Goal: Task Accomplishment & Management: Manage account settings

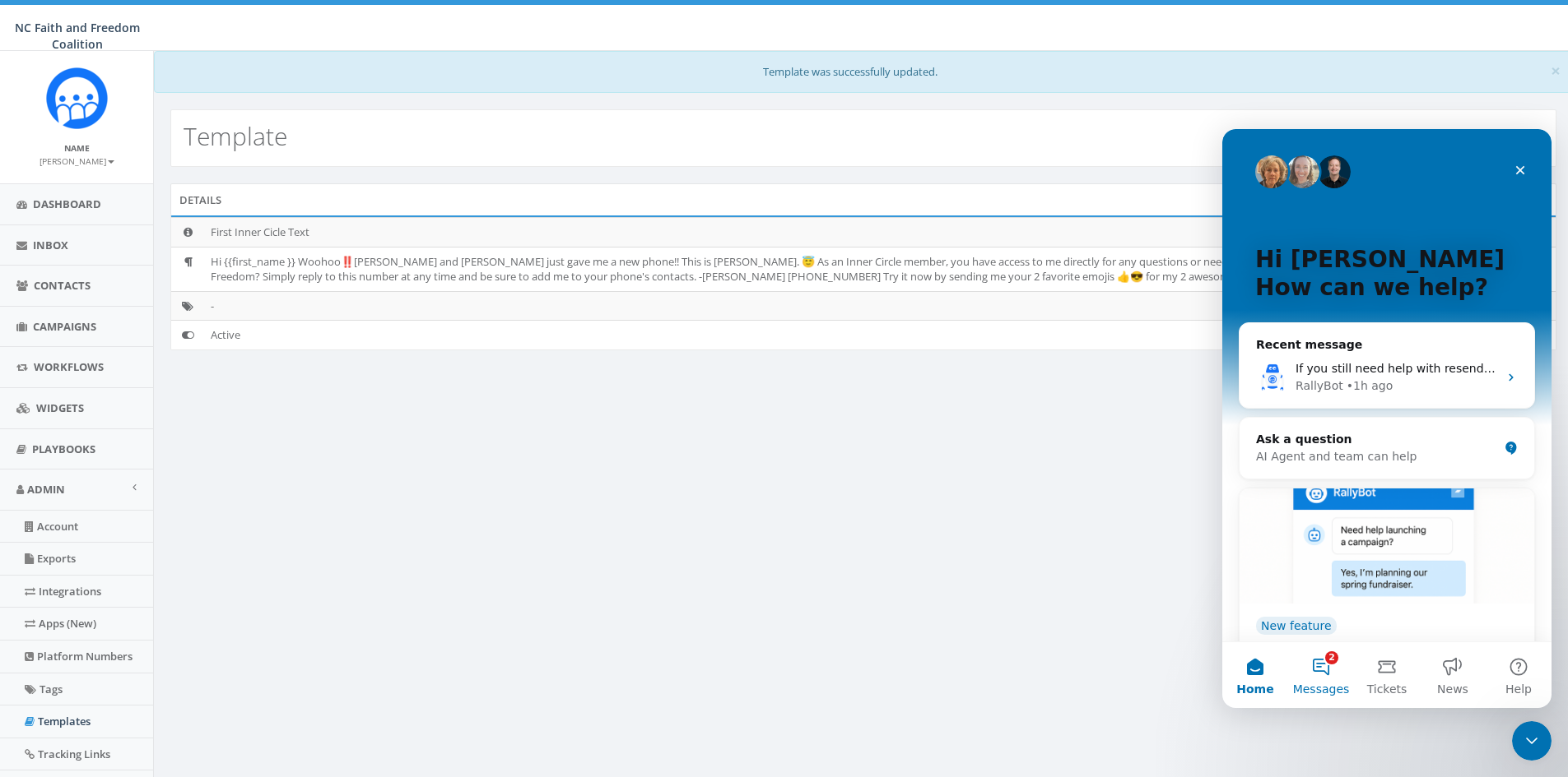
click at [1324, 665] on button "2 Messages" at bounding box center [1321, 674] width 66 height 66
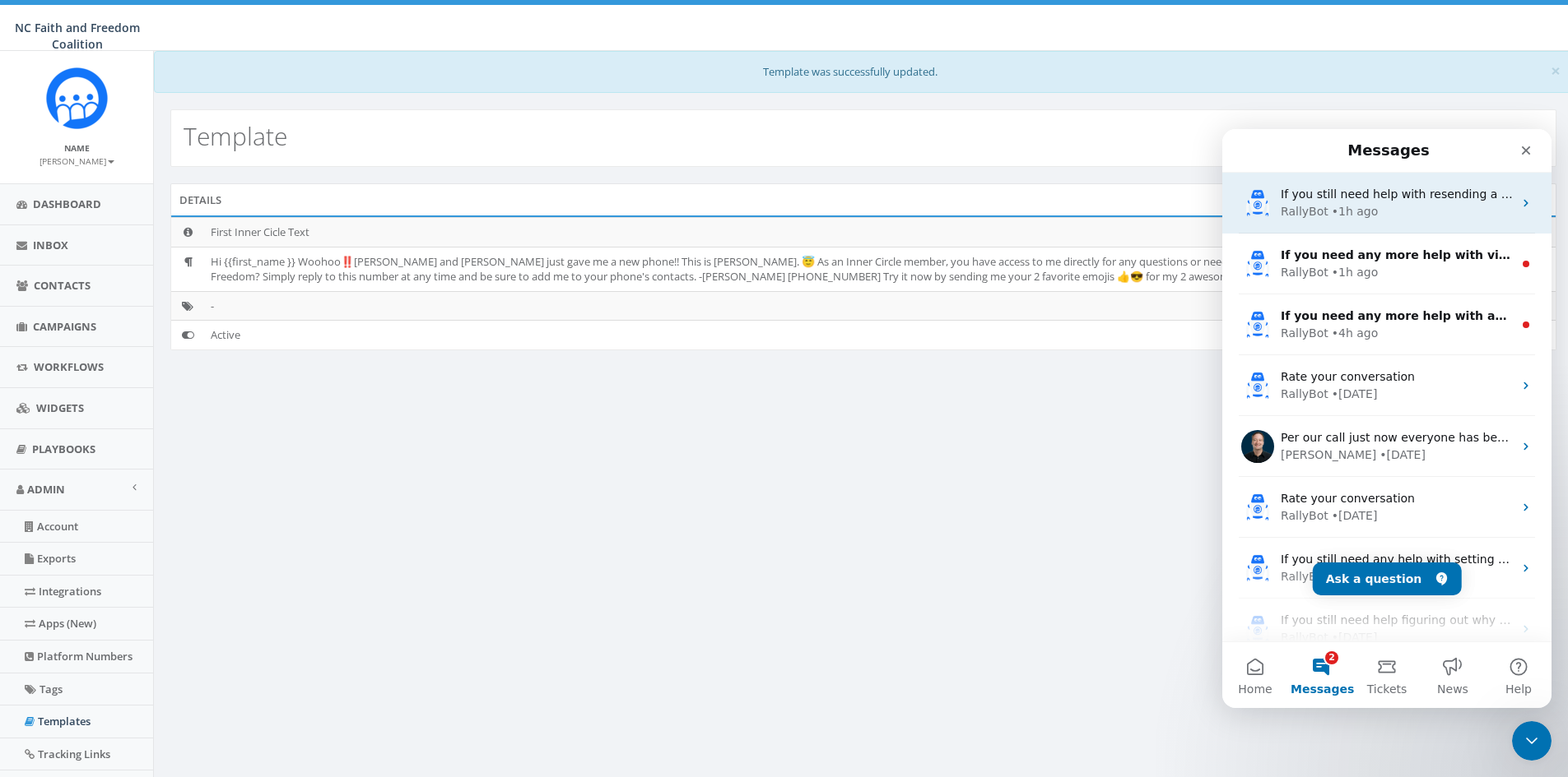
click at [1360, 185] on div "If you still need help with resending a text after your mobile update, I'm here…" at bounding box center [1386, 203] width 329 height 61
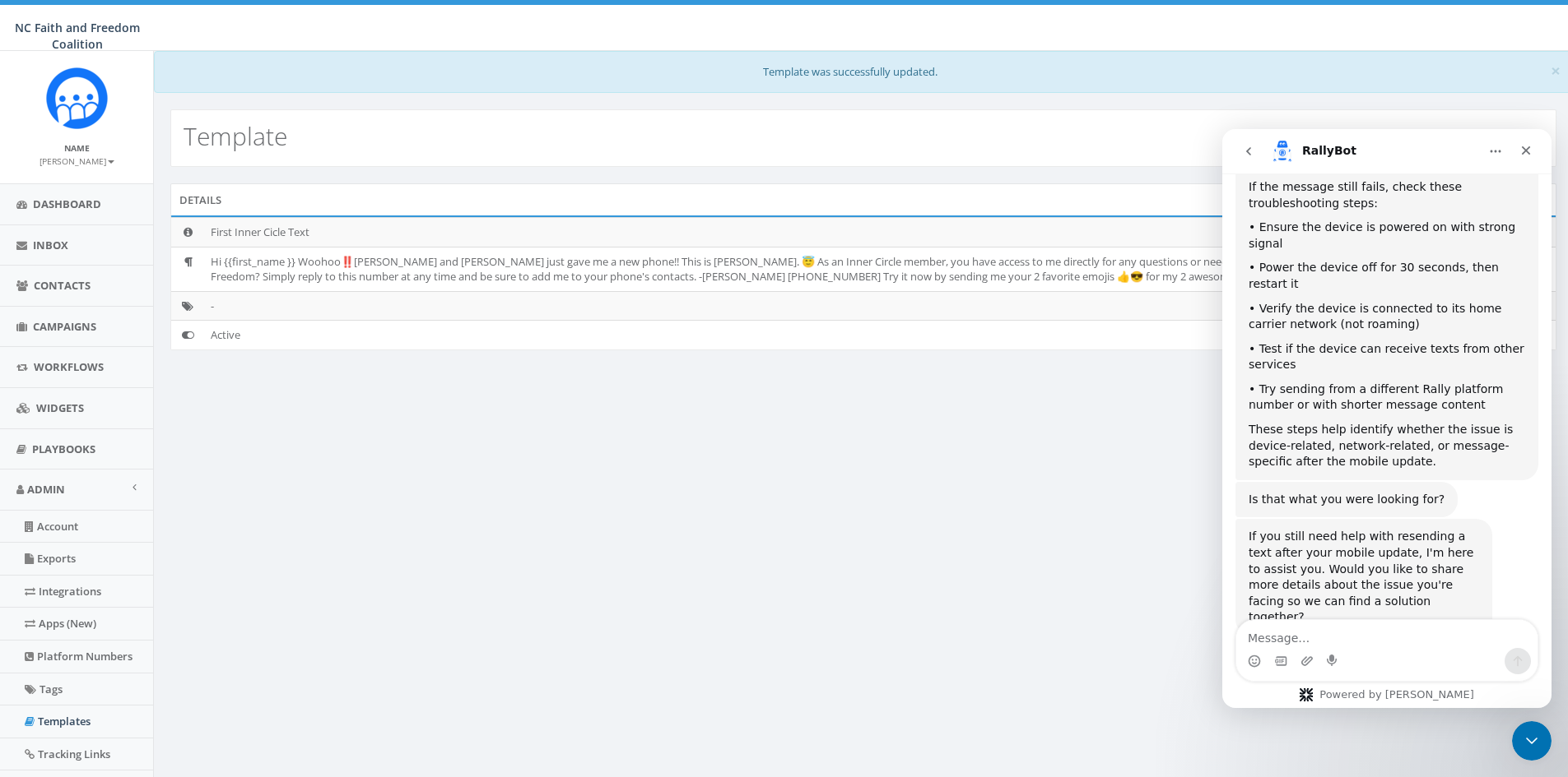
scroll to position [282, 0]
click at [1257, 144] on button "go back" at bounding box center [1248, 151] width 31 height 31
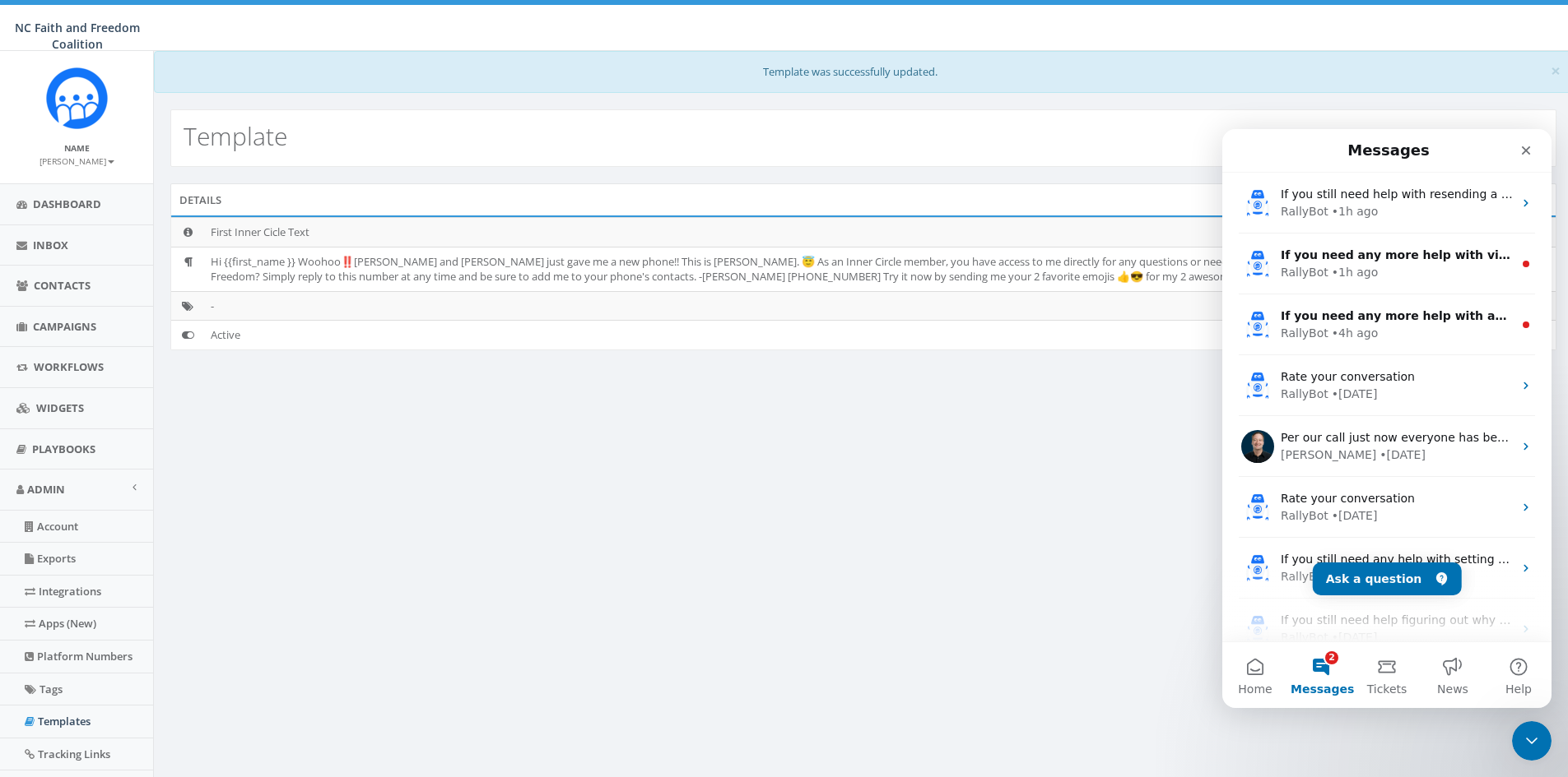
scroll to position [0, 0]
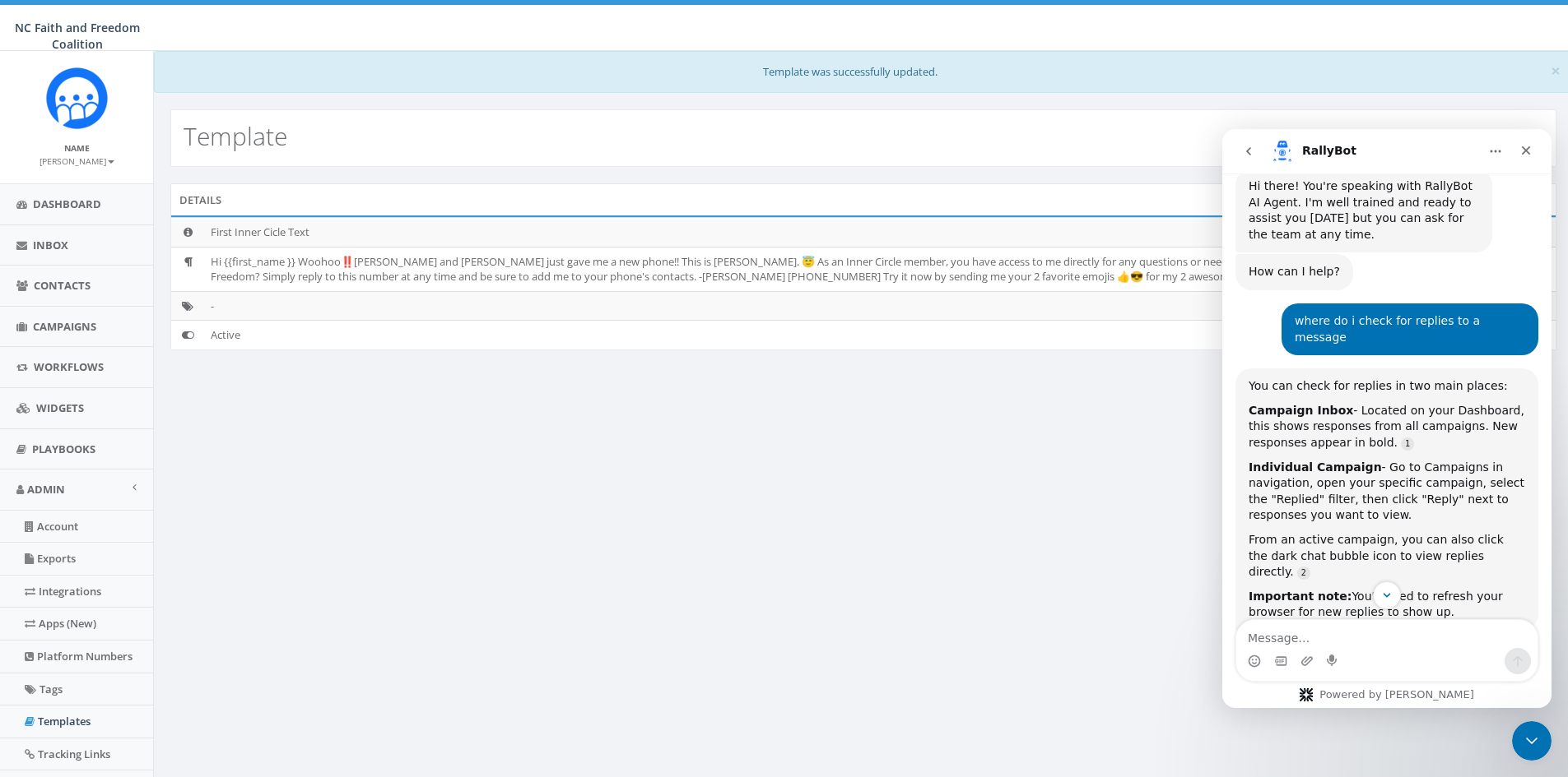
scroll to position [19, 0]
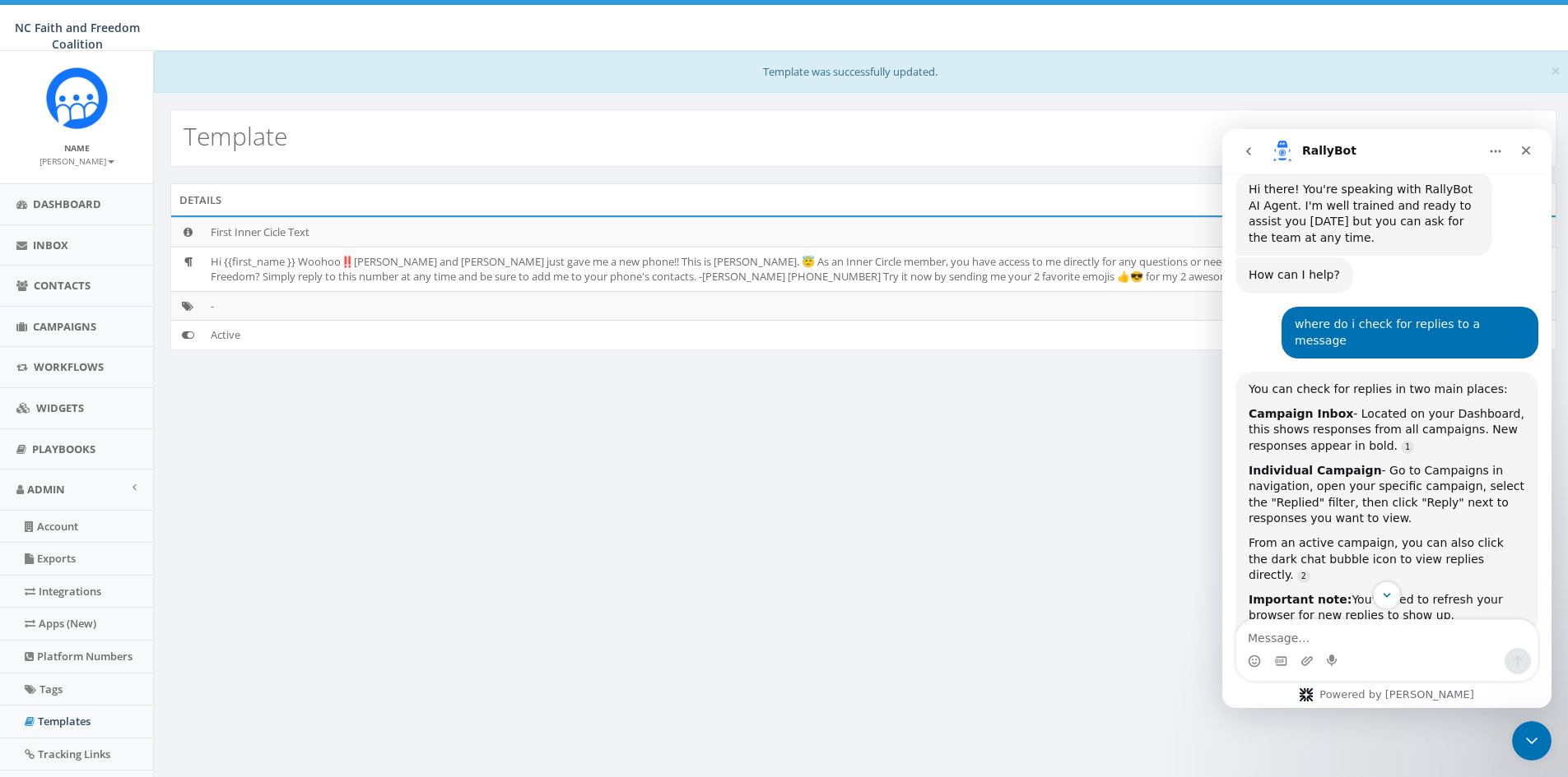
click at [1260, 151] on button "go back" at bounding box center [1248, 151] width 31 height 31
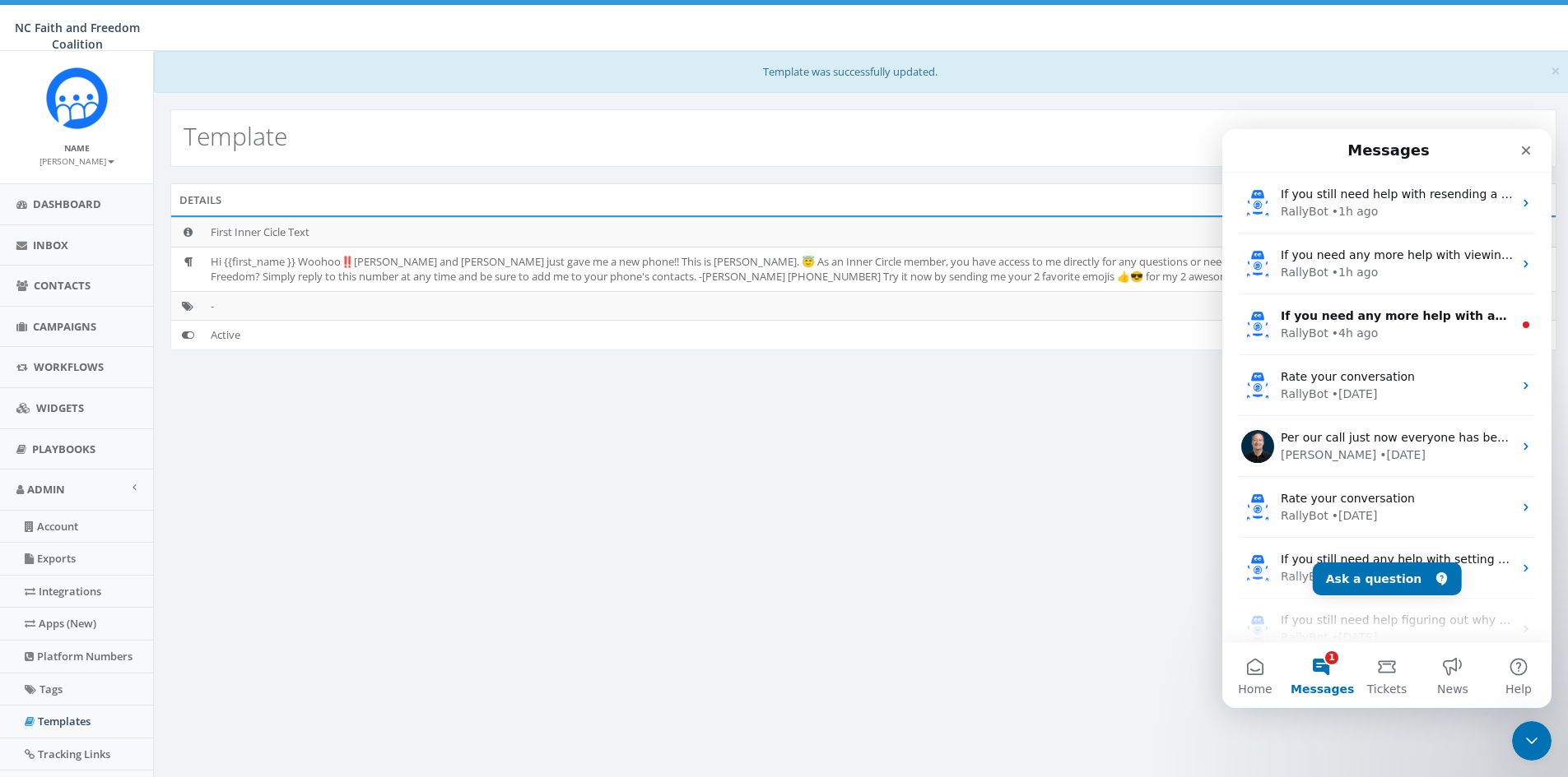
scroll to position [0, 0]
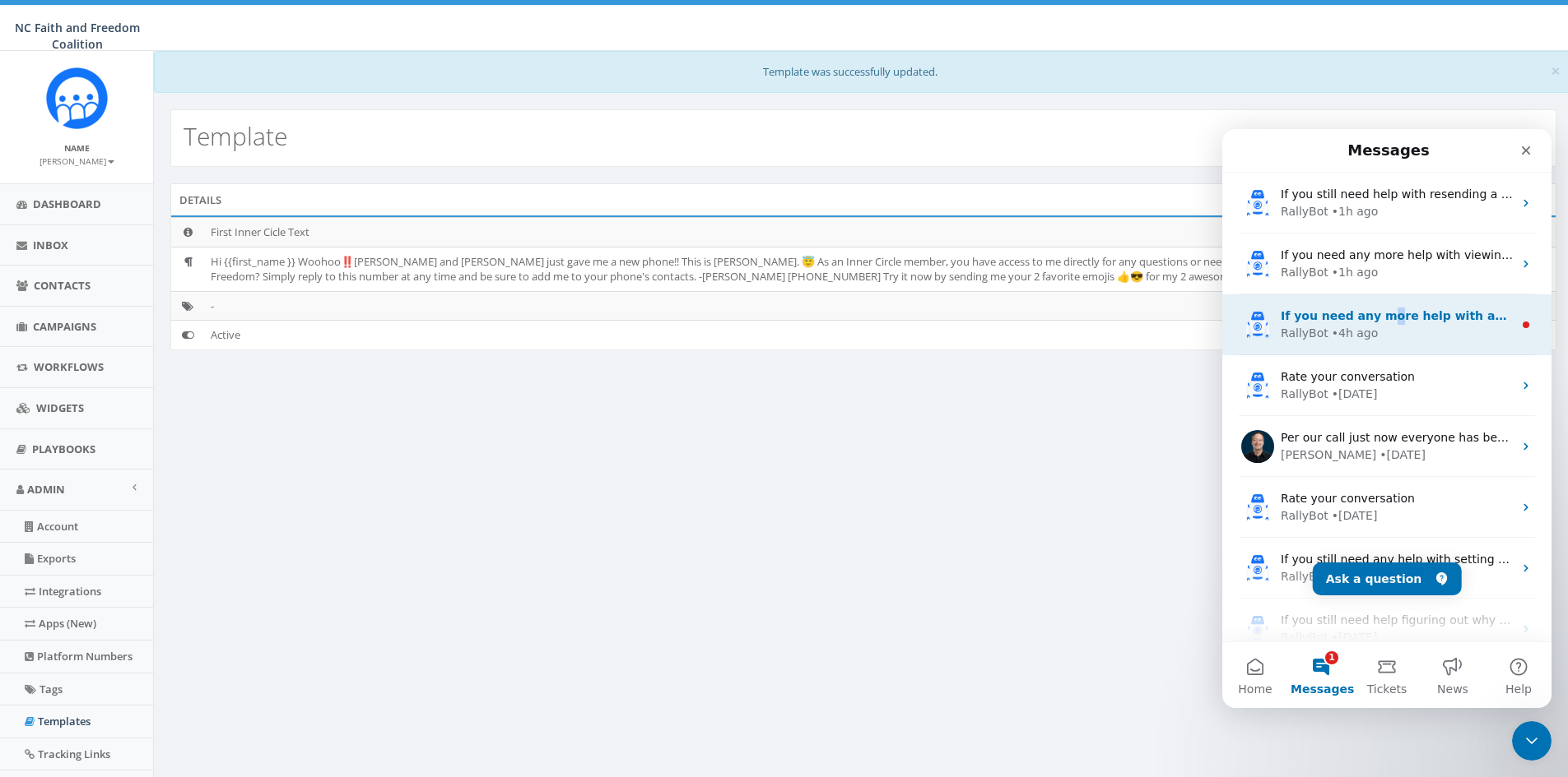
click at [1377, 307] on div "If you need any more help with addressing your list or have other questions, I'…" at bounding box center [1386, 325] width 329 height 61
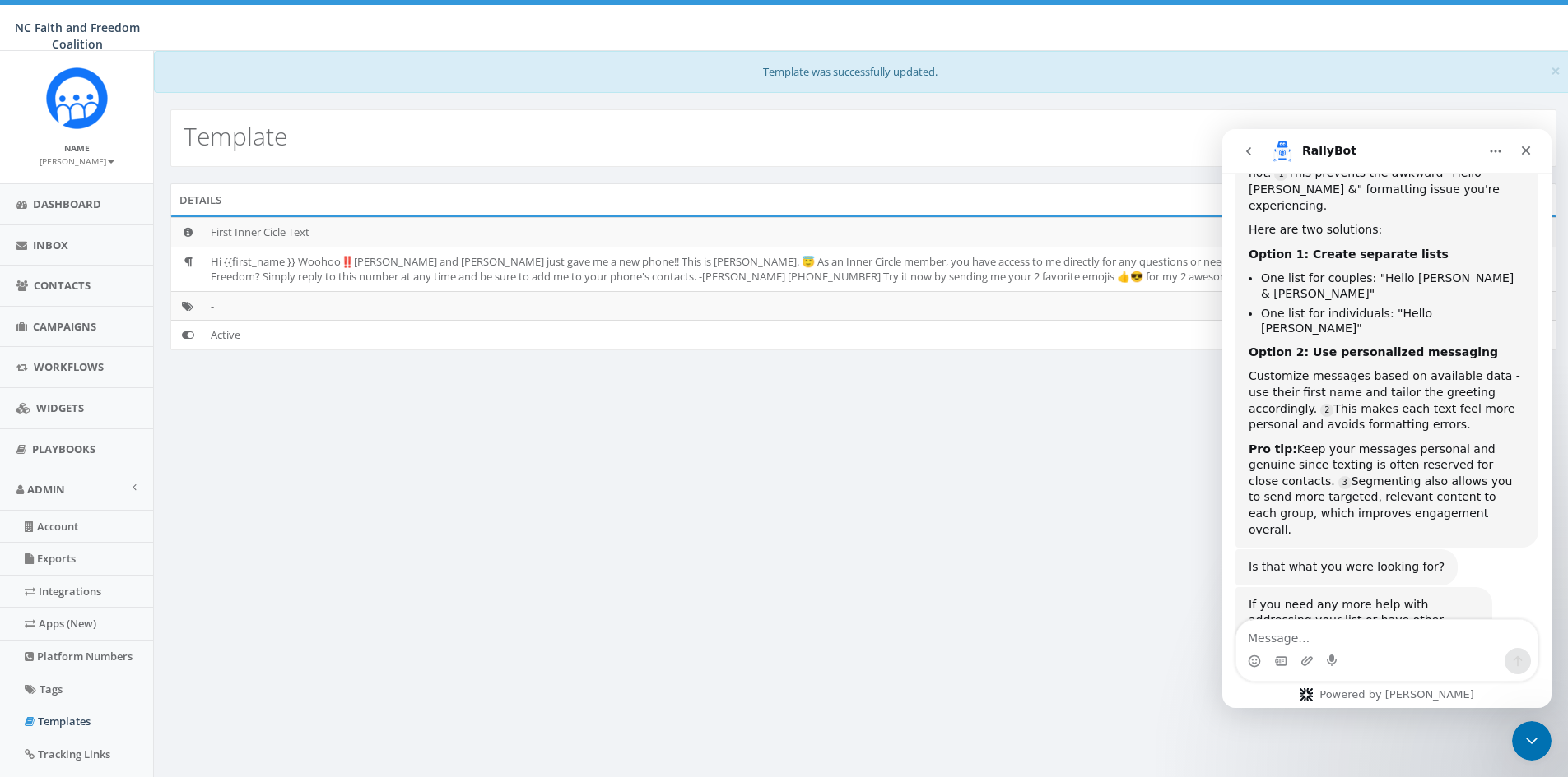
scroll to position [373, 0]
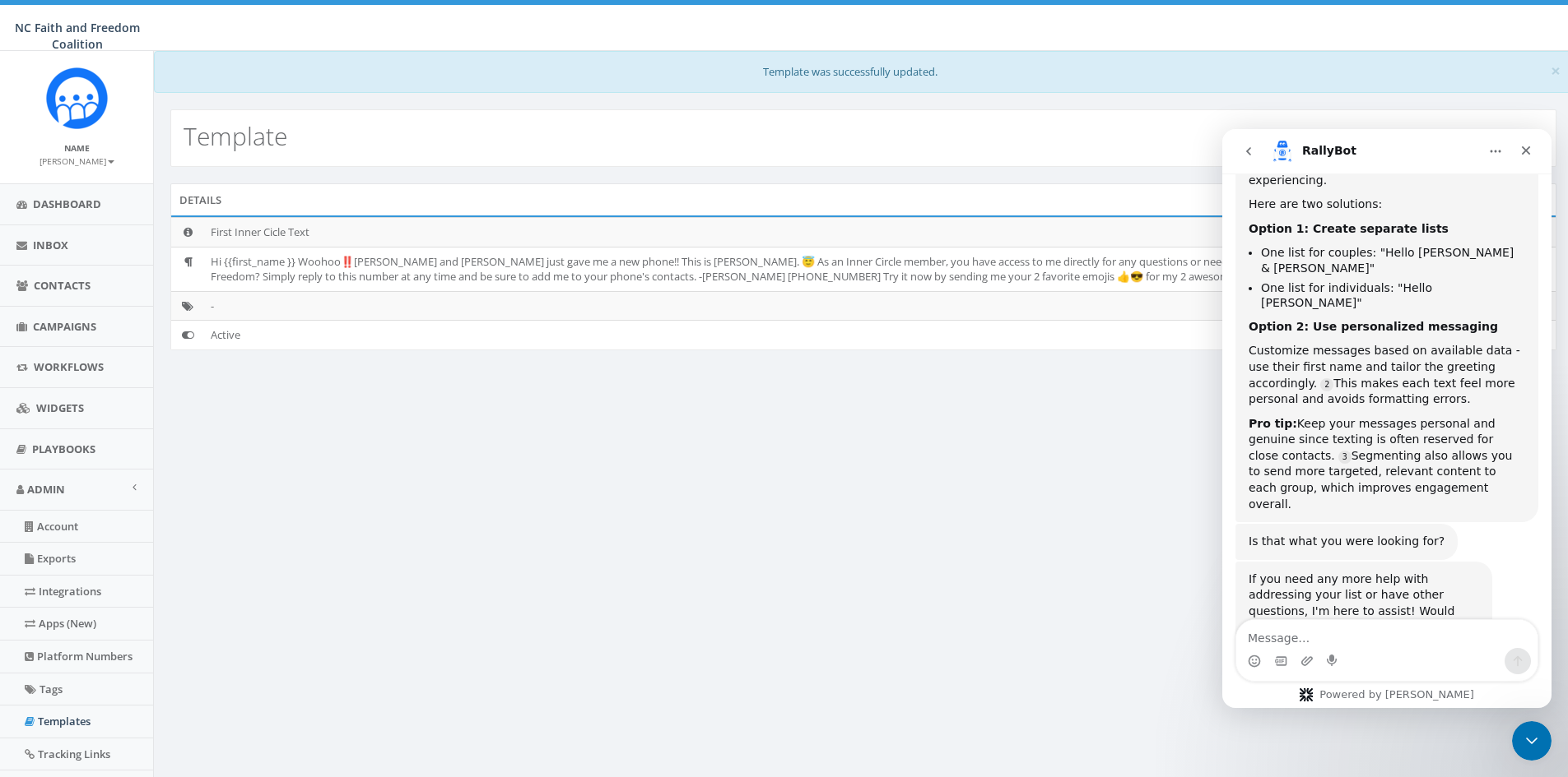
click at [1246, 144] on button "go back" at bounding box center [1248, 151] width 31 height 31
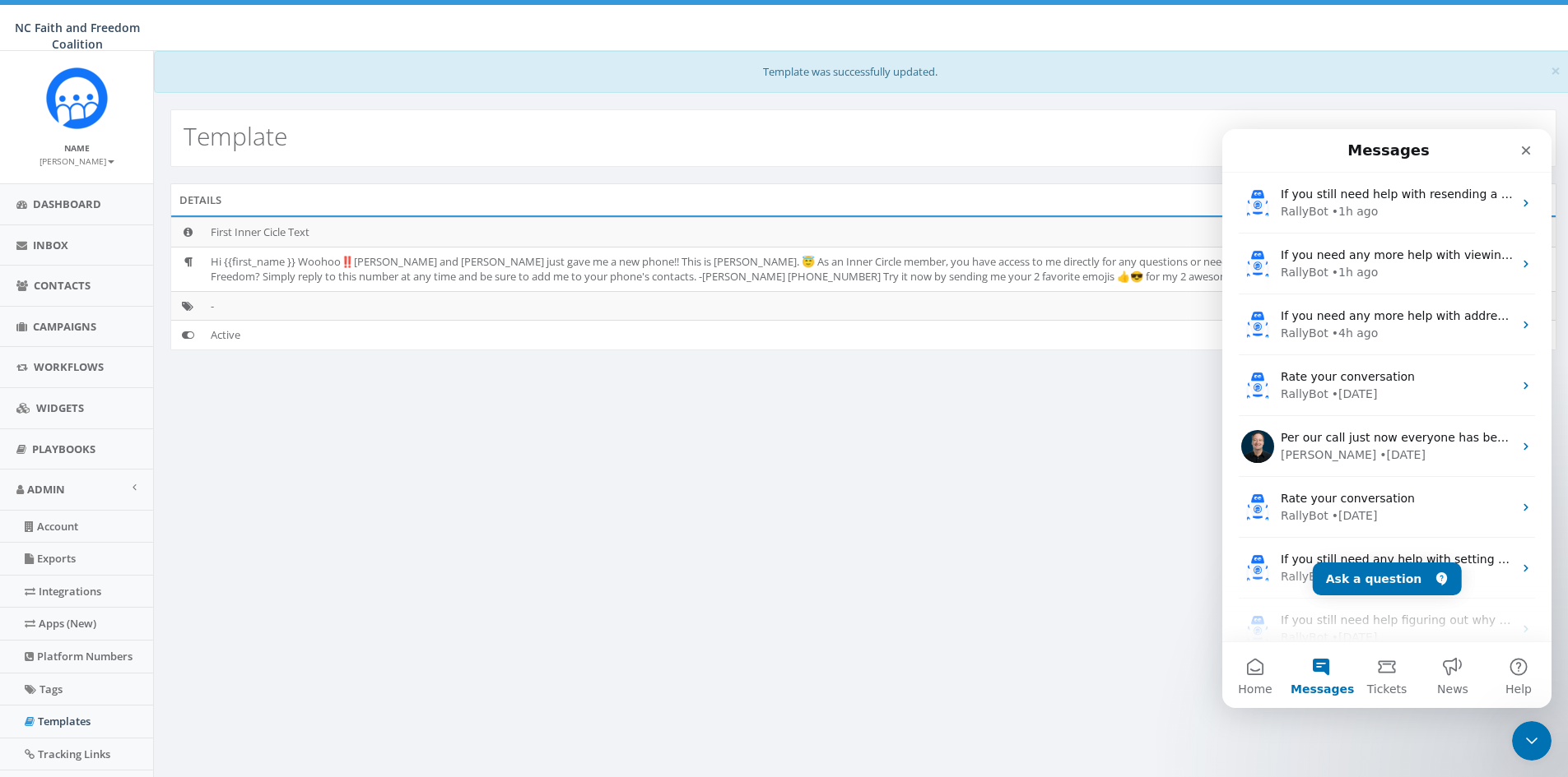
scroll to position [0, 0]
click at [1384, 568] on button "Ask a question" at bounding box center [1387, 579] width 149 height 33
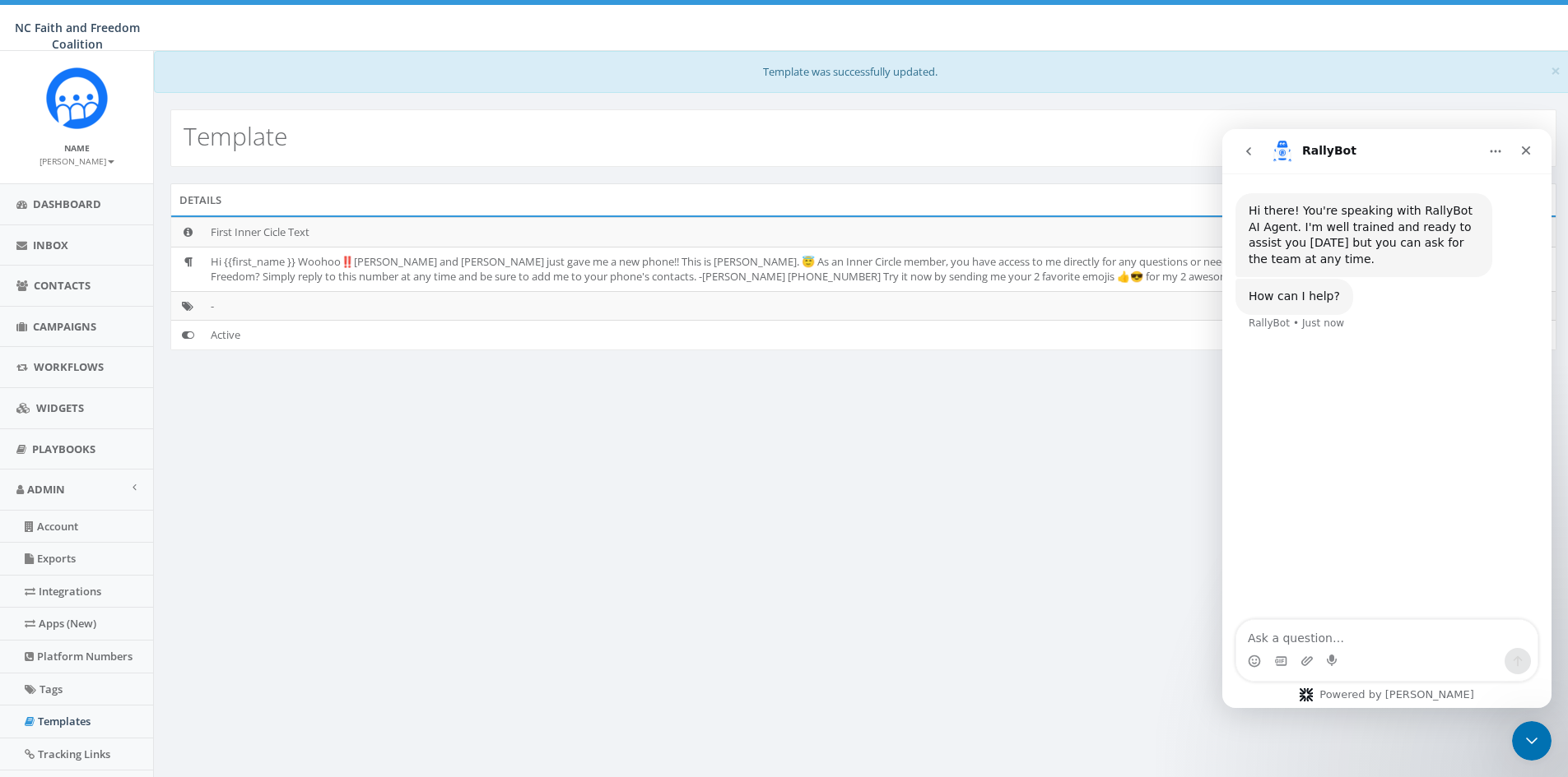
click at [1290, 643] on textarea "Ask a question…" at bounding box center [1386, 634] width 301 height 28
type textarea "once a number has been updated. Can i resend the same text"
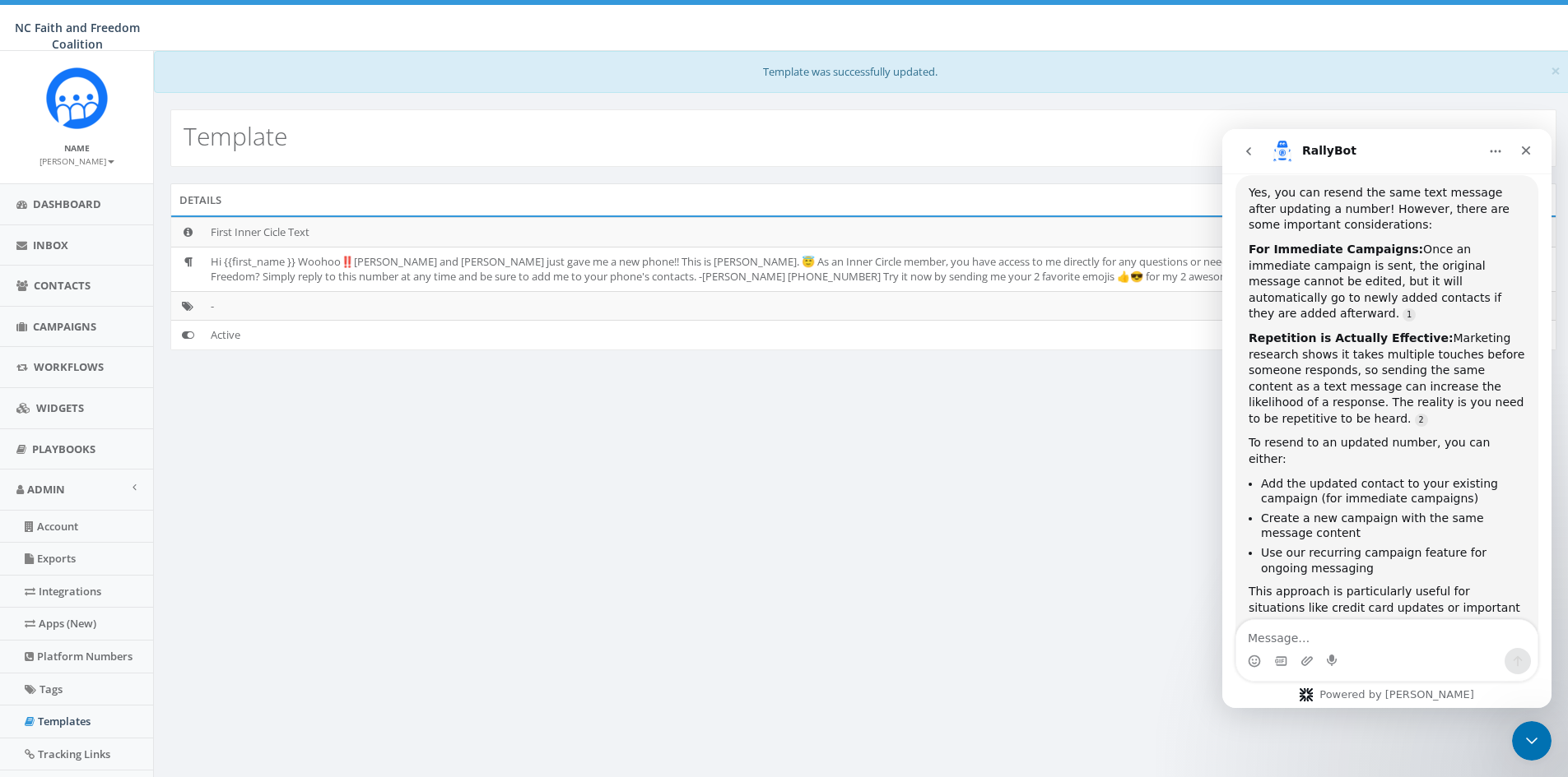
scroll to position [192, 0]
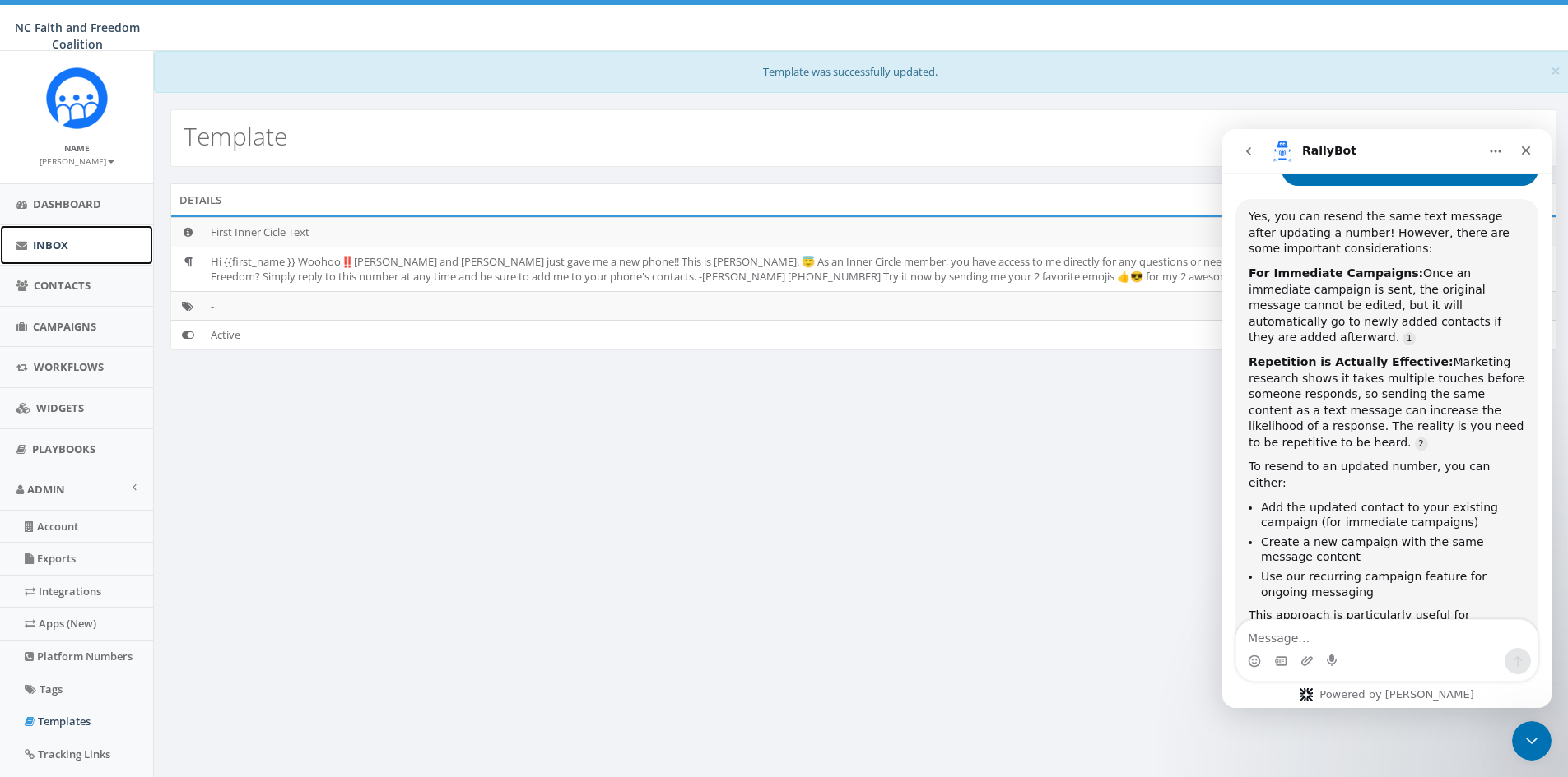
click at [55, 244] on span "Inbox" at bounding box center [50, 245] width 35 height 14
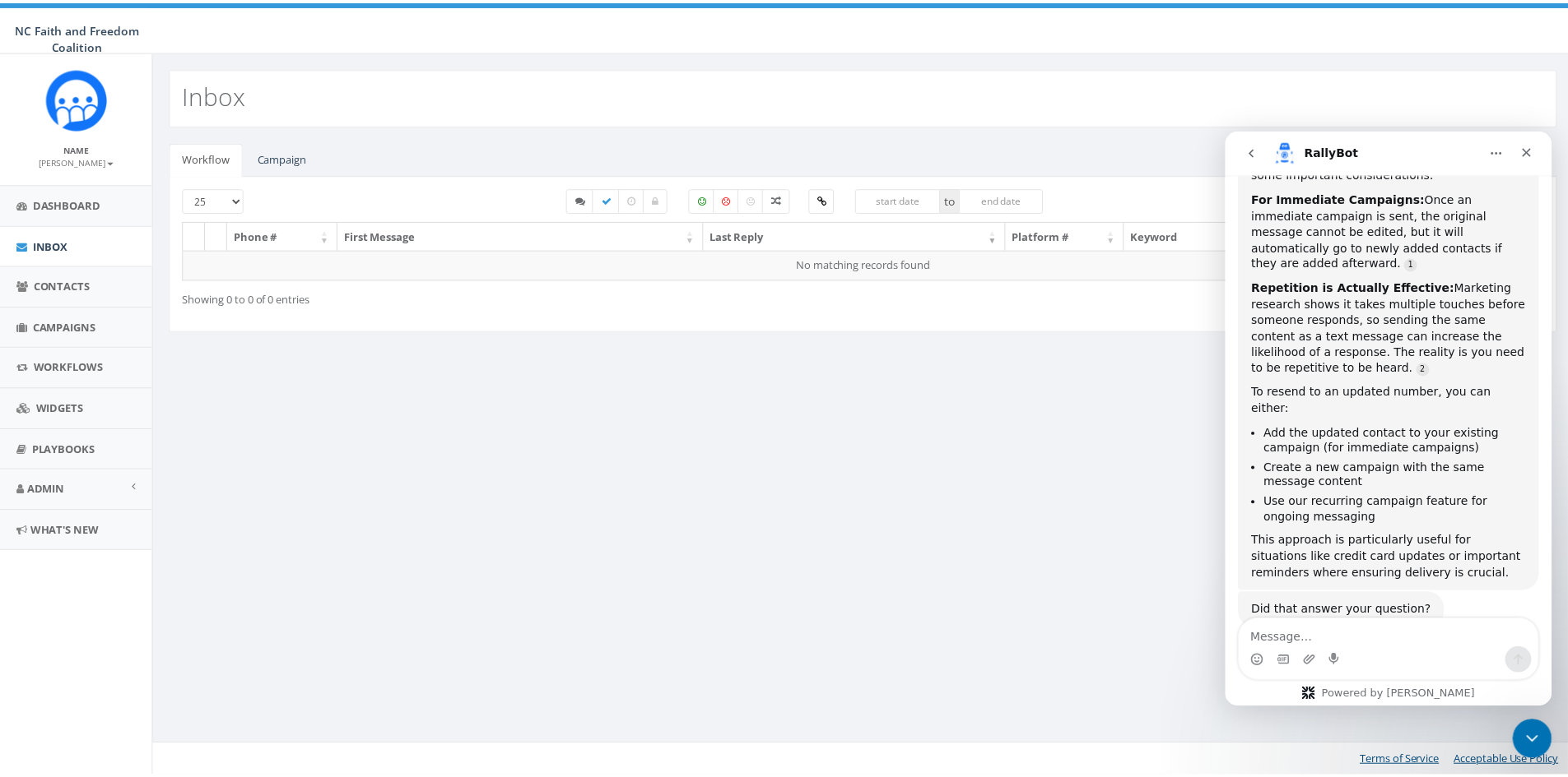
scroll to position [274, 0]
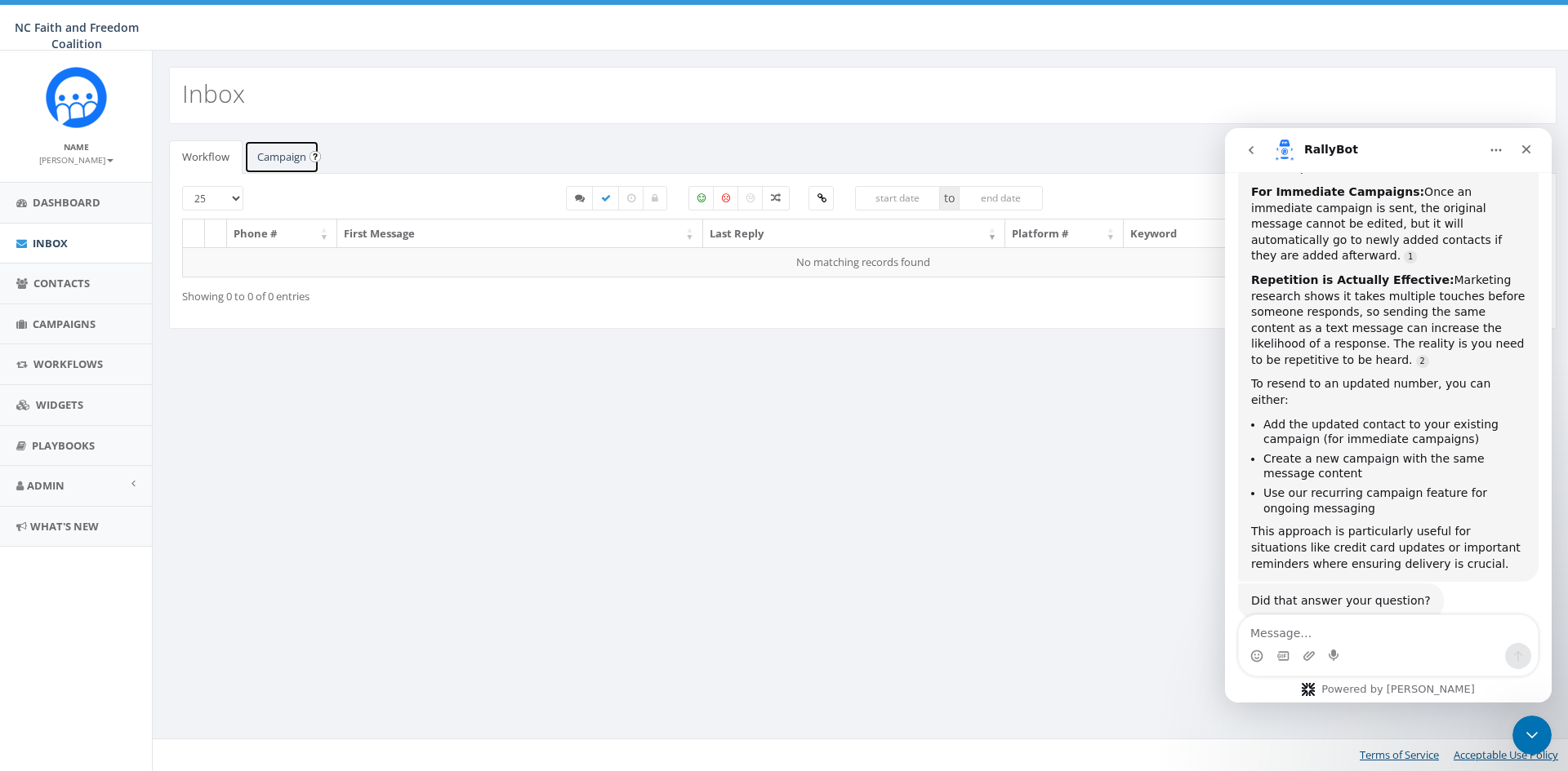
click at [275, 153] on link "Campaign" at bounding box center [282, 157] width 75 height 34
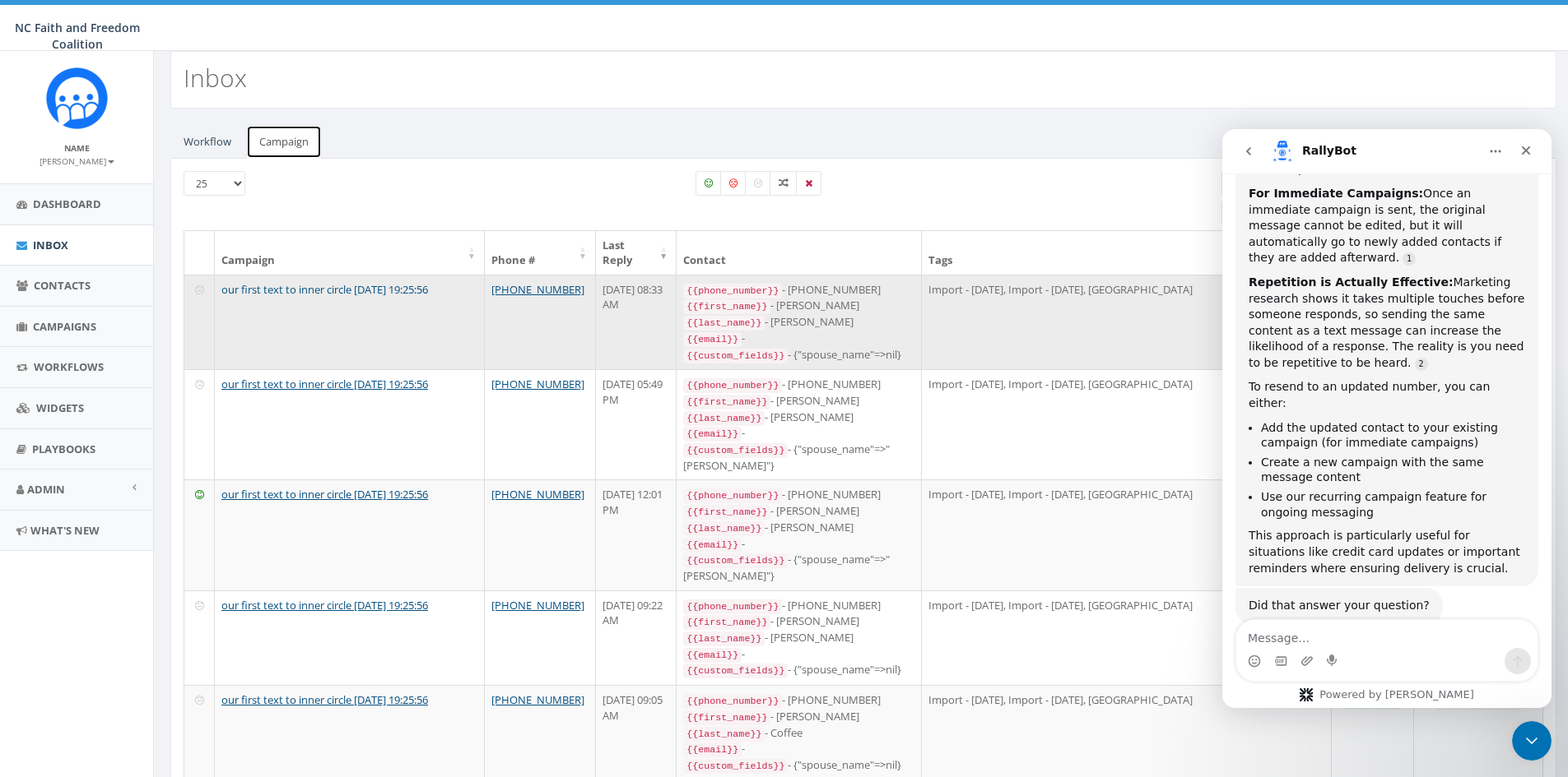
scroll to position [0, 0]
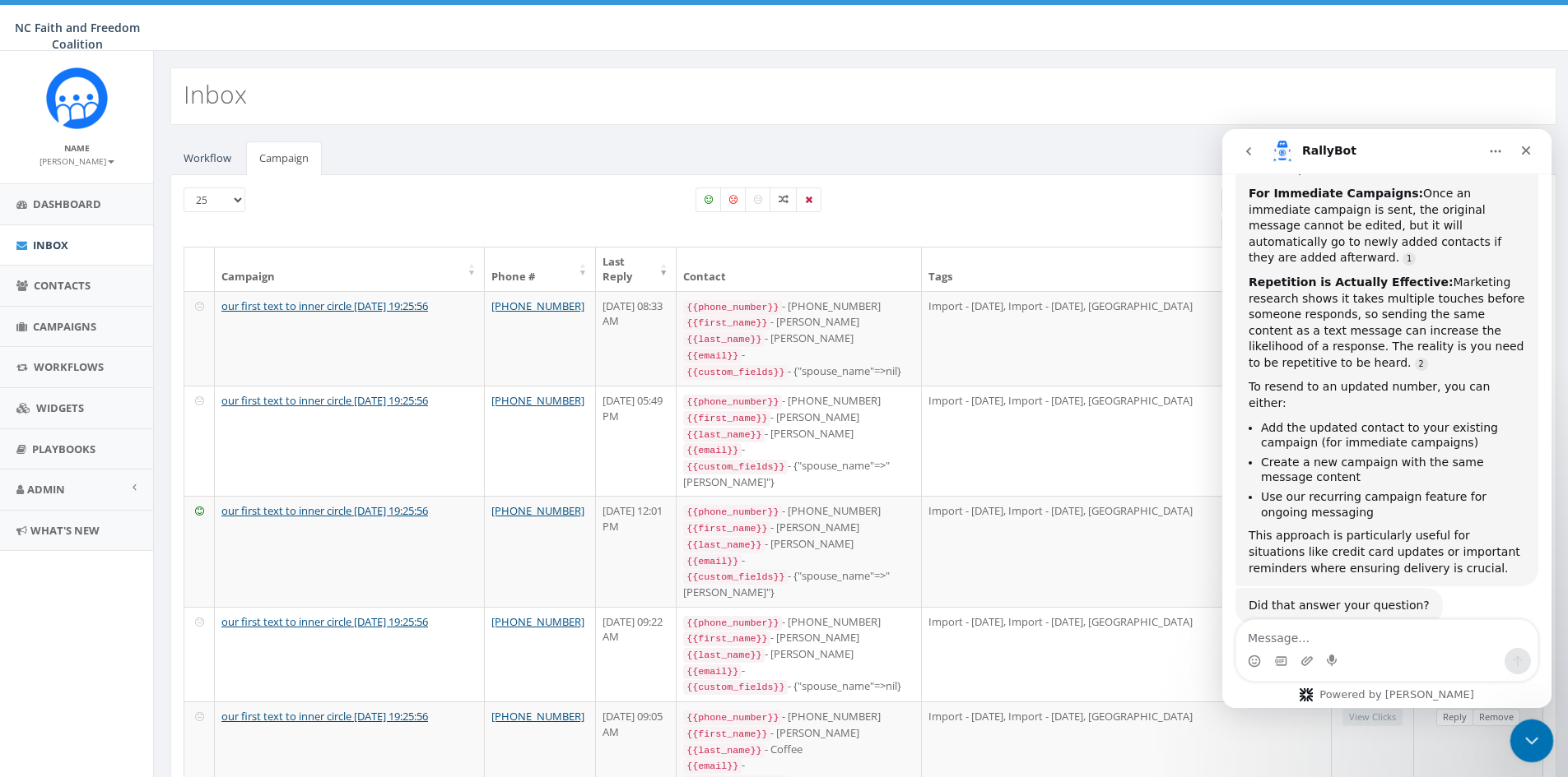
click at [1541, 722] on div "Close Intercom Messenger" at bounding box center [1529, 739] width 40 height 40
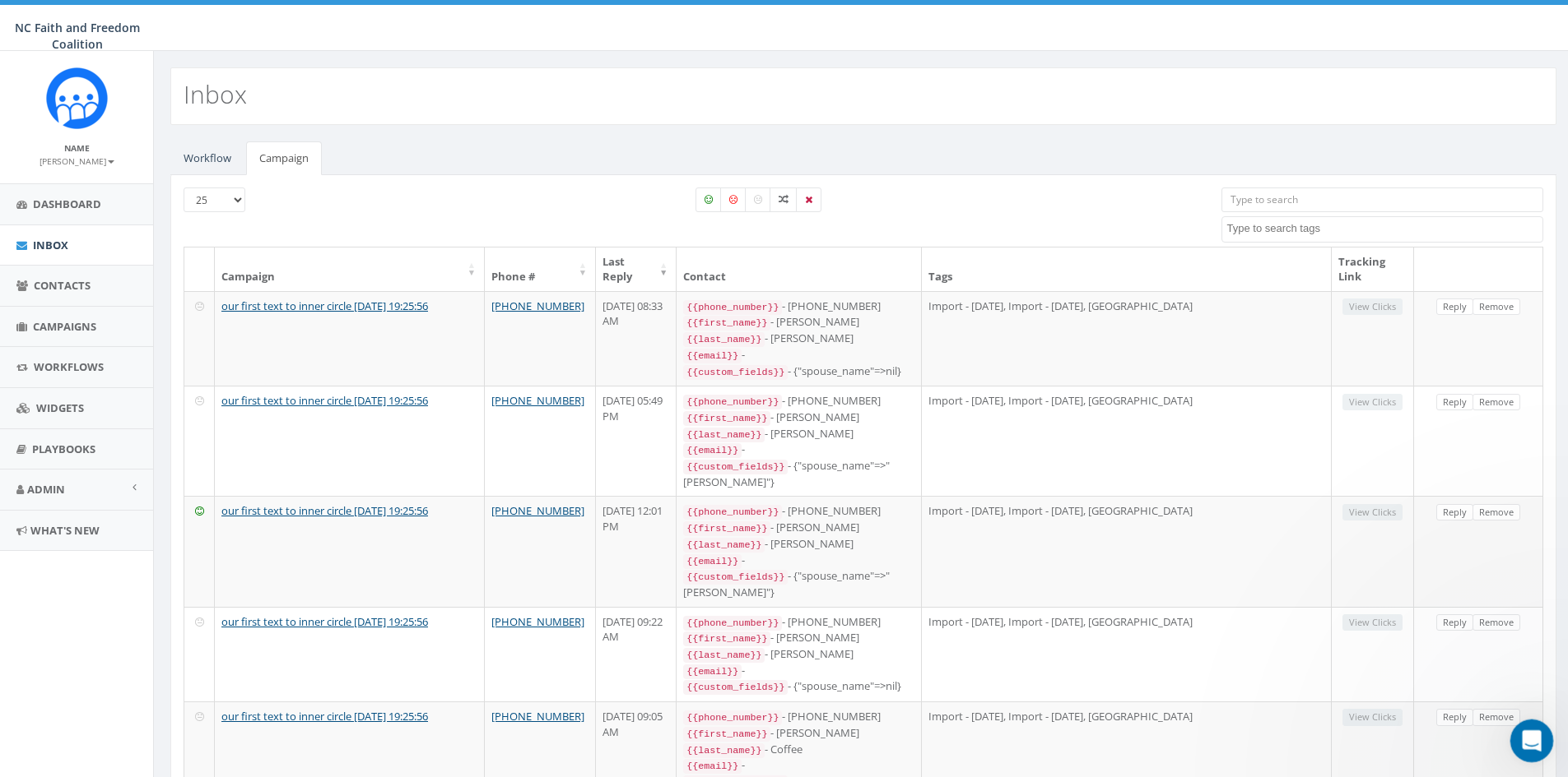
scroll to position [274, 0]
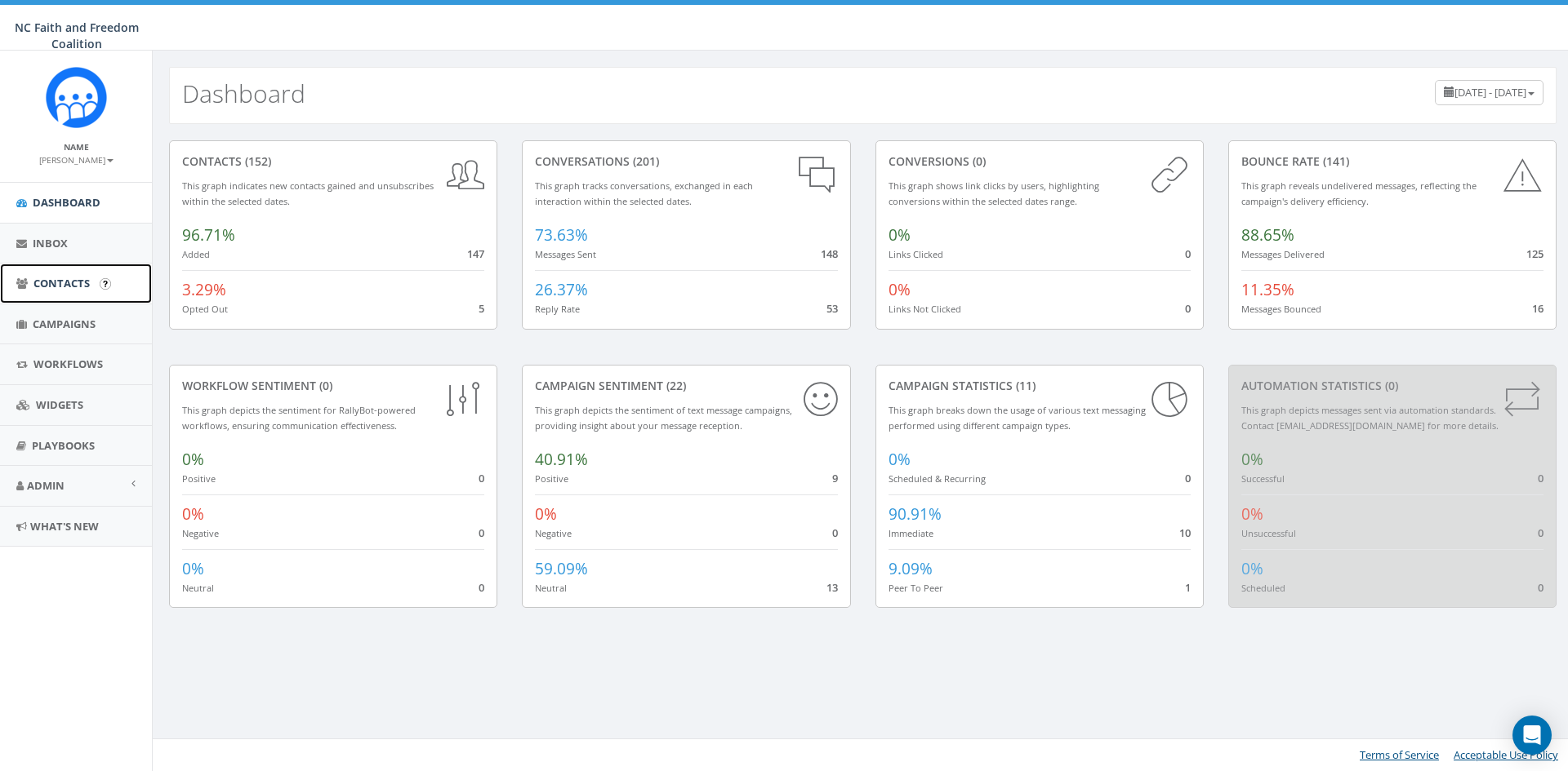
click at [81, 277] on span "Contacts" at bounding box center [62, 283] width 56 height 14
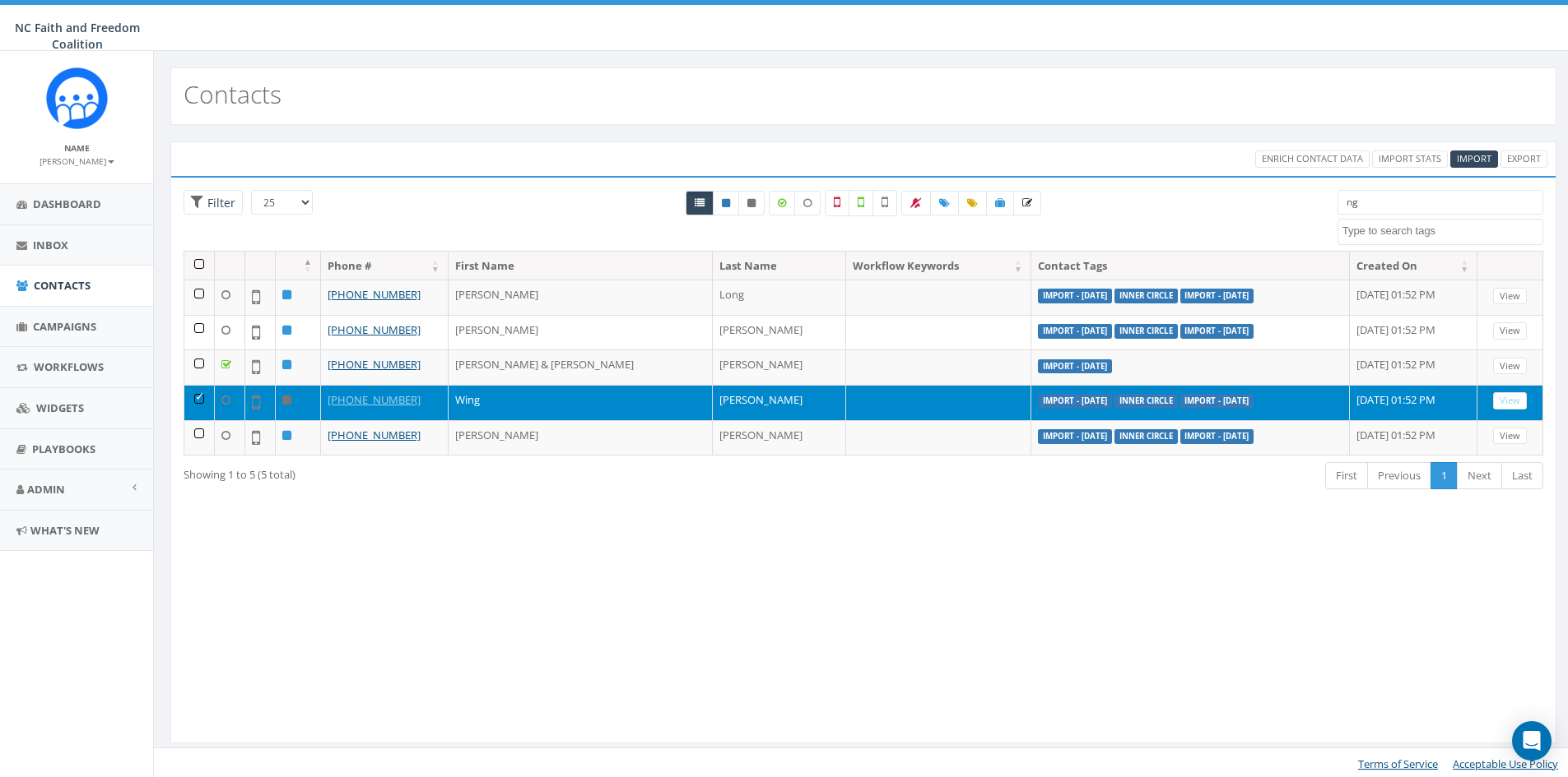
select select
click at [202, 397] on td at bounding box center [200, 402] width 31 height 35
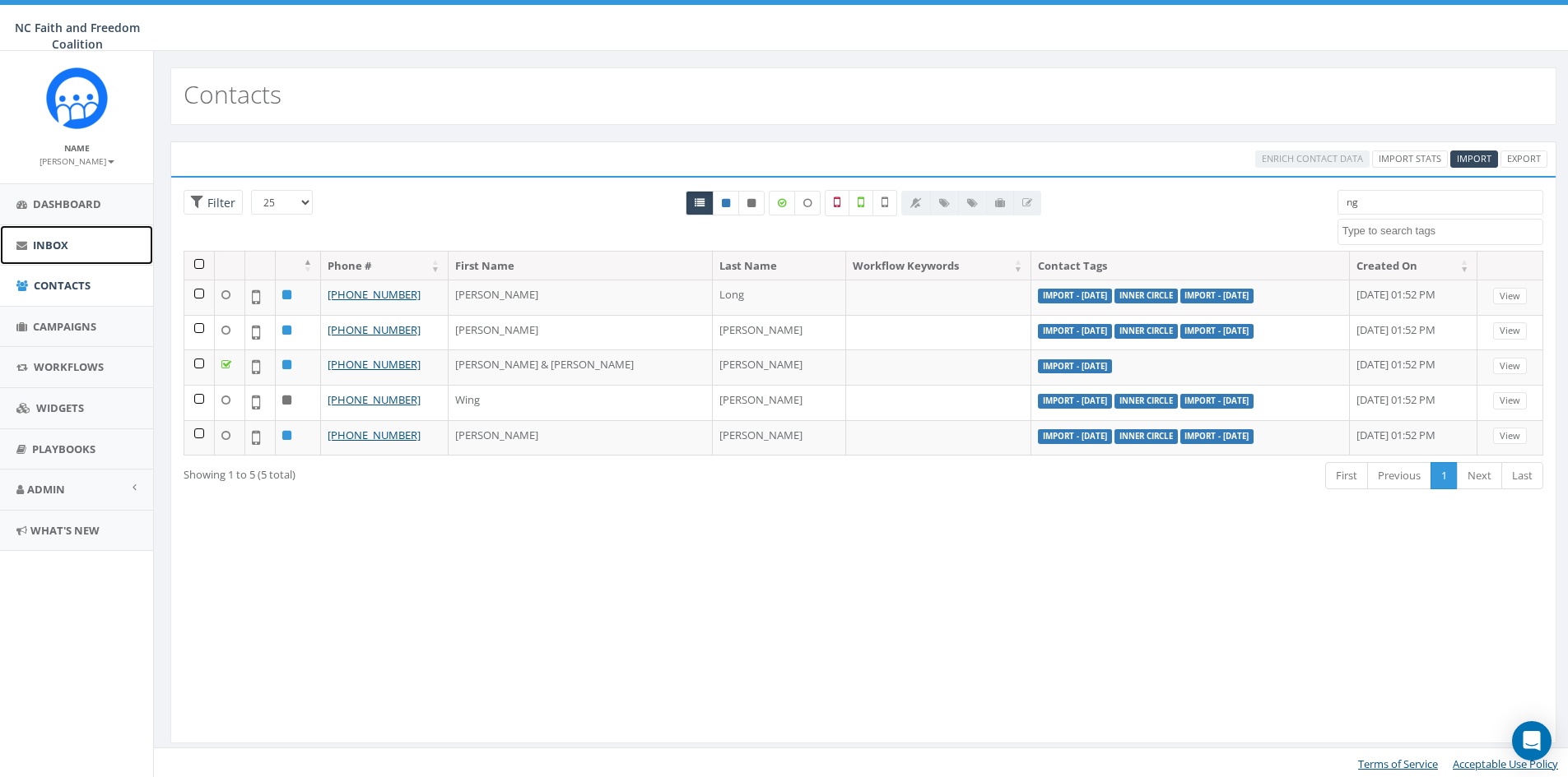
click at [63, 247] on span "Inbox" at bounding box center [50, 245] width 35 height 14
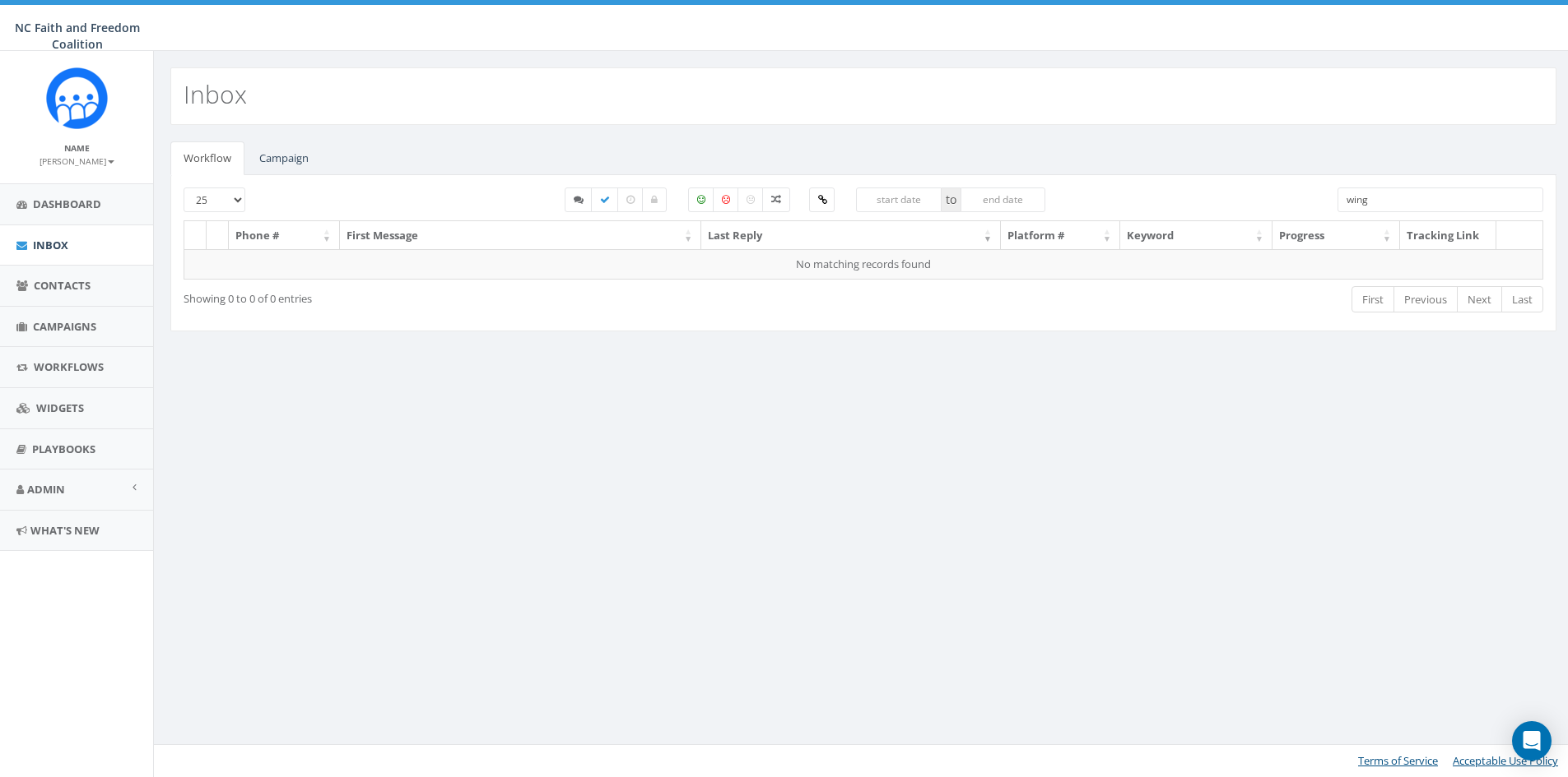
select select
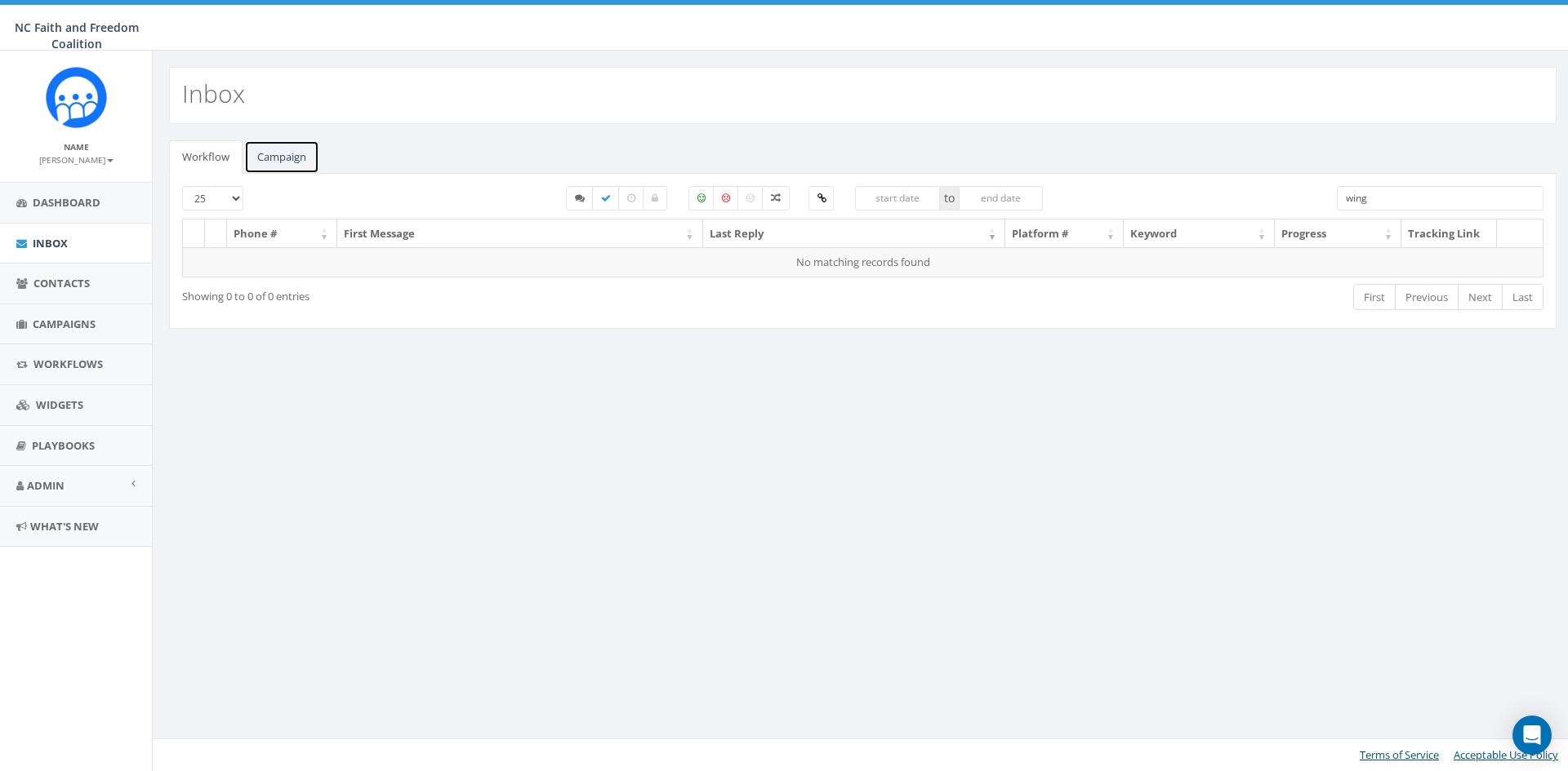
click at [293, 153] on link "Campaign" at bounding box center [282, 157] width 75 height 34
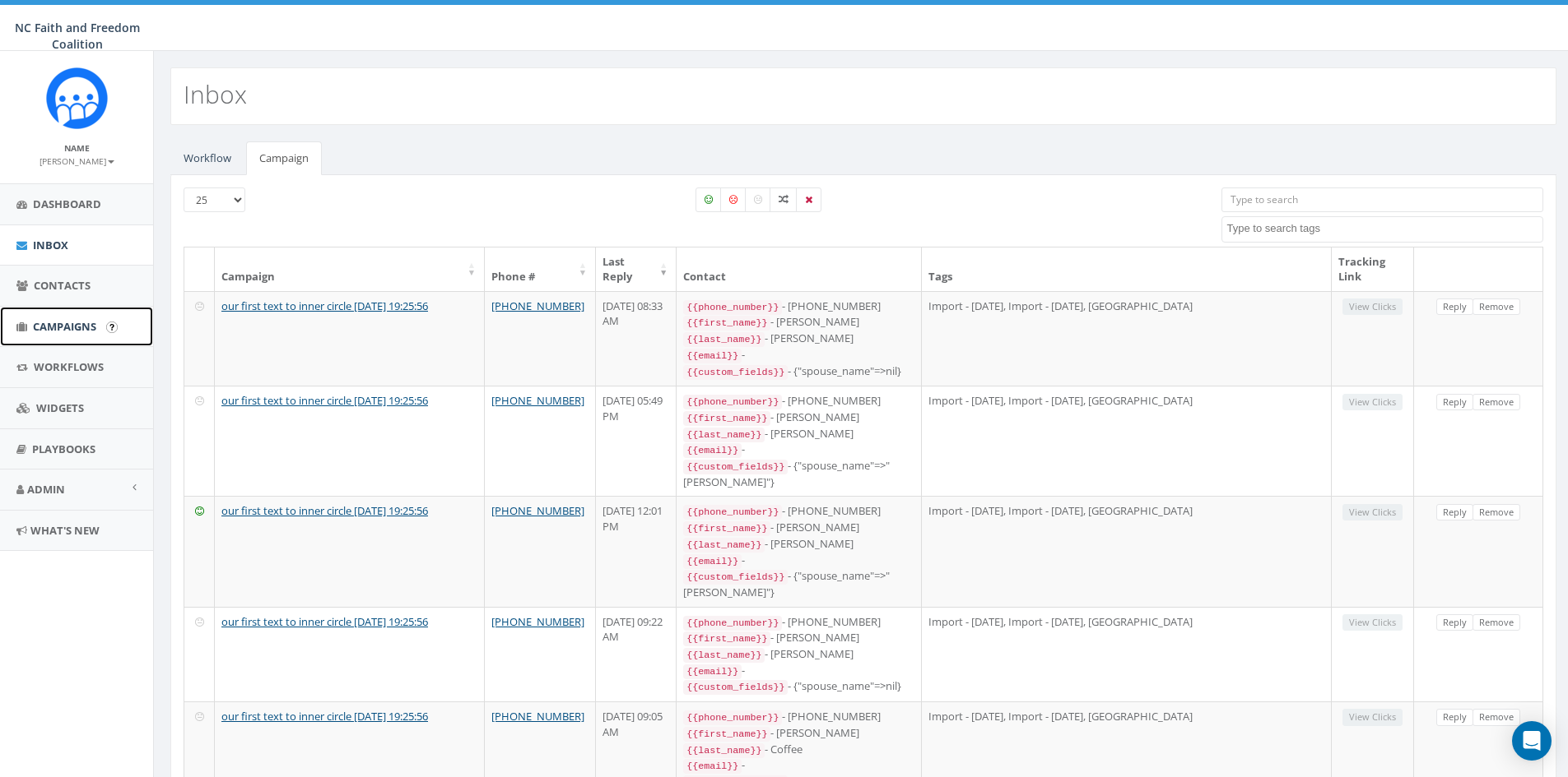
click at [73, 317] on link "Campaigns" at bounding box center [76, 326] width 153 height 40
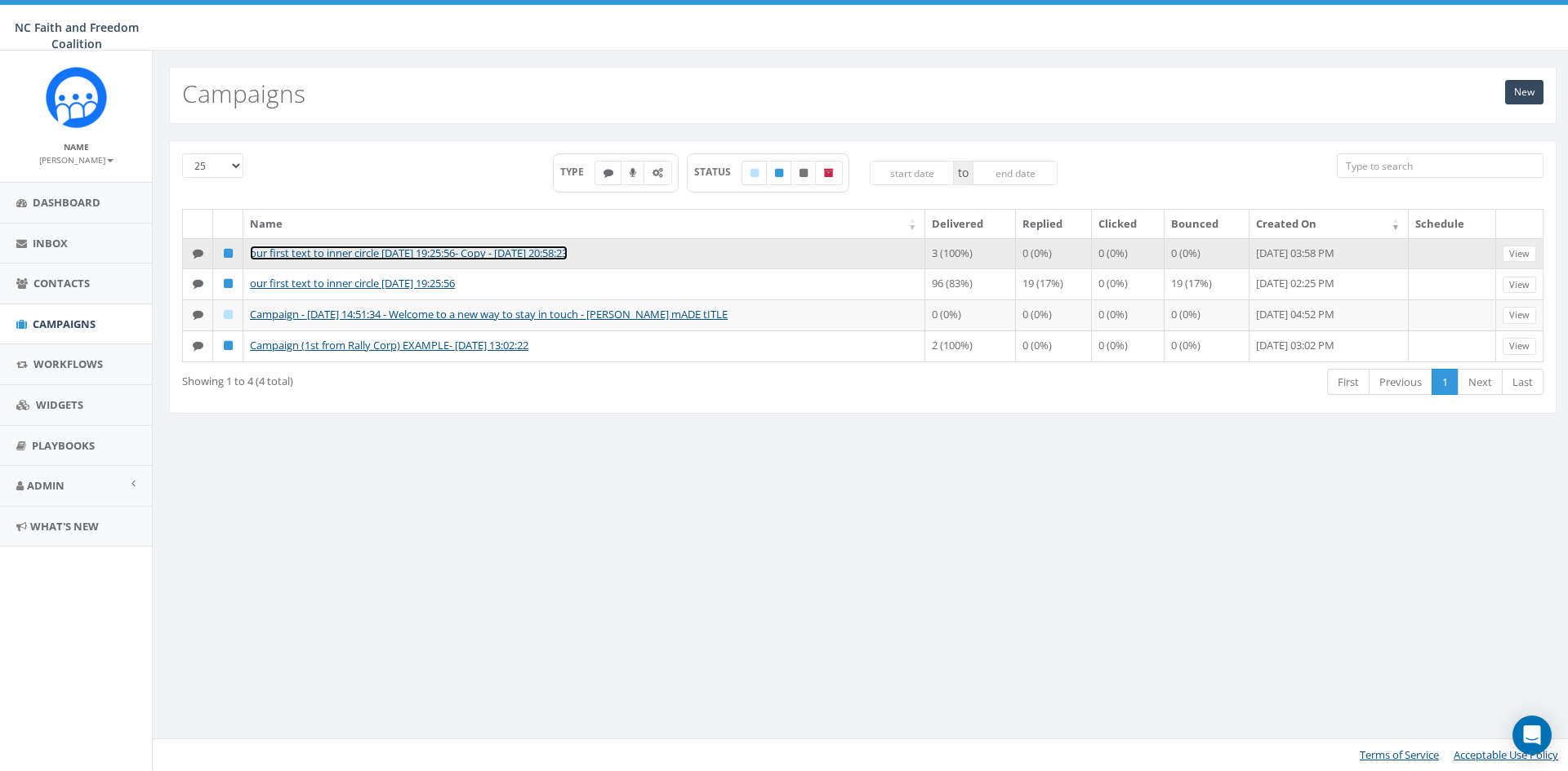
click at [417, 249] on link "our first text to inner circle [DATE] 19:25:56- Copy - [DATE] 20:58:23" at bounding box center [409, 253] width 318 height 14
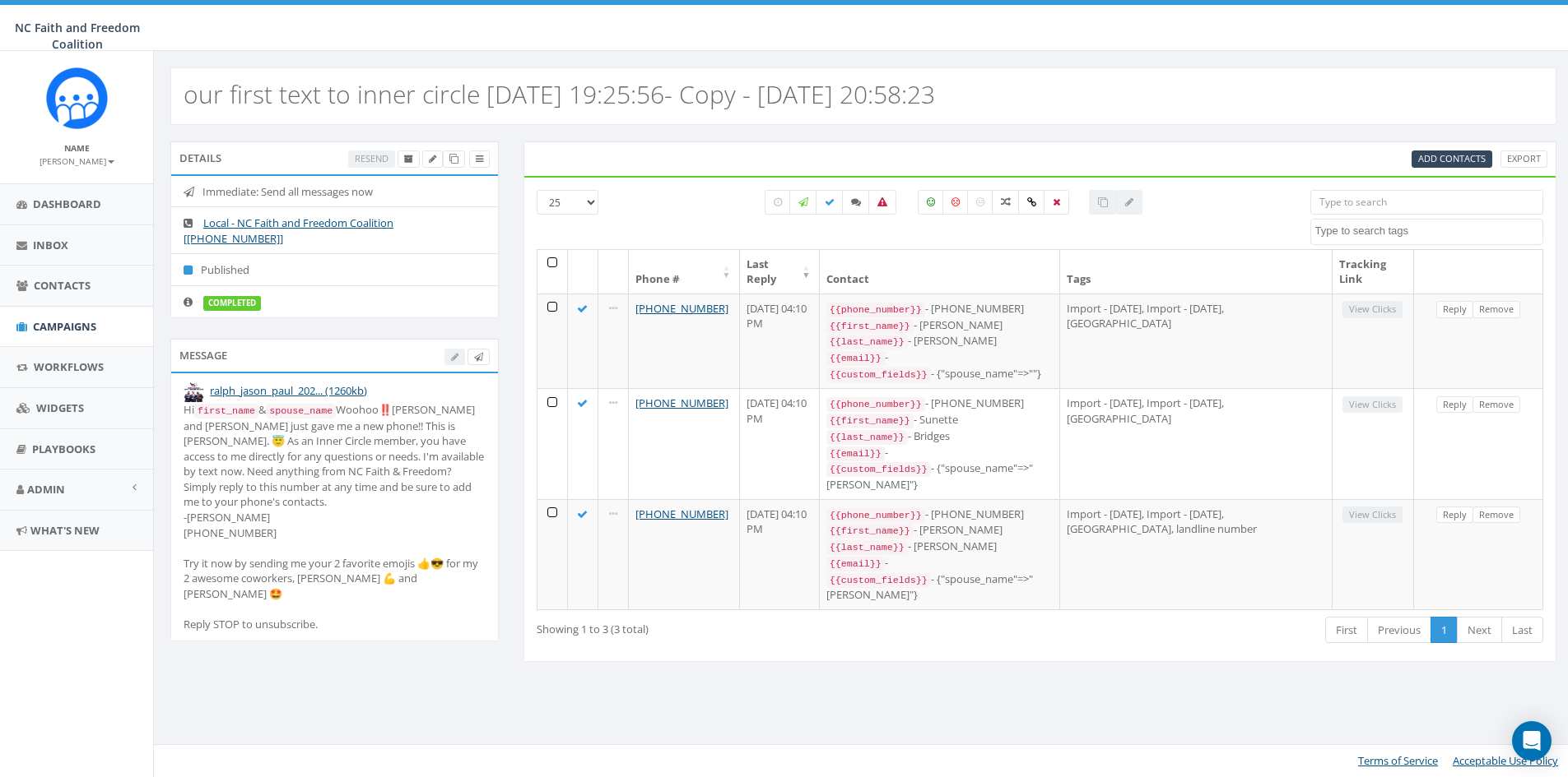
select select
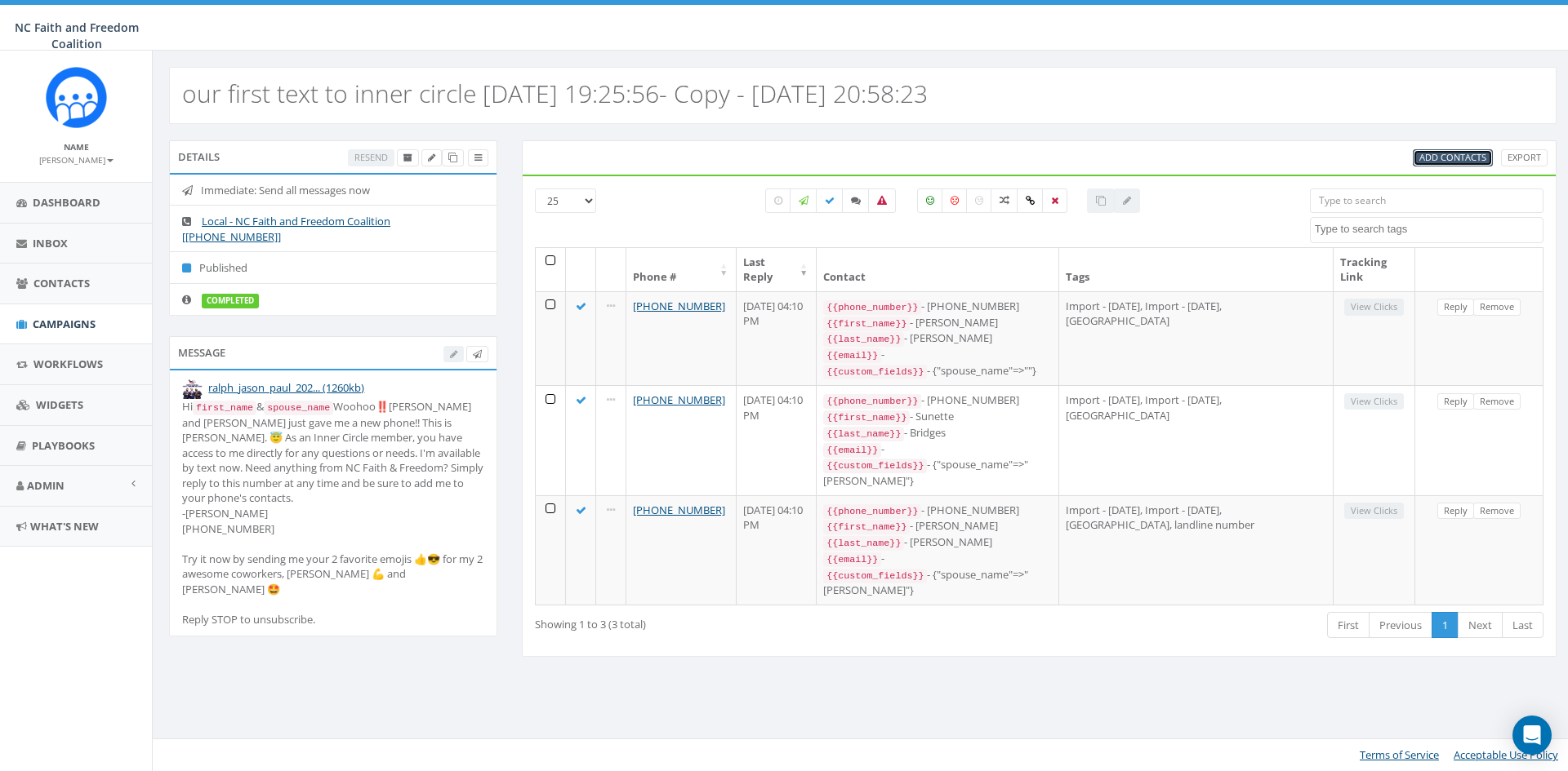
click at [1438, 151] on span "Add Contacts" at bounding box center [1453, 157] width 67 height 12
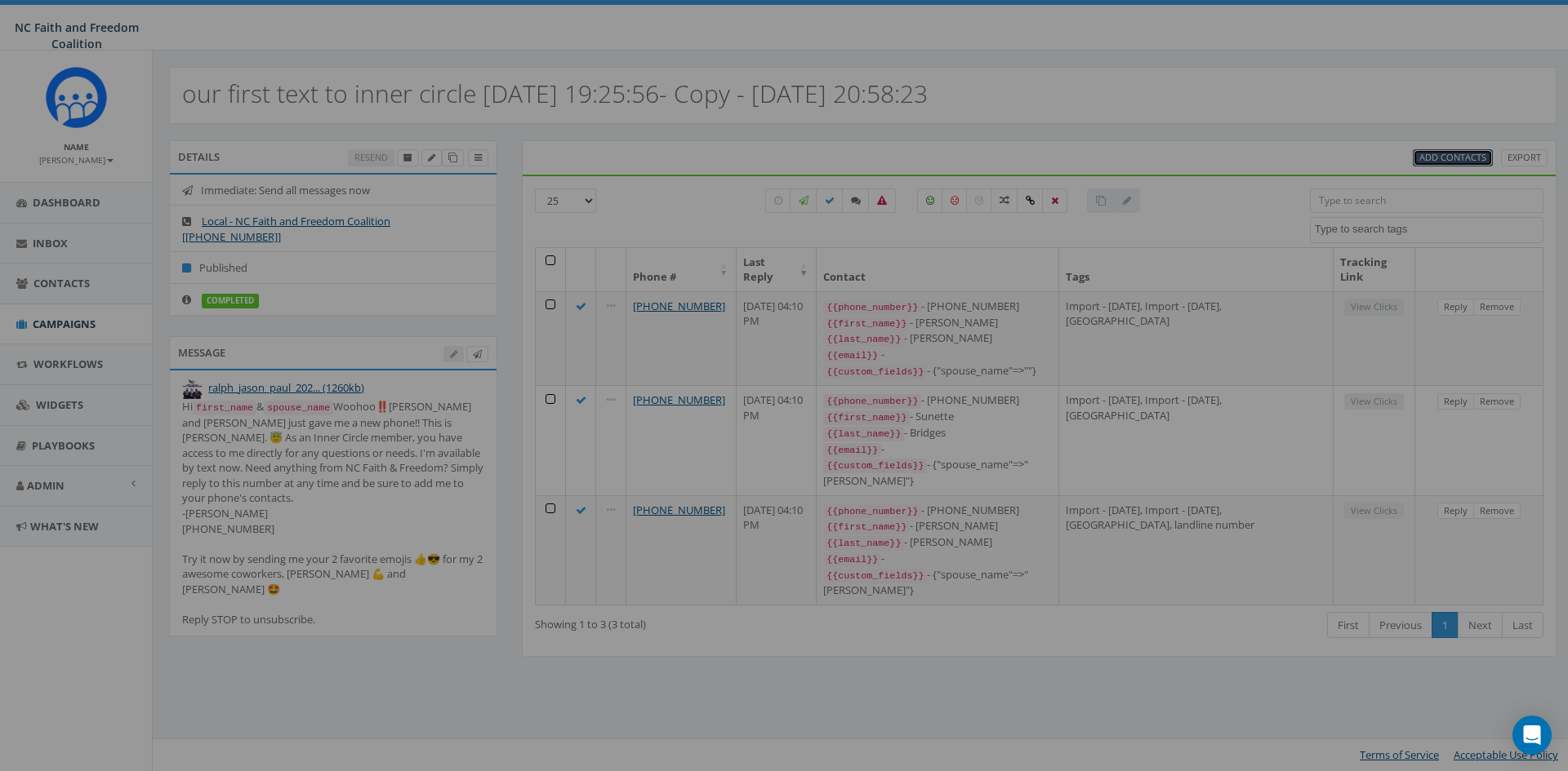
select select
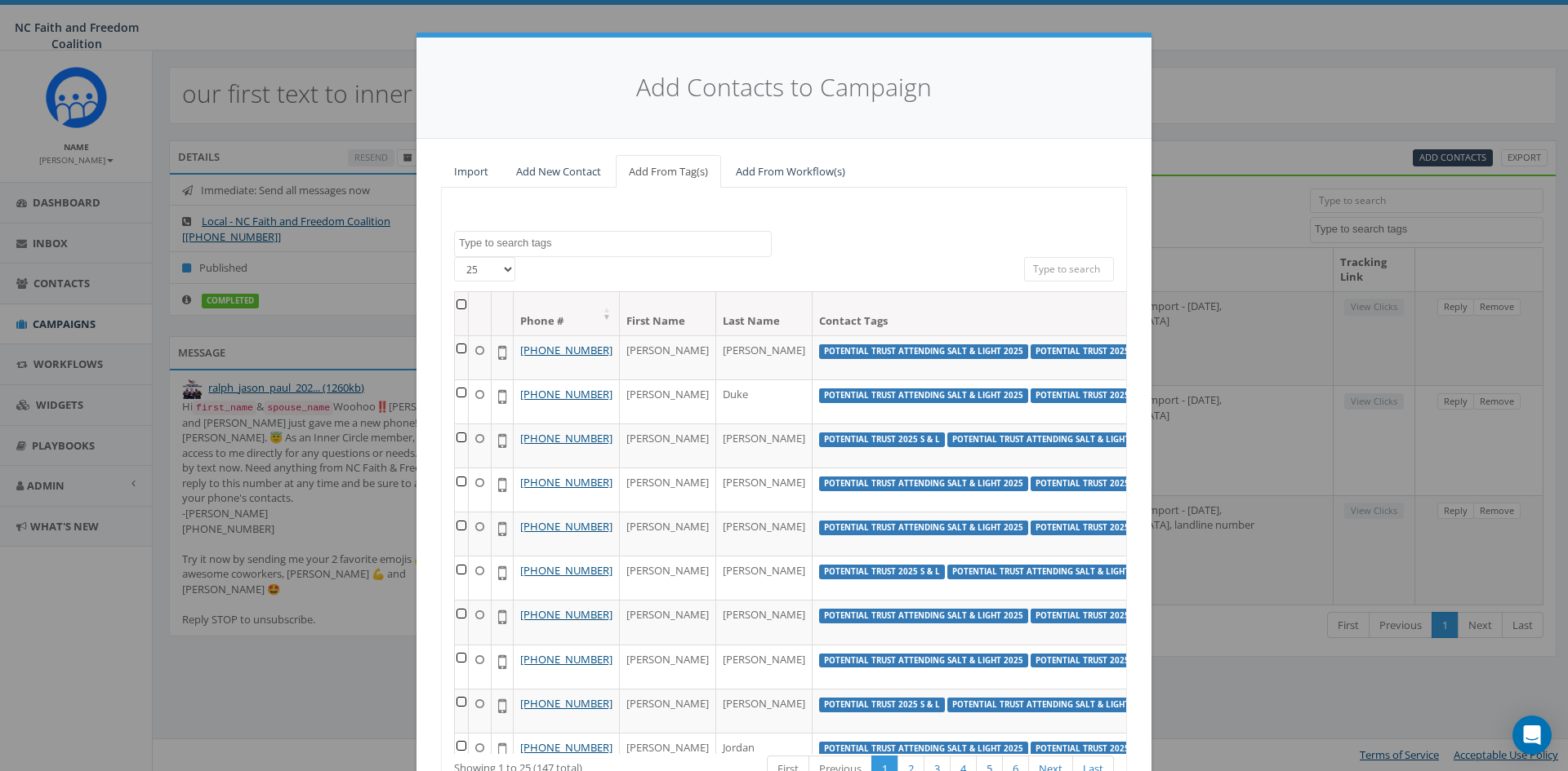
click at [1039, 267] on input "search" at bounding box center [1069, 269] width 90 height 24
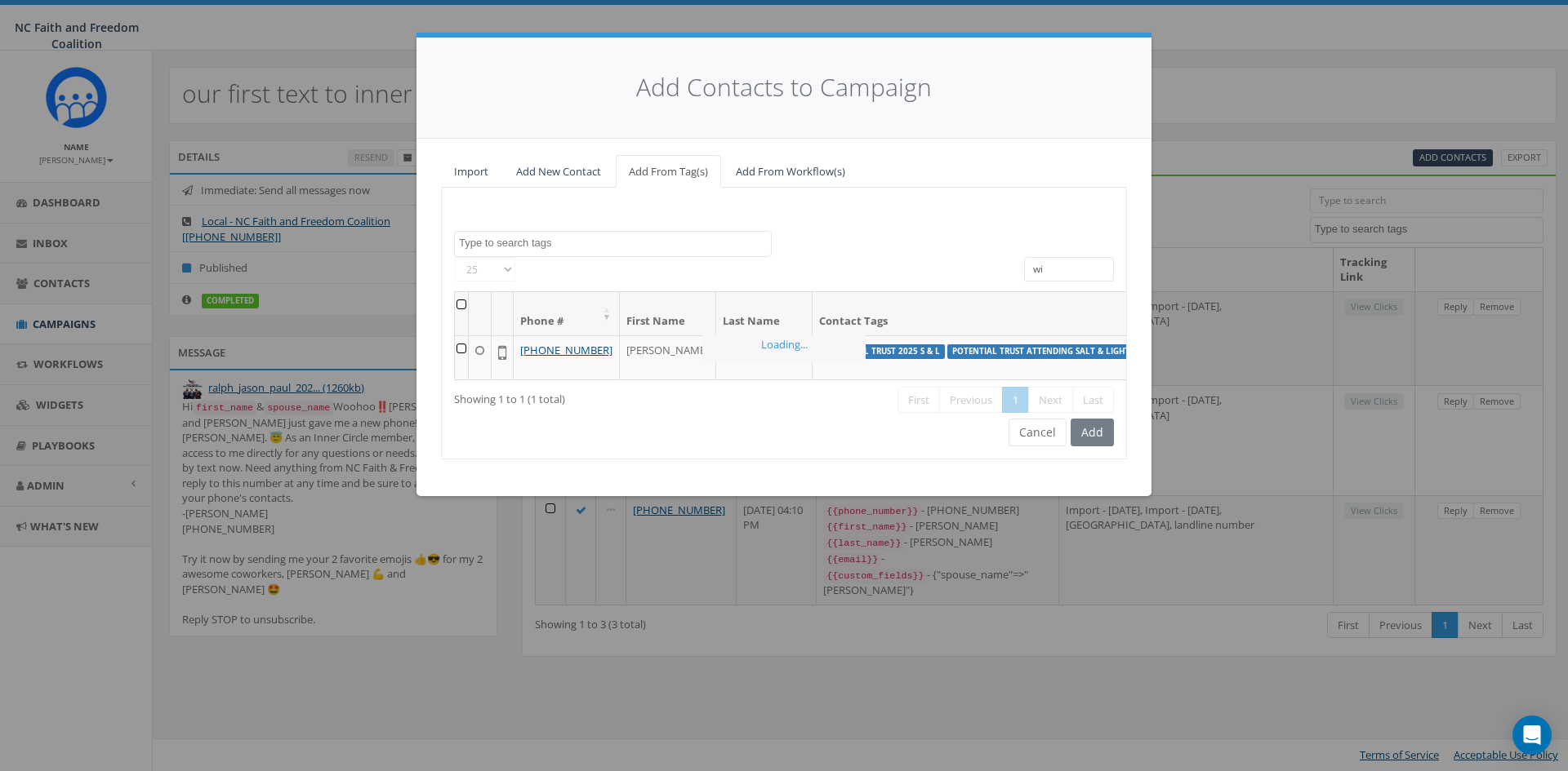
type input "w"
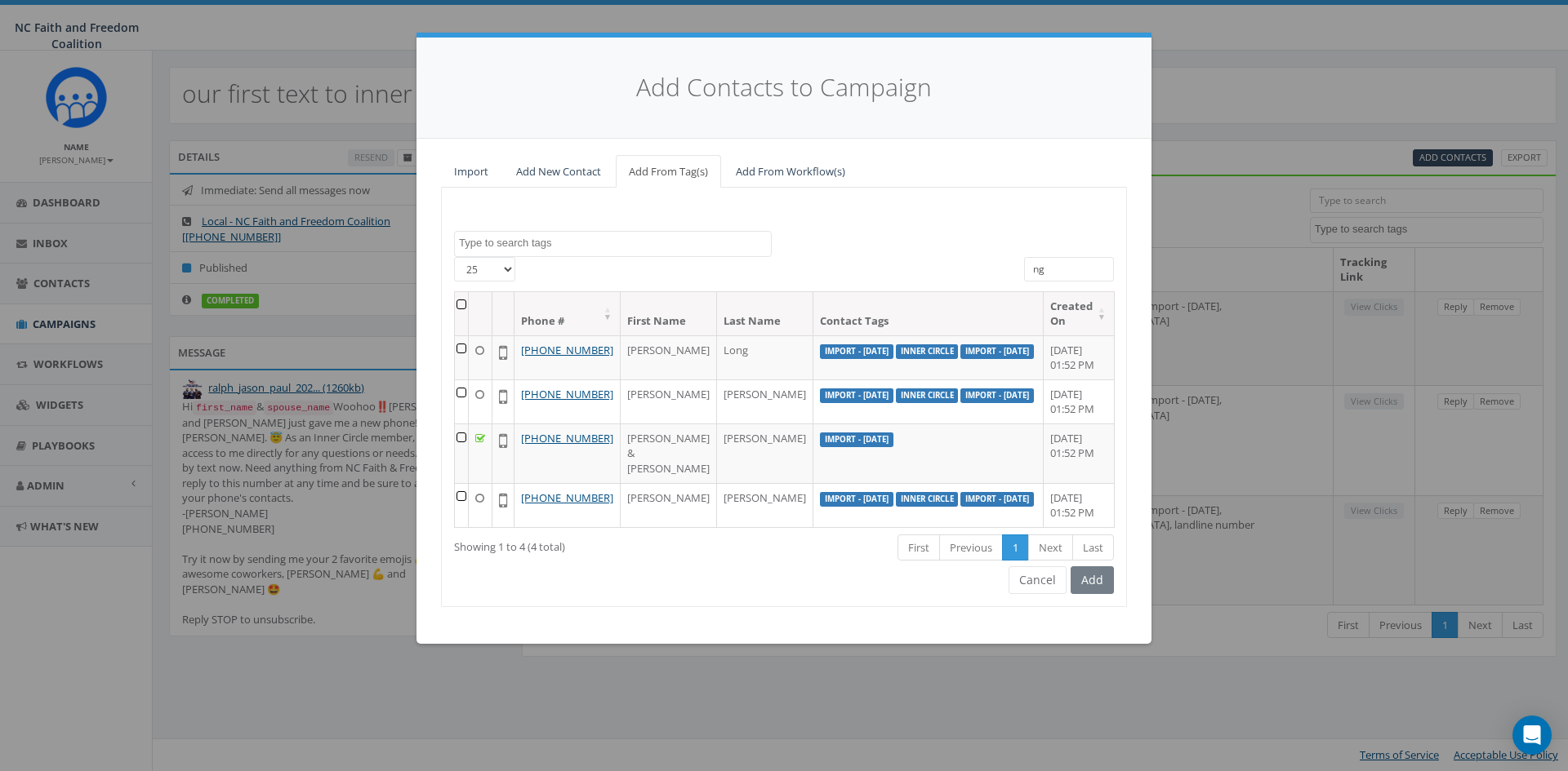
type input "n"
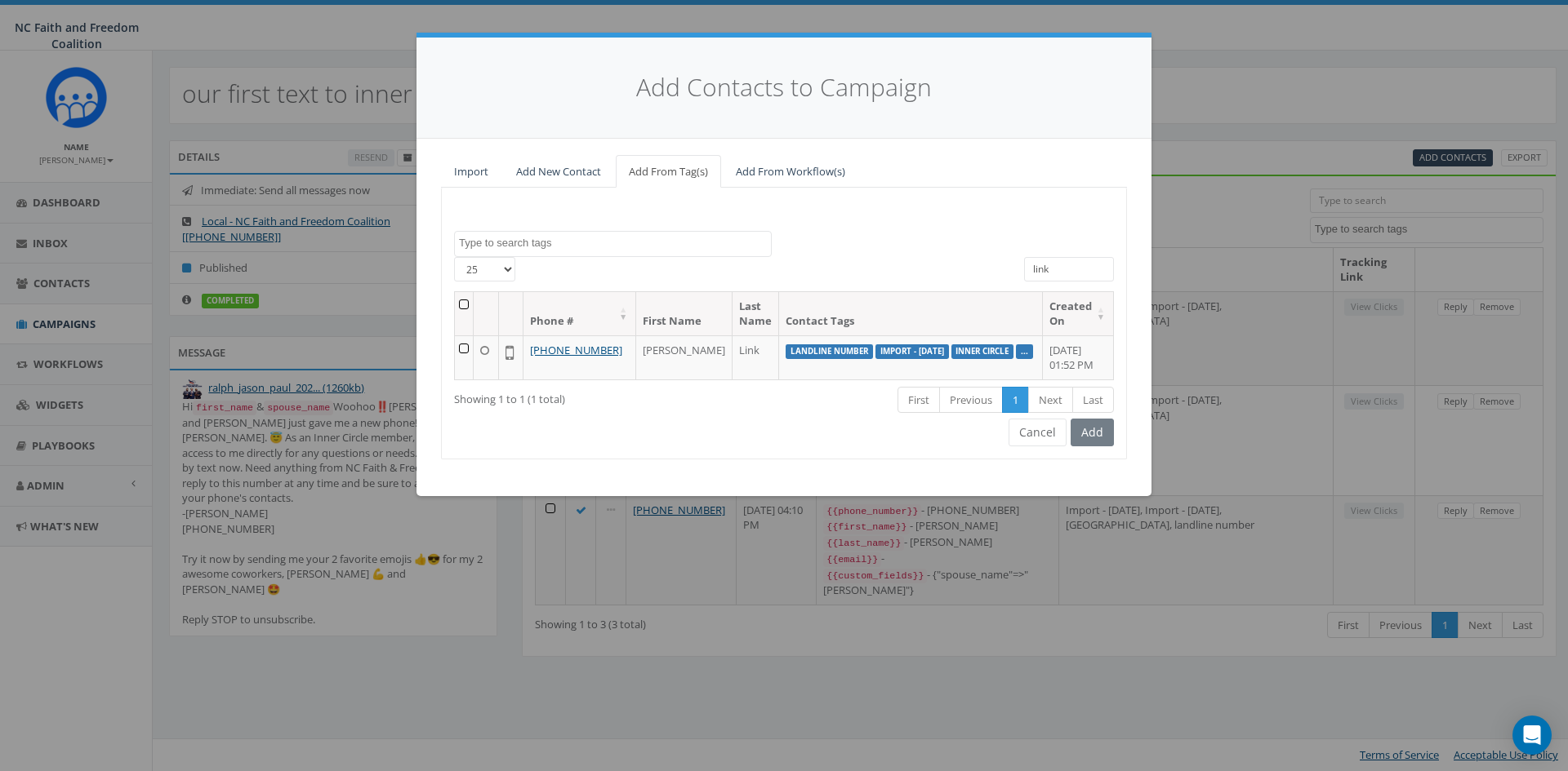
type input "link"
click at [1088, 446] on div "Add" at bounding box center [1090, 432] width 47 height 28
click at [465, 352] on td at bounding box center [464, 357] width 19 height 44
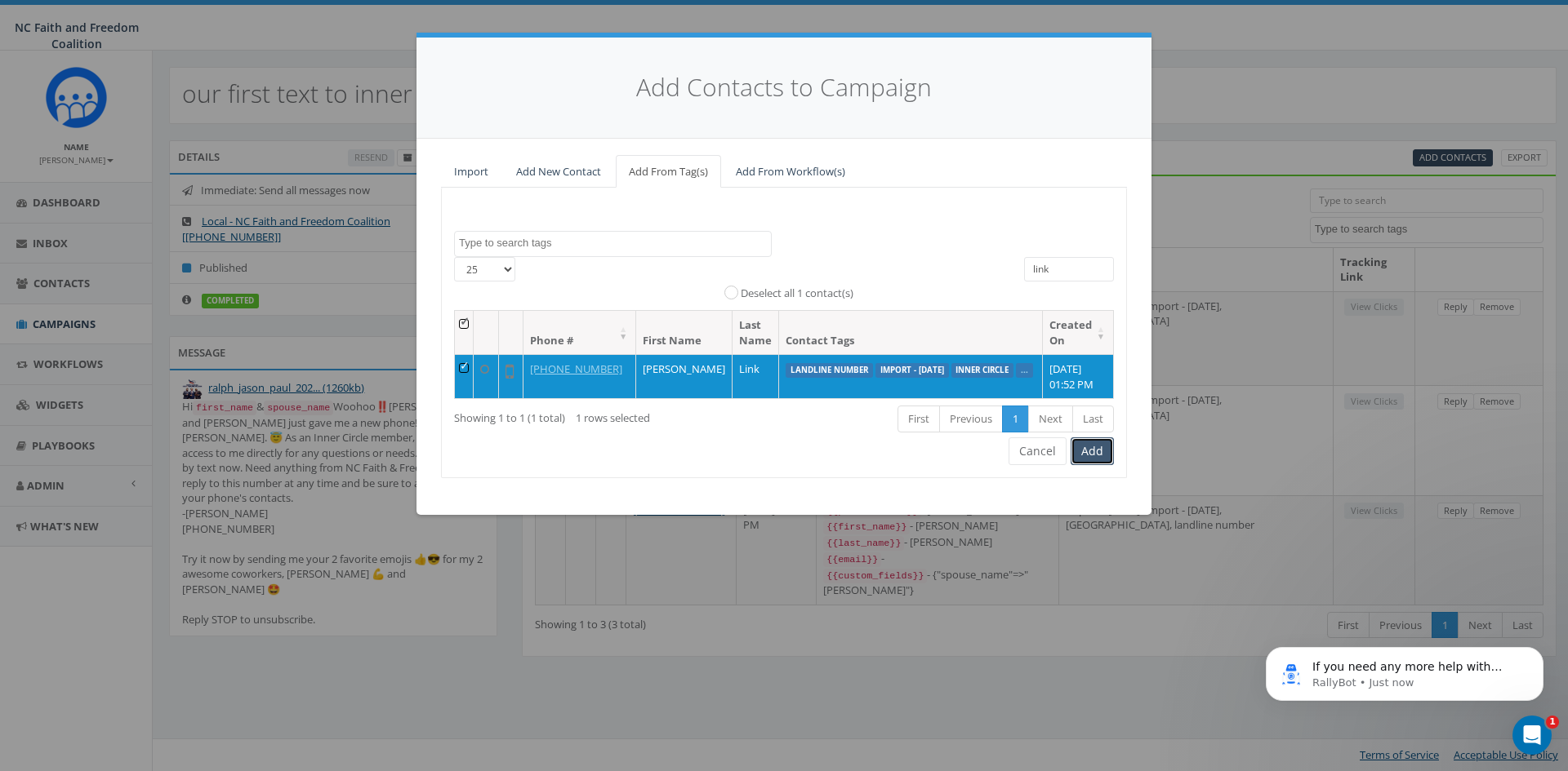
click at [1088, 465] on button "Add" at bounding box center [1092, 451] width 43 height 28
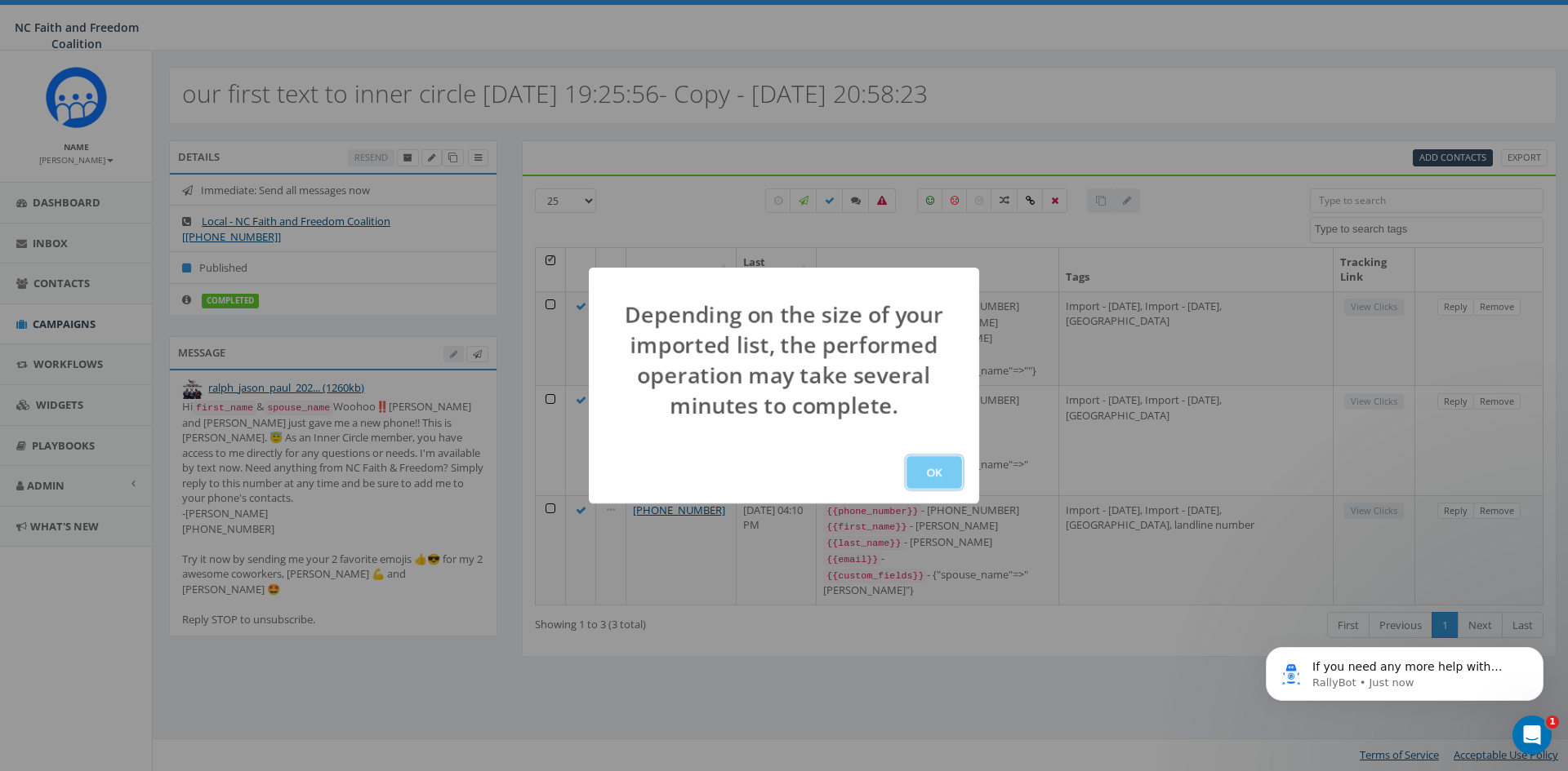
click at [940, 471] on button "OK" at bounding box center [934, 472] width 55 height 33
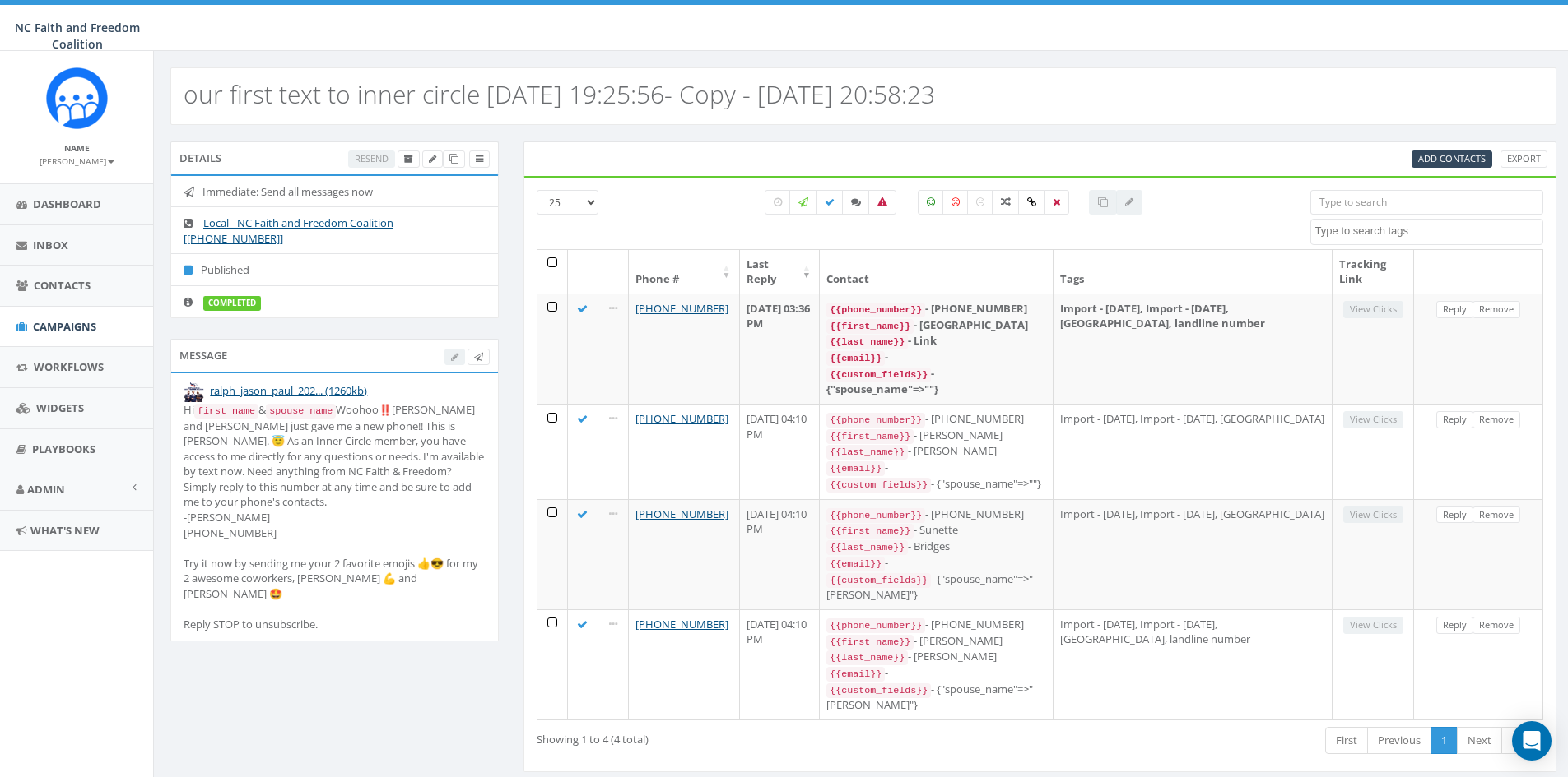
select select
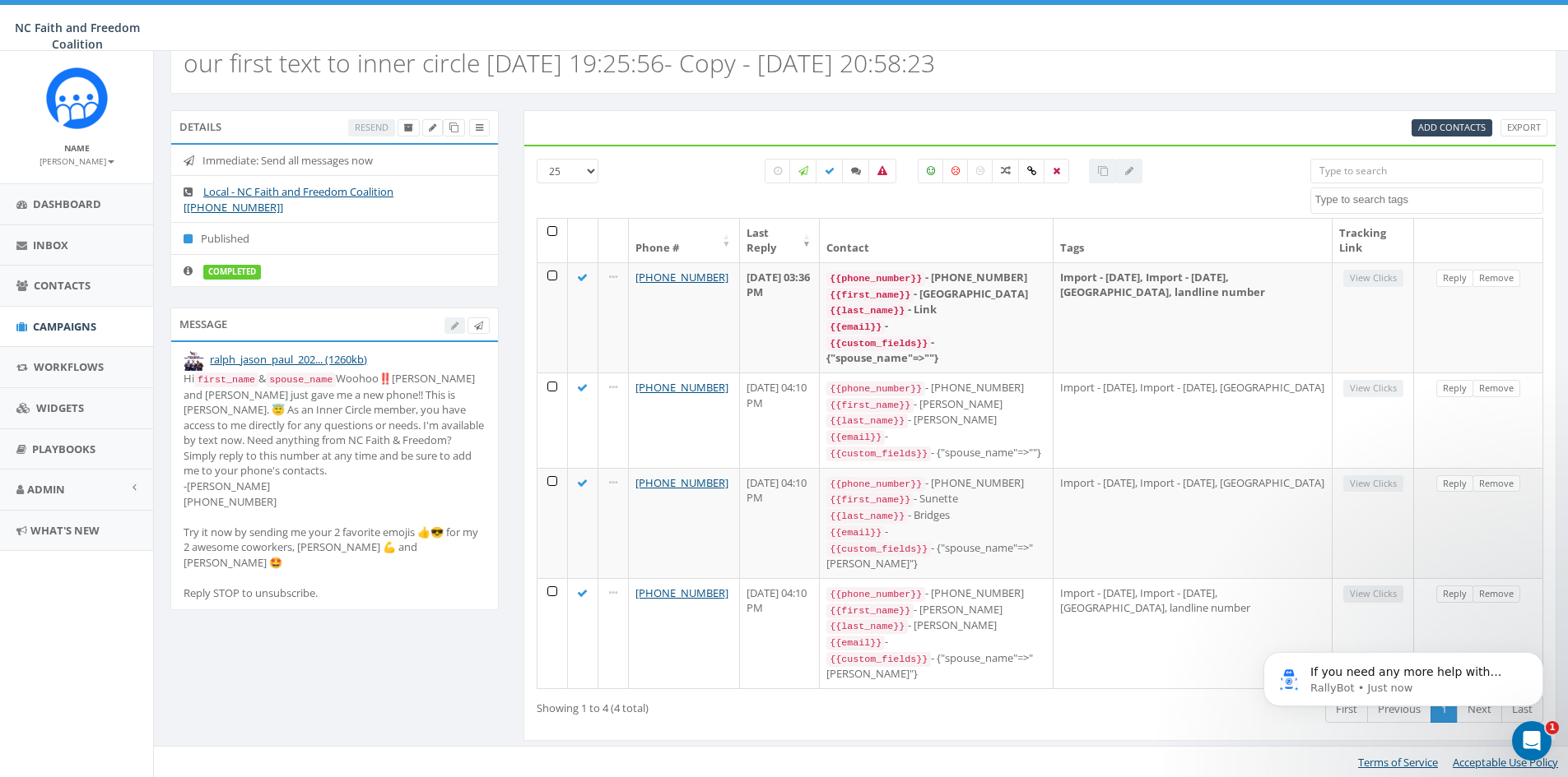
click at [1358, 173] on input "search" at bounding box center [1426, 171] width 233 height 24
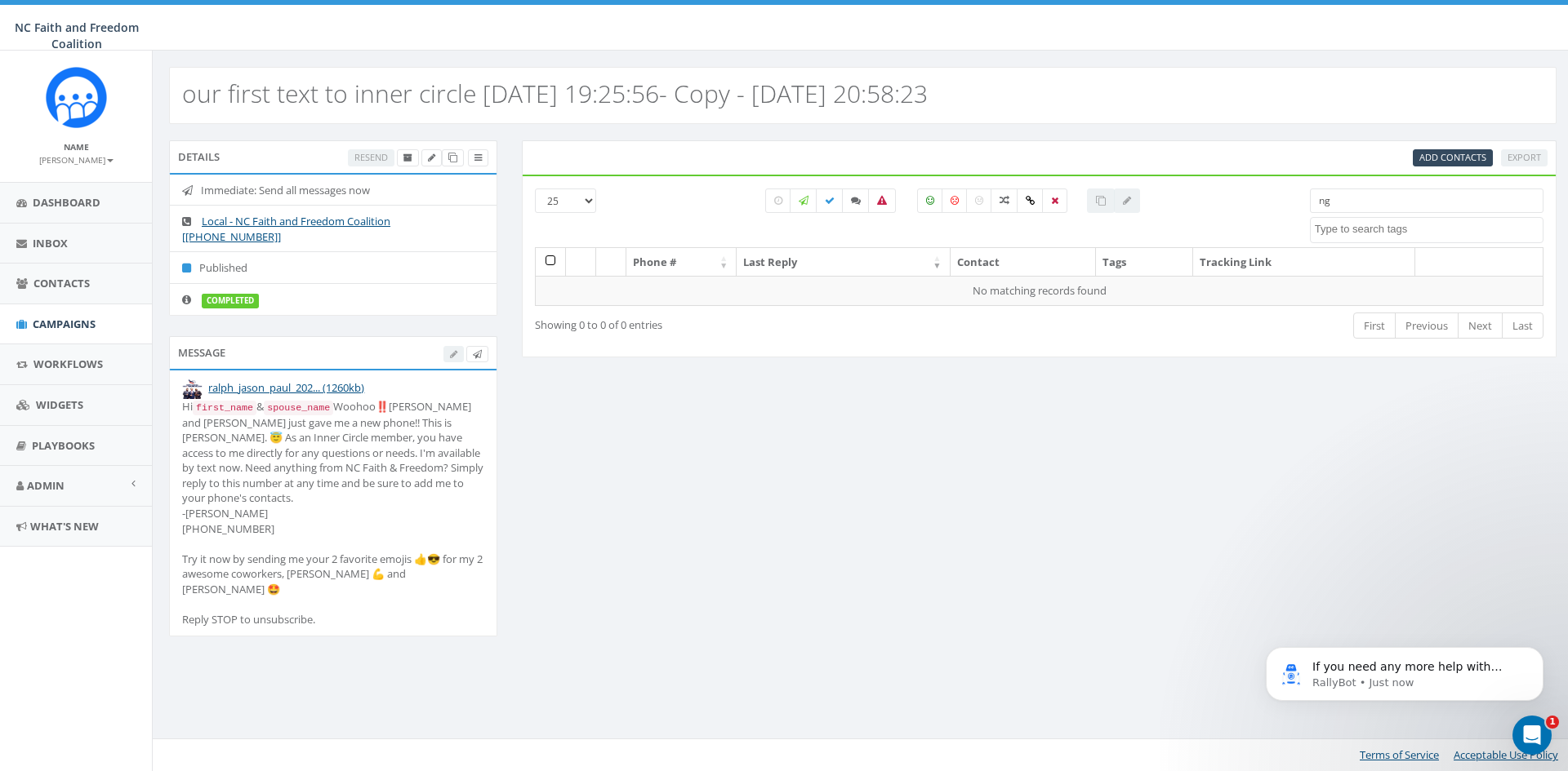
type input "n"
type input "p"
type input "g"
type input "b"
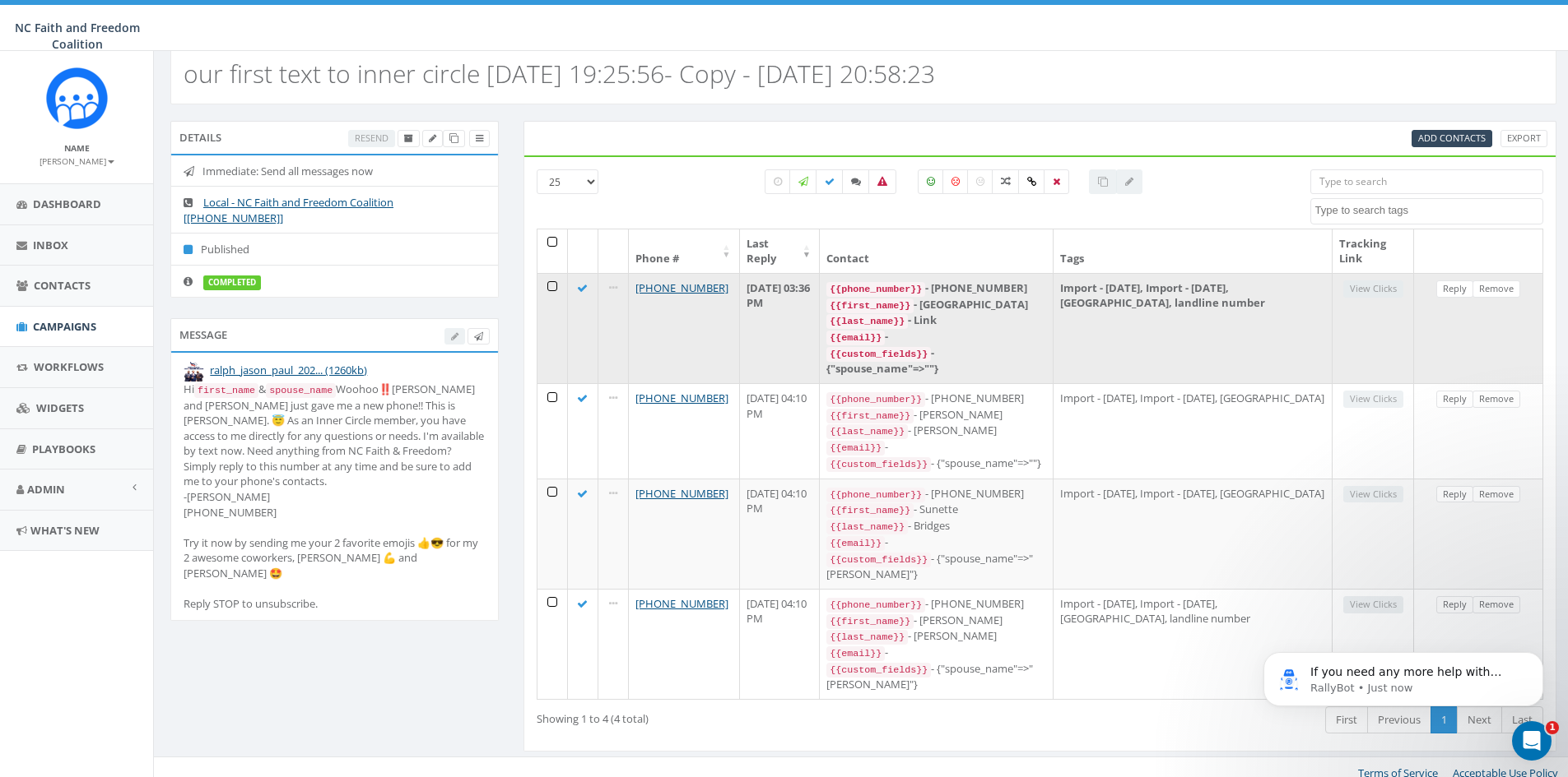
scroll to position [31, 0]
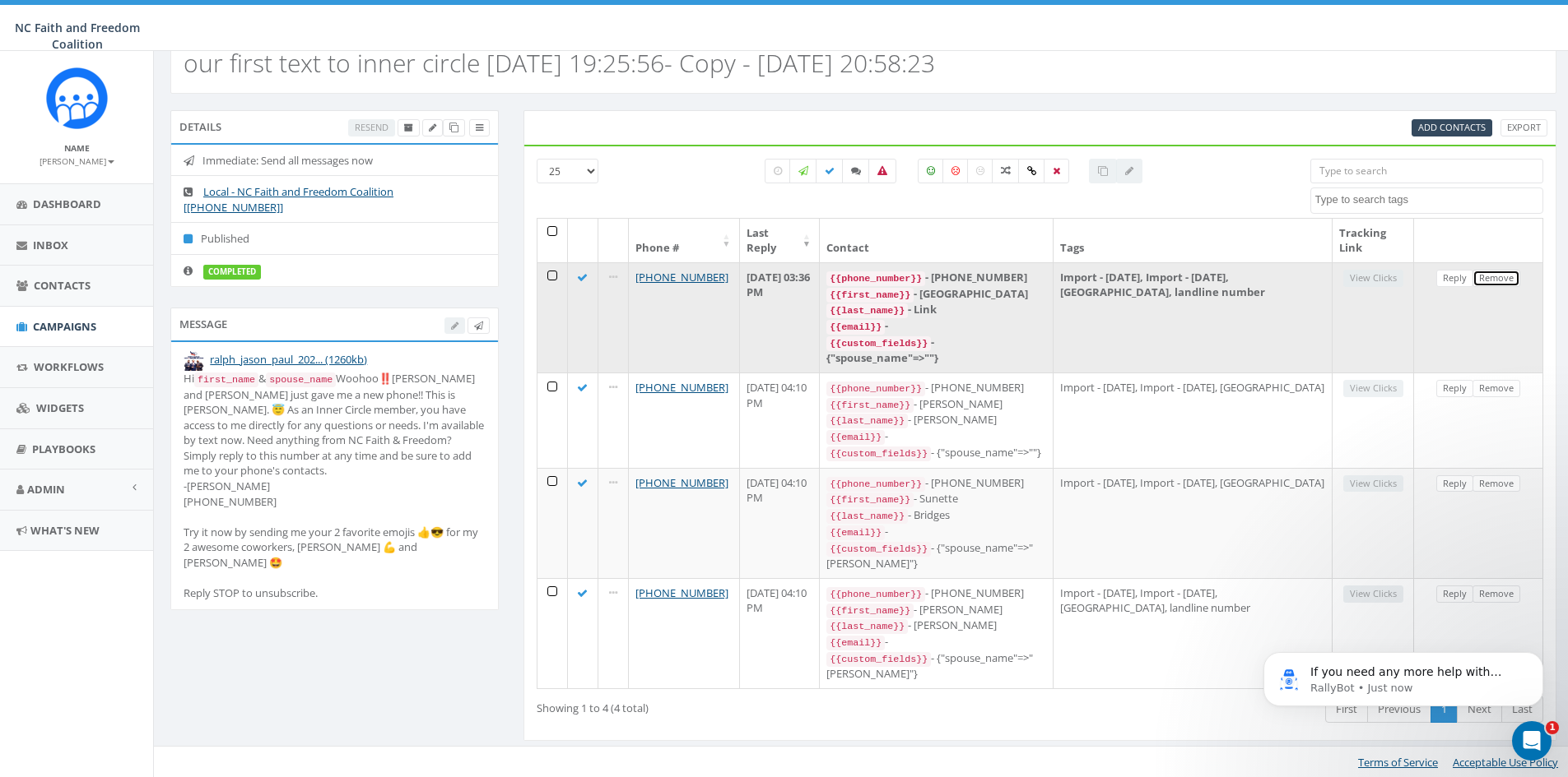
click at [1487, 278] on link "Remove" at bounding box center [1496, 278] width 48 height 17
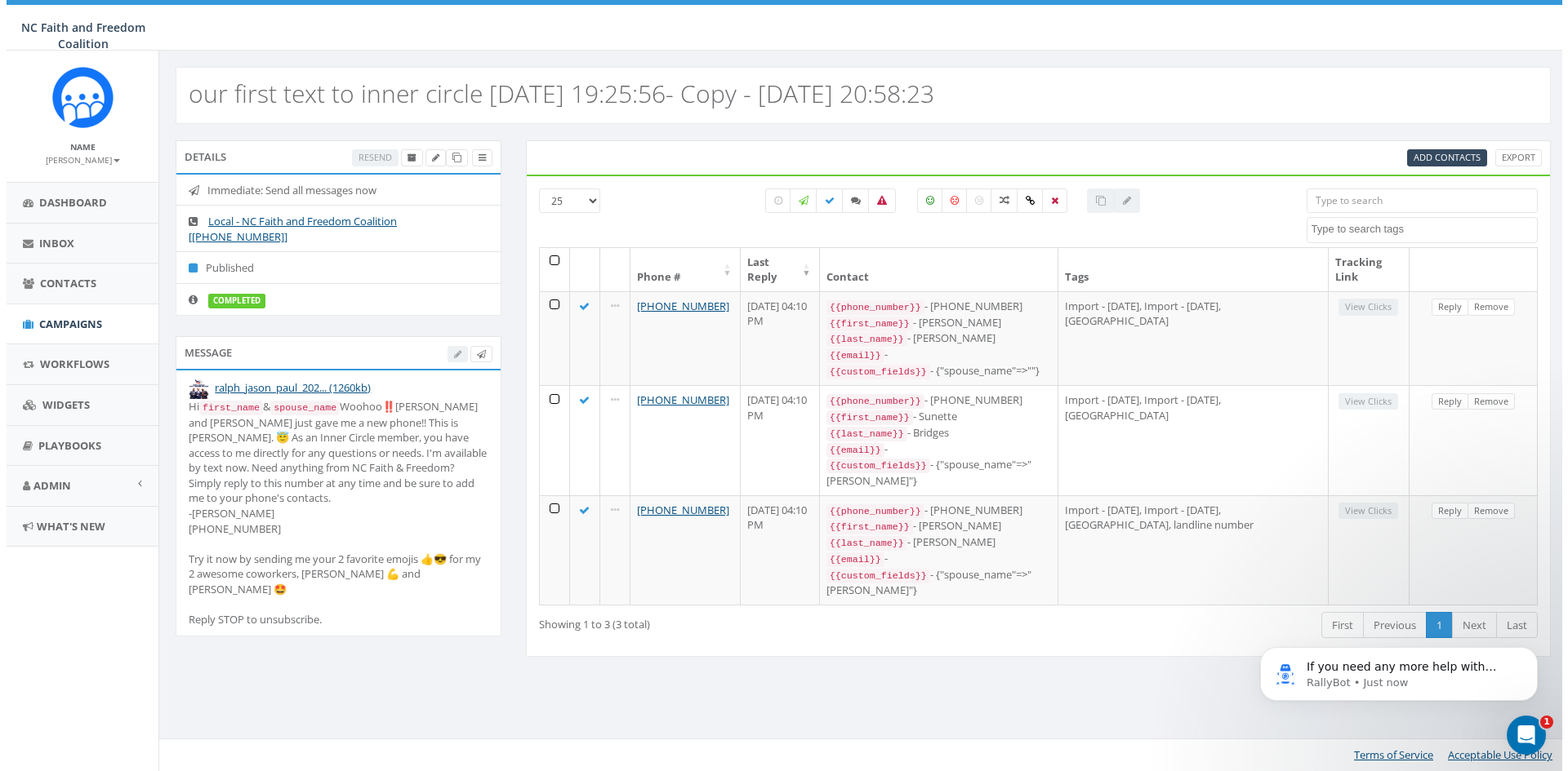
scroll to position [0, 0]
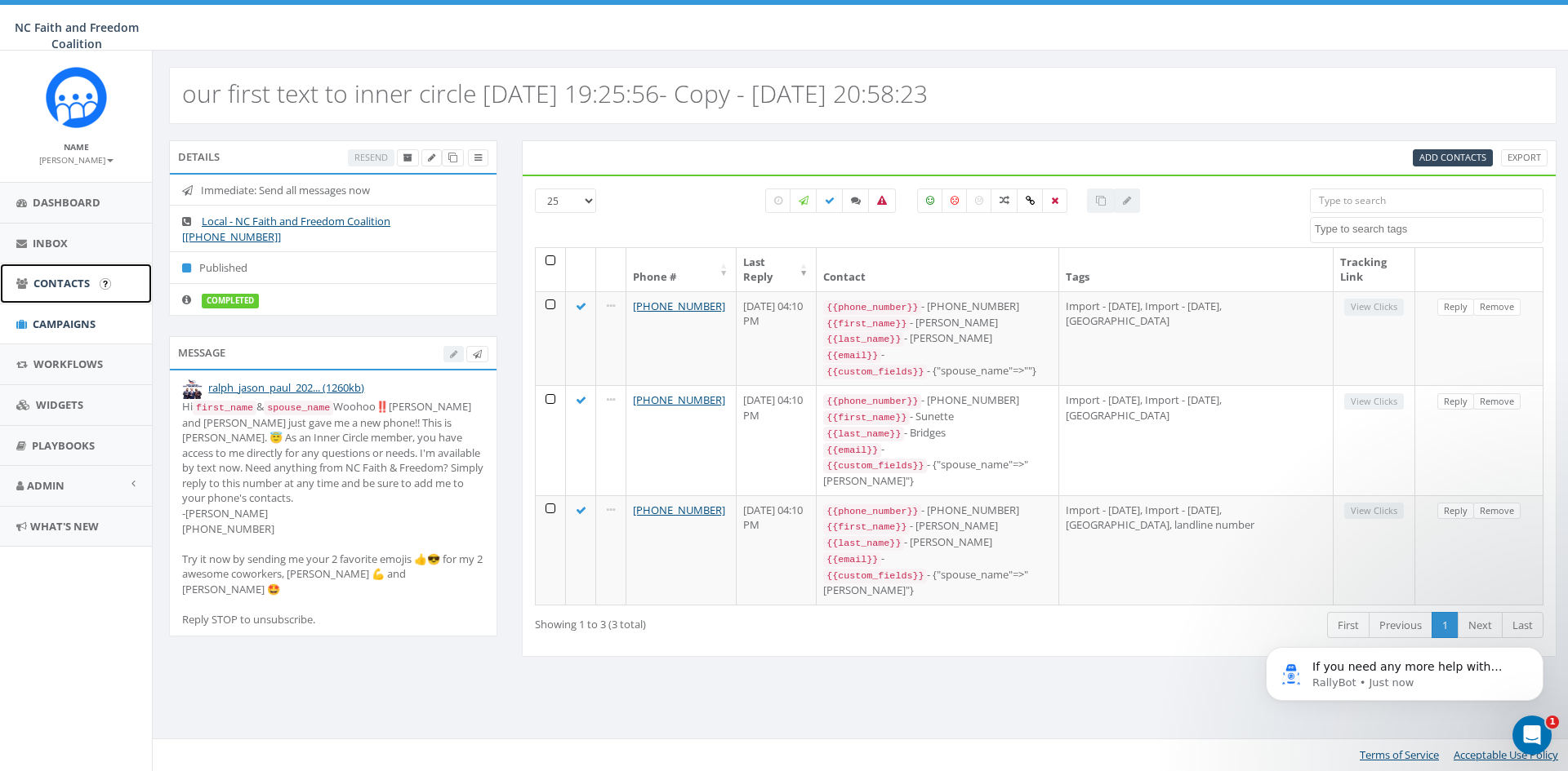
click at [71, 283] on span "Contacts" at bounding box center [62, 283] width 56 height 14
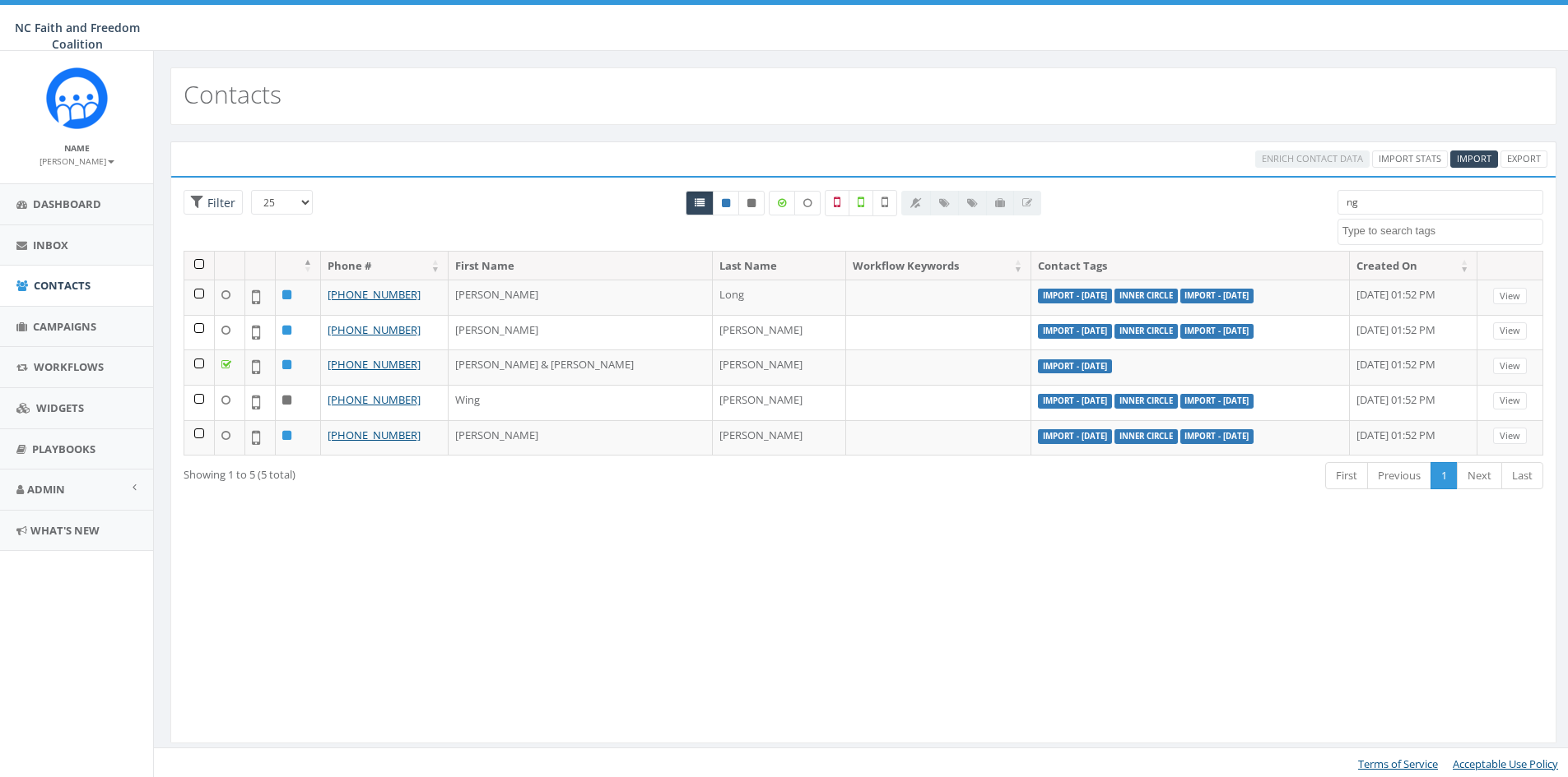
select select
drag, startPoint x: 1367, startPoint y: 202, endPoint x: 1358, endPoint y: 201, distance: 9.1
click at [1358, 201] on input "ng" at bounding box center [1440, 201] width 206 height 24
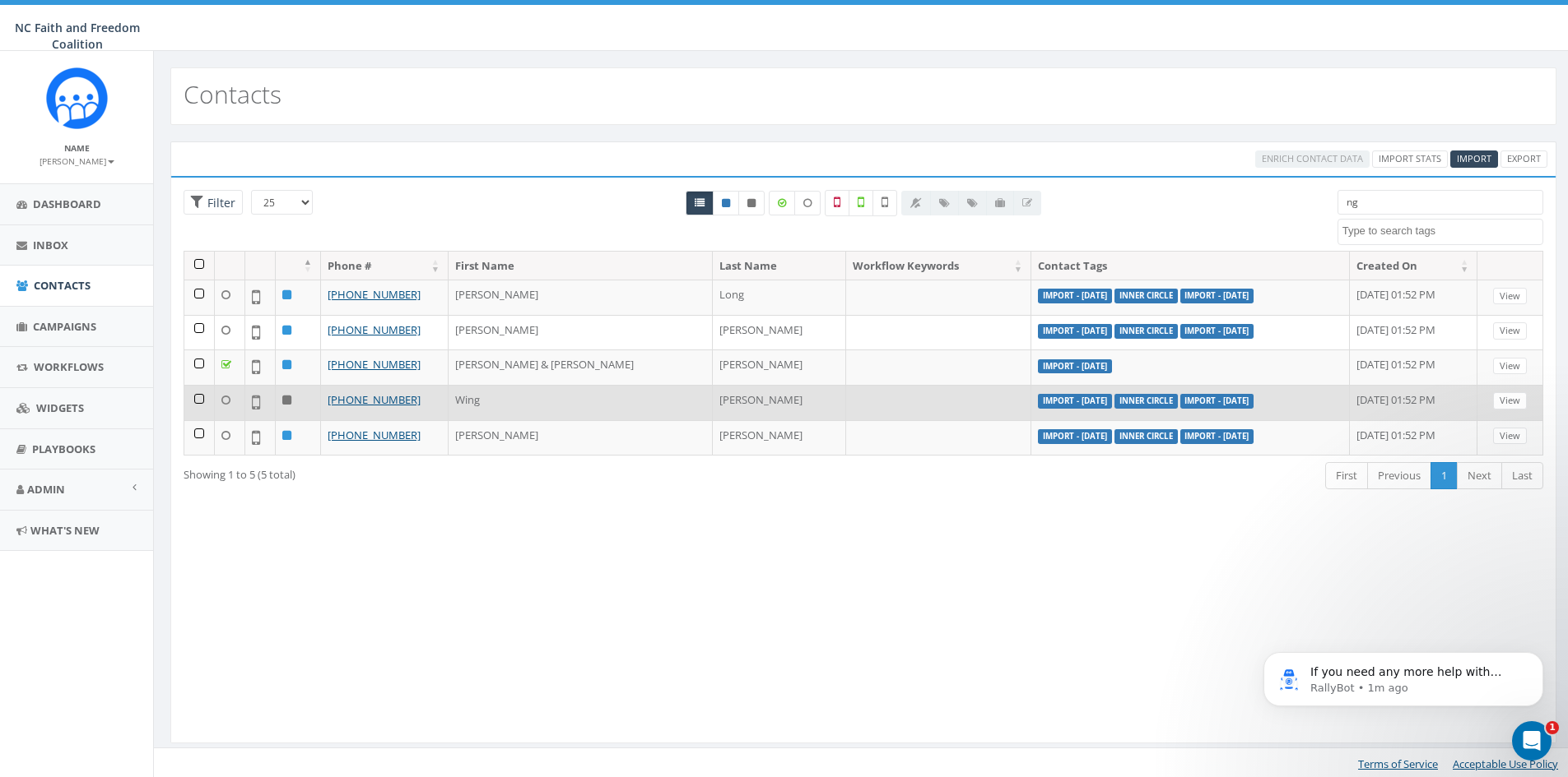
click at [200, 401] on td at bounding box center [200, 402] width 31 height 35
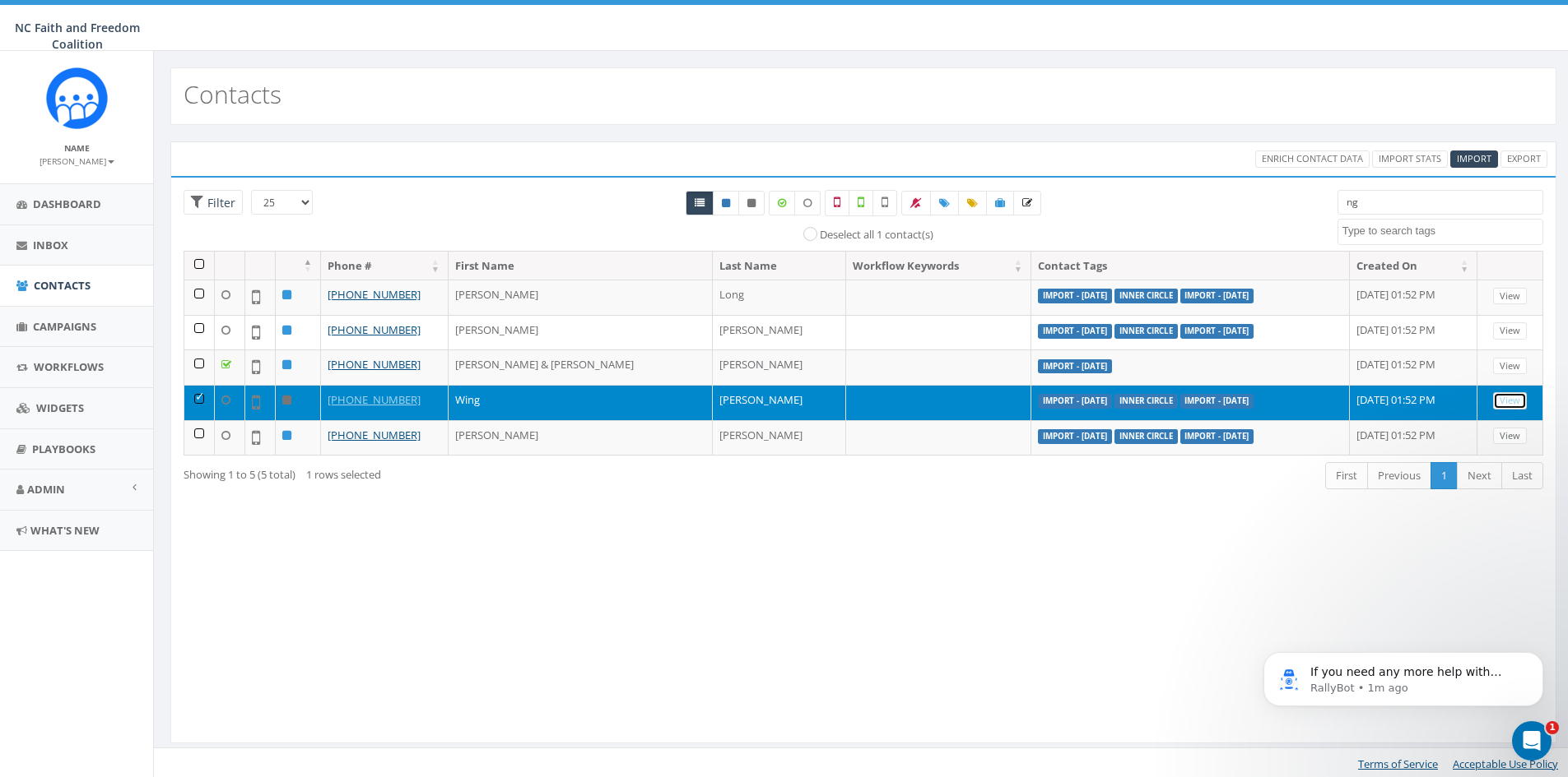
click at [1505, 405] on link "View" at bounding box center [1510, 400] width 34 height 17
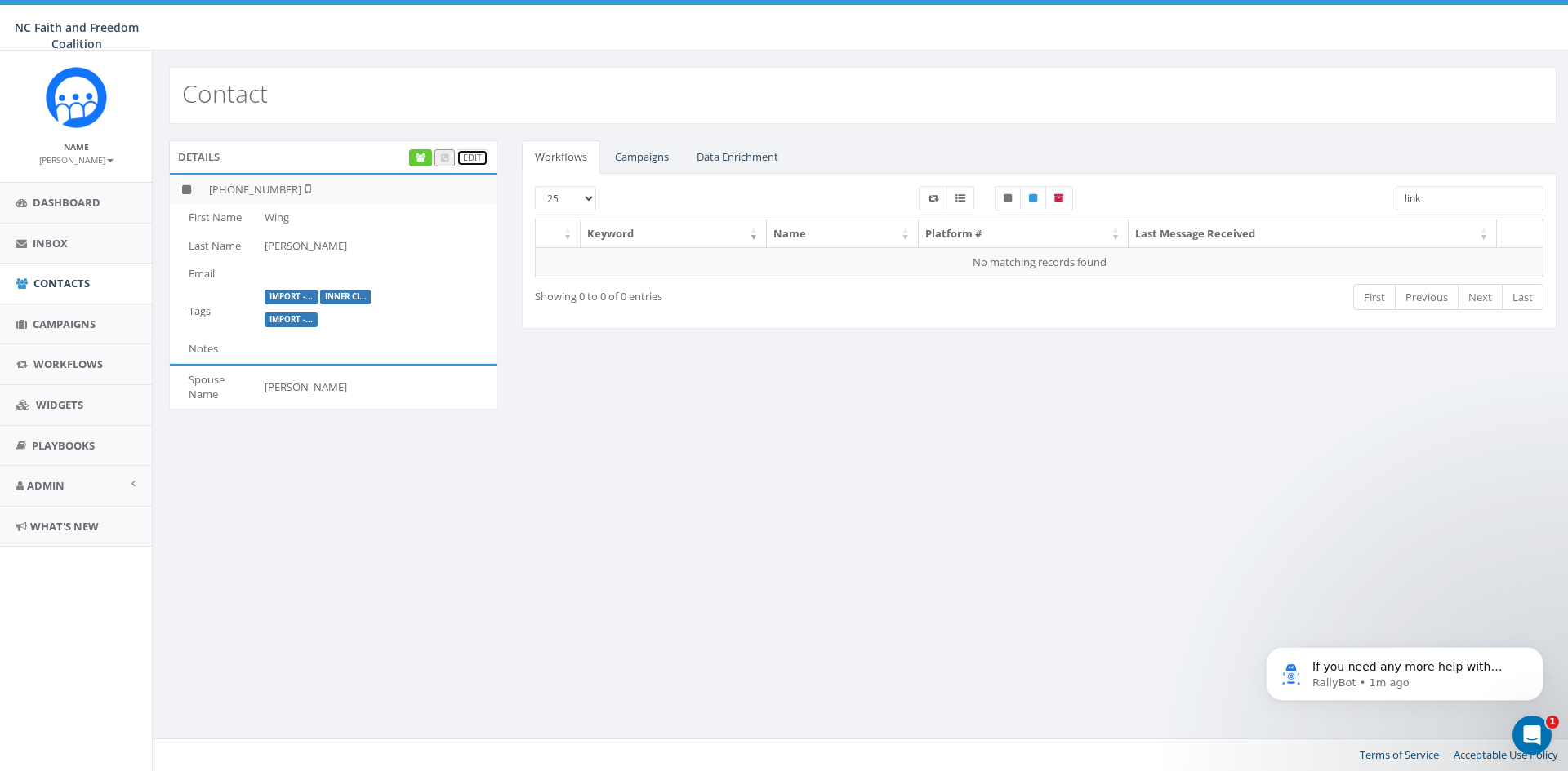
click at [478, 153] on link "Edit" at bounding box center [472, 157] width 32 height 17
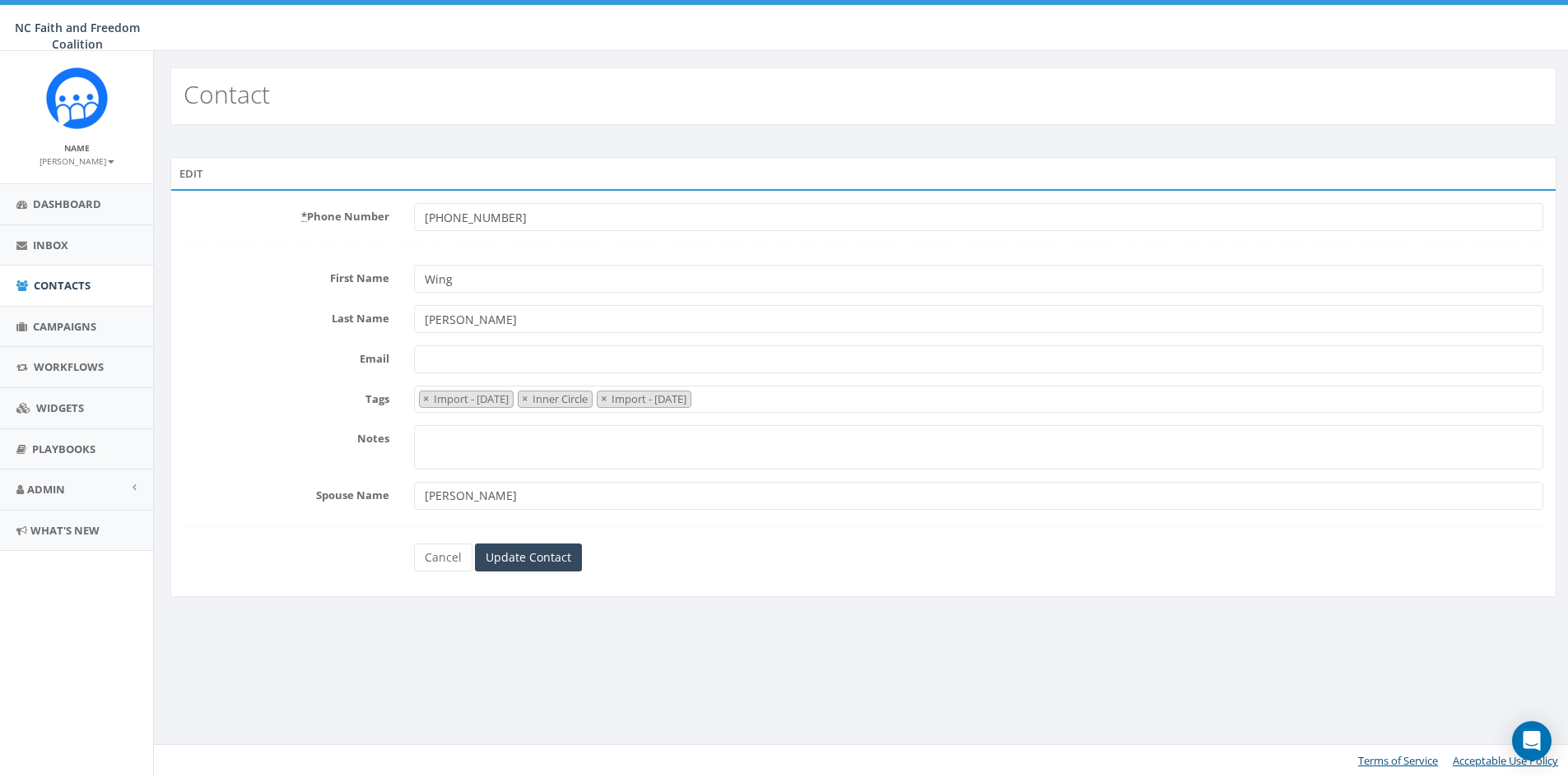
select select "Import - [DATE]"
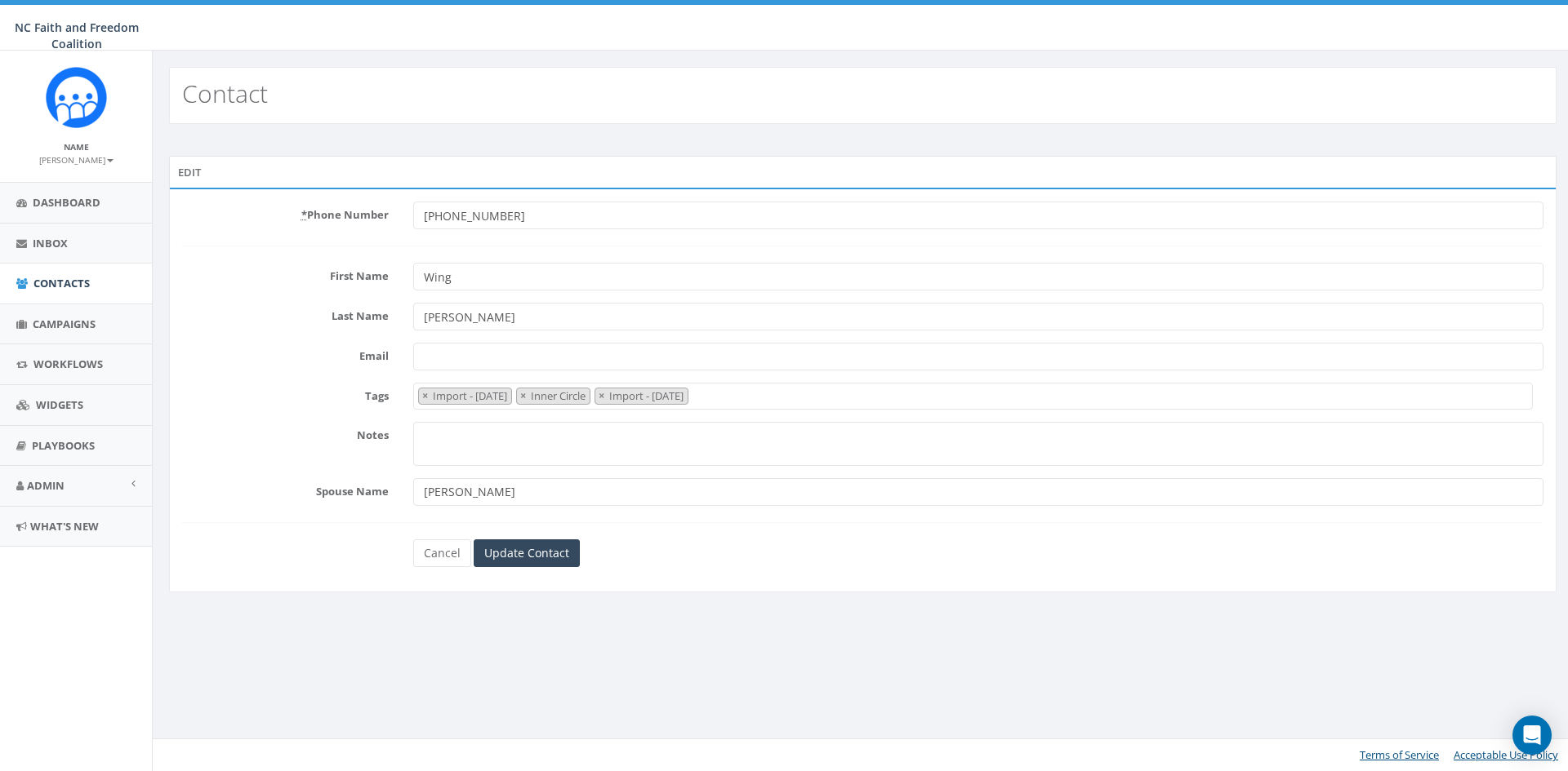
click at [783, 393] on span "× Import - 08/04/2025 × Inner Circle × Import - 07/28/2025" at bounding box center [973, 396] width 1121 height 27
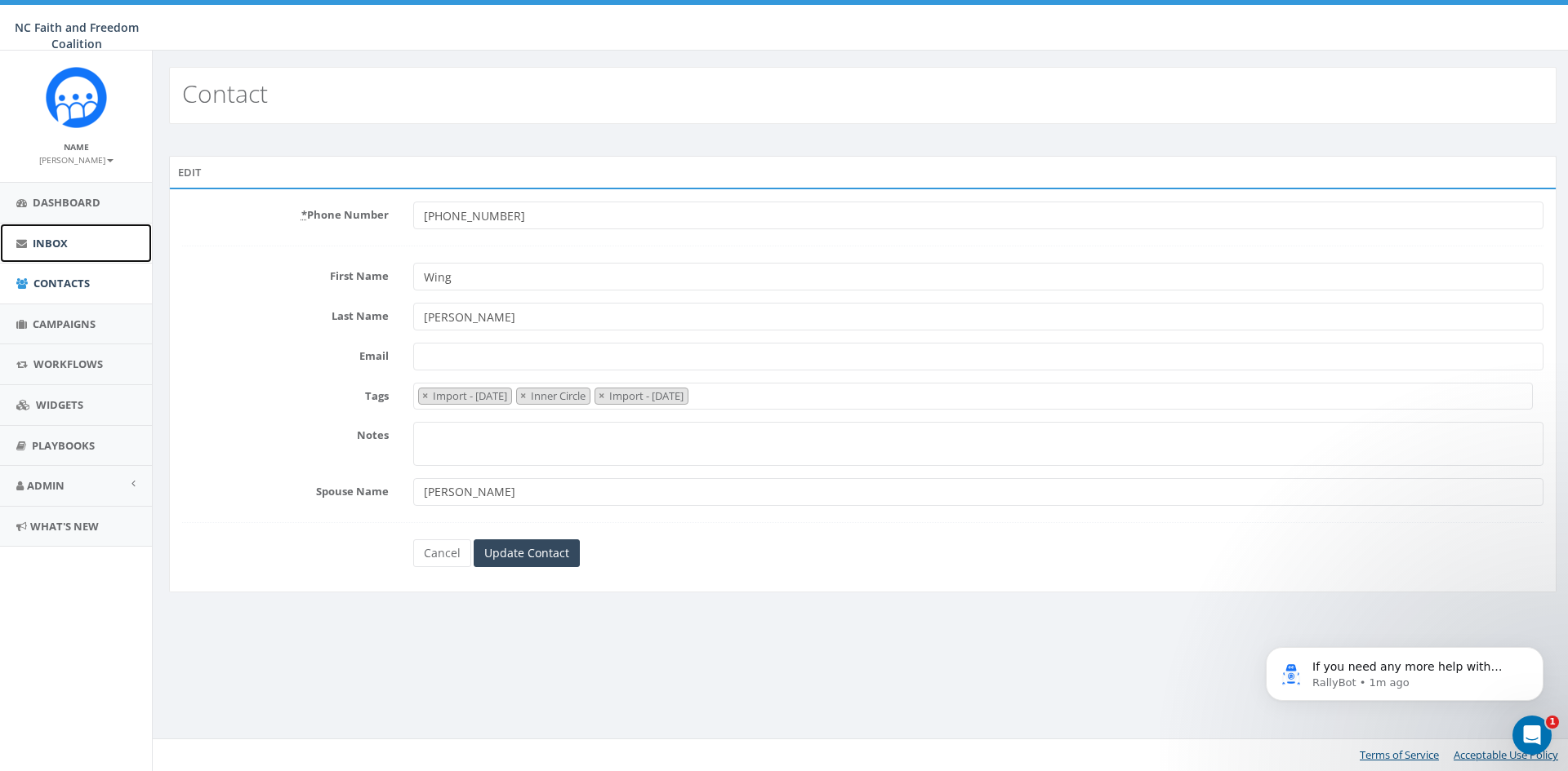
click at [54, 235] on link "Inbox" at bounding box center [76, 244] width 152 height 40
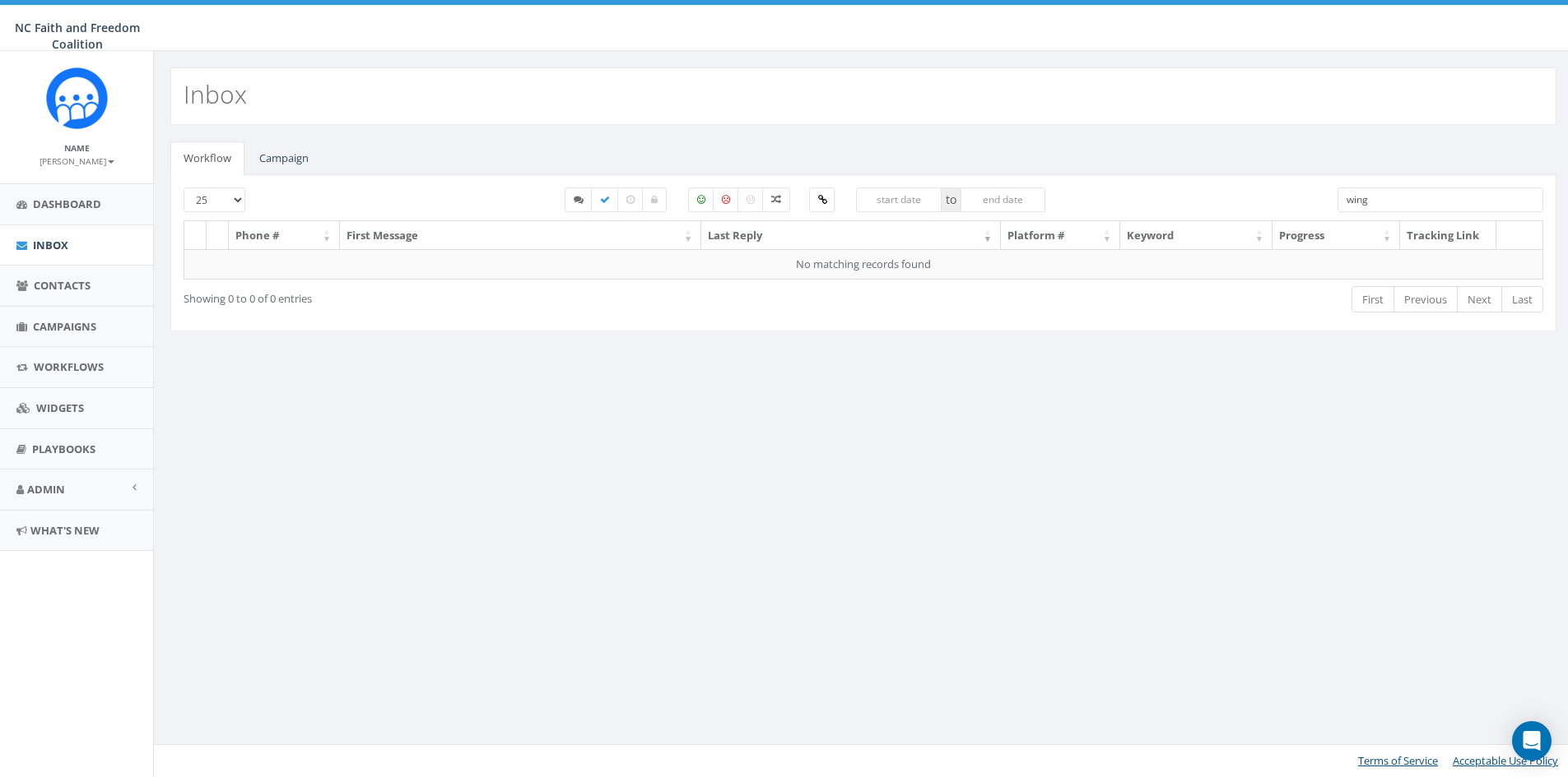
select select
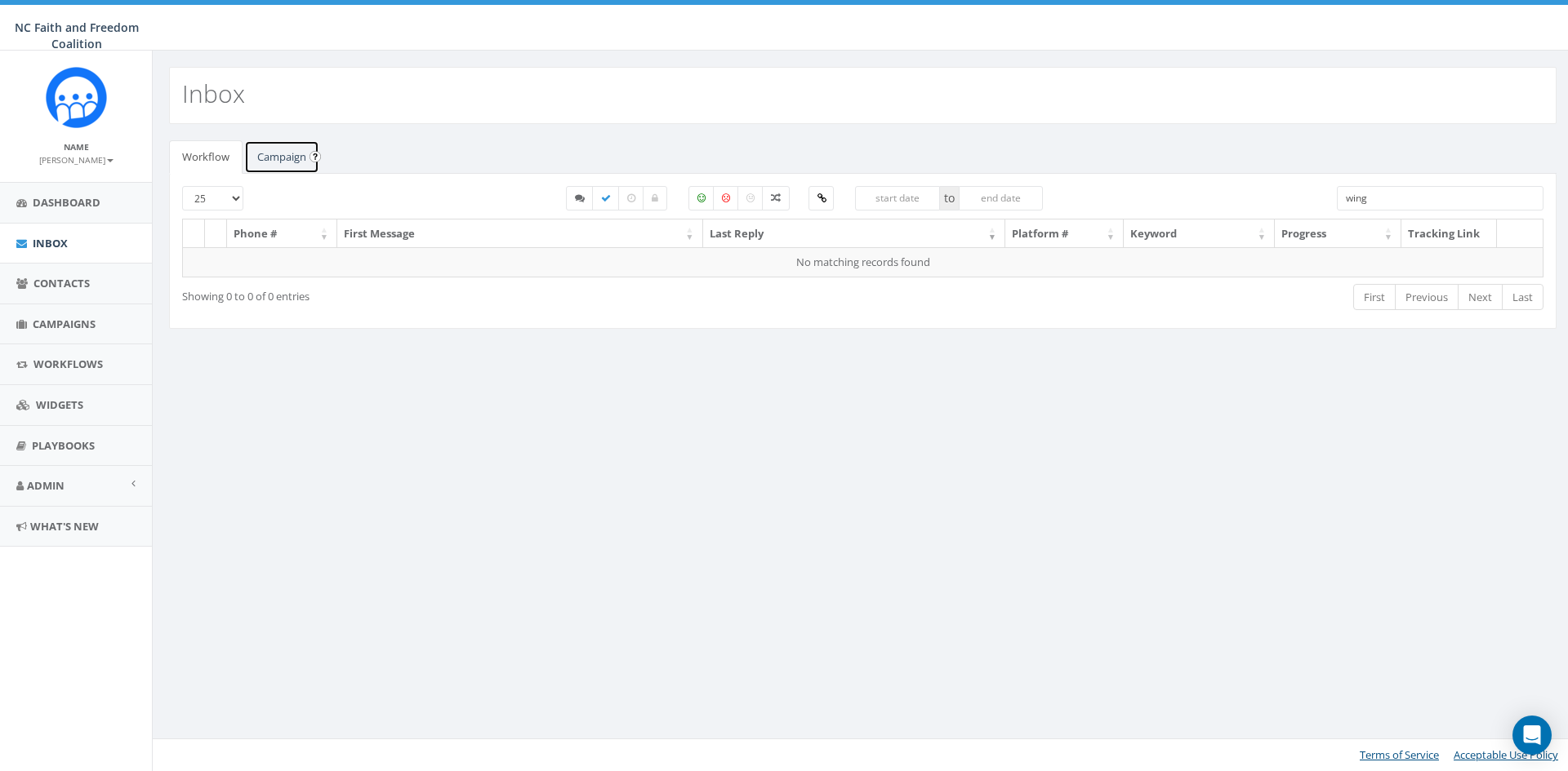
click at [296, 153] on link "Campaign" at bounding box center [282, 157] width 75 height 34
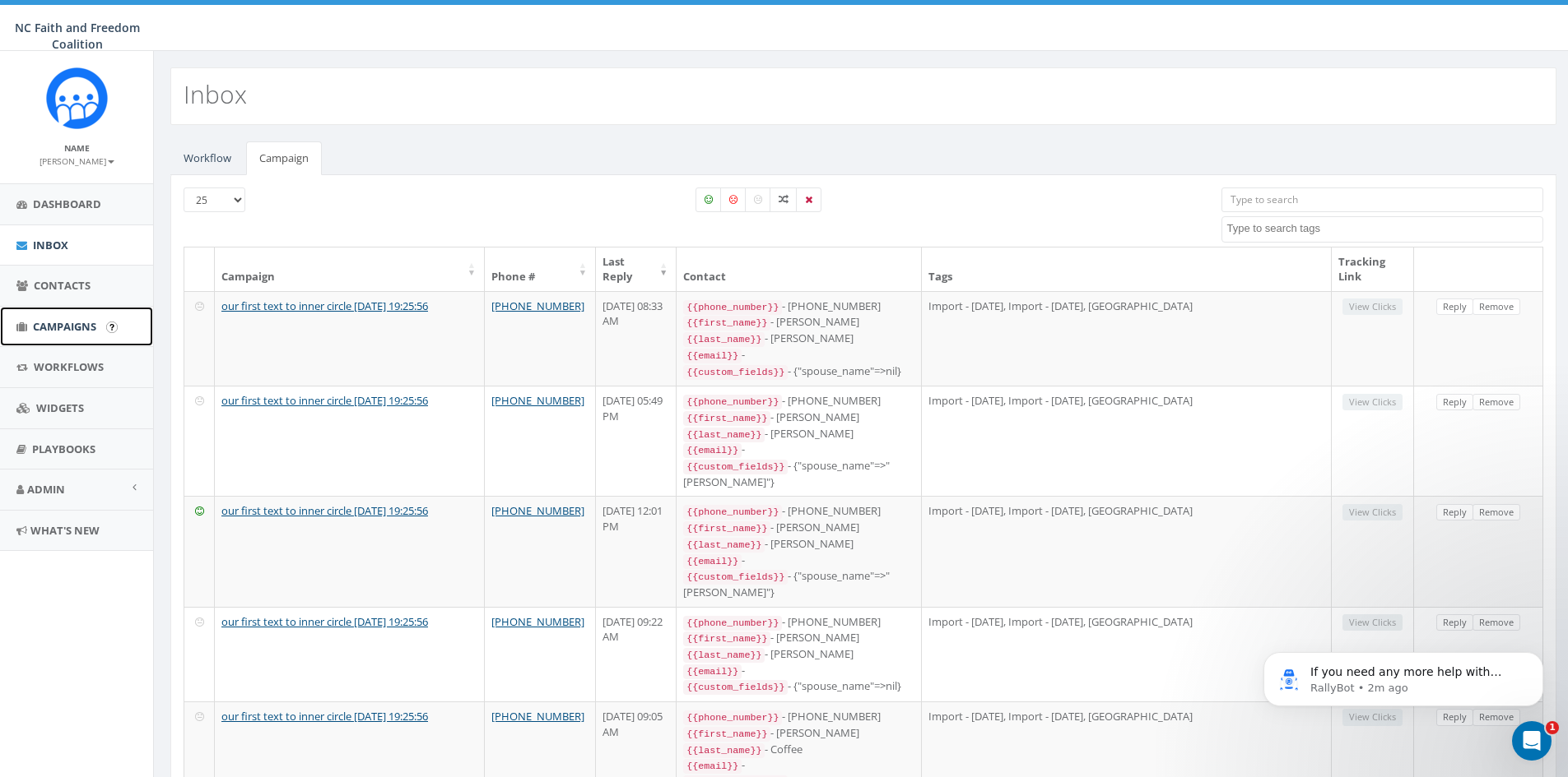
click at [75, 326] on span "Campaigns" at bounding box center [65, 326] width 63 height 14
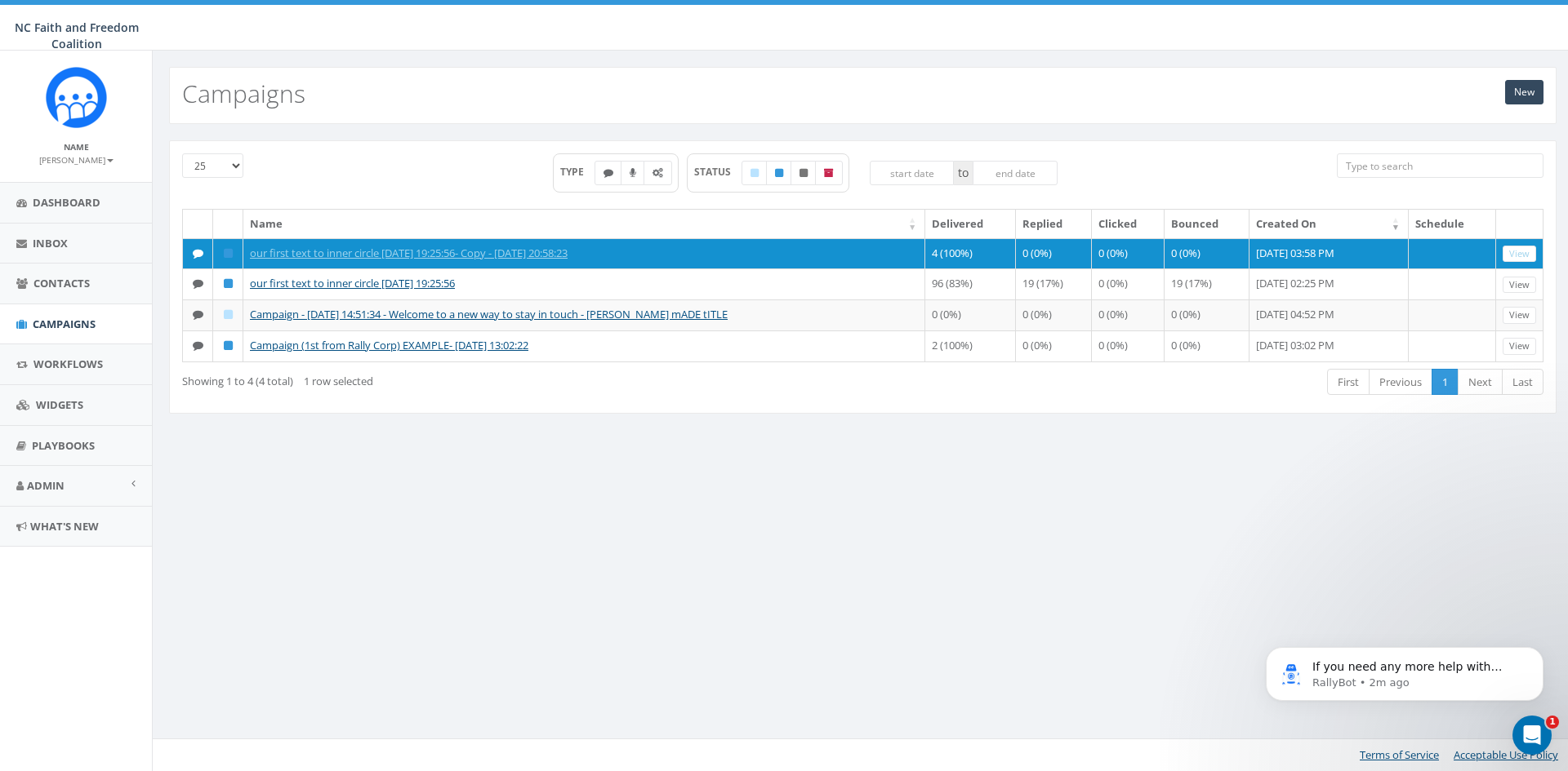
click at [1367, 168] on input "search" at bounding box center [1440, 165] width 206 height 24
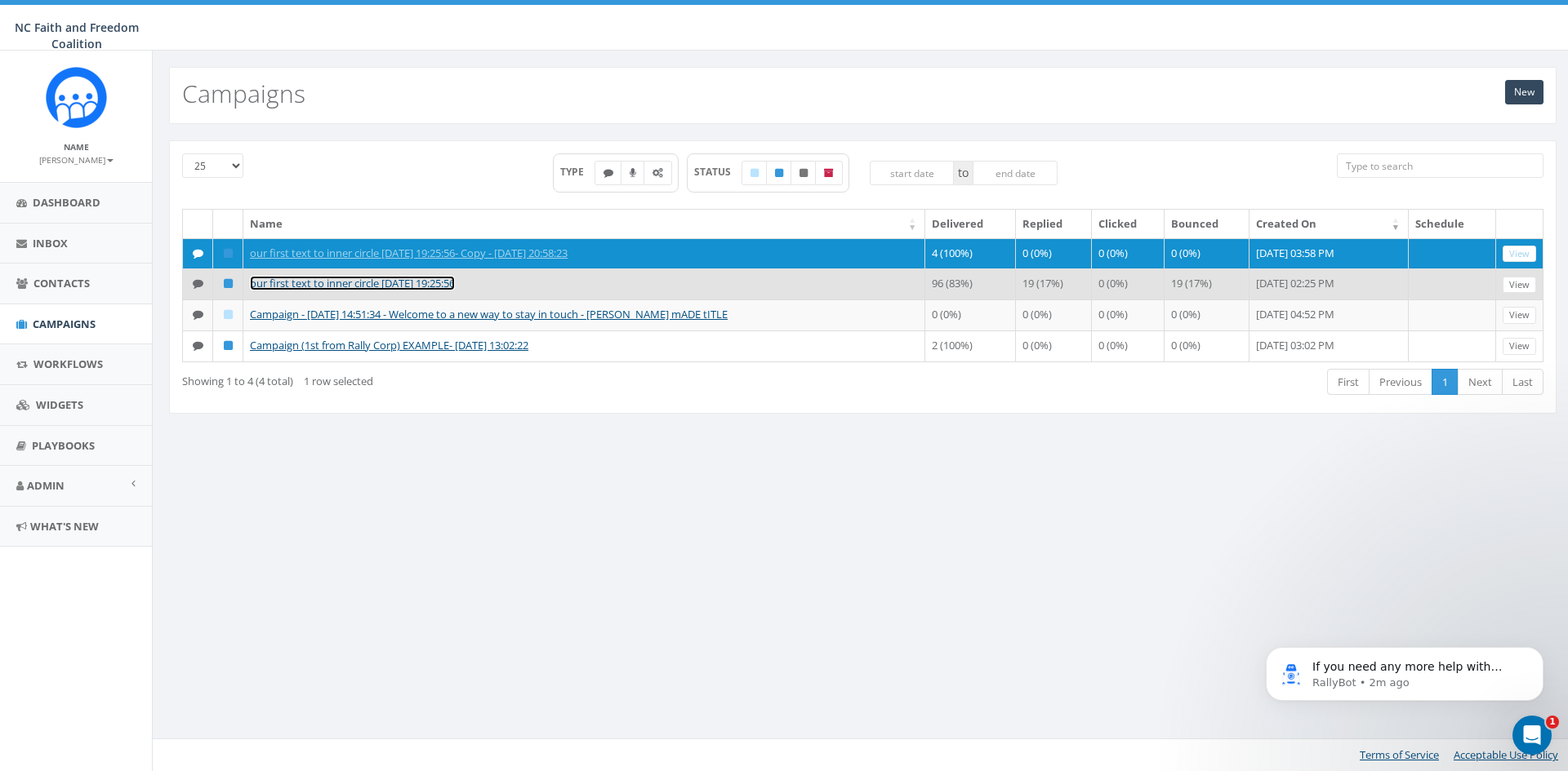
click at [431, 283] on link "our first text to inner circle [DATE] 19:25:56" at bounding box center [353, 283] width 205 height 14
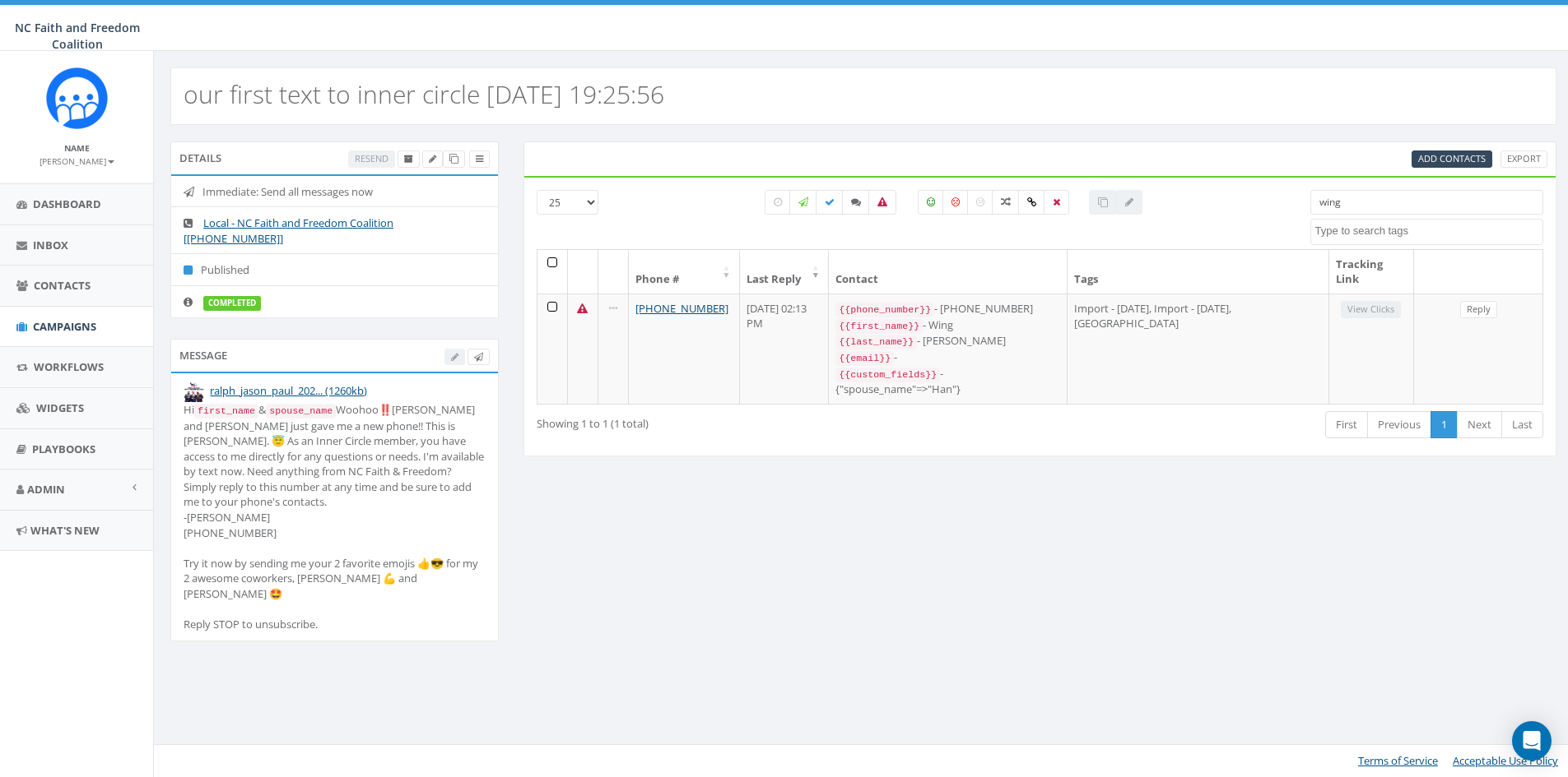
select select
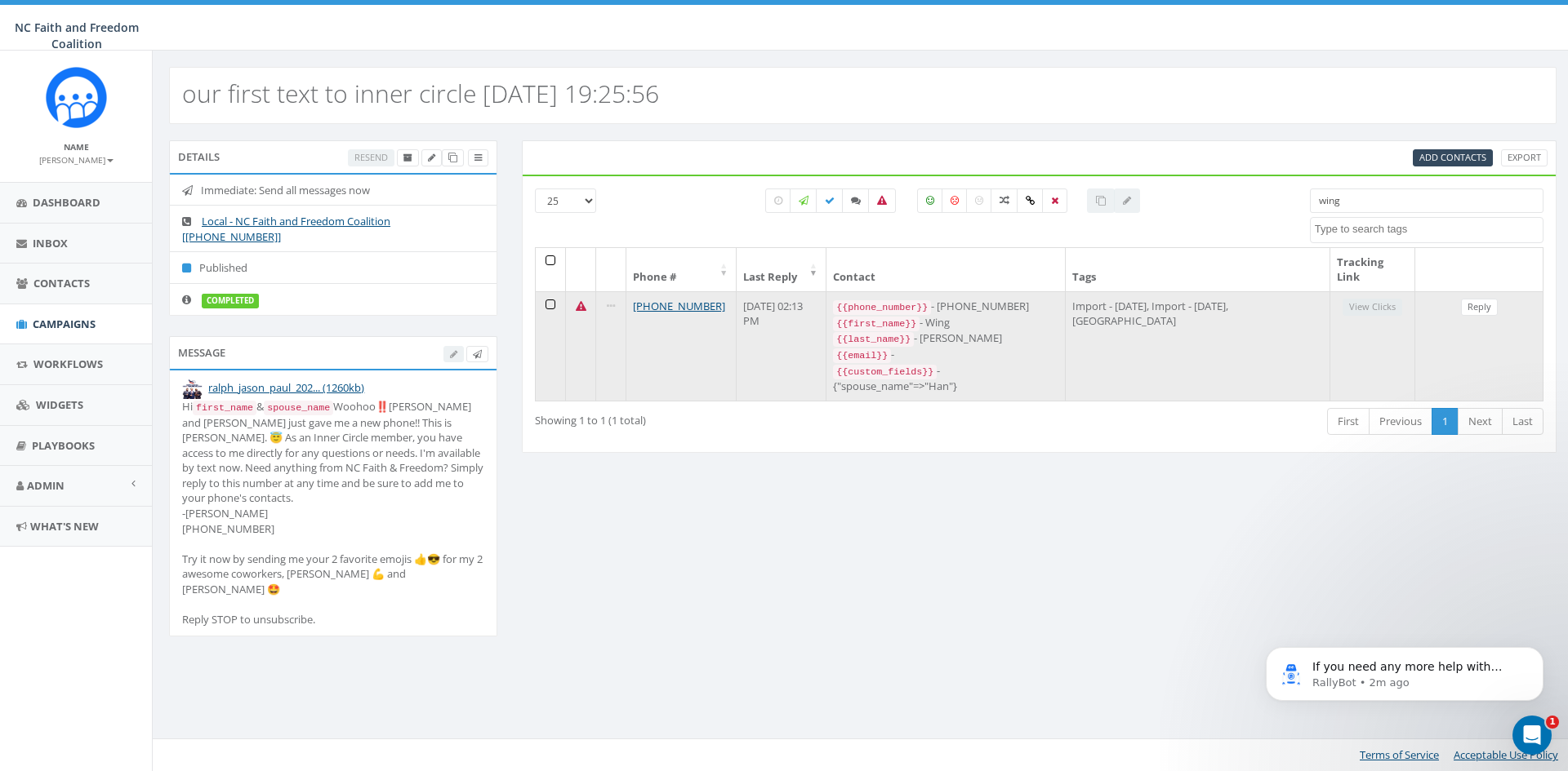
click at [583, 305] on icon at bounding box center [581, 307] width 11 height 11
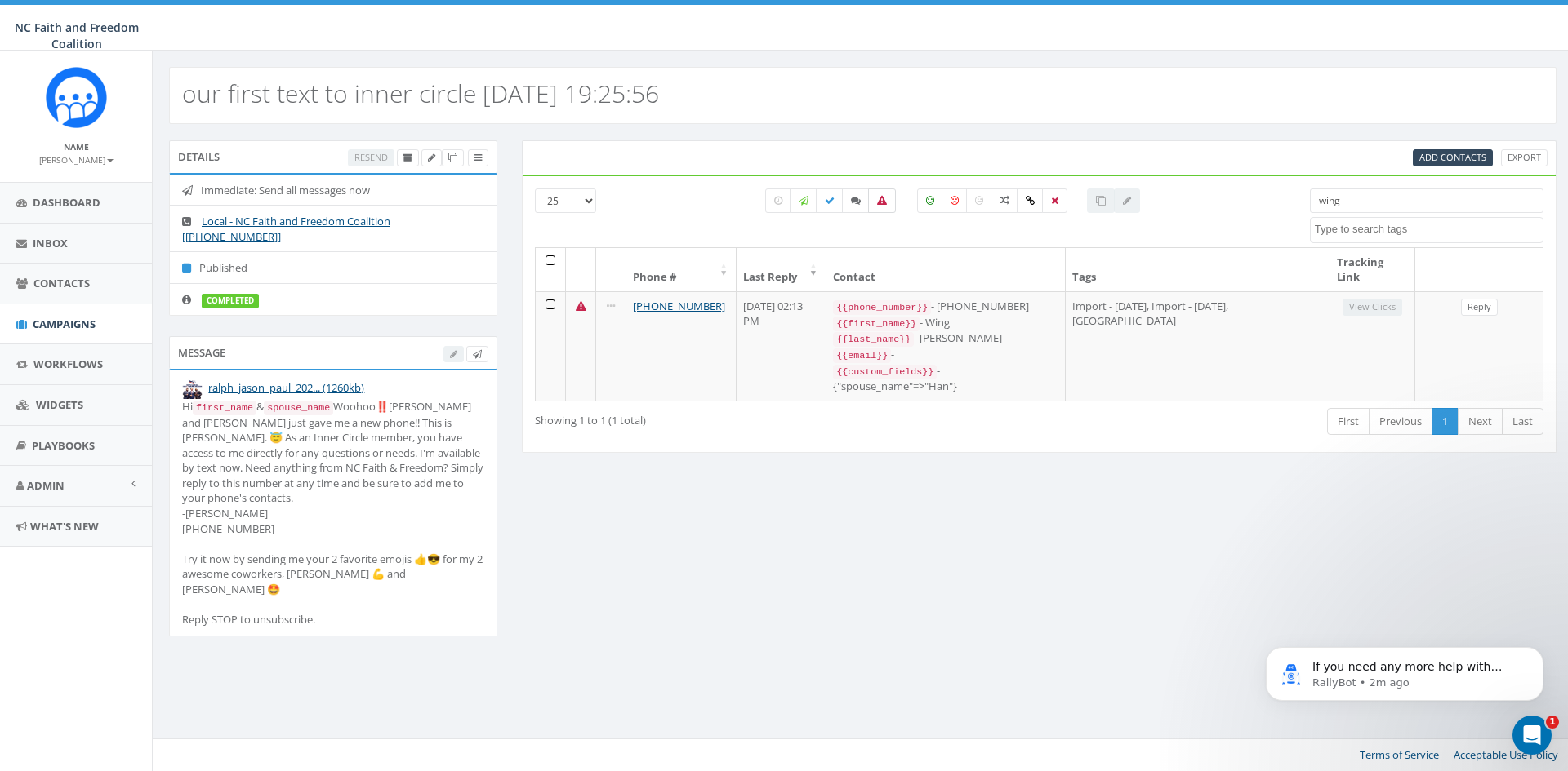
click at [884, 195] on label at bounding box center [881, 200] width 28 height 24
checkbox input "false"
click at [88, 317] on span "Campaigns" at bounding box center [64, 324] width 63 height 14
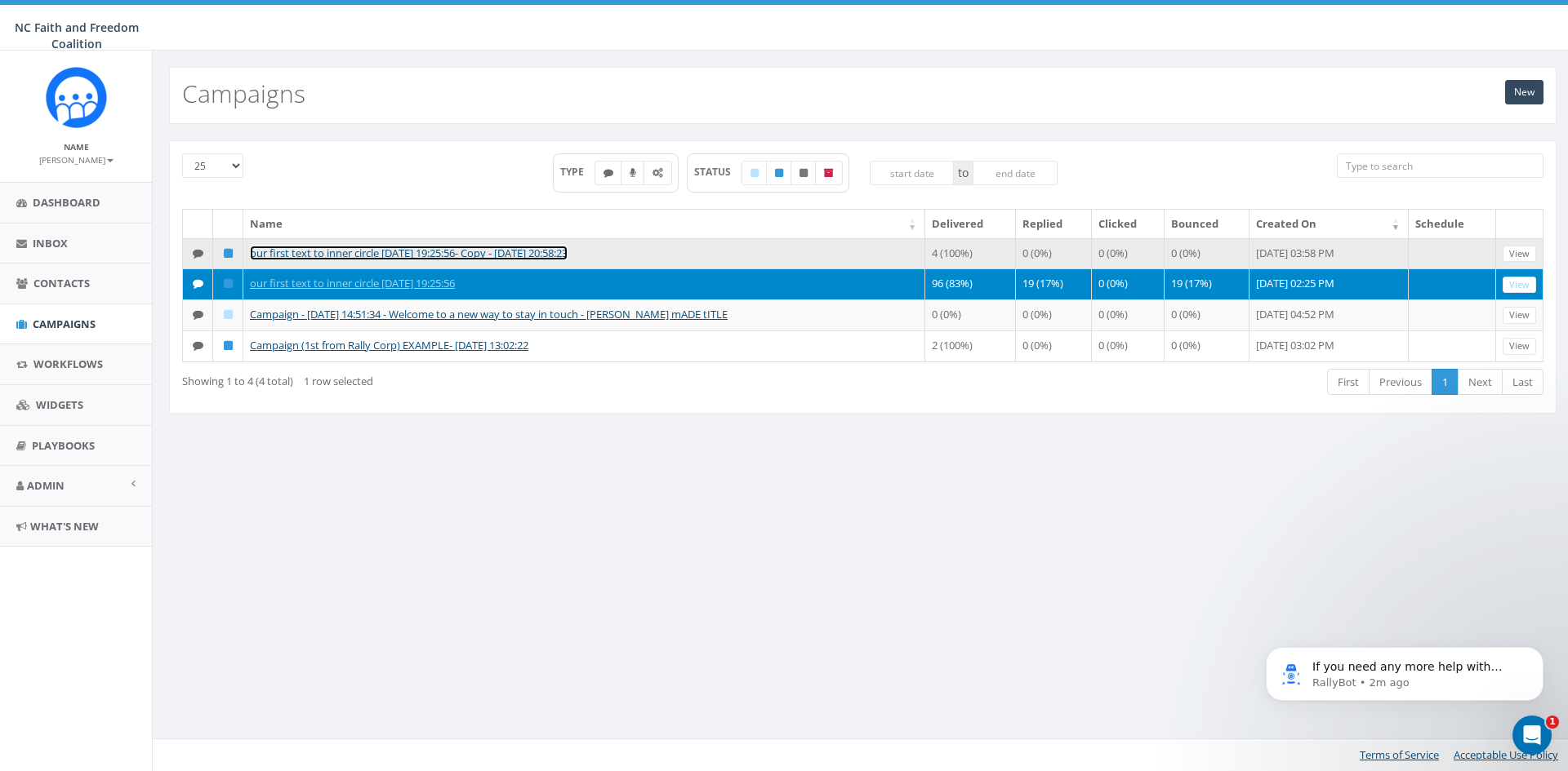
click at [325, 258] on link "our first text to inner circle [DATE] 19:25:56- Copy - [DATE] 20:58:23" at bounding box center [409, 253] width 318 height 14
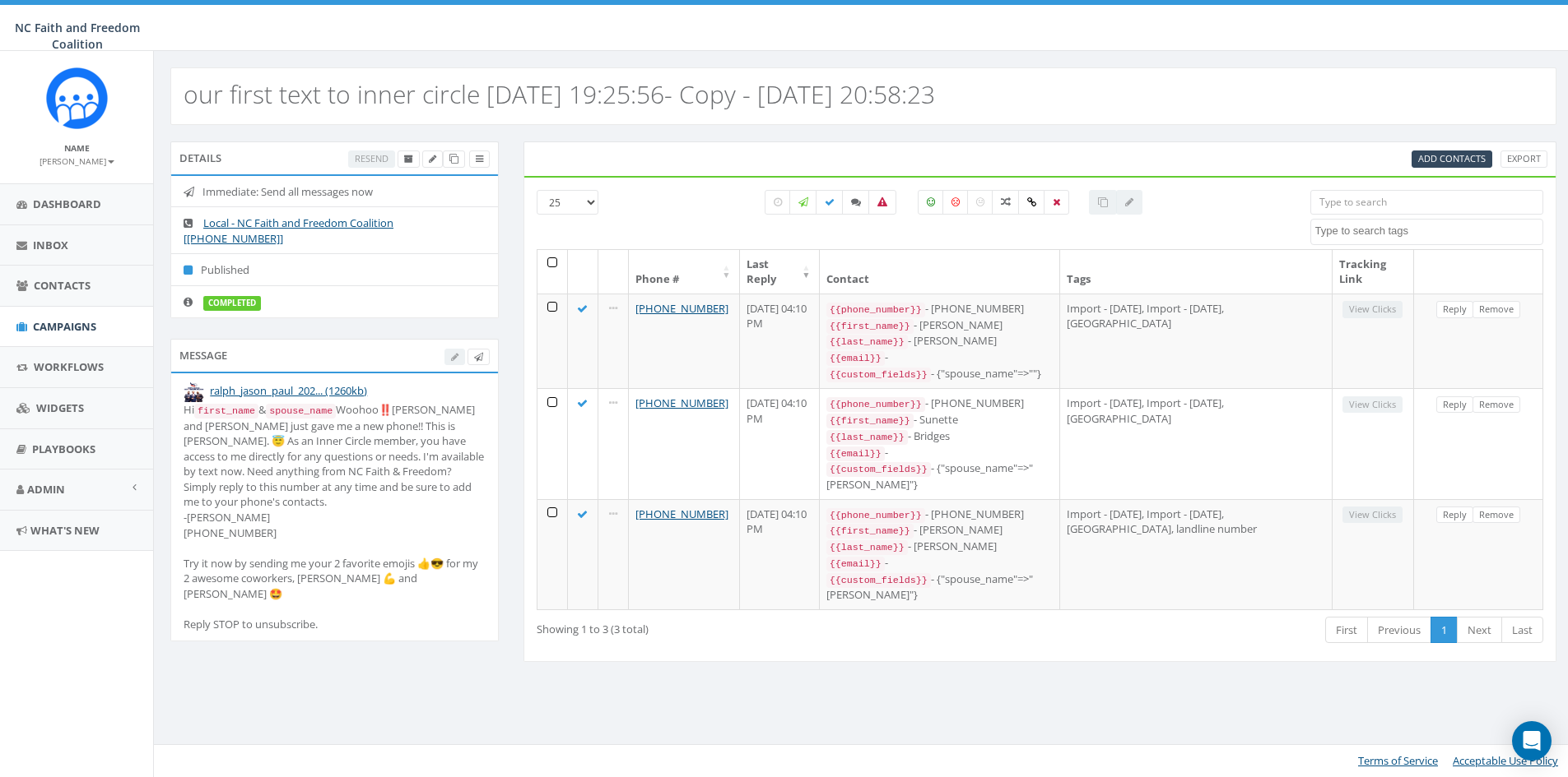
select select
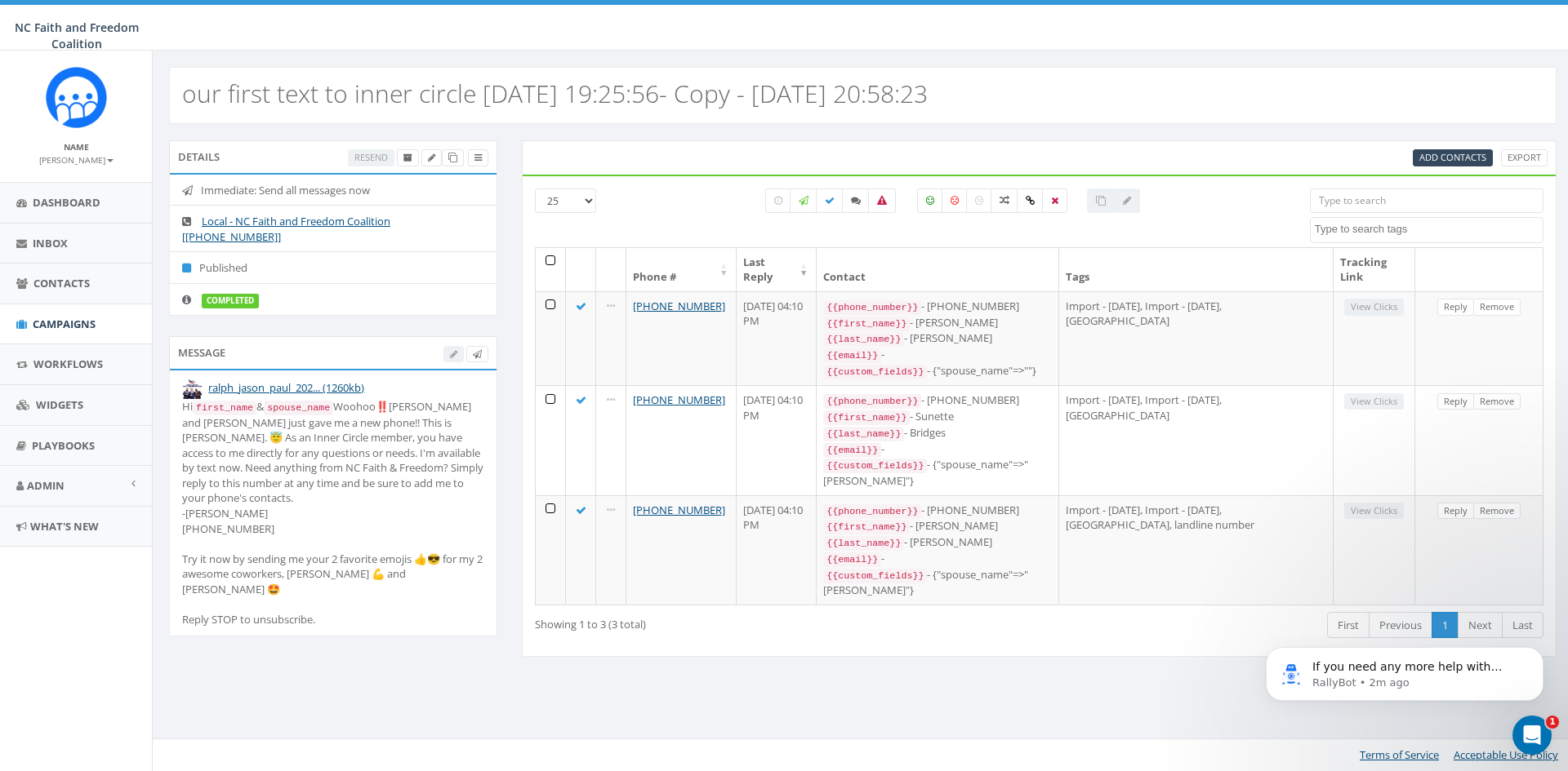
click at [1334, 201] on input "search" at bounding box center [1427, 200] width 234 height 24
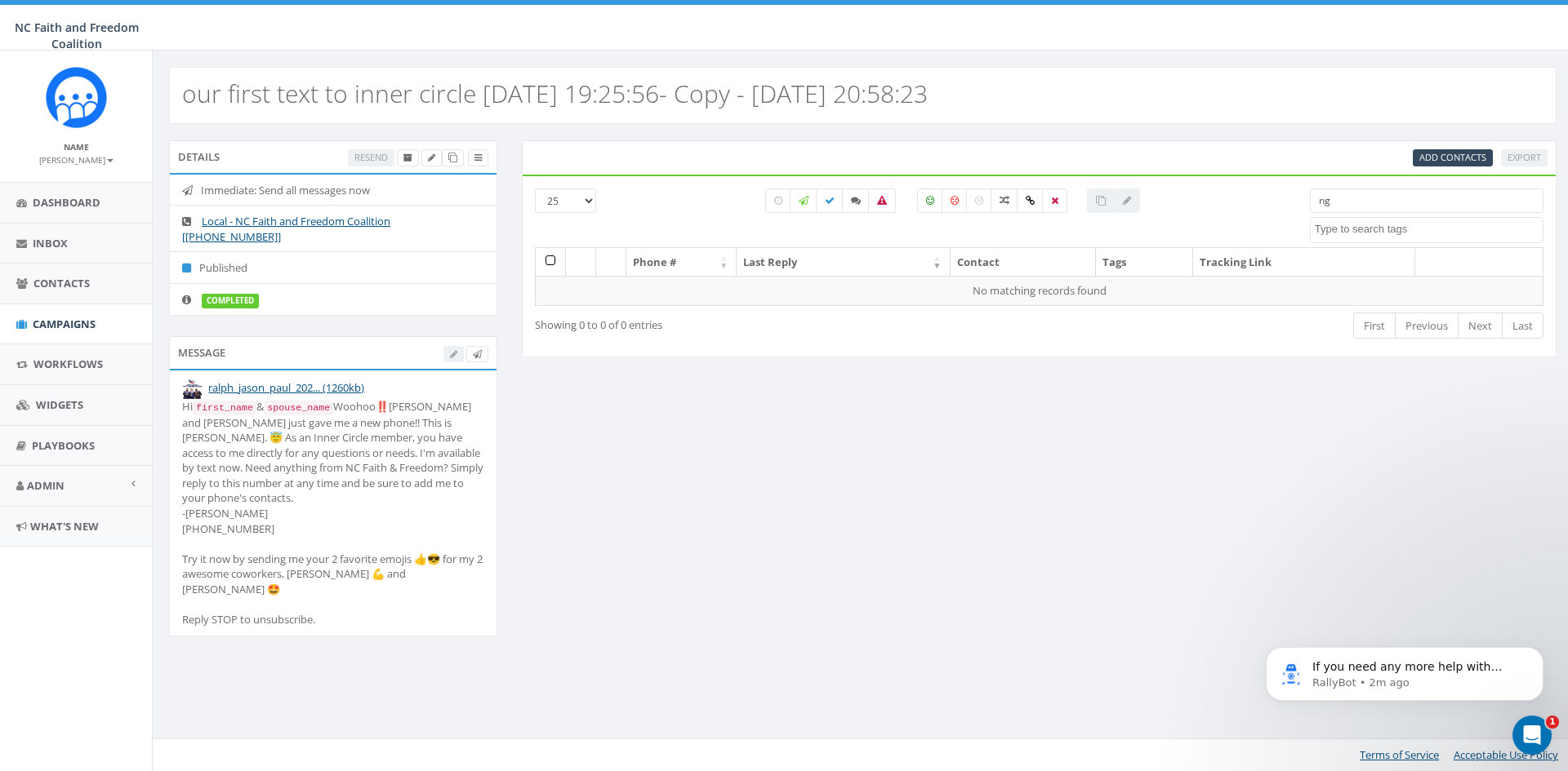
type input "n"
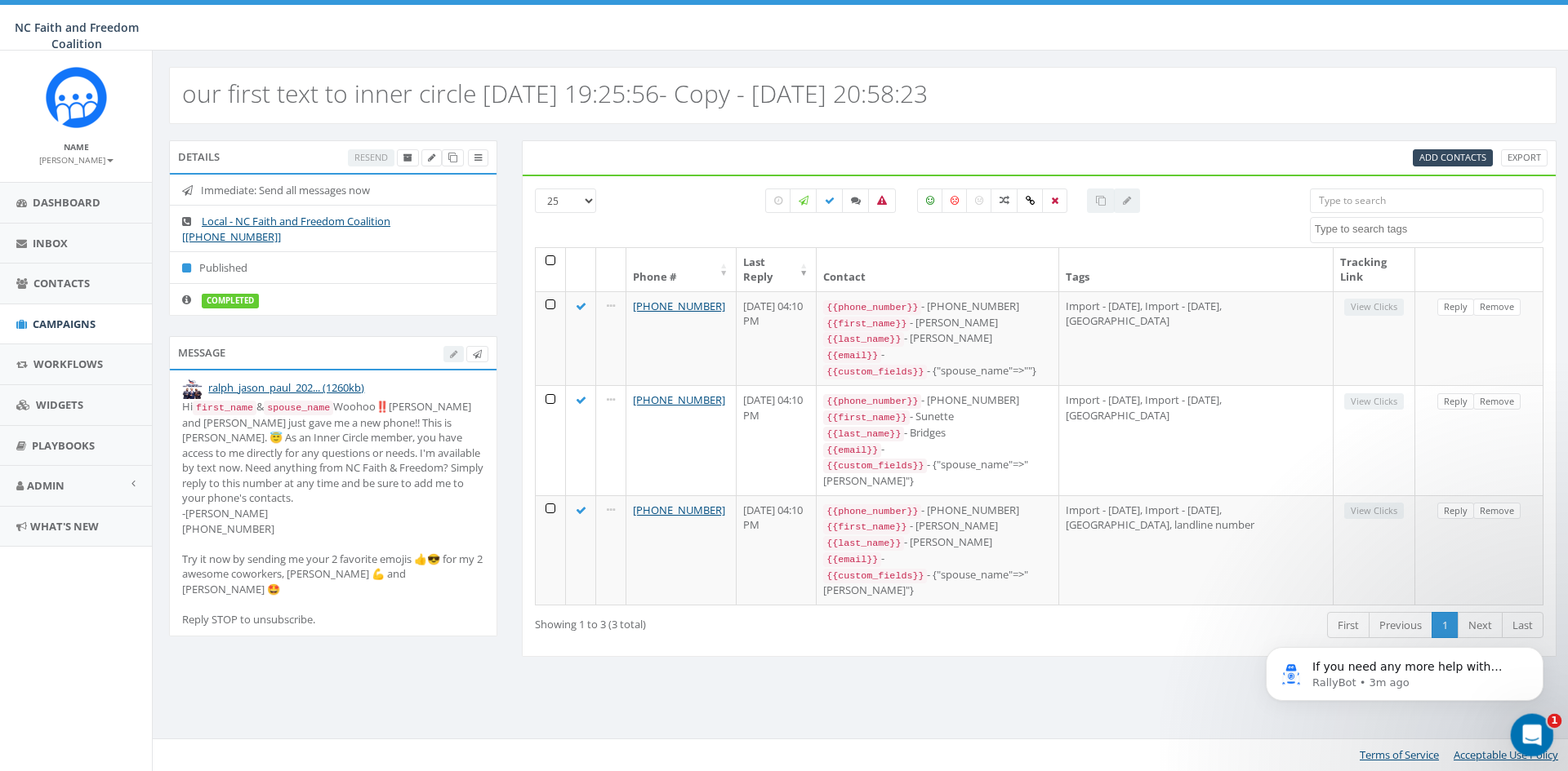
click at [1527, 730] on icon "Open Intercom Messenger" at bounding box center [1530, 734] width 27 height 27
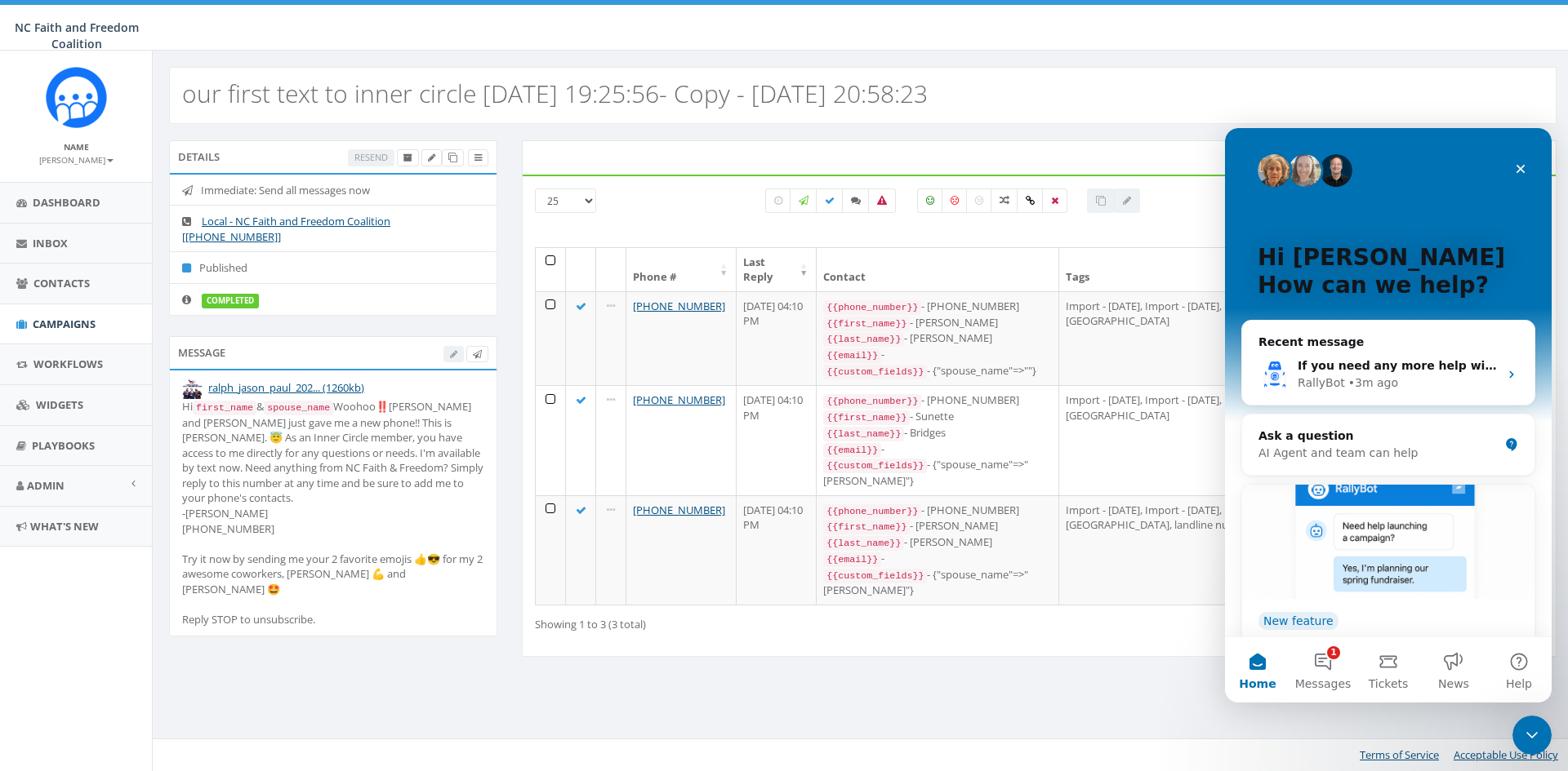
click at [1011, 642] on div "First Previous 1 Next Last" at bounding box center [1255, 627] width 579 height 34
click at [1527, 159] on div "Close" at bounding box center [1521, 169] width 29 height 29
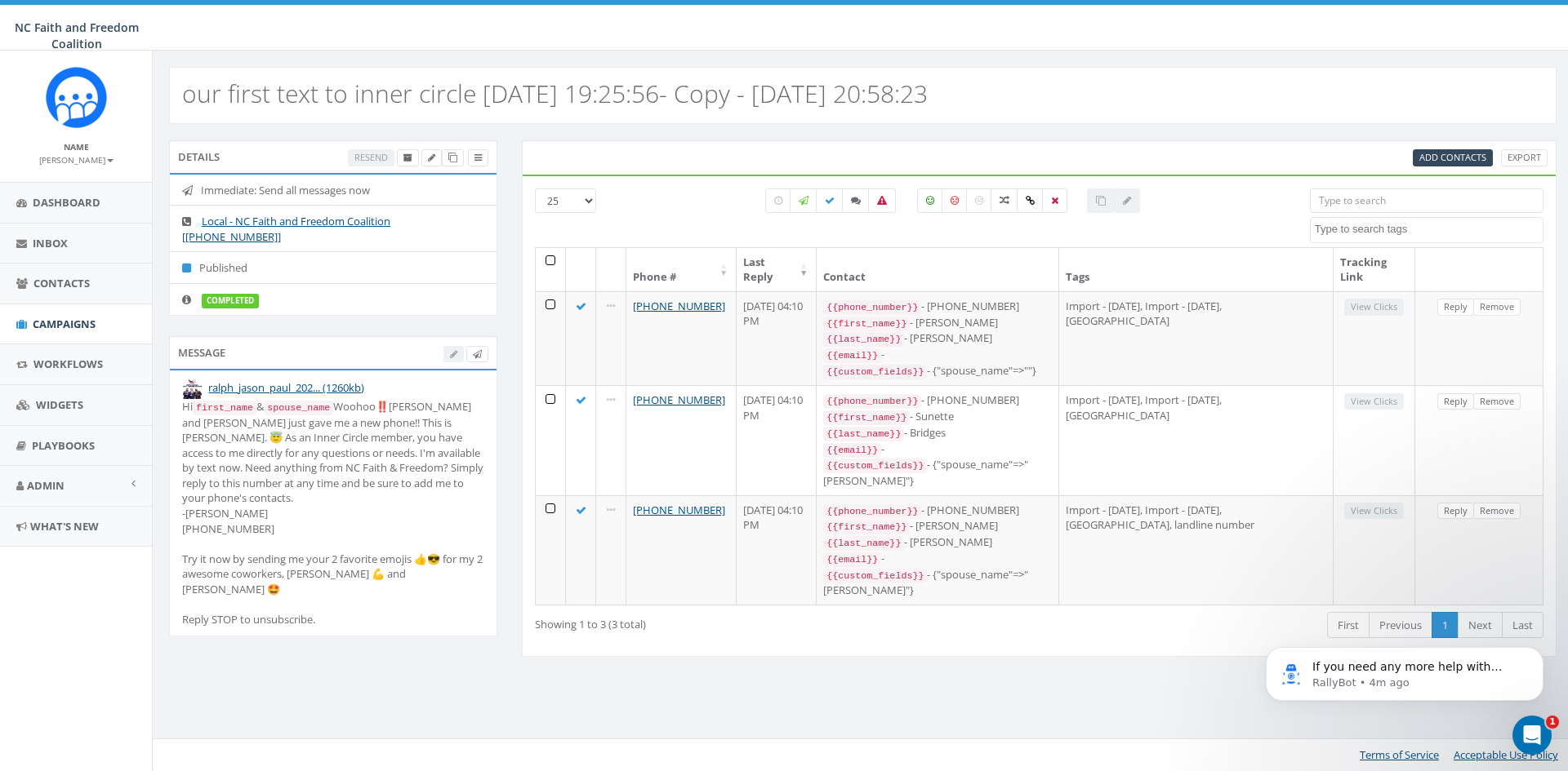
click at [1368, 200] on input "search" at bounding box center [1427, 200] width 234 height 24
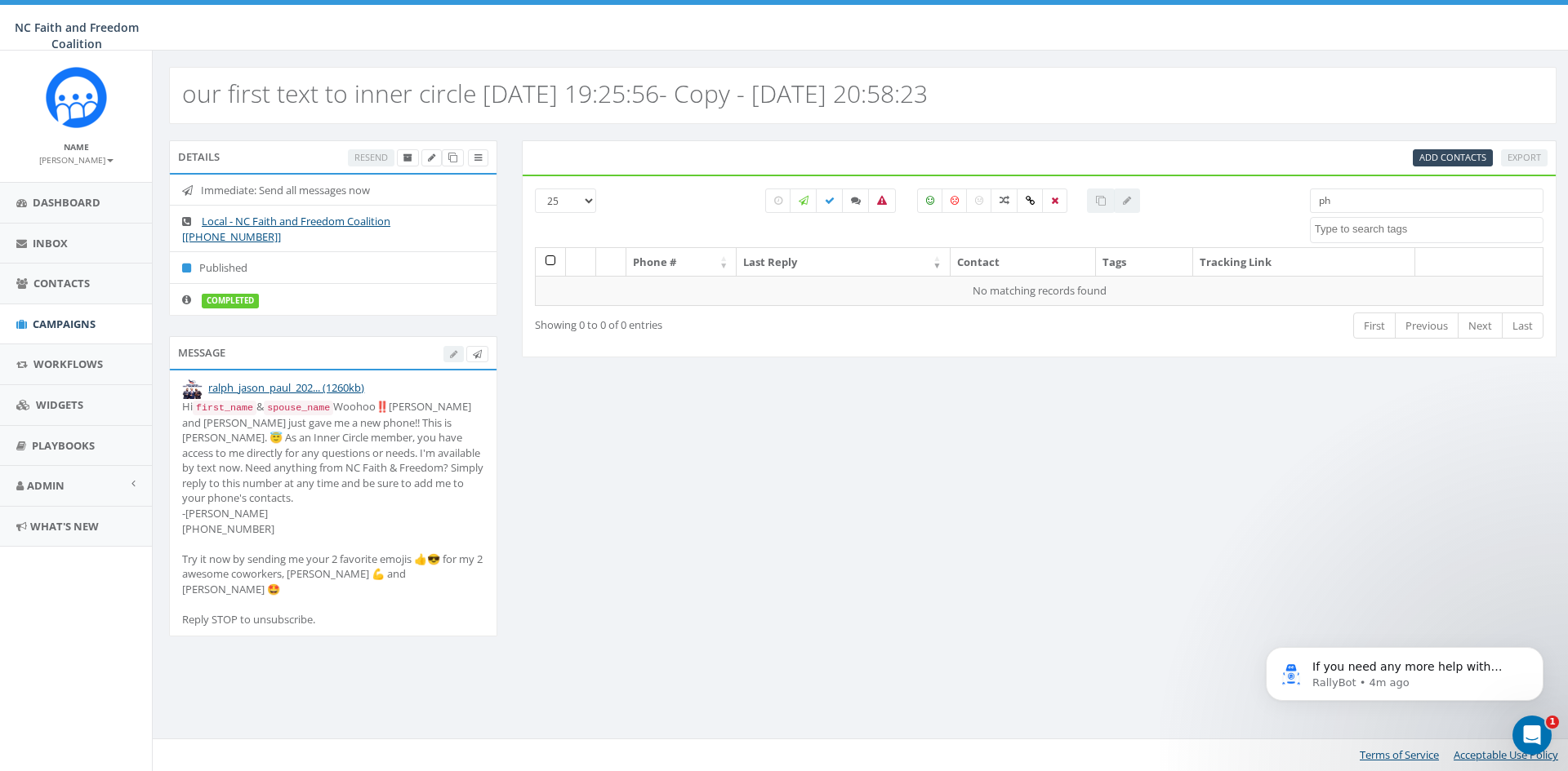
type input "p"
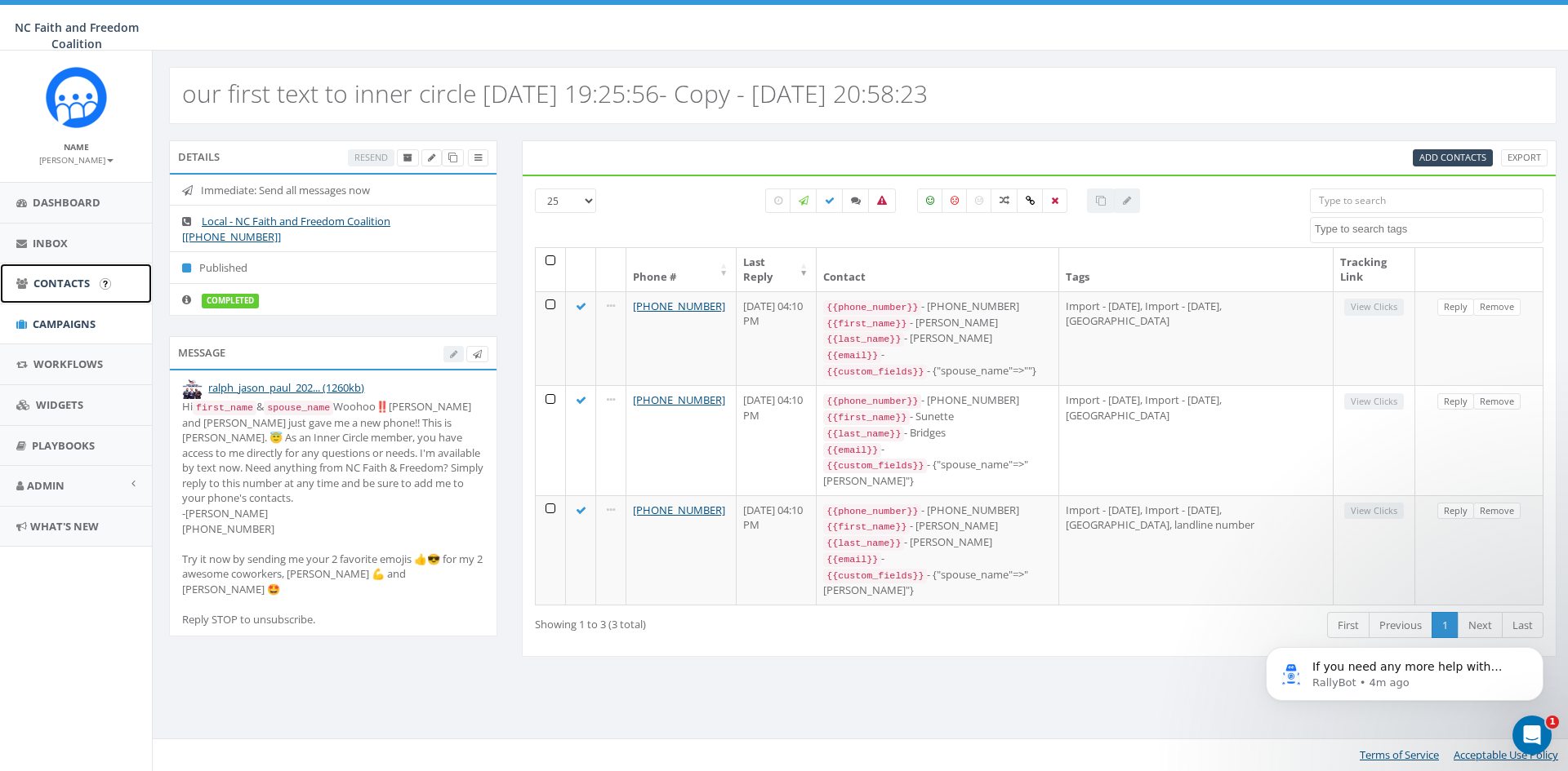
click at [63, 273] on link "Contacts" at bounding box center [76, 283] width 152 height 40
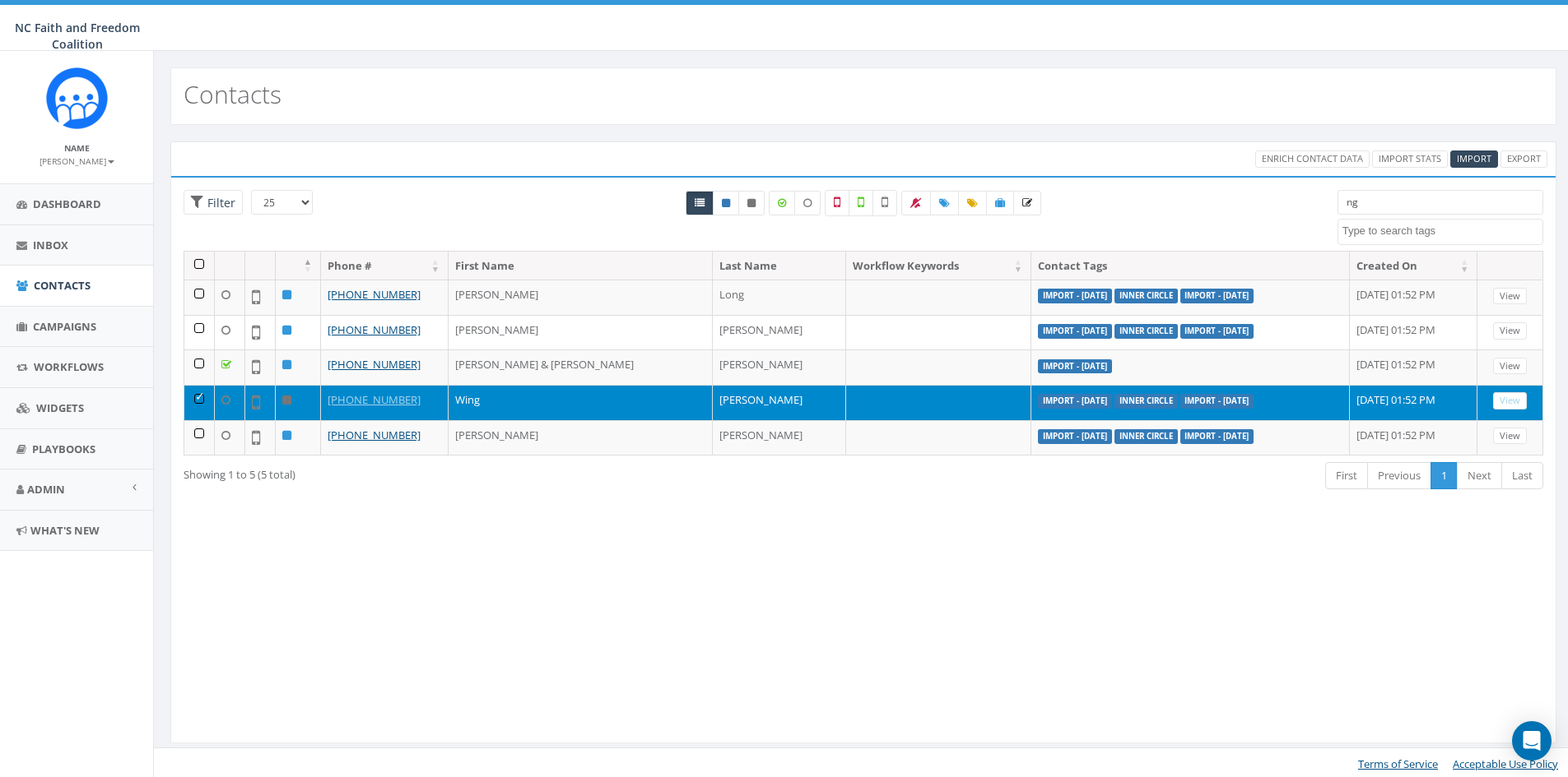
select select
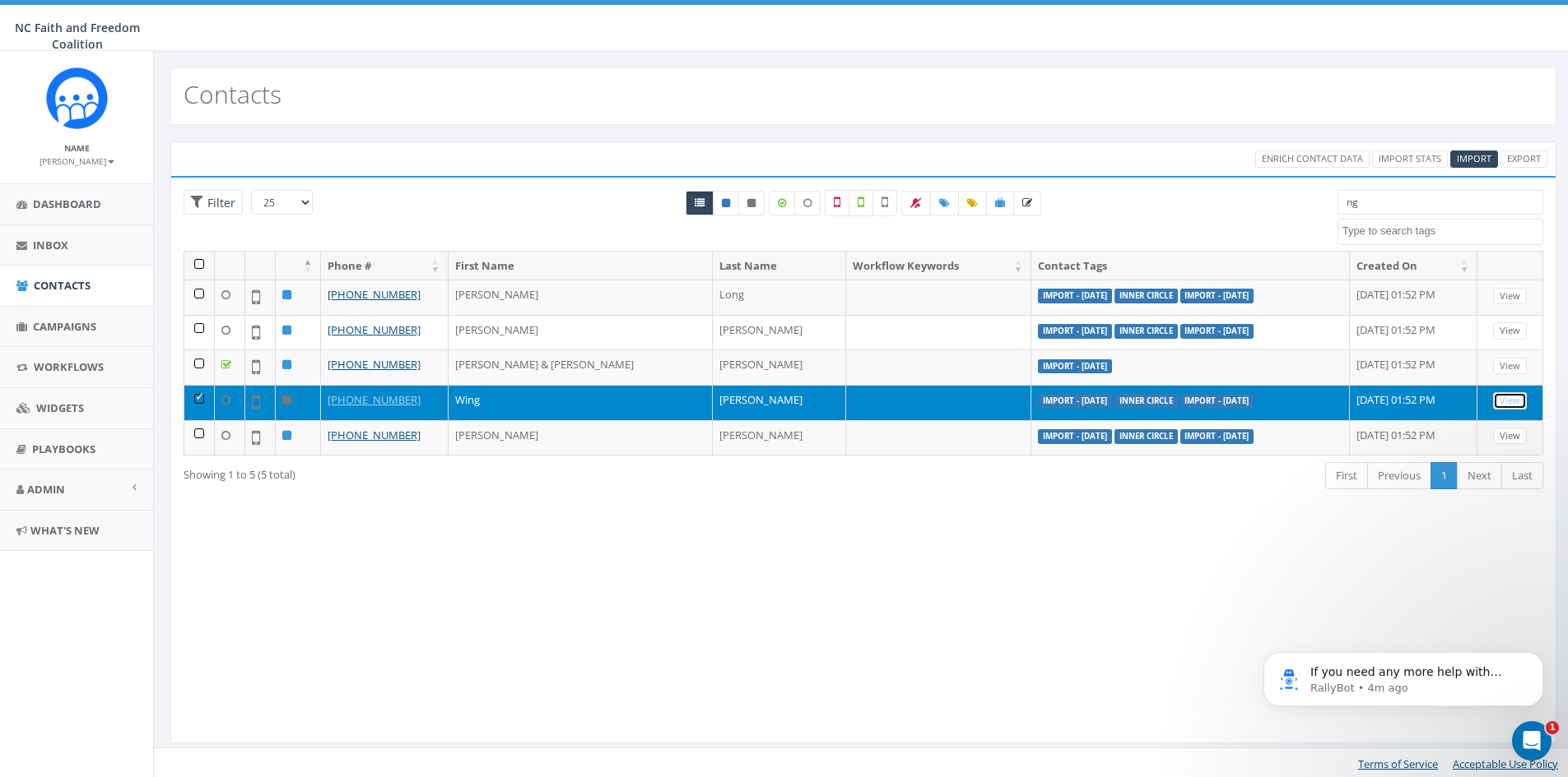
click at [1514, 400] on link "View" at bounding box center [1510, 400] width 34 height 17
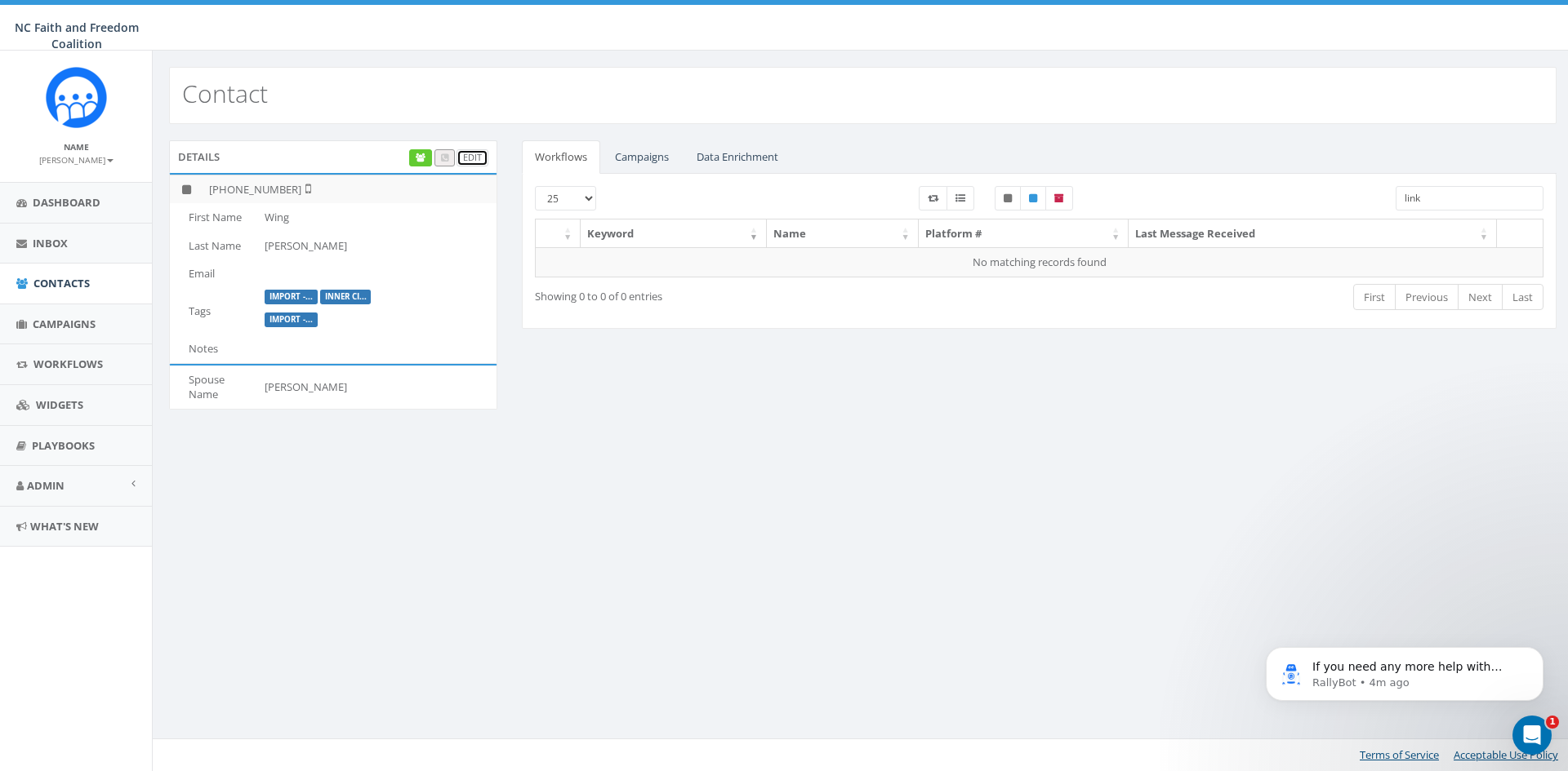
click at [464, 158] on link "Edit" at bounding box center [472, 157] width 32 height 17
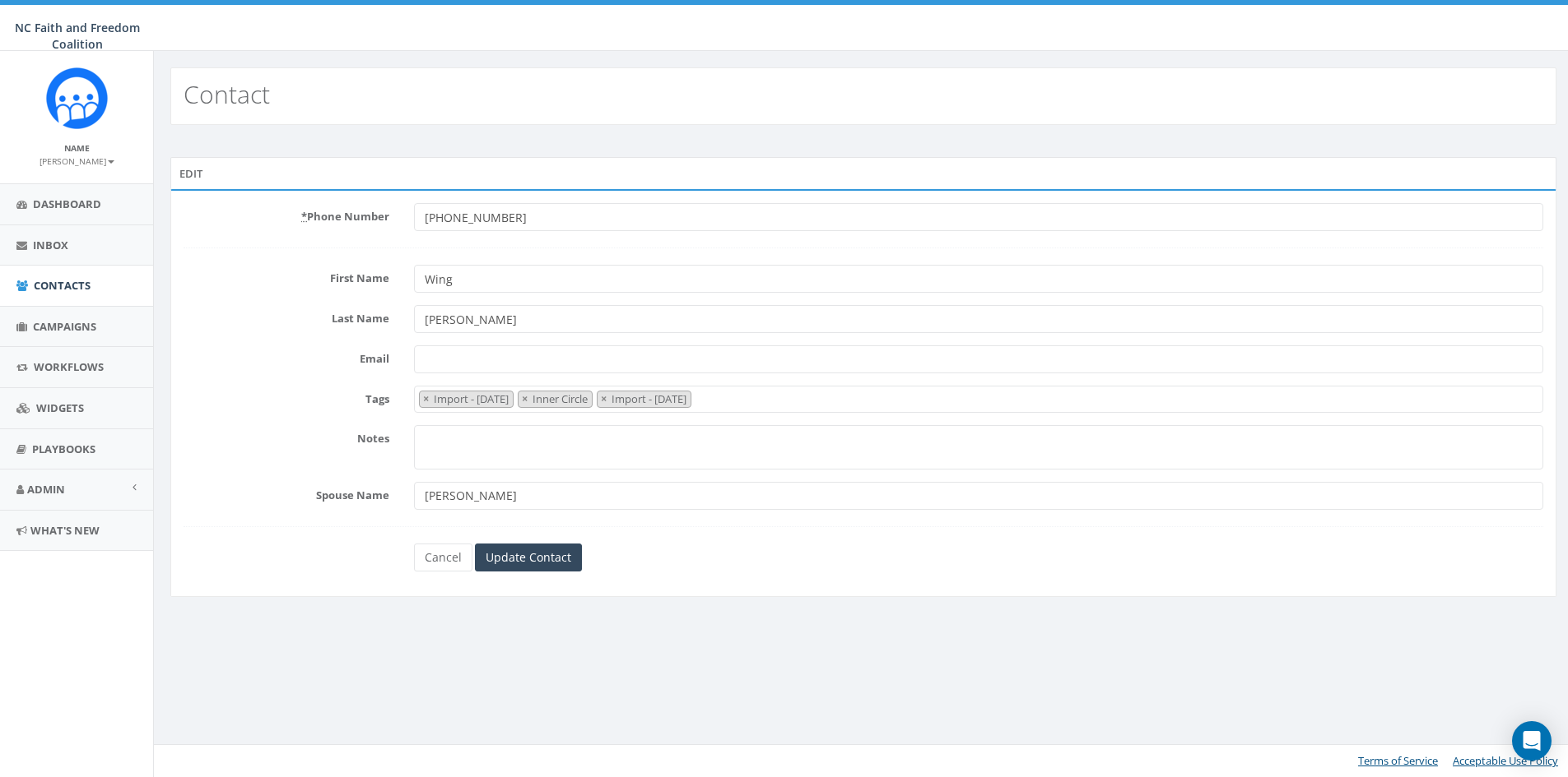
select select "Import - [DATE]"
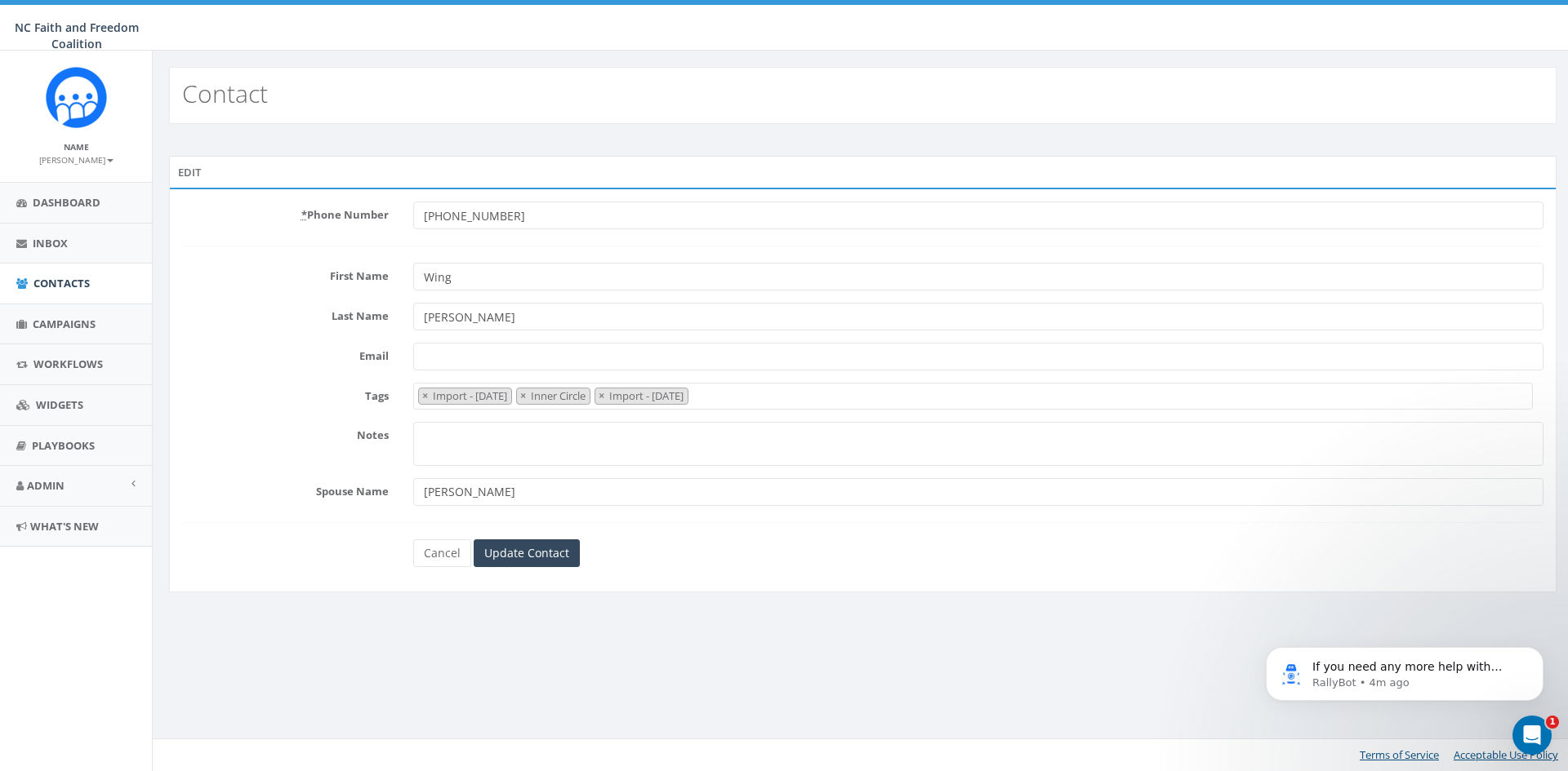
click at [780, 398] on span "× Import - [DATE] × Inner Circle × Import - [DATE]" at bounding box center [973, 396] width 1121 height 27
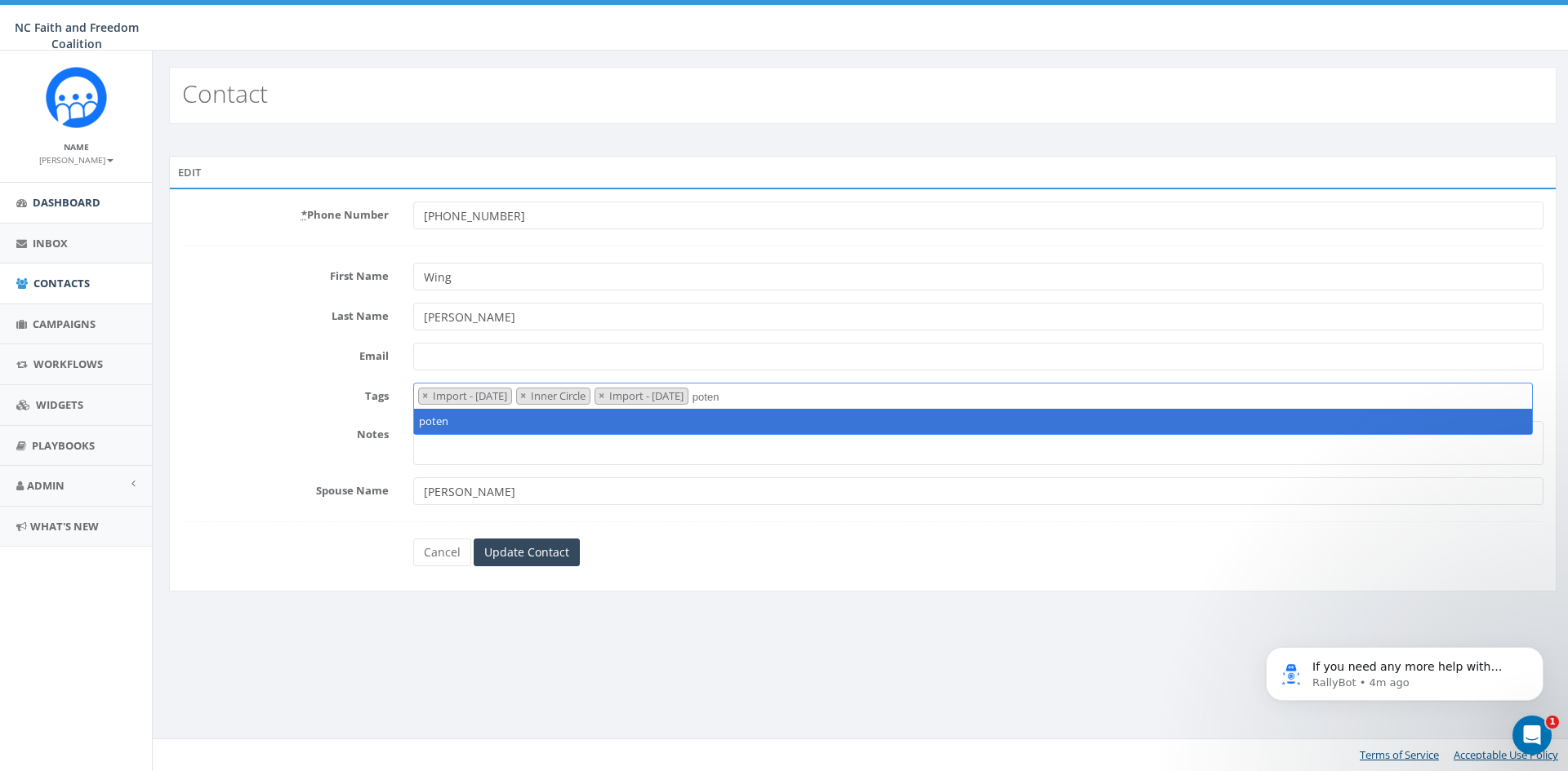
type textarea "poten"
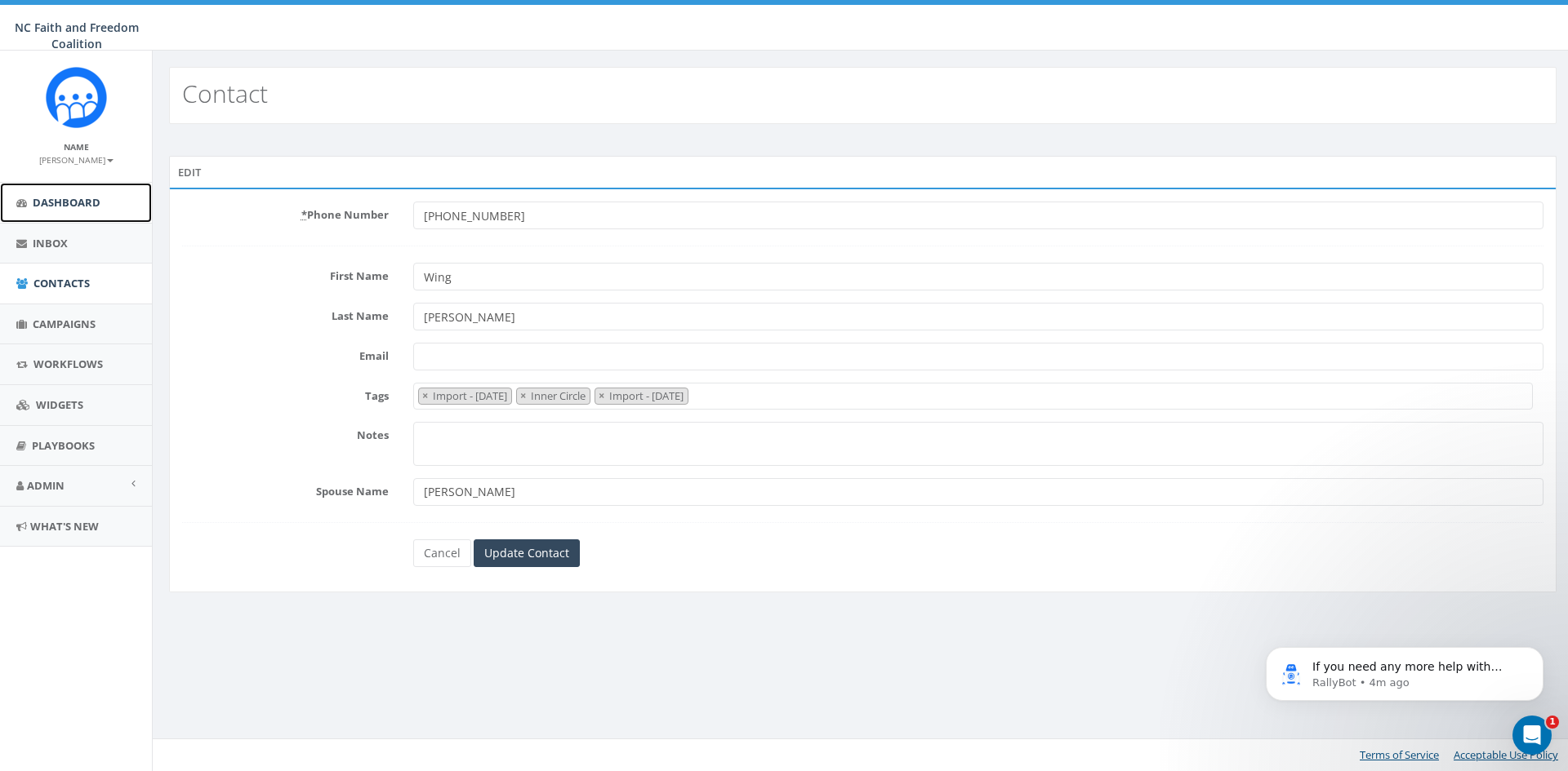
click at [102, 197] on link "Dashboard" at bounding box center [76, 203] width 152 height 40
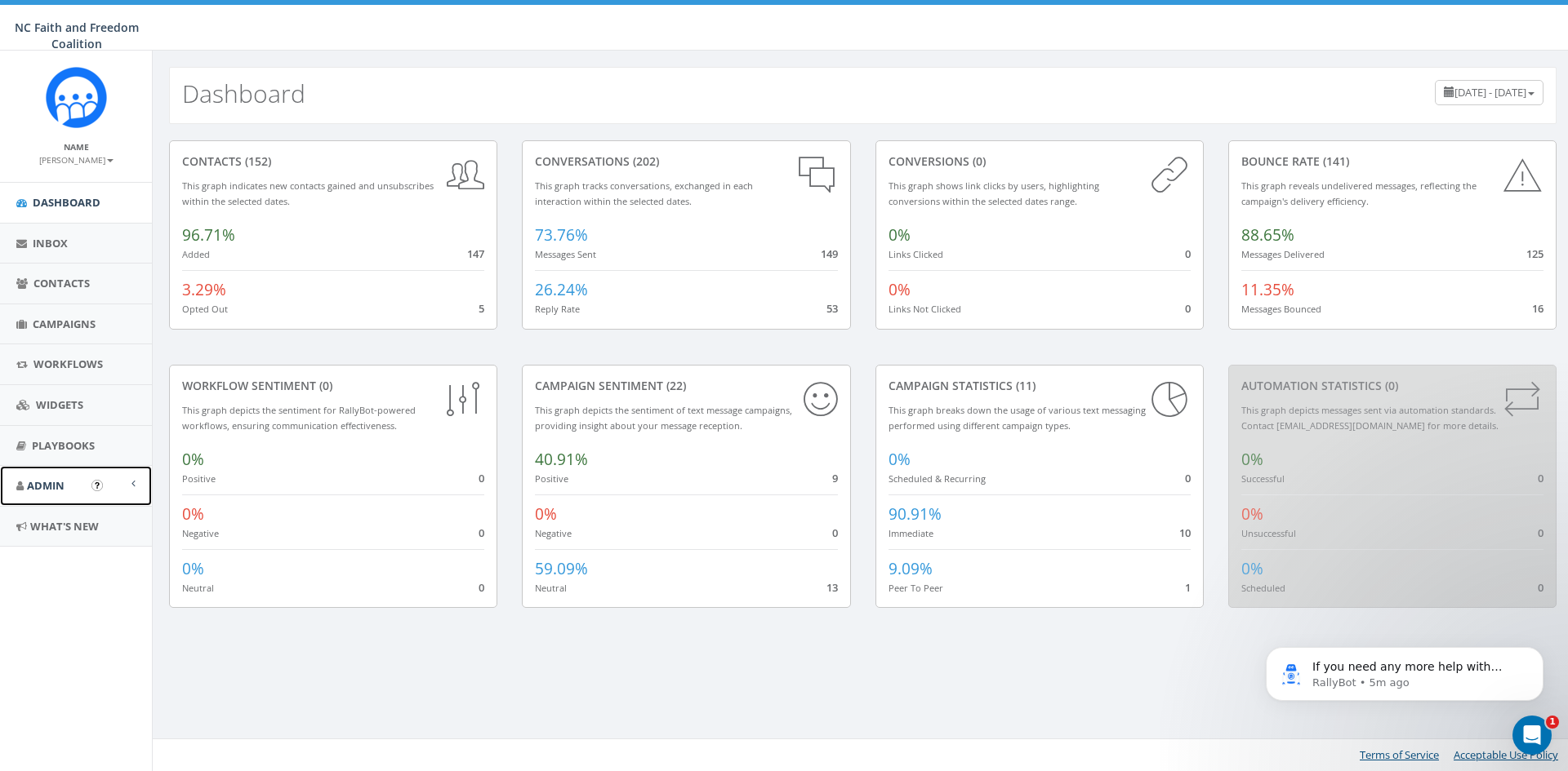
click at [56, 484] on span "Admin" at bounding box center [46, 485] width 38 height 14
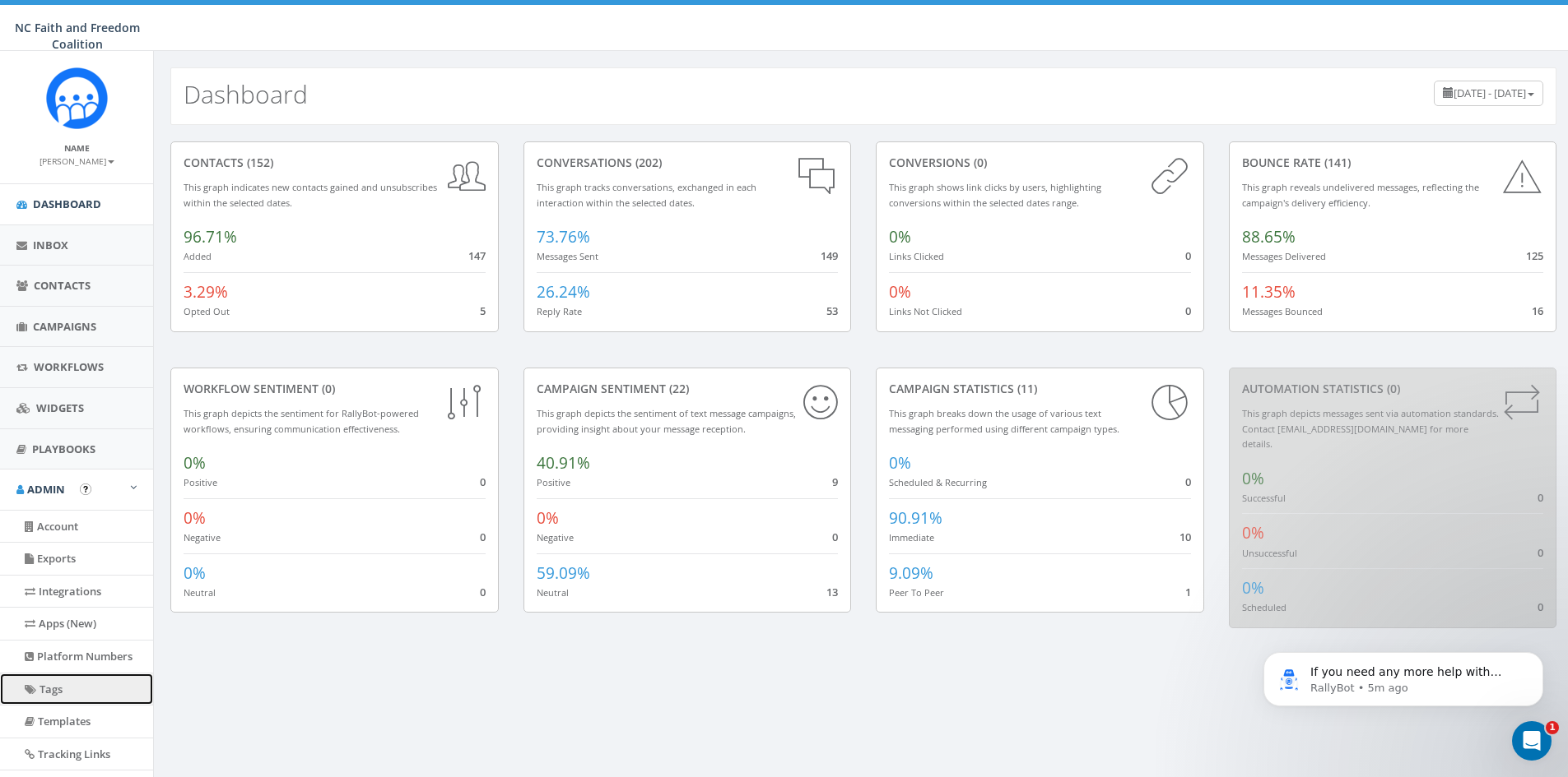
click at [65, 681] on link "Tags" at bounding box center [76, 690] width 153 height 32
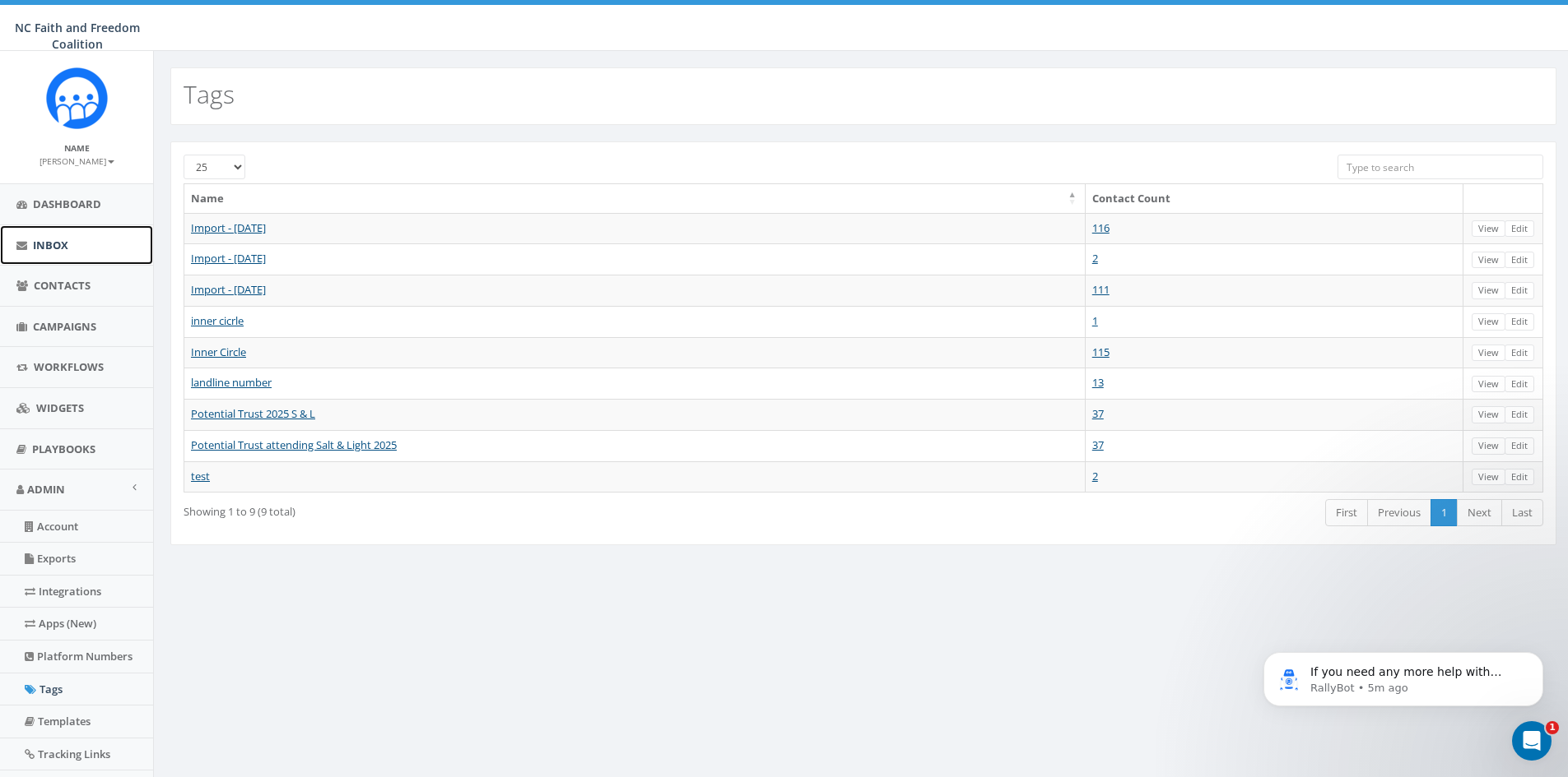
click at [83, 252] on link "Inbox" at bounding box center [76, 246] width 153 height 40
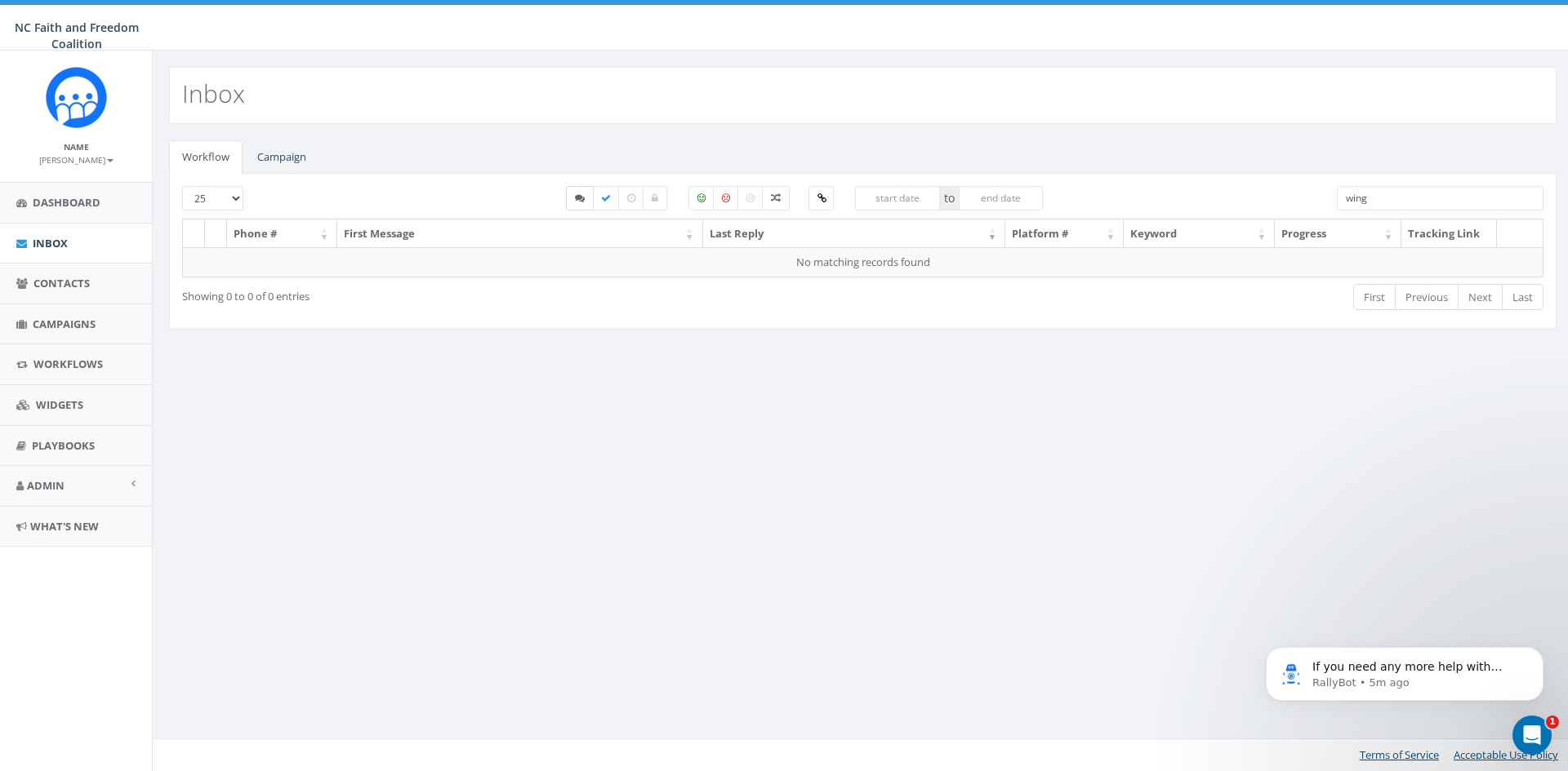
click at [580, 200] on icon at bounding box center [580, 198] width 10 height 10
click at [577, 196] on icon at bounding box center [580, 198] width 10 height 10
checkbox input "false"
click at [77, 283] on span "Contacts" at bounding box center [62, 283] width 56 height 14
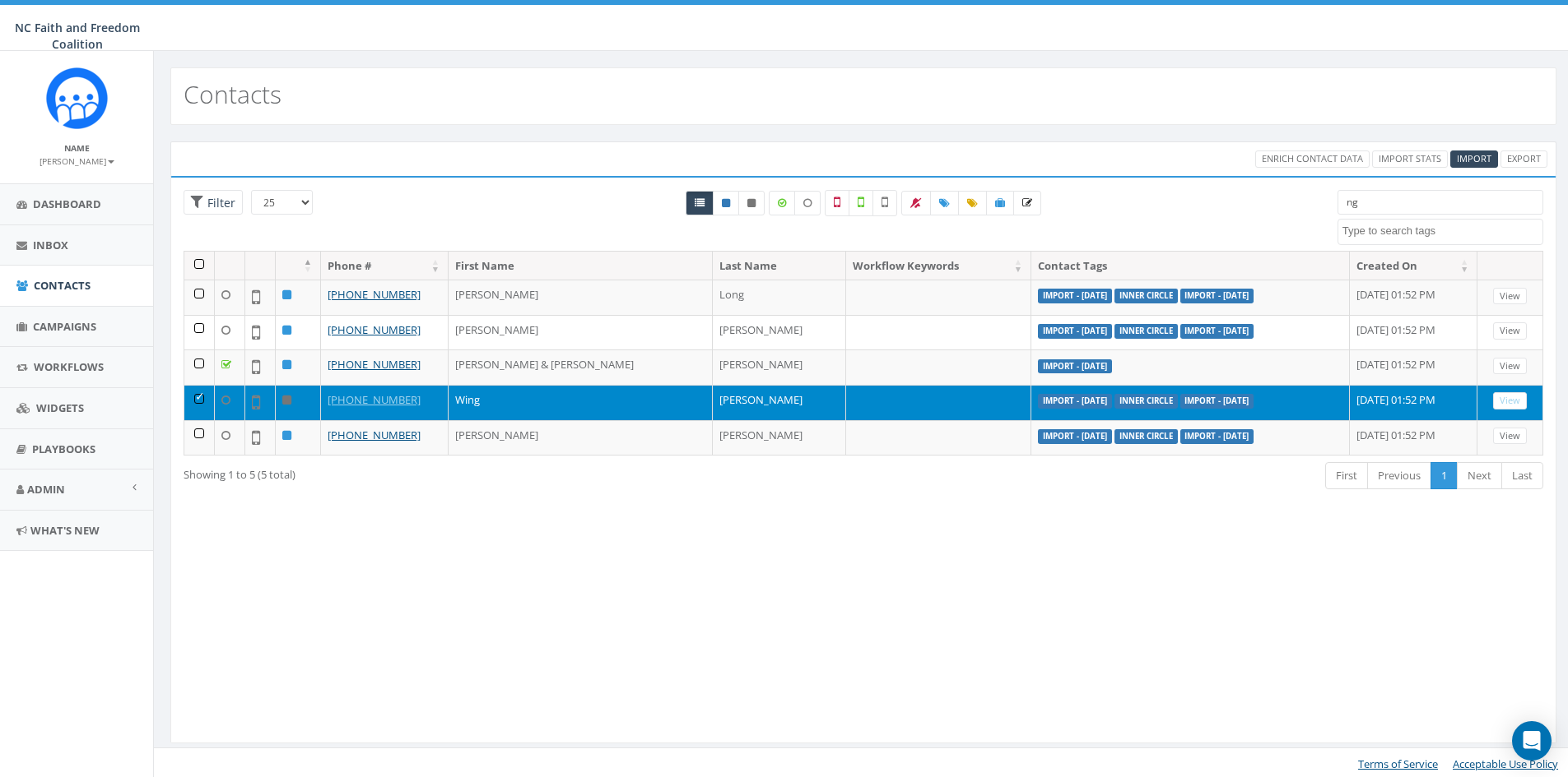
select select
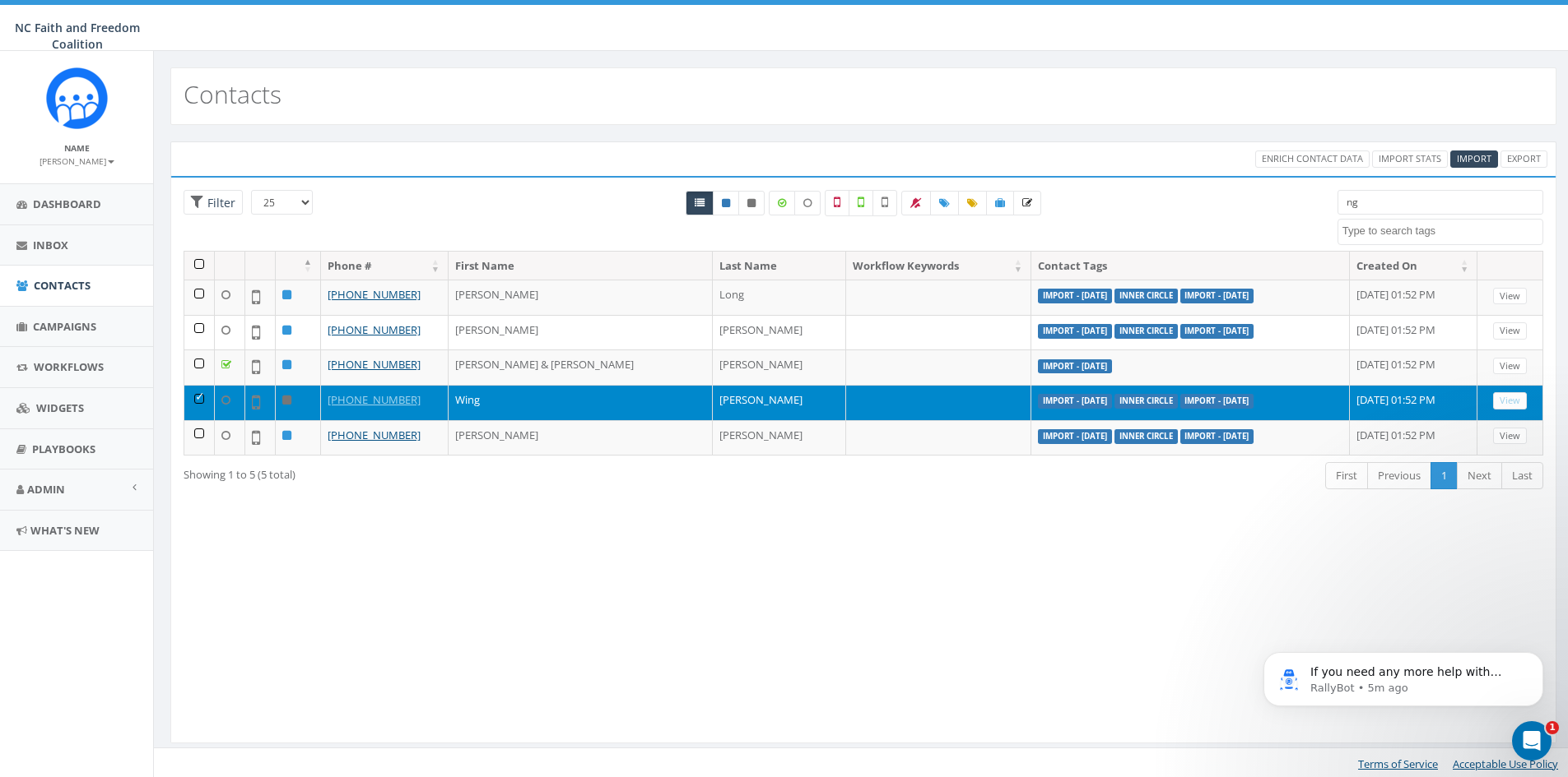
click at [1391, 207] on input "ng" at bounding box center [1440, 201] width 206 height 24
type input "n"
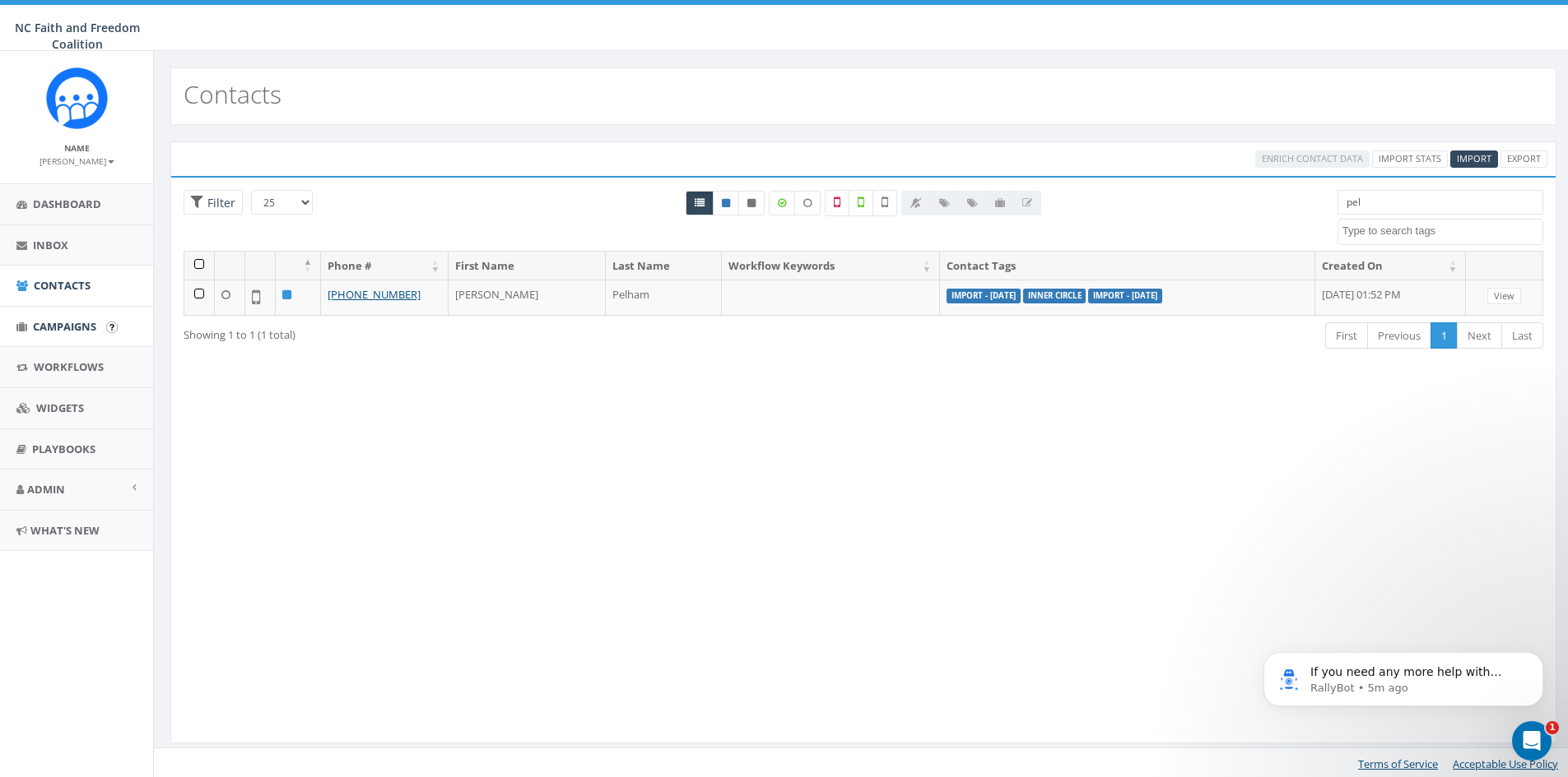
type input "pel"
click at [64, 324] on span "Campaigns" at bounding box center [65, 326] width 63 height 14
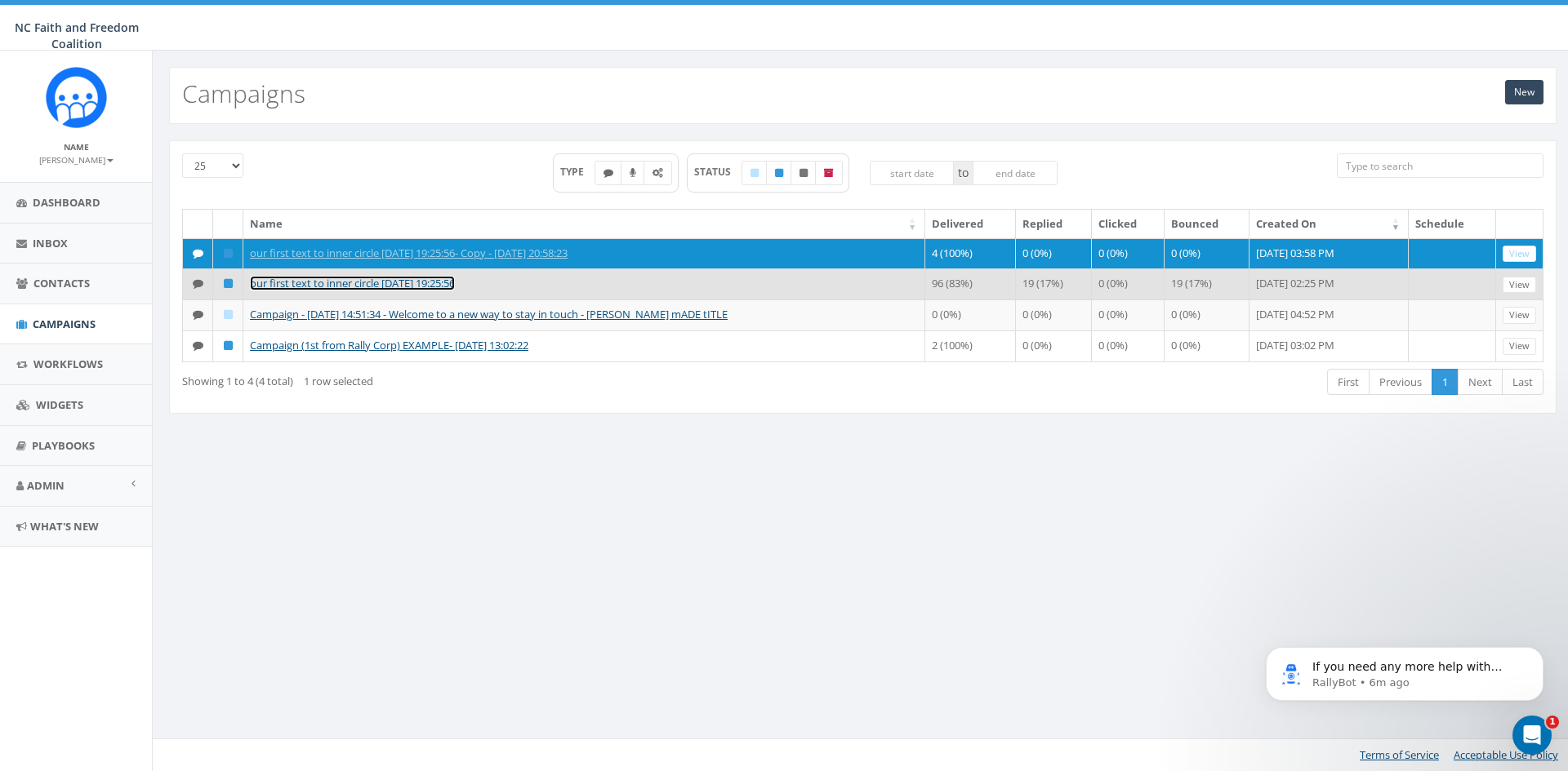
click at [423, 280] on link "our first text to inner circle 2025-08-05 19:25:56" at bounding box center [353, 283] width 205 height 14
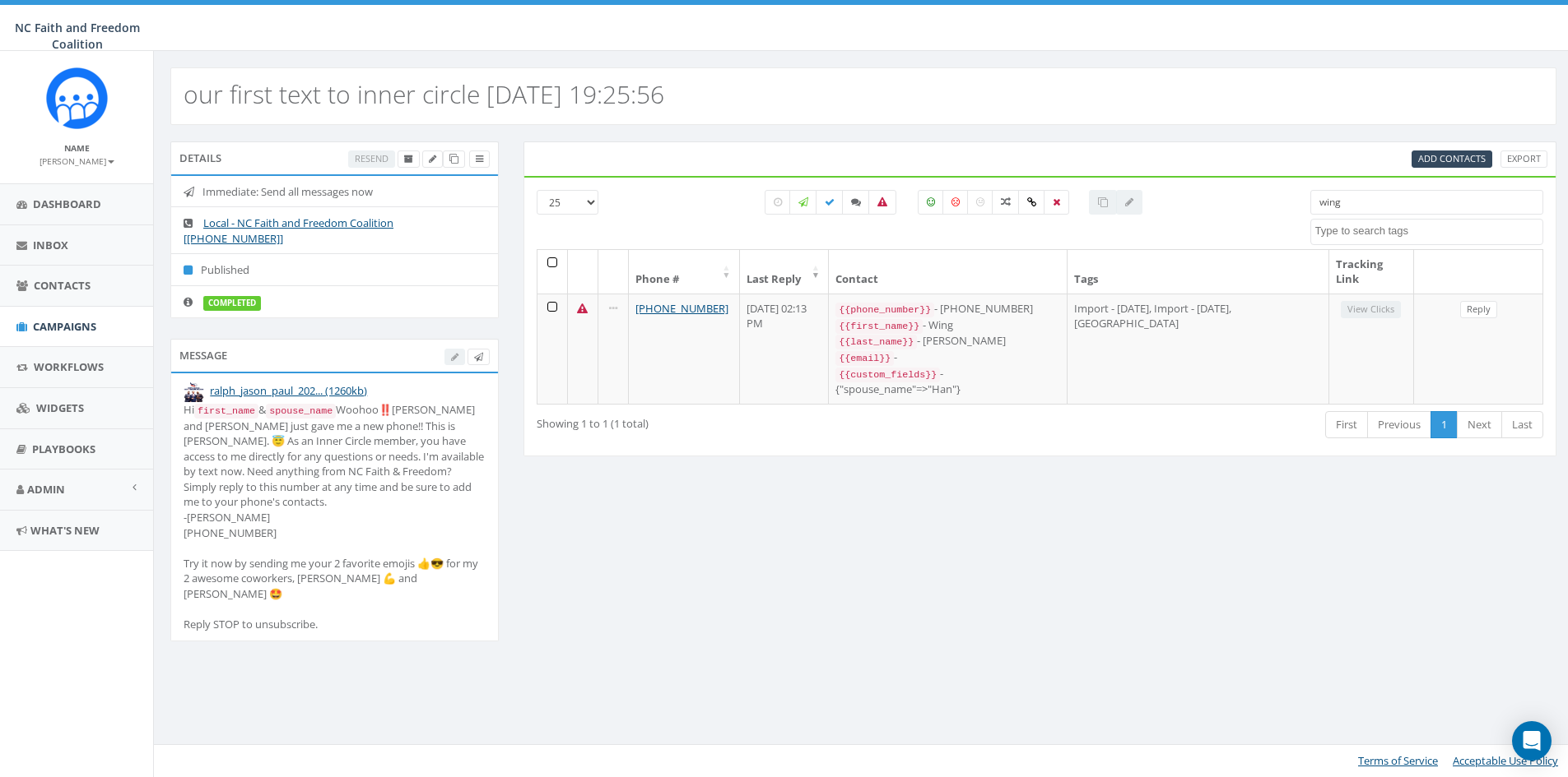
select select
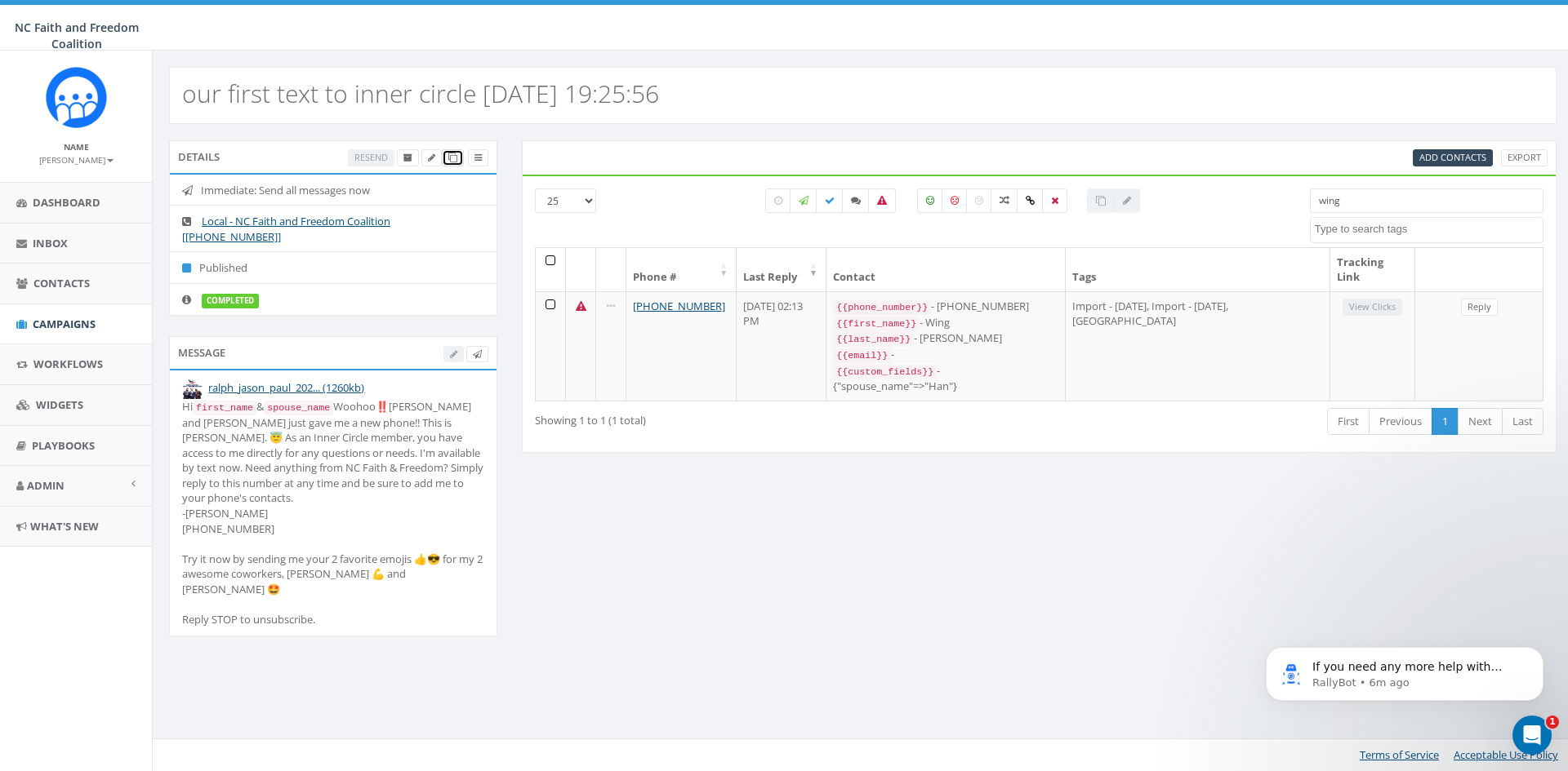
click at [455, 159] on icon at bounding box center [453, 158] width 9 height 9
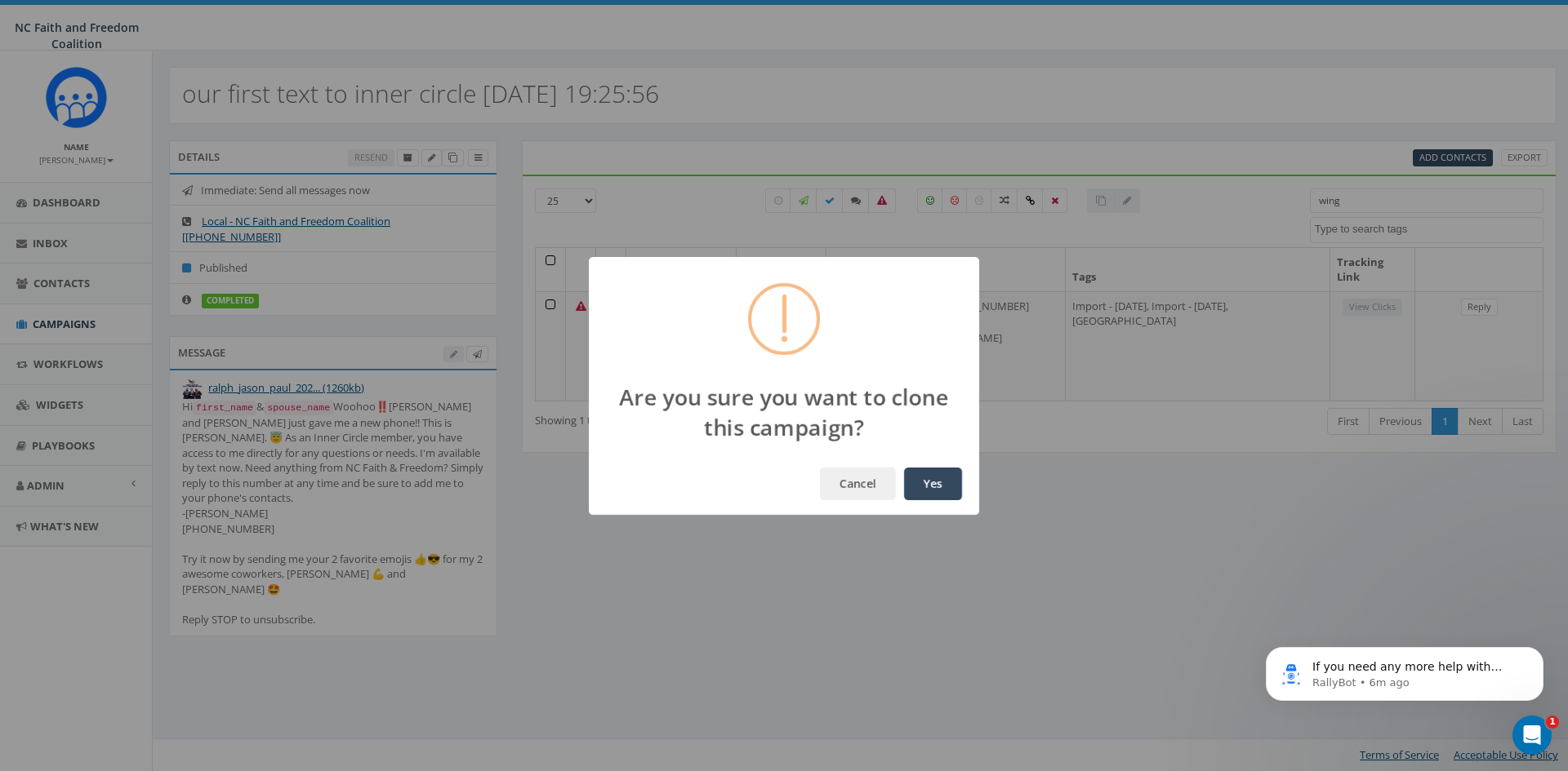
click at [930, 482] on button "Yes" at bounding box center [933, 484] width 58 height 33
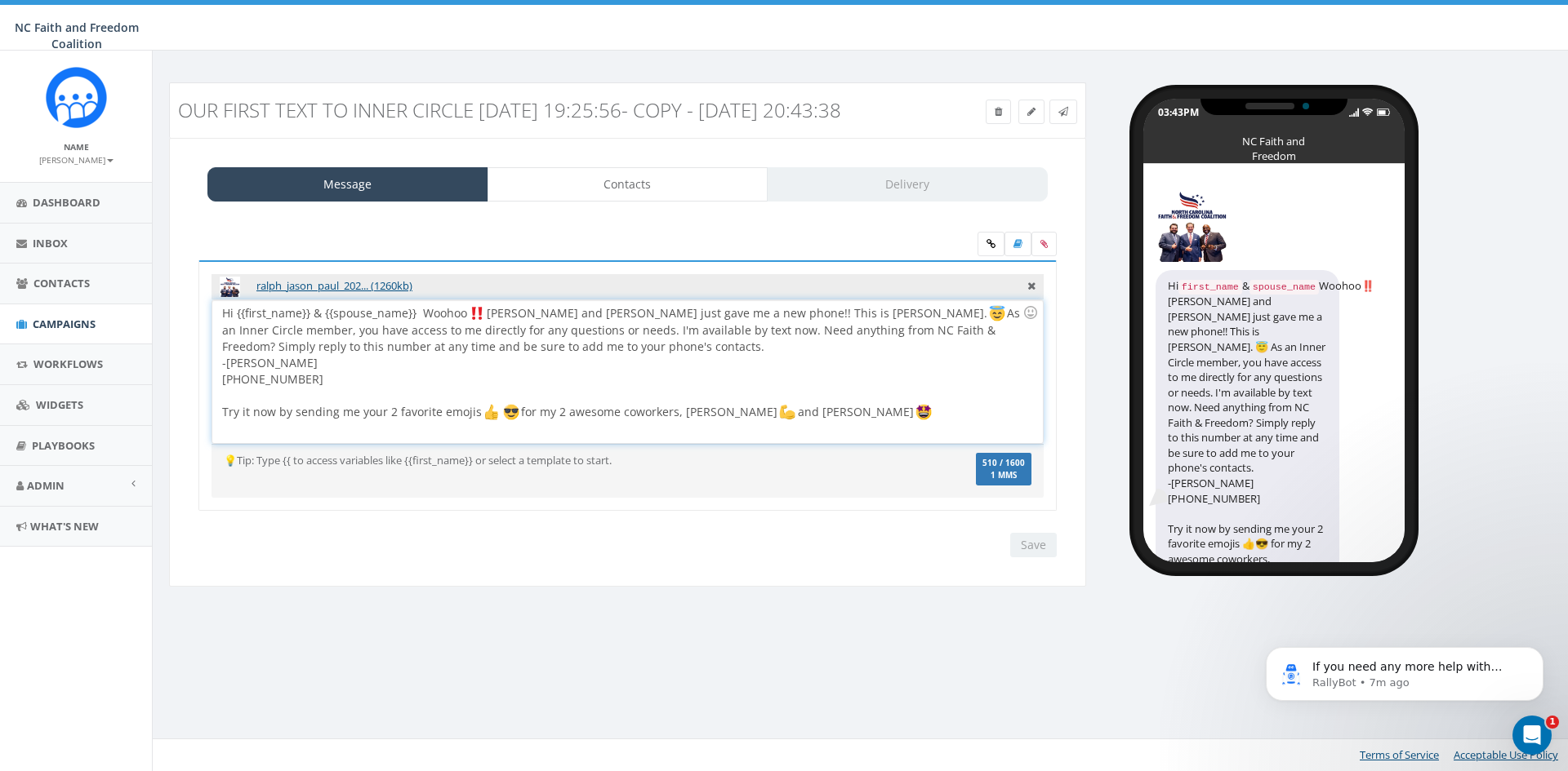
click at [416, 336] on div "Hi {{first_name}} & {{spouse_name}} Woohoo Jason and Ralph just gave me a new p…" at bounding box center [627, 372] width 830 height 143
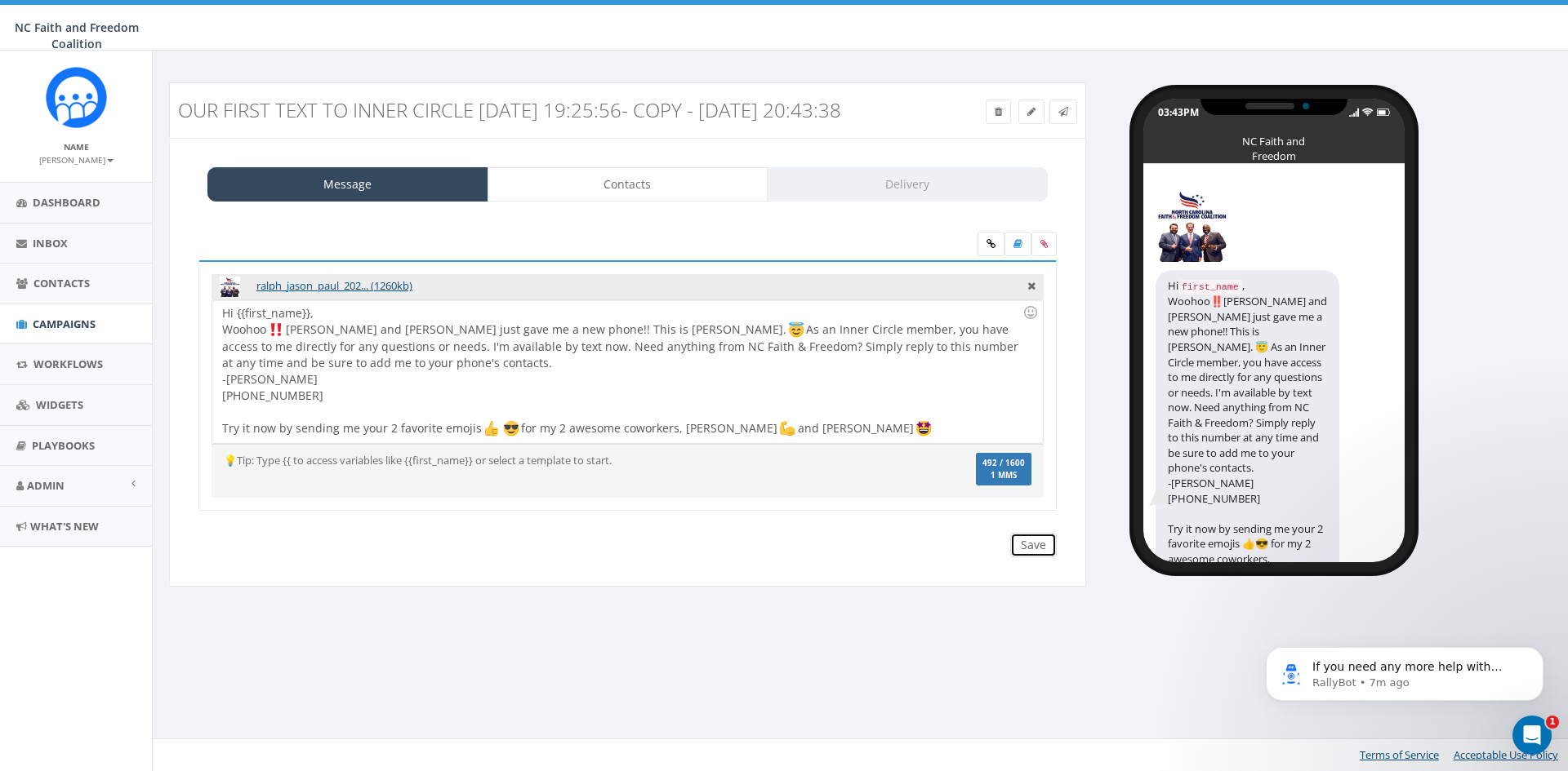
click at [1041, 558] on input "Save" at bounding box center [1034, 544] width 46 height 24
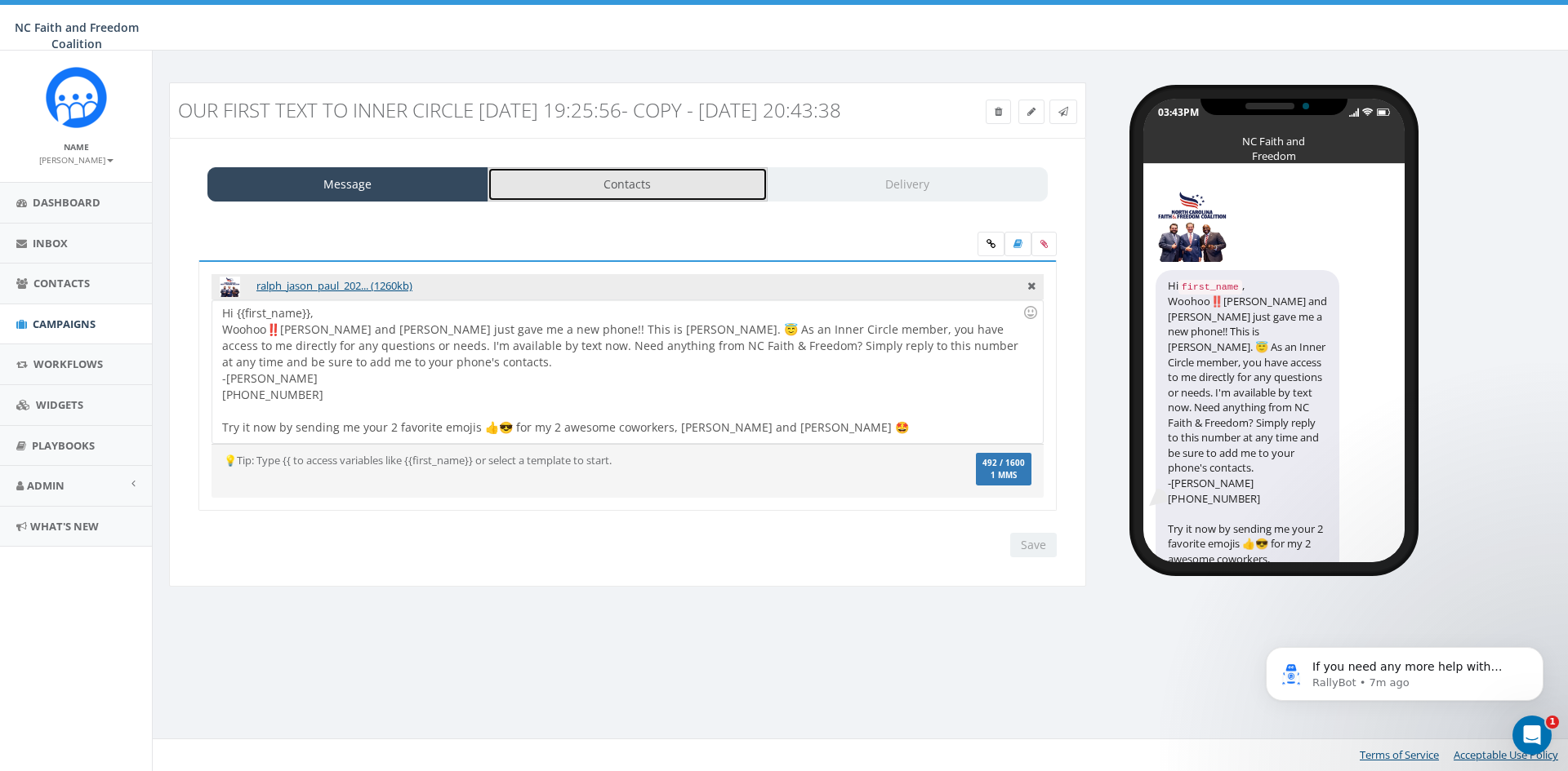
click at [593, 198] on link "Contacts" at bounding box center [628, 185] width 281 height 34
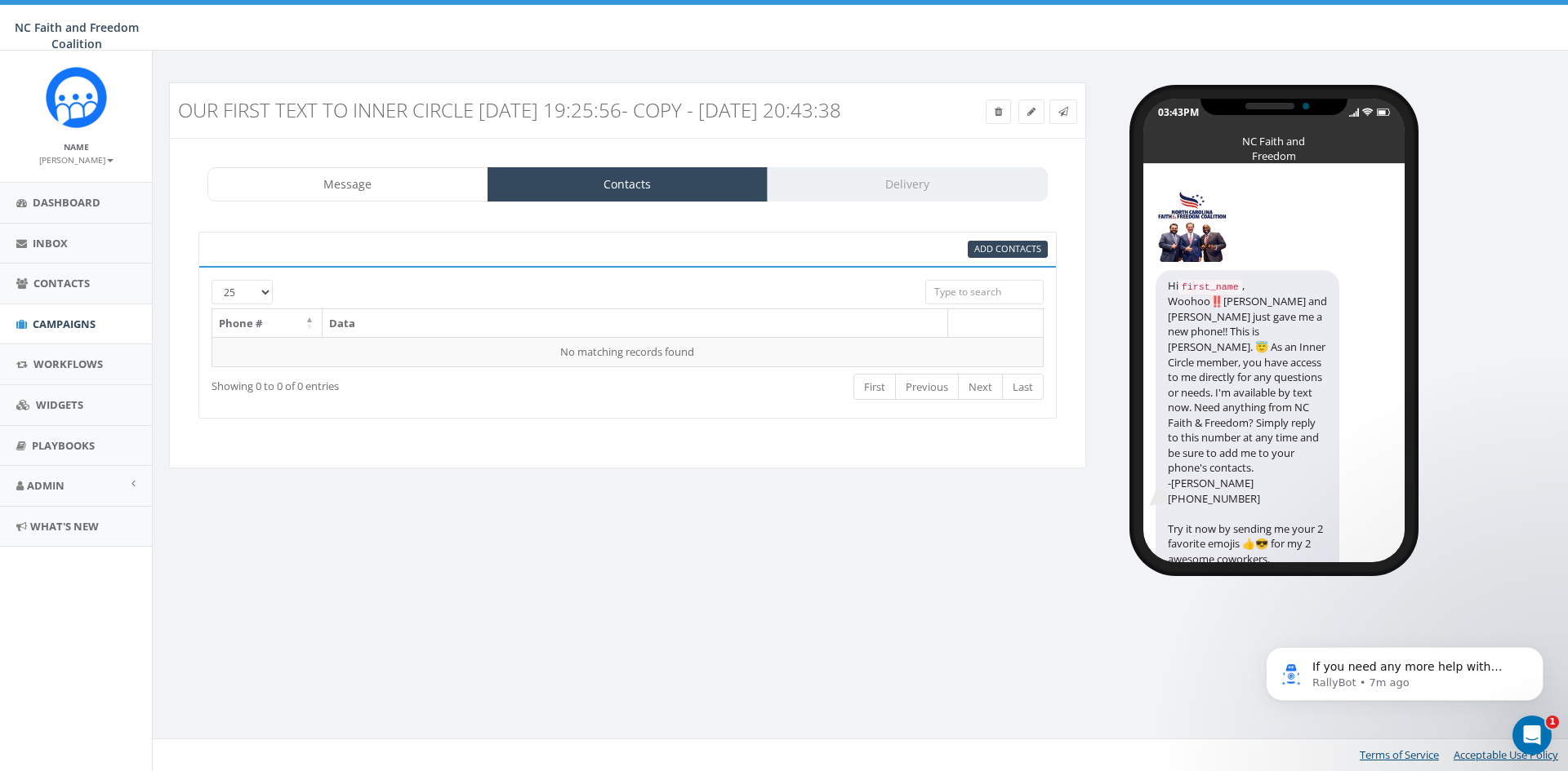
click at [948, 304] on input "search" at bounding box center [984, 292] width 119 height 24
type input "l"
click at [994, 254] on span "Add Contacts" at bounding box center [1007, 249] width 67 height 12
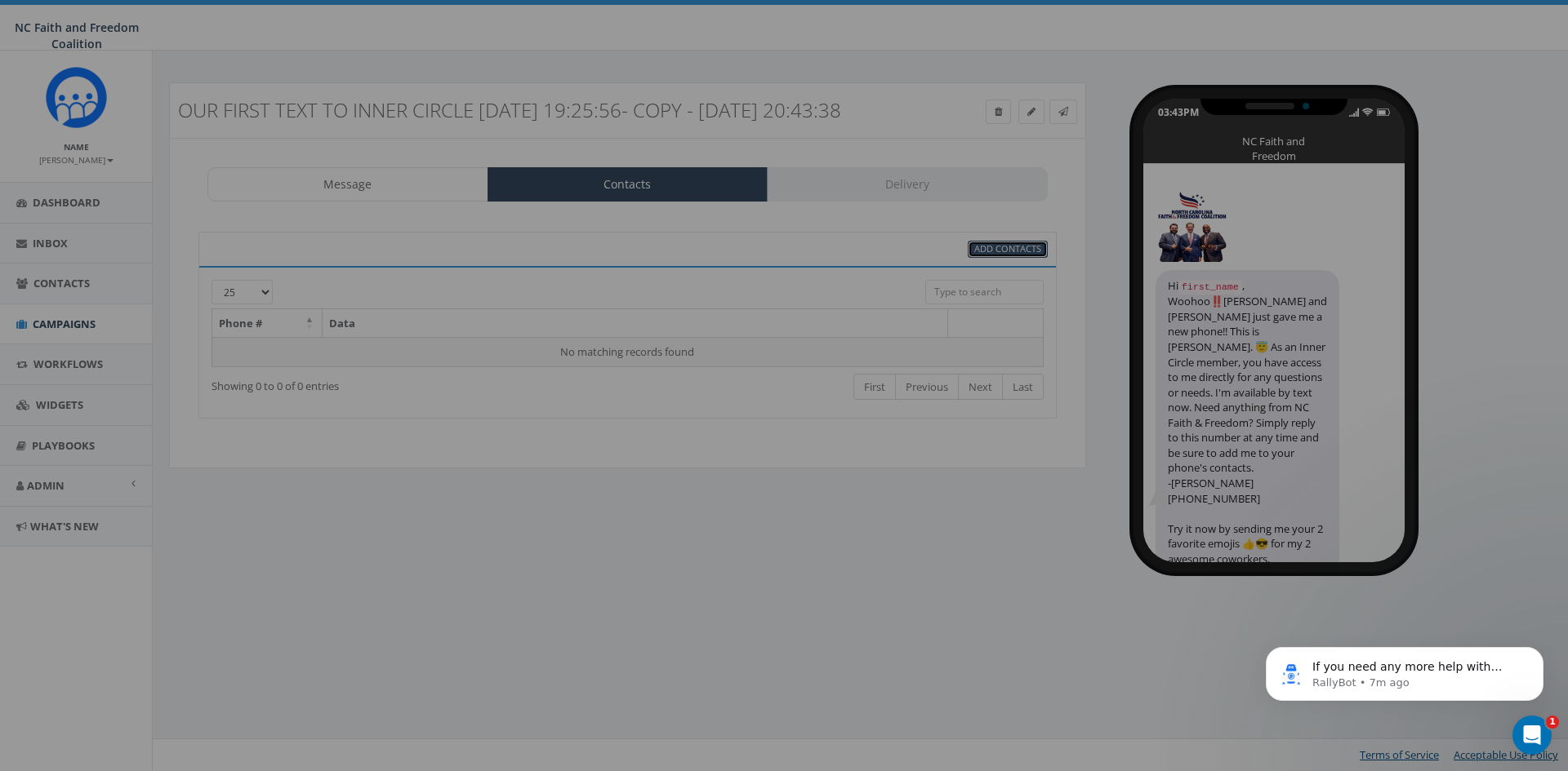
select select
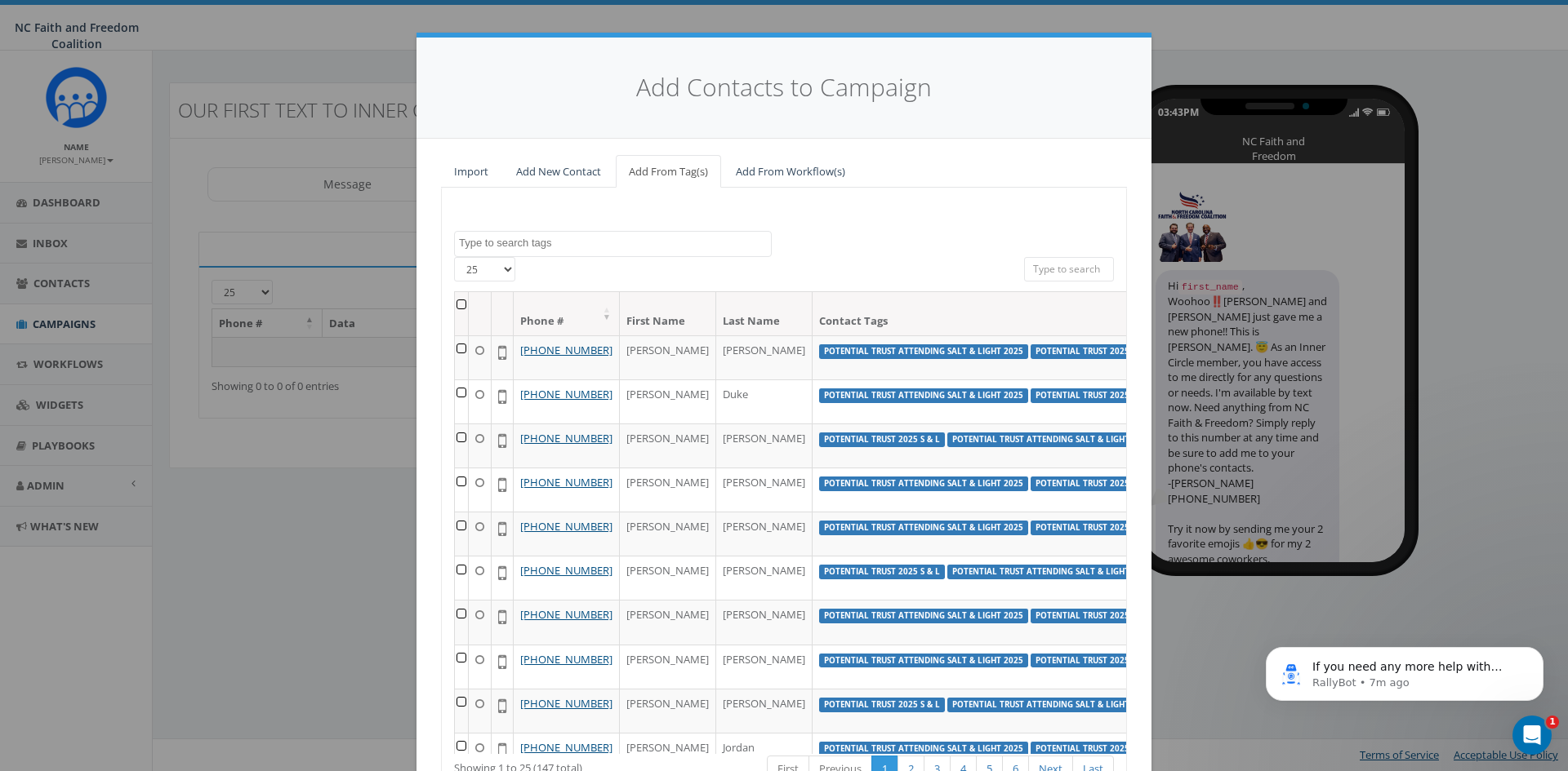
click at [1041, 265] on input "search" at bounding box center [1069, 269] width 90 height 24
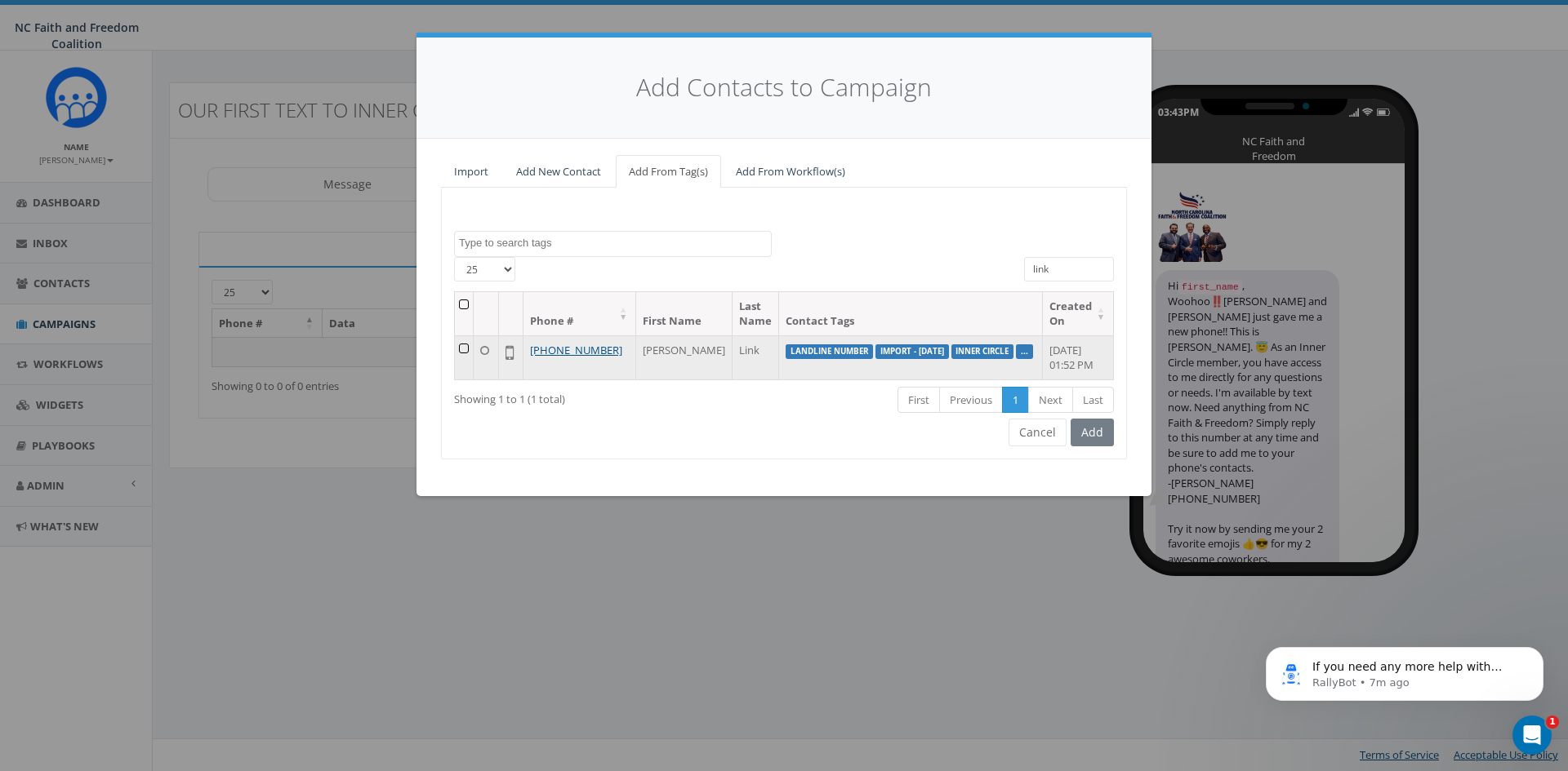
type input "link"
click at [465, 348] on td at bounding box center [464, 357] width 19 height 44
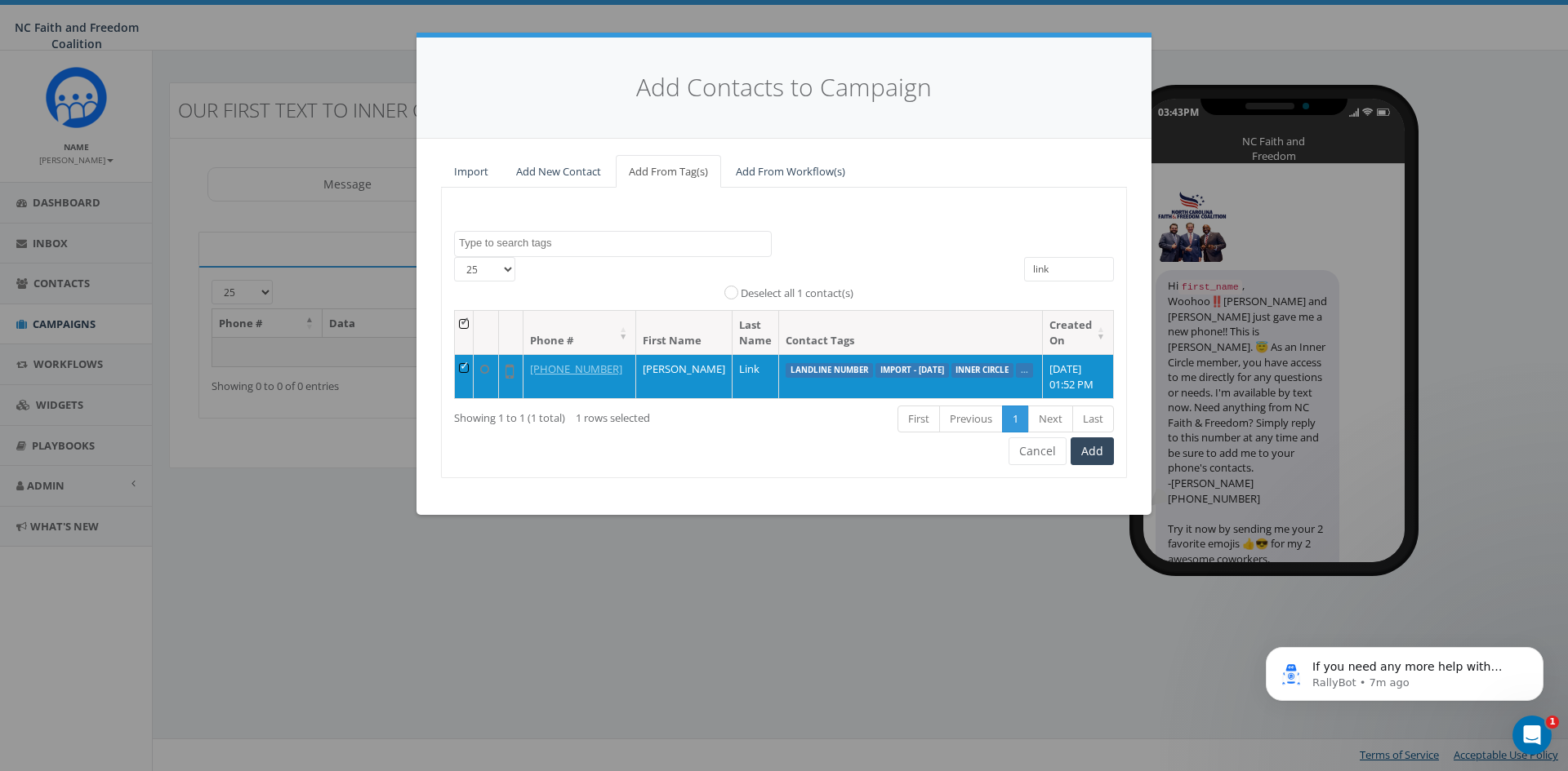
drag, startPoint x: 1063, startPoint y: 271, endPoint x: 1023, endPoint y: 269, distance: 40.0
click at [1023, 269] on div "link" at bounding box center [1069, 271] width 114 height 29
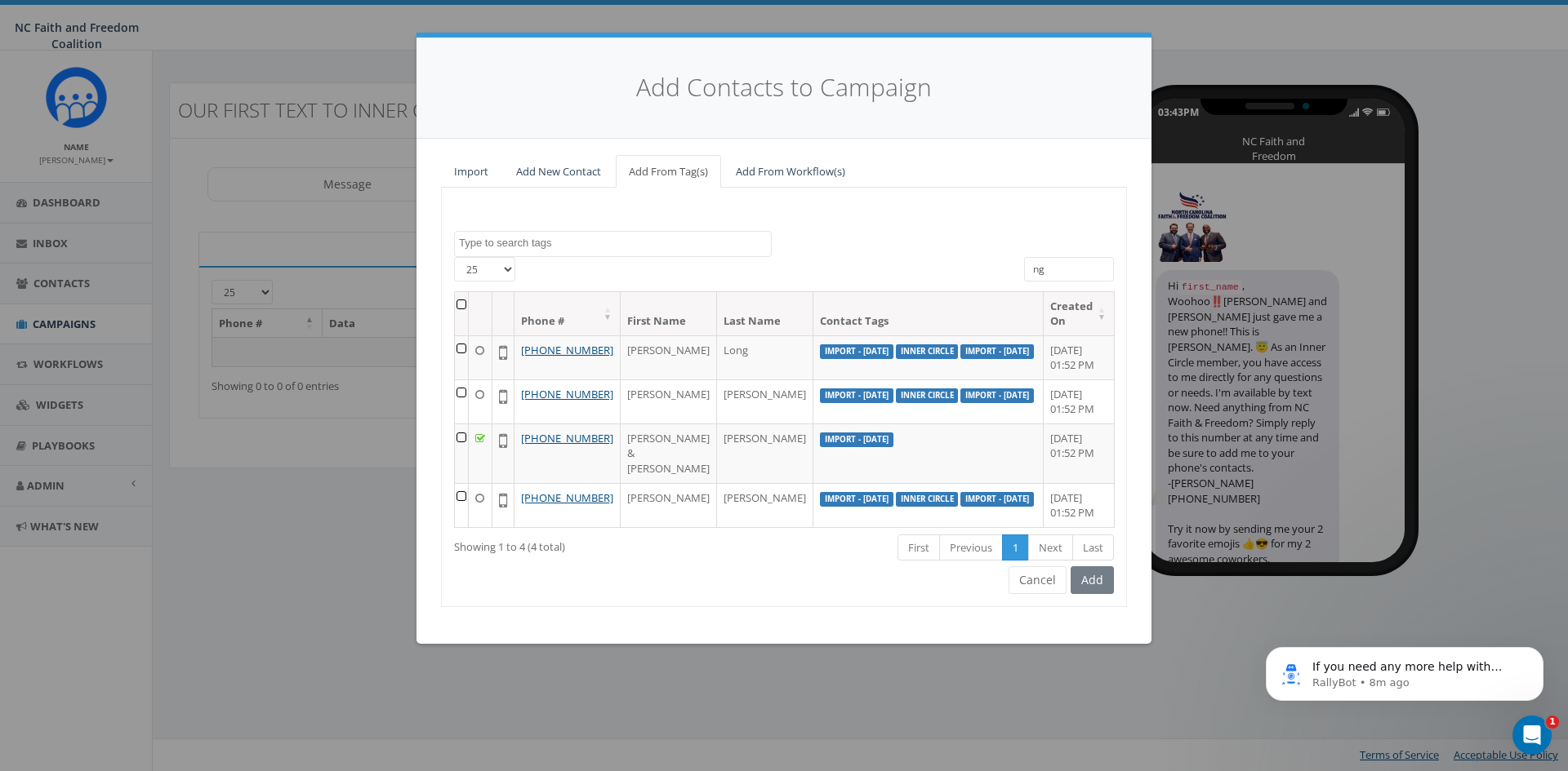
type input "n"
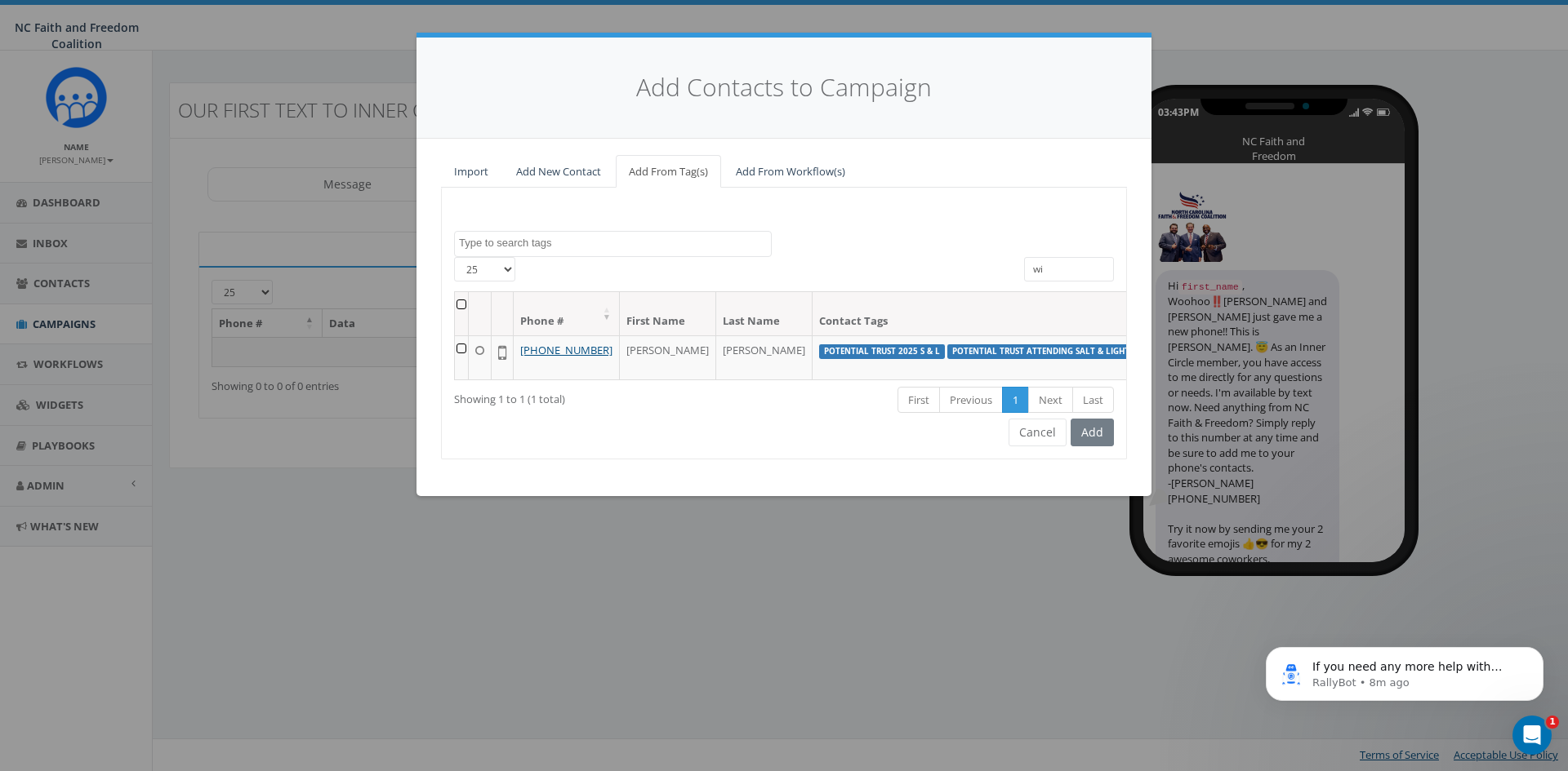
type input "w"
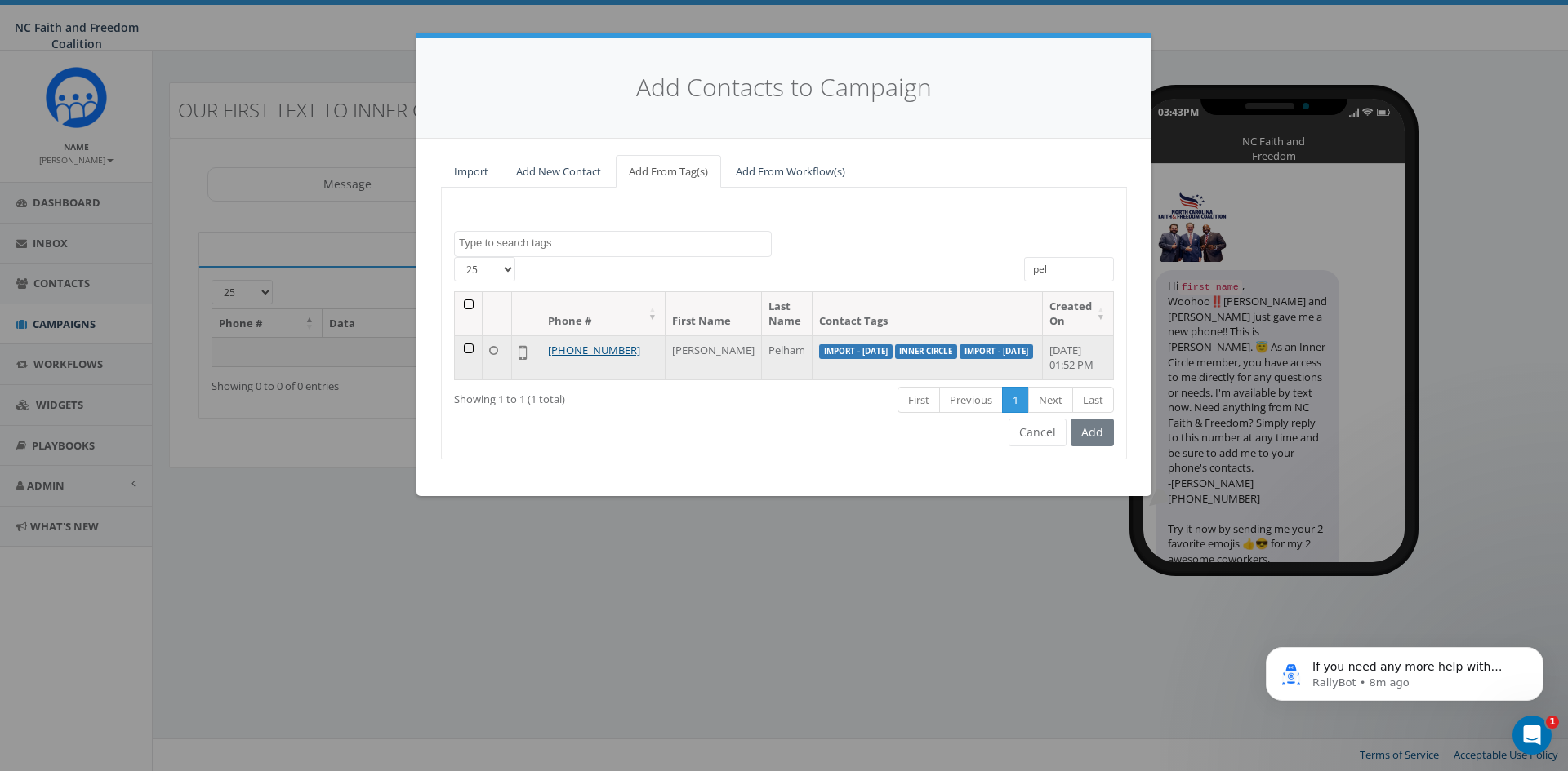
click at [465, 346] on td at bounding box center [469, 357] width 28 height 44
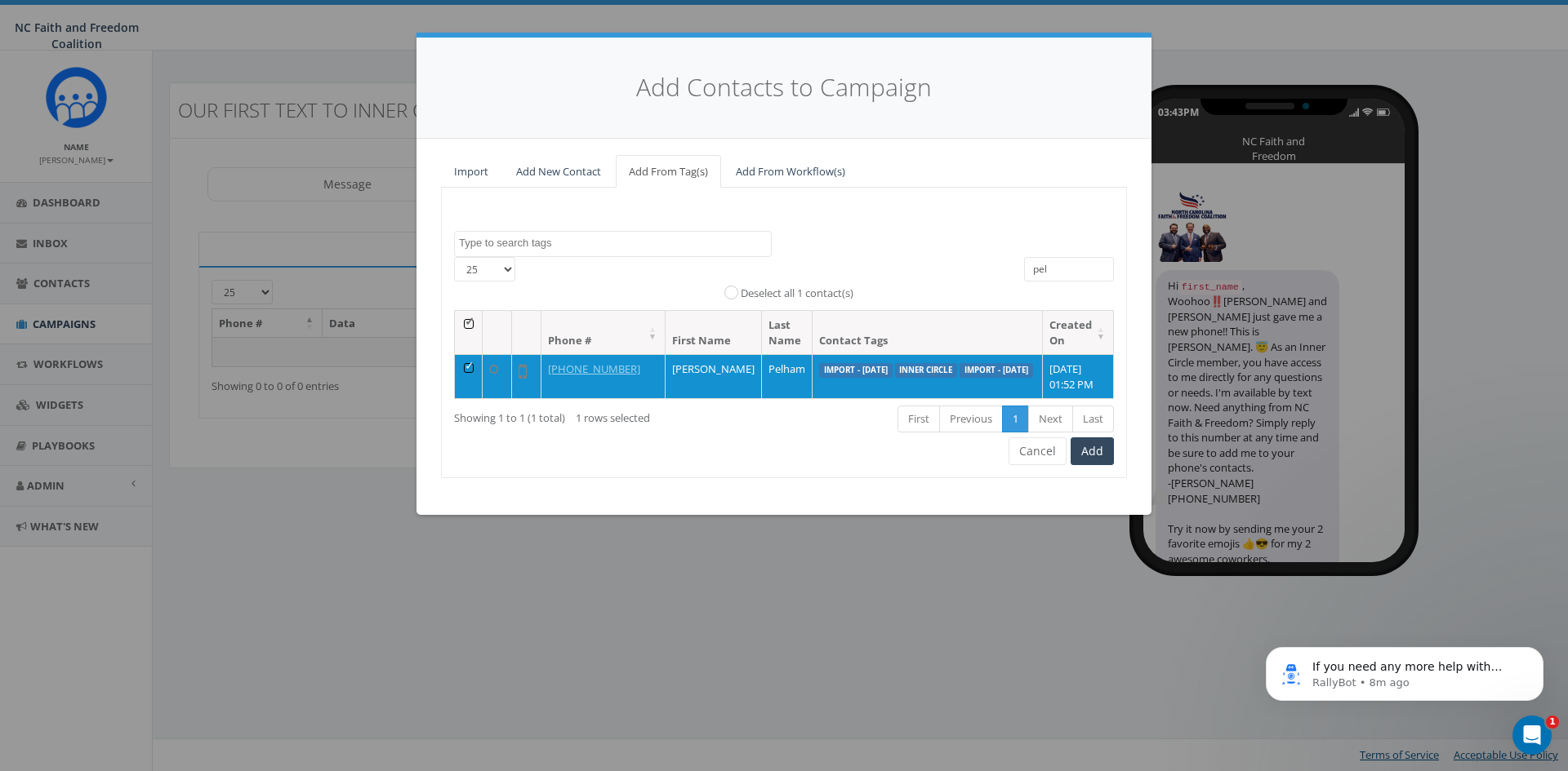
click at [741, 292] on label "Deselect all 1 contact(s)" at bounding box center [797, 294] width 113 height 16
click at [730, 292] on input "Deselect all 1 contact(s)" at bounding box center [736, 292] width 11 height 11
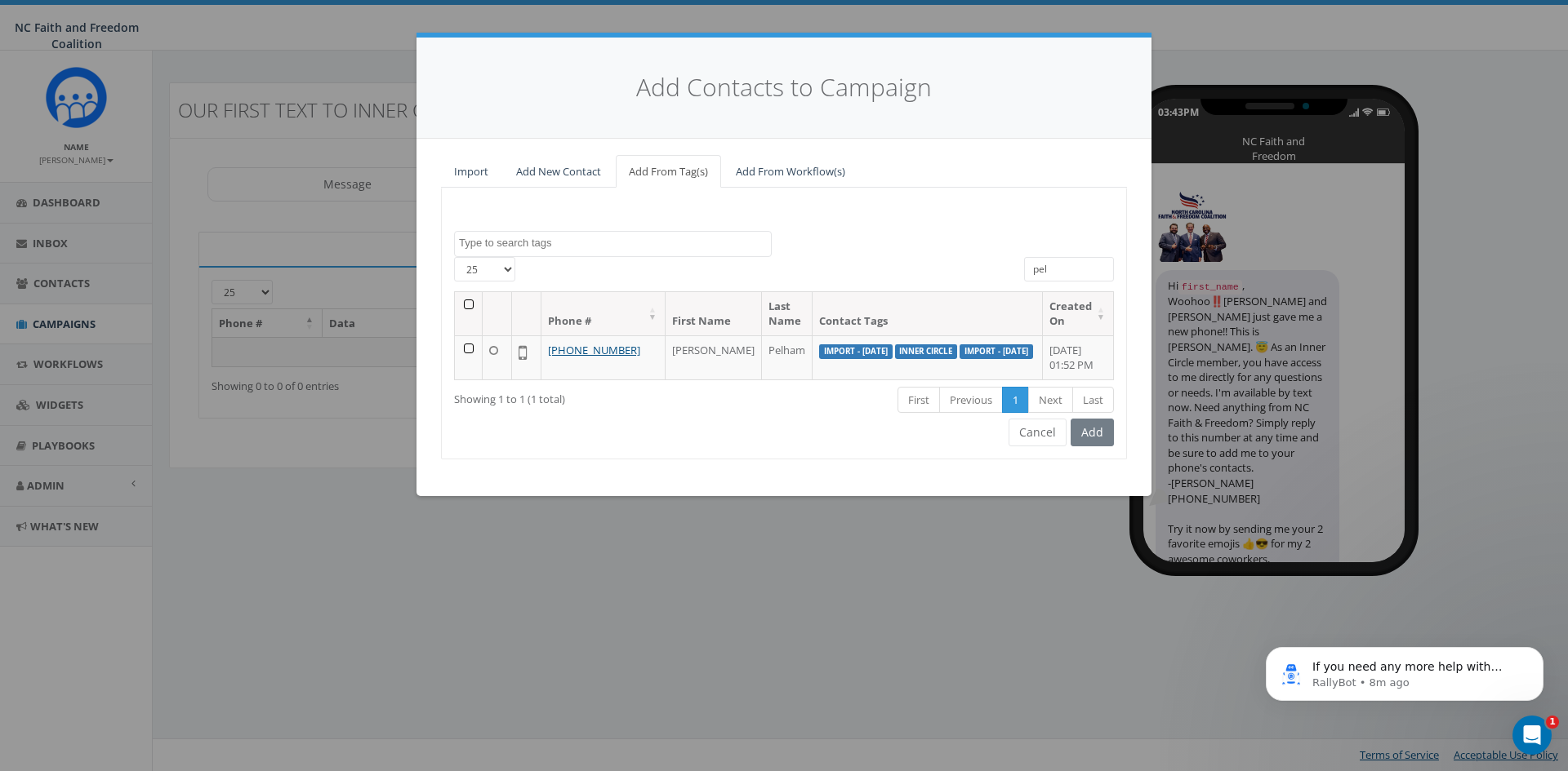
click at [1061, 263] on input "pel" at bounding box center [1069, 269] width 90 height 24
type input "p"
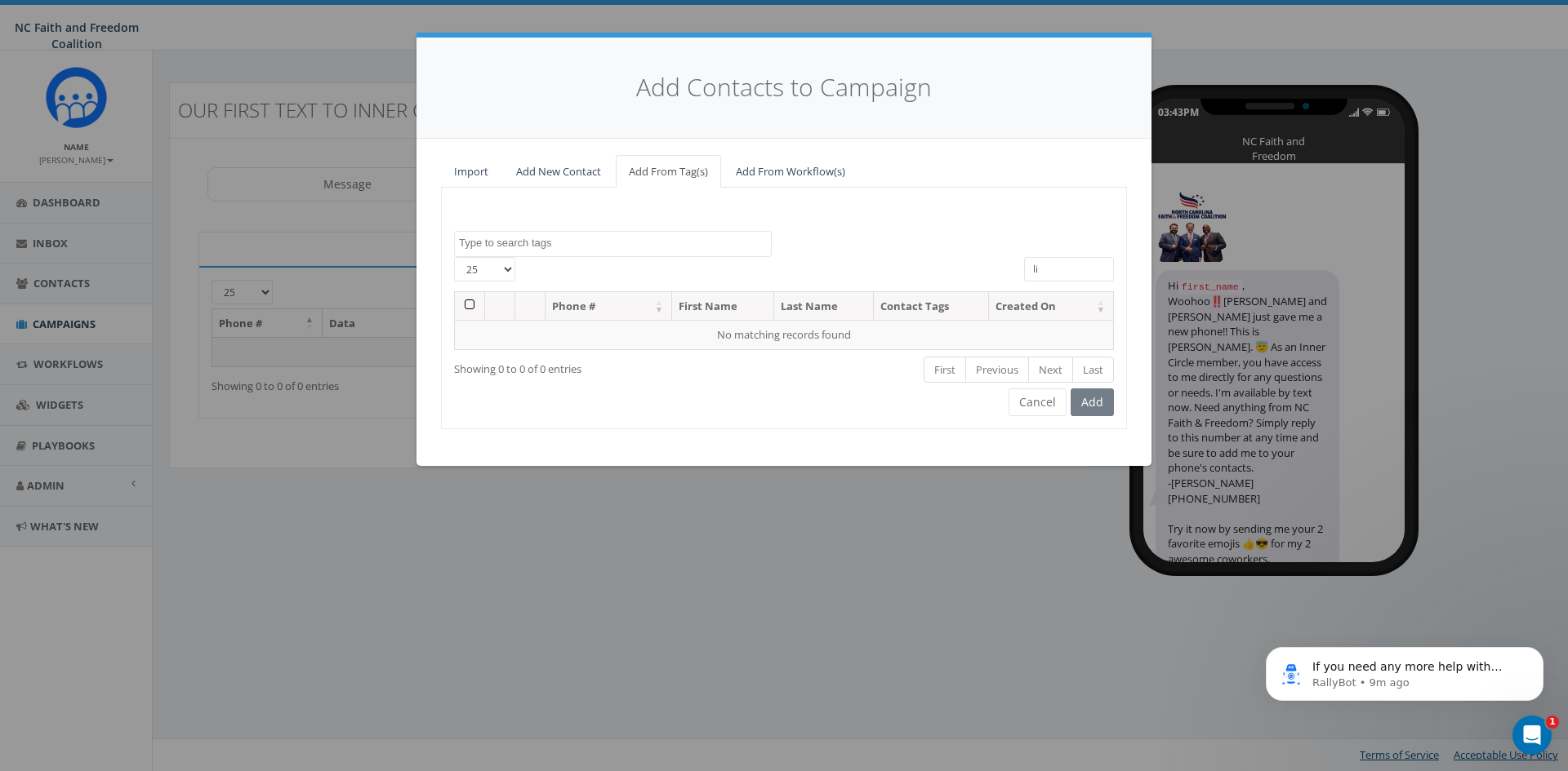
type input "l"
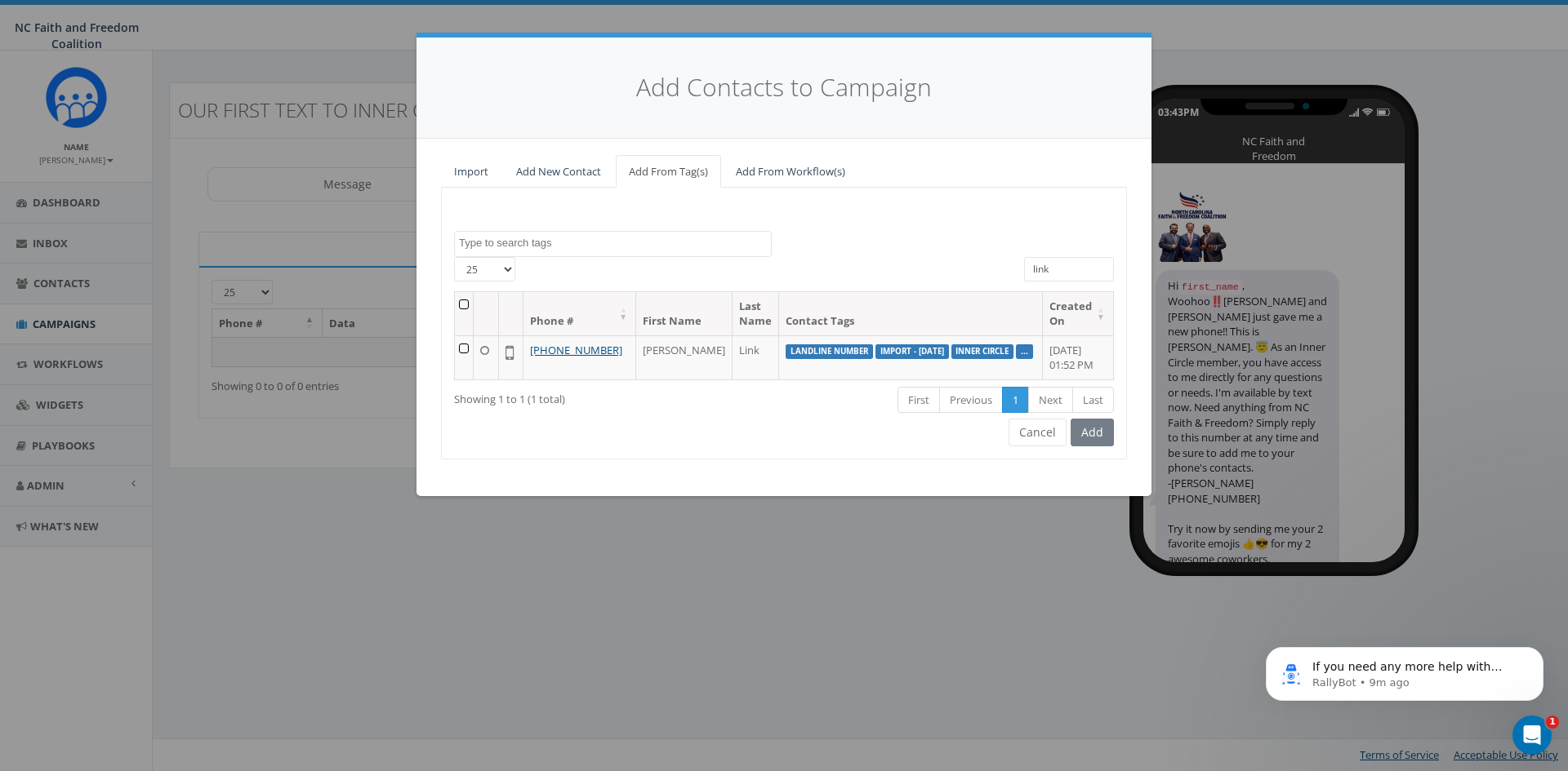
type input "link"
click at [1105, 446] on div "Add" at bounding box center [1090, 432] width 47 height 28
click at [468, 347] on td at bounding box center [464, 357] width 19 height 44
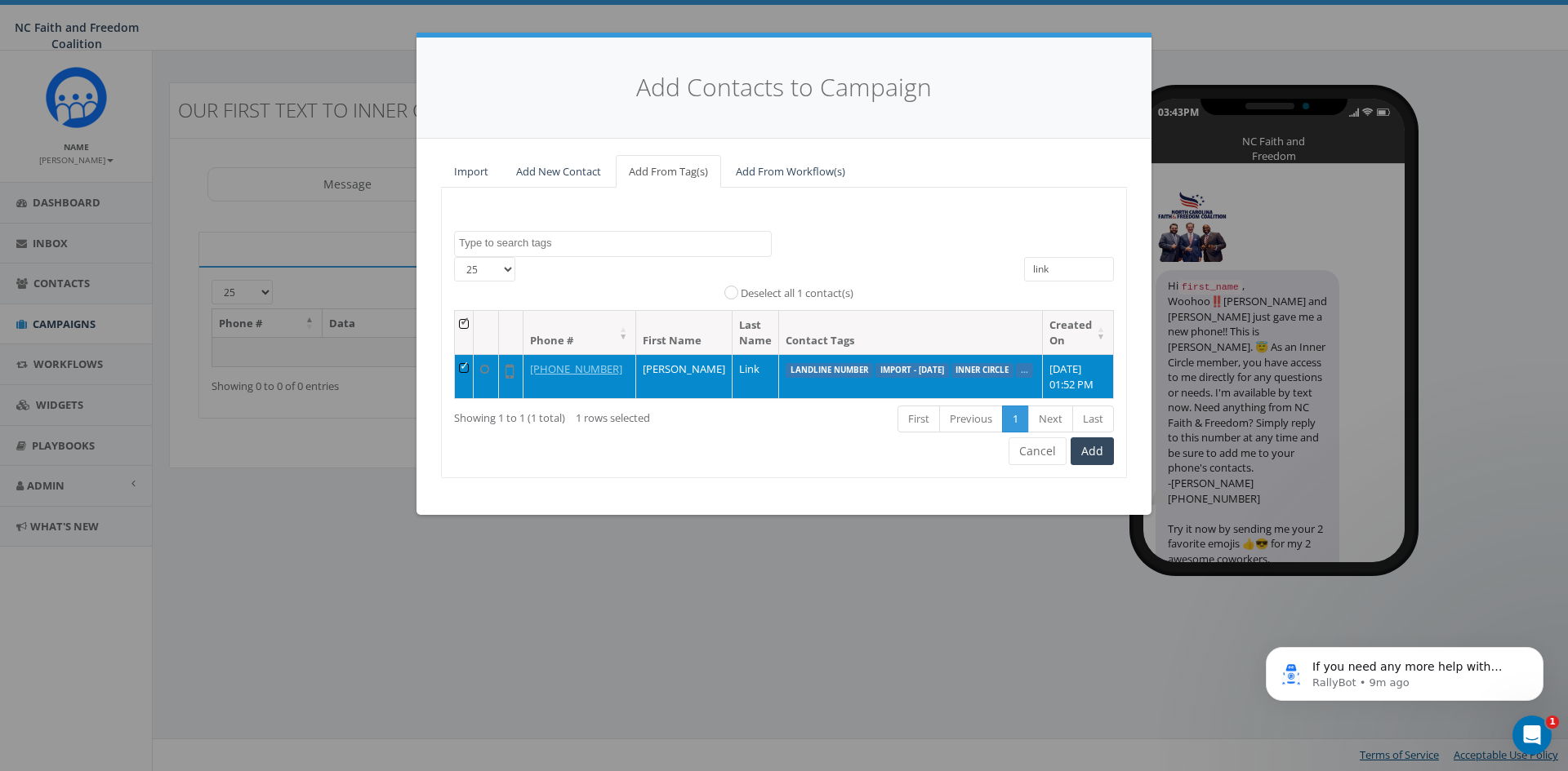
click at [471, 364] on td at bounding box center [464, 376] width 19 height 44
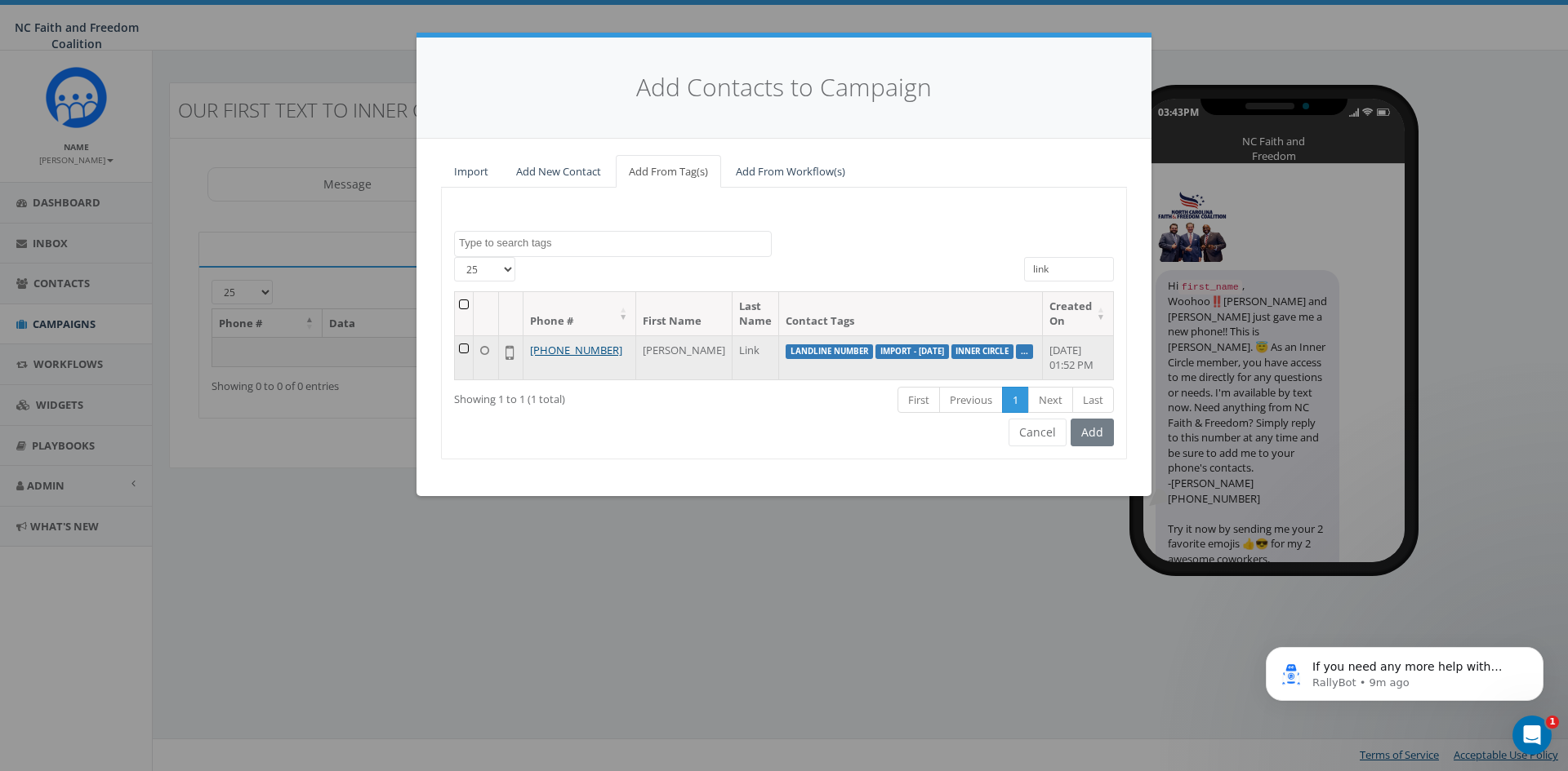
click at [471, 347] on td at bounding box center [464, 357] width 19 height 44
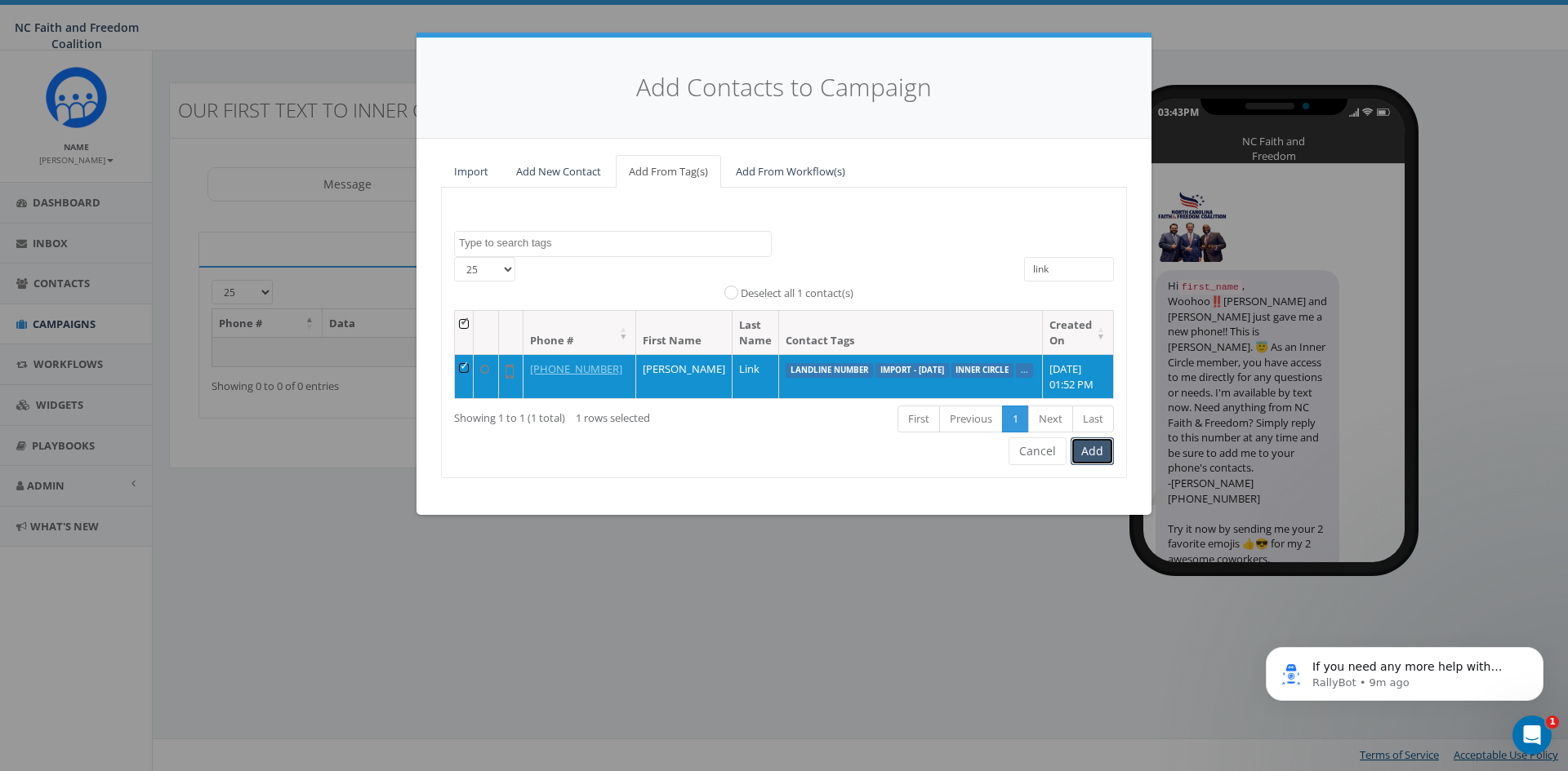
click at [1094, 465] on button "Add" at bounding box center [1092, 451] width 43 height 28
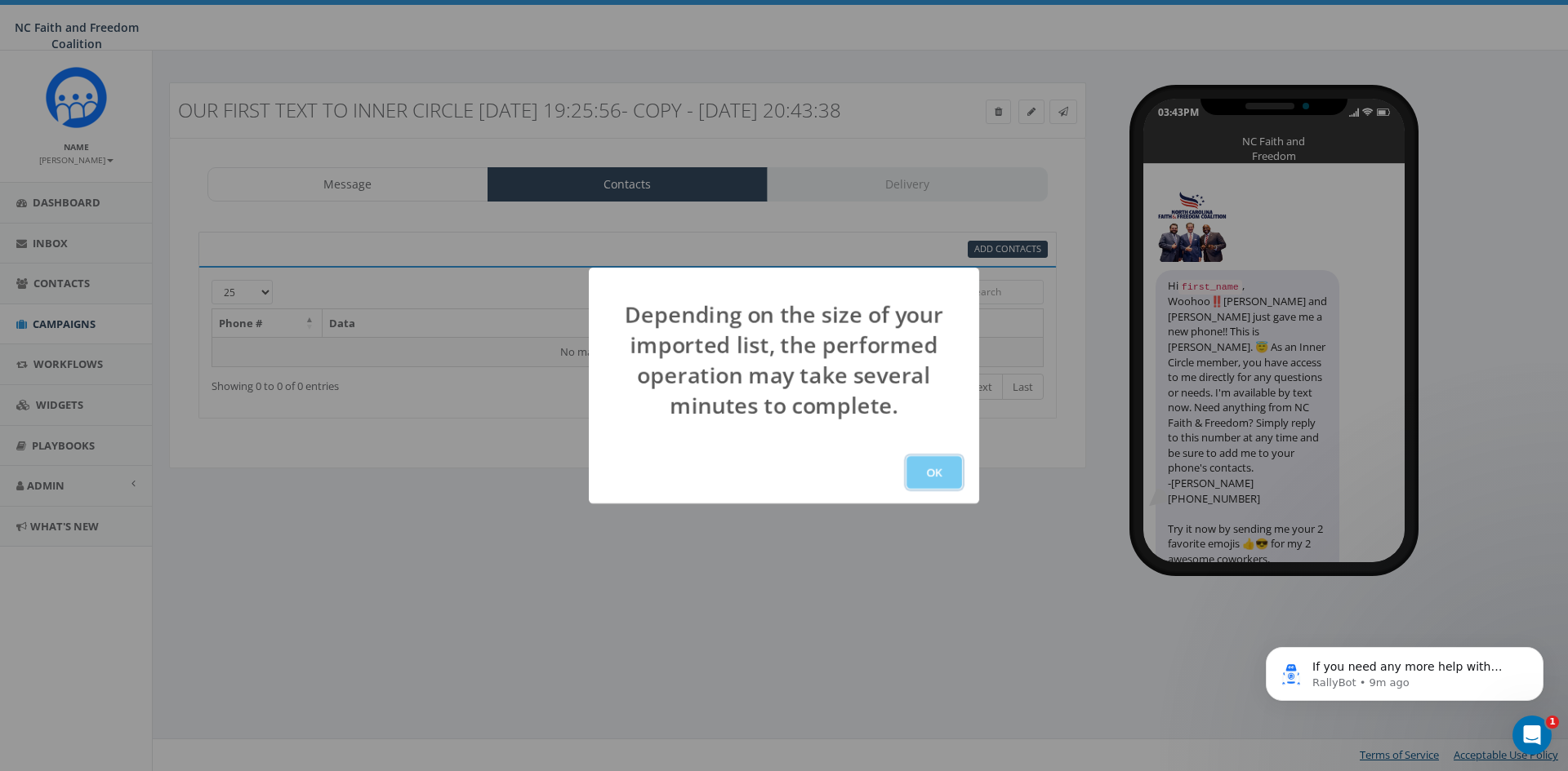
click at [944, 475] on button "OK" at bounding box center [934, 472] width 55 height 33
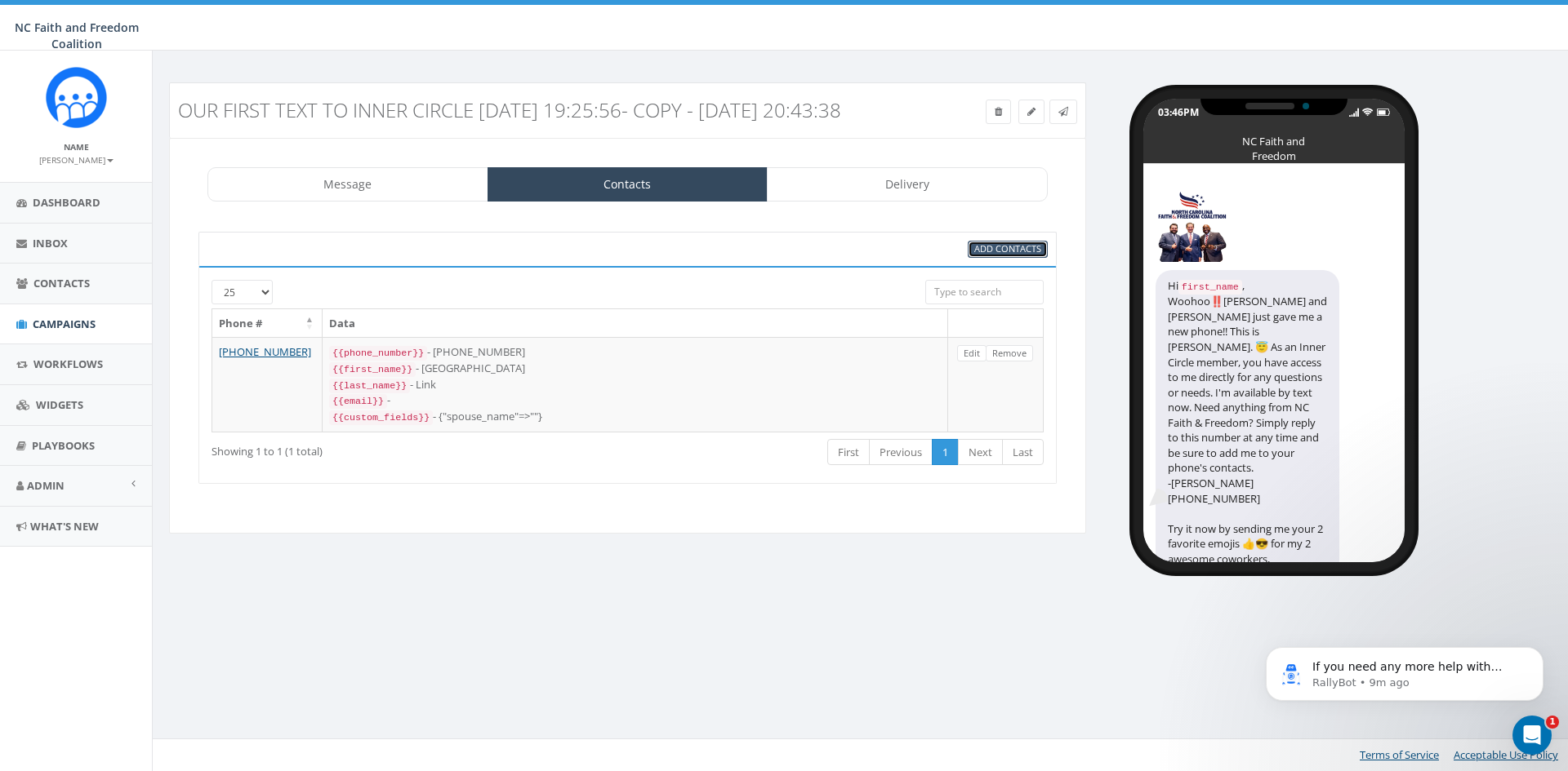
click at [1016, 254] on span "Add Contacts" at bounding box center [1007, 249] width 67 height 12
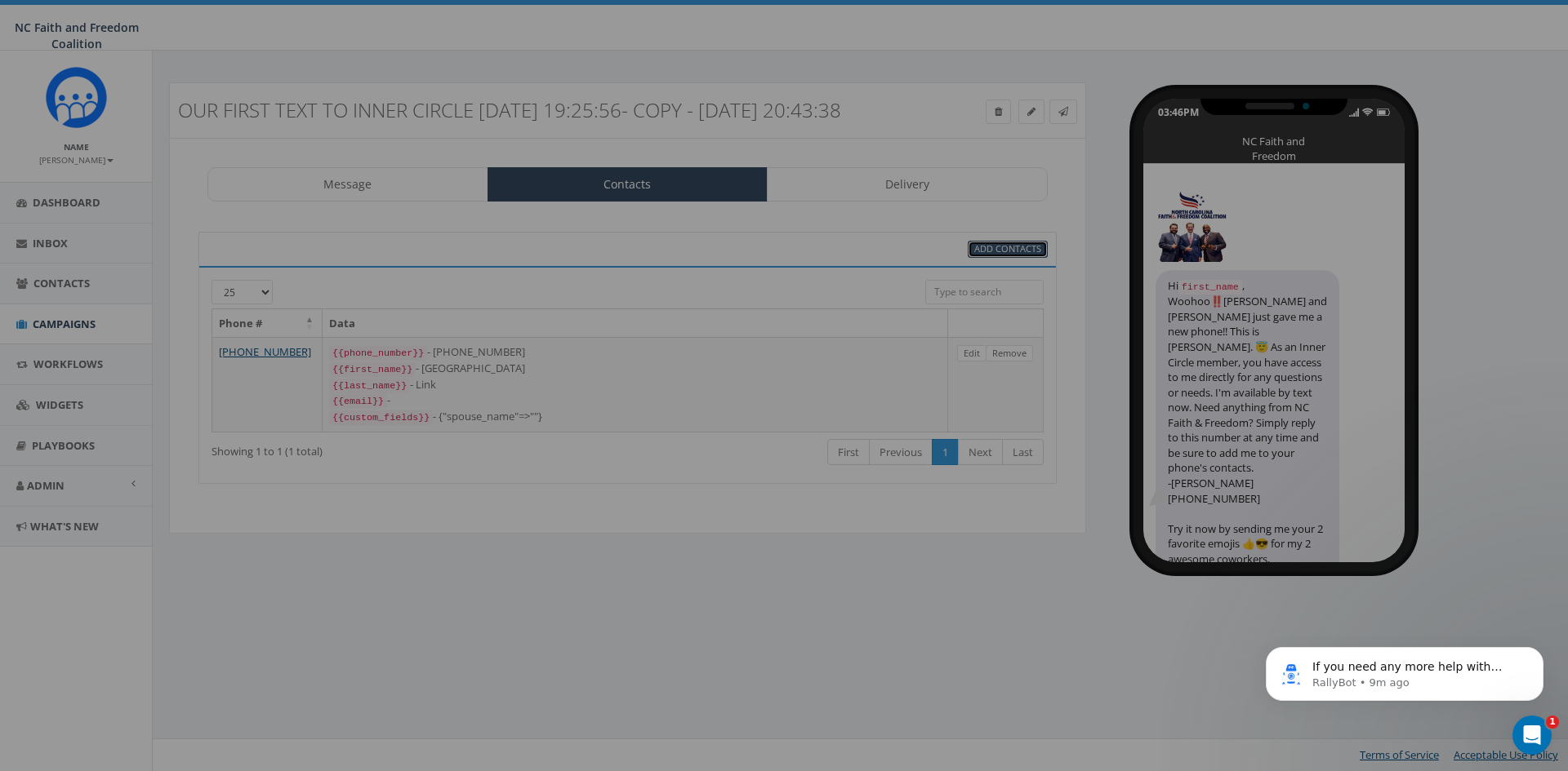
select select
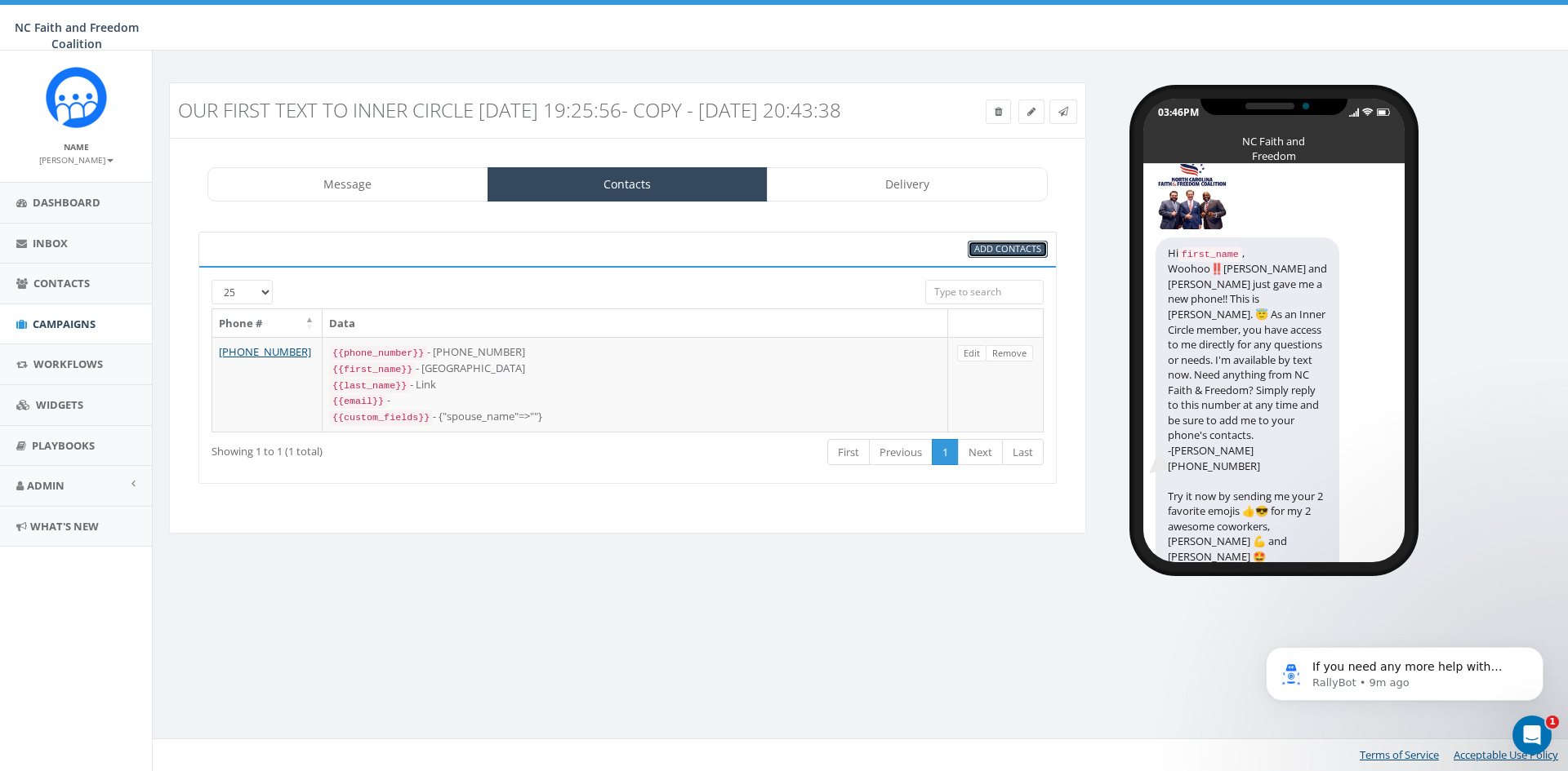
scroll to position [51, 0]
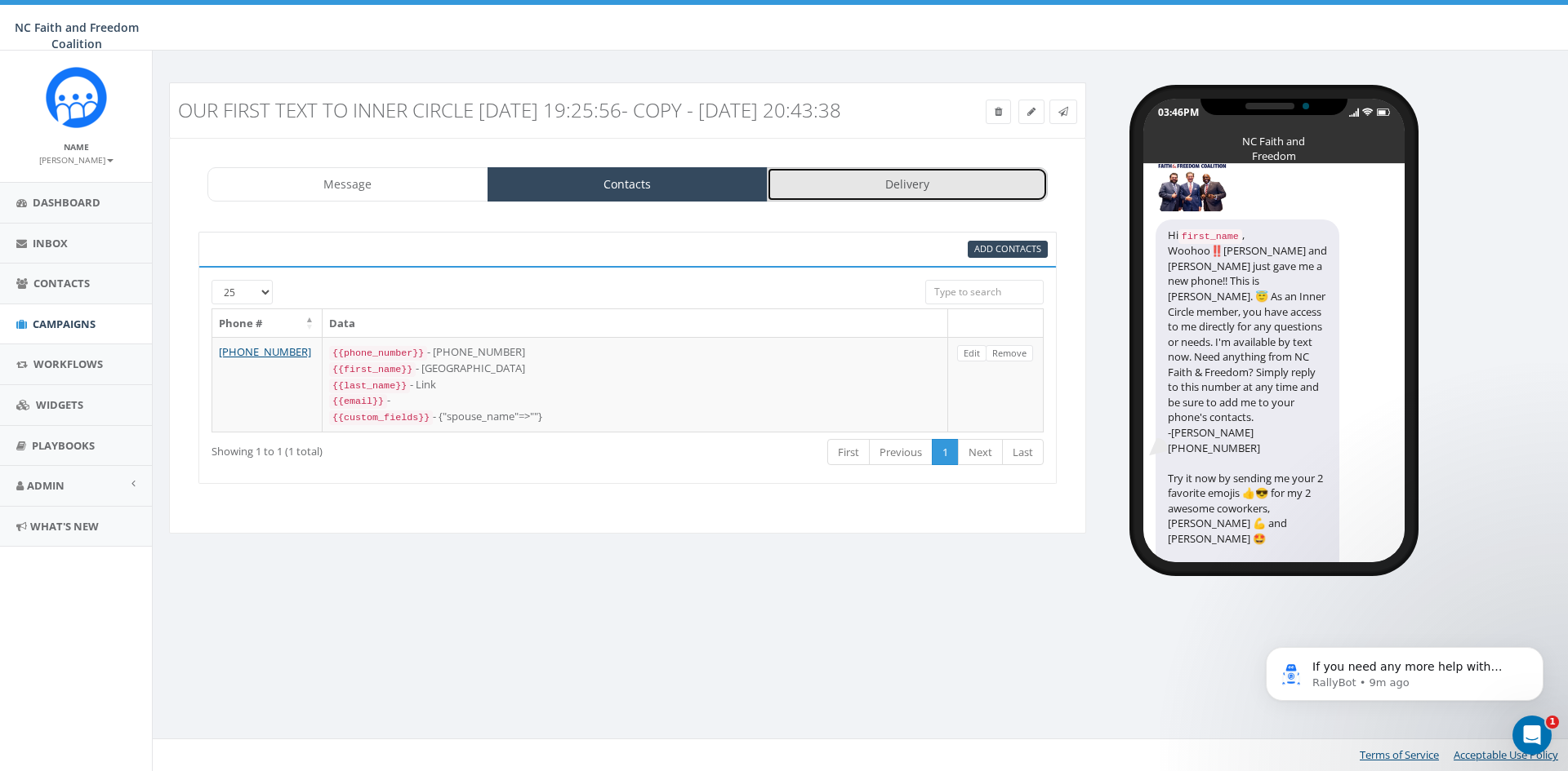
click at [832, 202] on link "Delivery" at bounding box center [907, 185] width 281 height 34
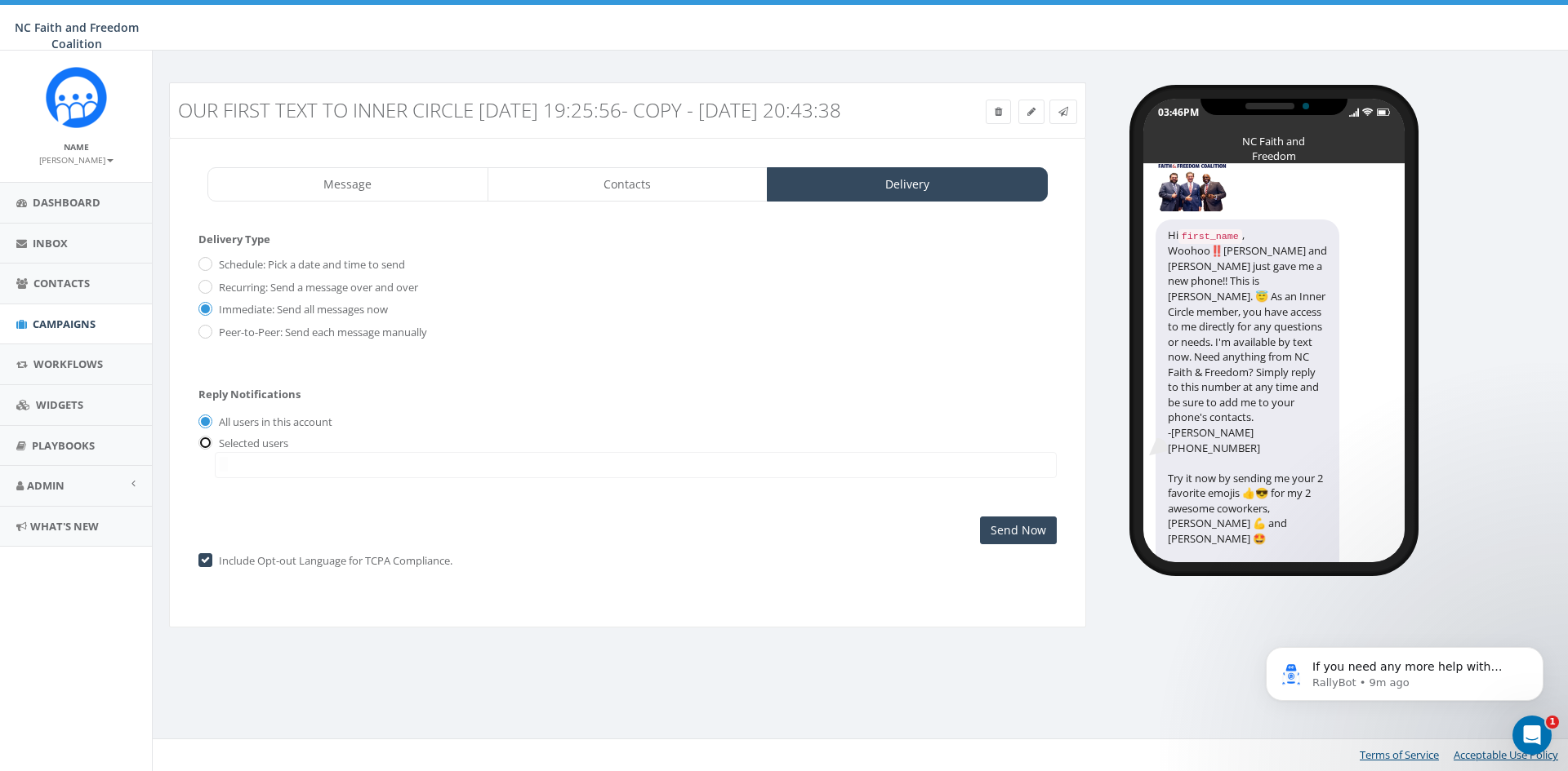
click at [204, 449] on input "radio" at bounding box center [204, 444] width 11 height 11
radio input "true"
click at [1030, 544] on input "Send Now" at bounding box center [1019, 530] width 77 height 28
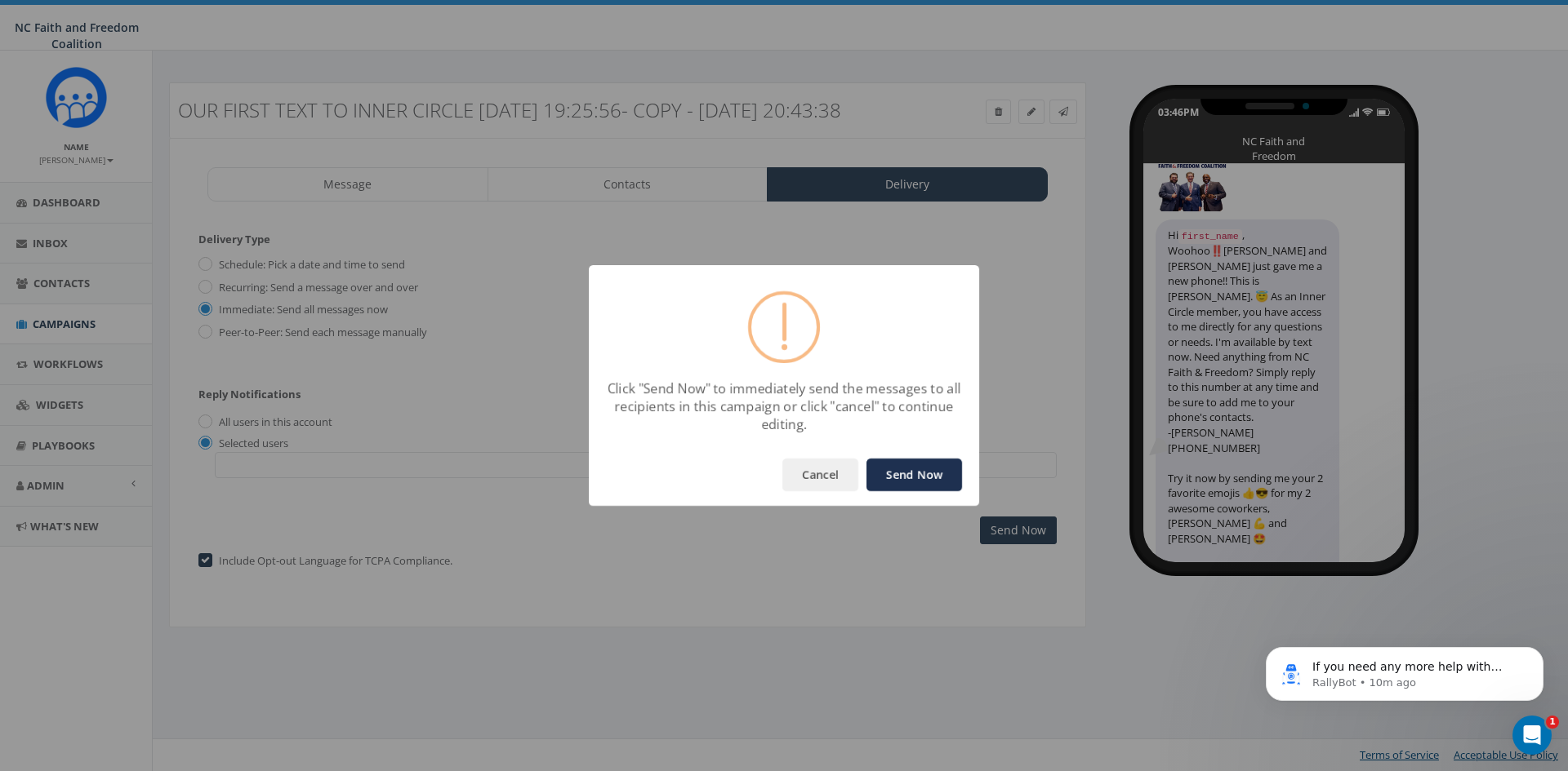
click at [926, 468] on button "Send Now" at bounding box center [914, 475] width 96 height 33
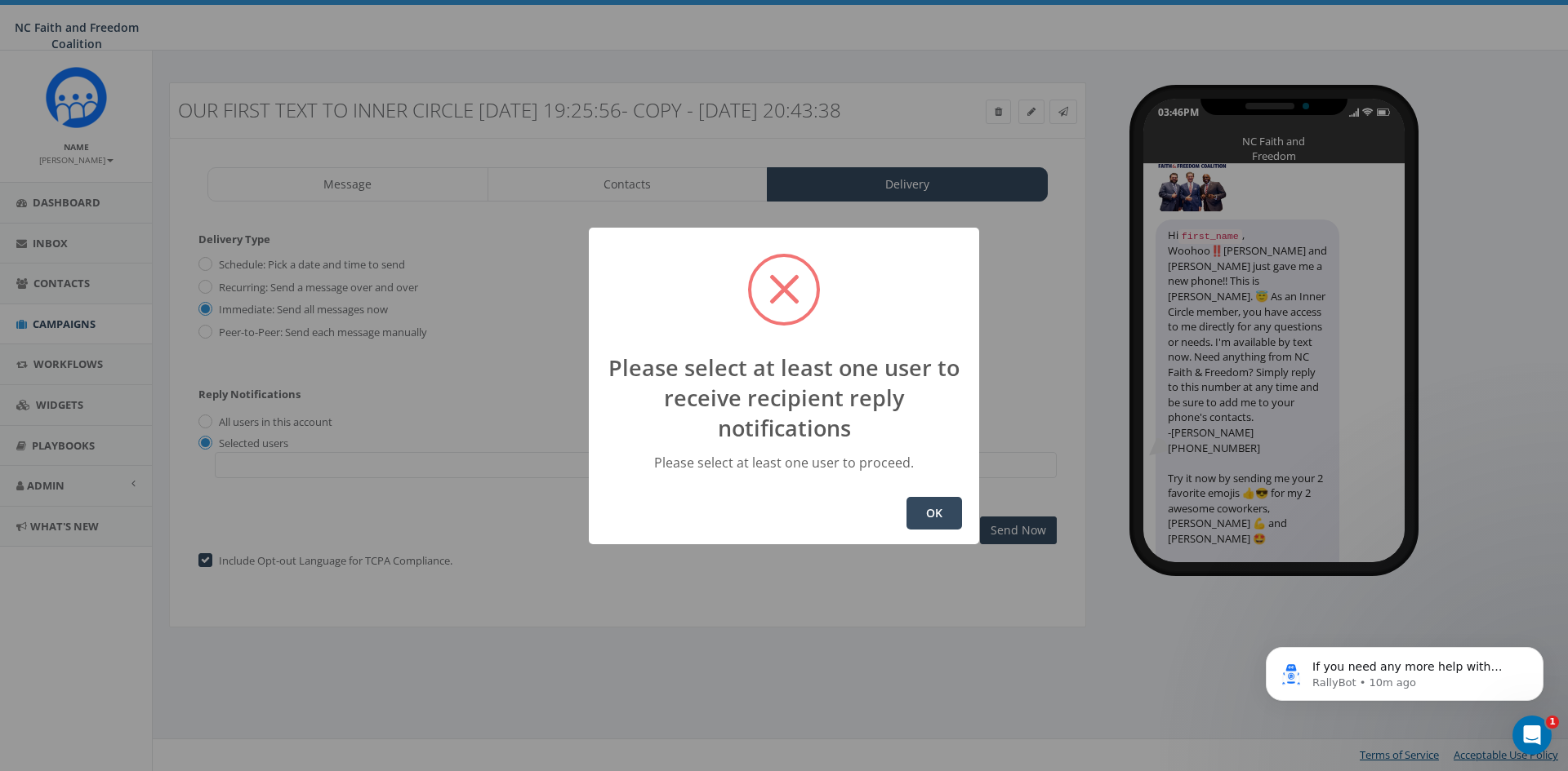
click at [922, 520] on button "OK" at bounding box center [934, 513] width 55 height 33
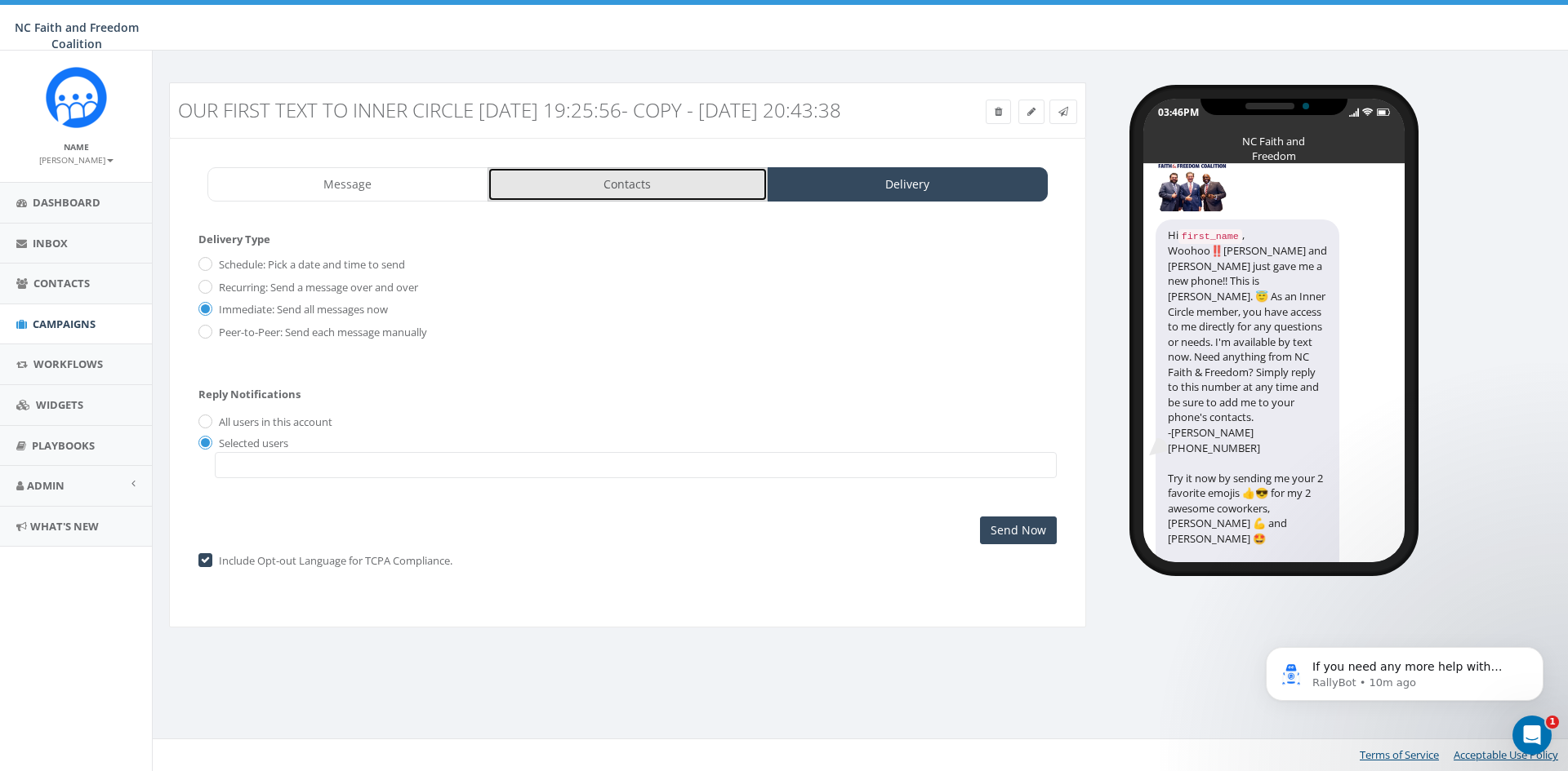
click at [670, 202] on link "Contacts" at bounding box center [628, 185] width 281 height 34
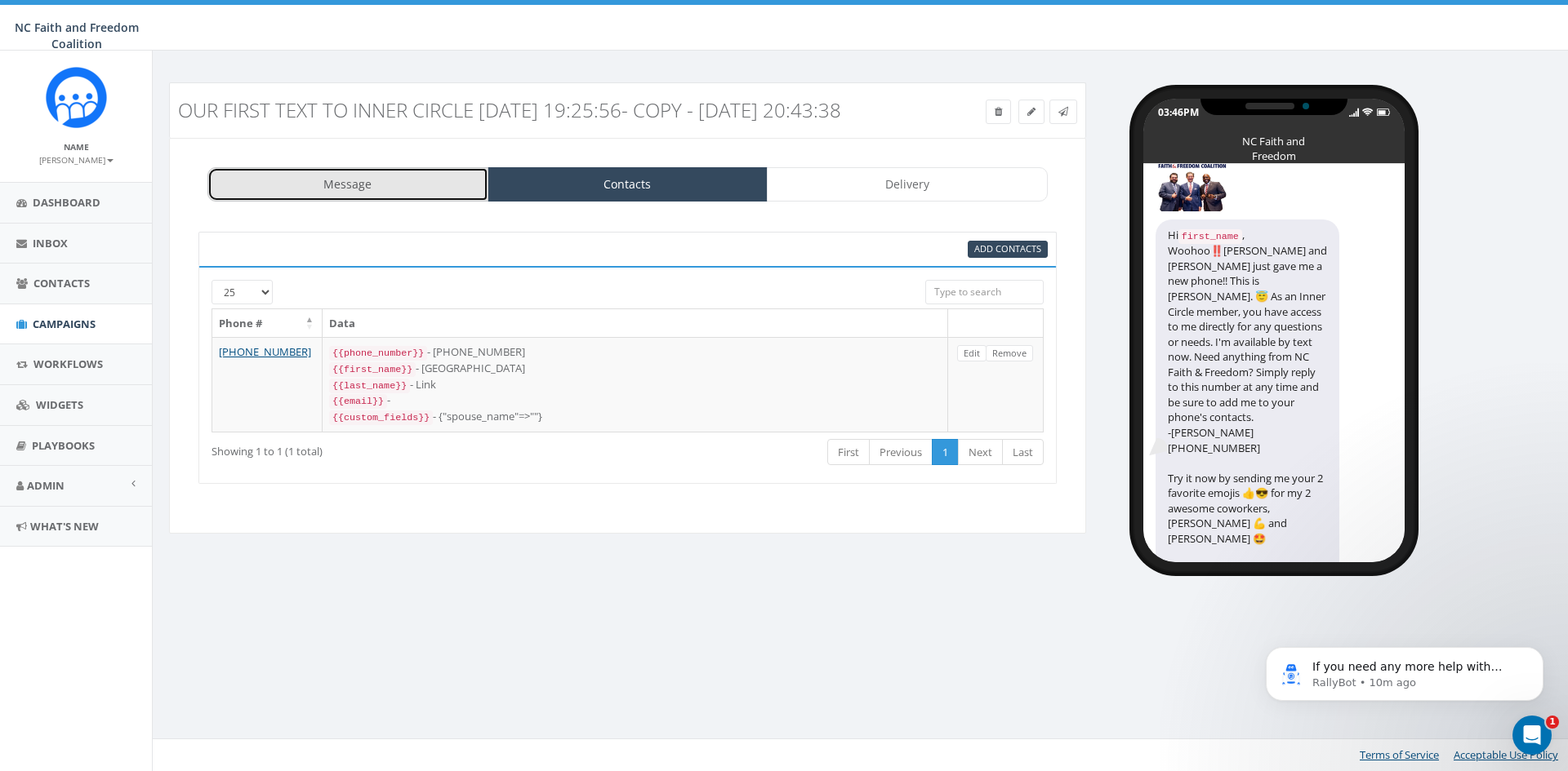
click at [396, 202] on link "Message" at bounding box center [347, 185] width 281 height 34
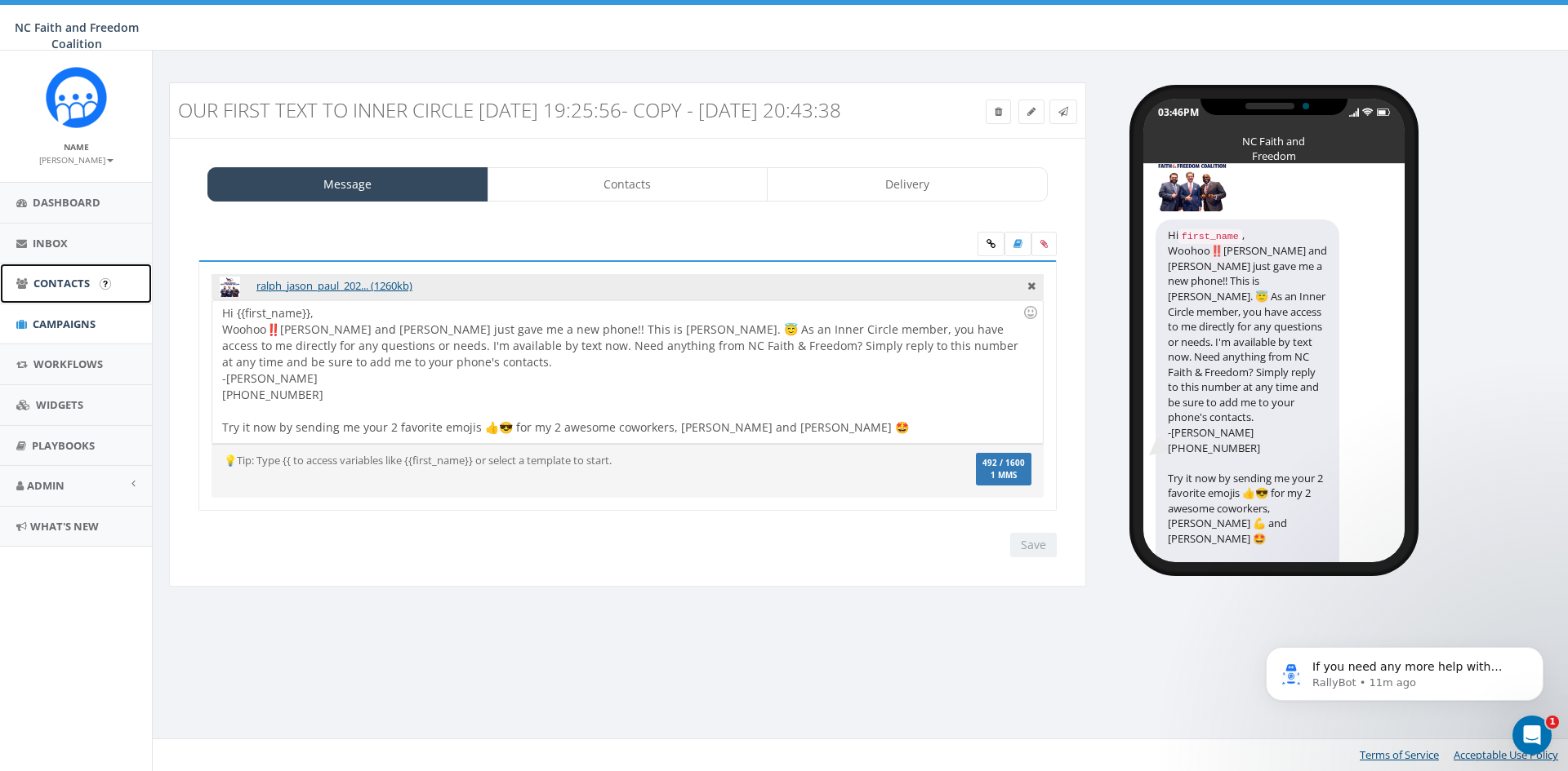
click at [70, 283] on span "Contacts" at bounding box center [62, 283] width 56 height 14
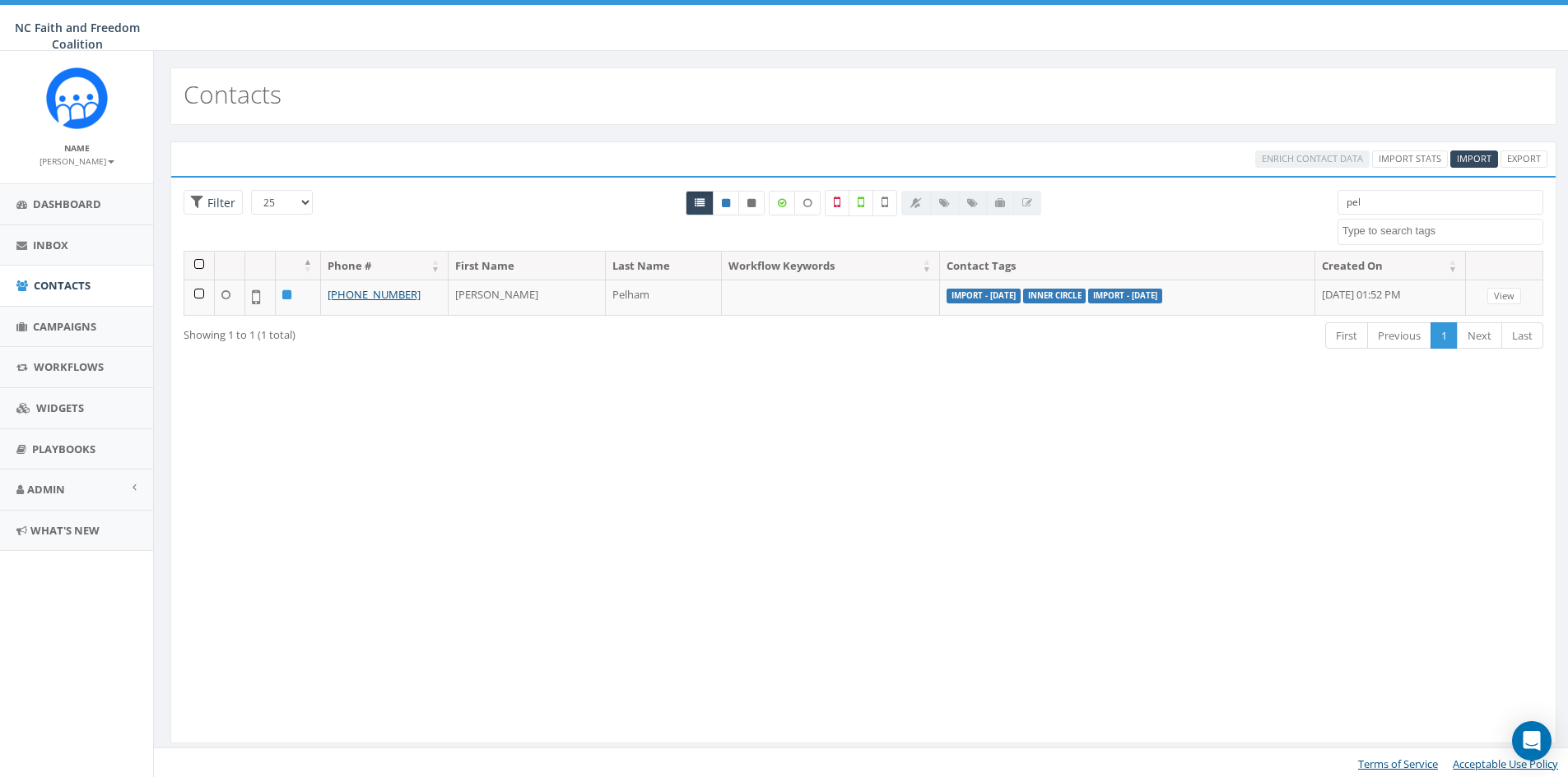
select select
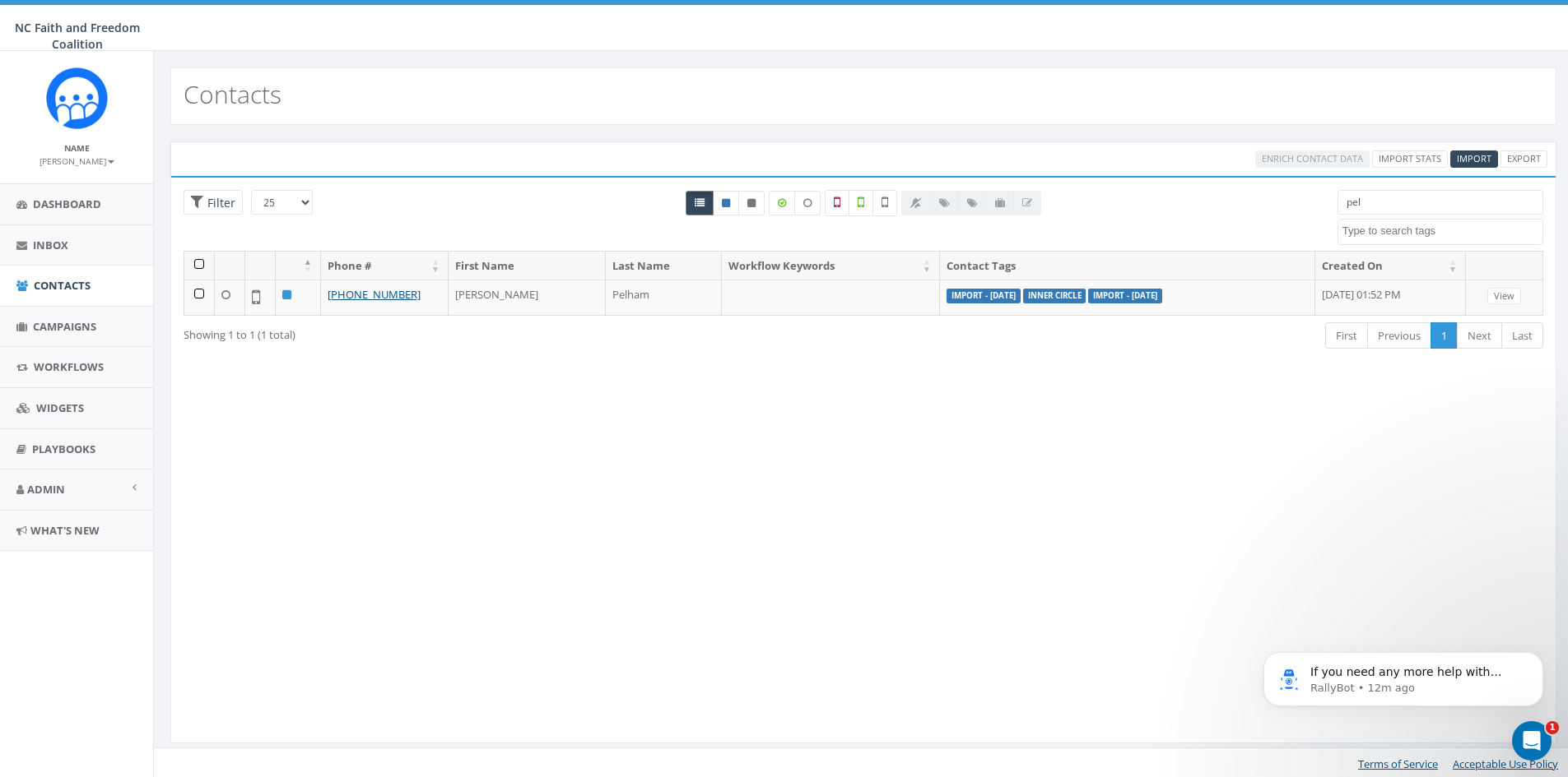
click at [697, 204] on icon at bounding box center [699, 202] width 10 height 10
radio input "true"
click at [701, 206] on icon at bounding box center [699, 202] width 10 height 10
click at [698, 204] on icon at bounding box center [699, 202] width 10 height 10
click at [642, 210] on div "All 0 contact(s) on current page All 1 contact(s) filtered" at bounding box center [862, 220] width 922 height 61
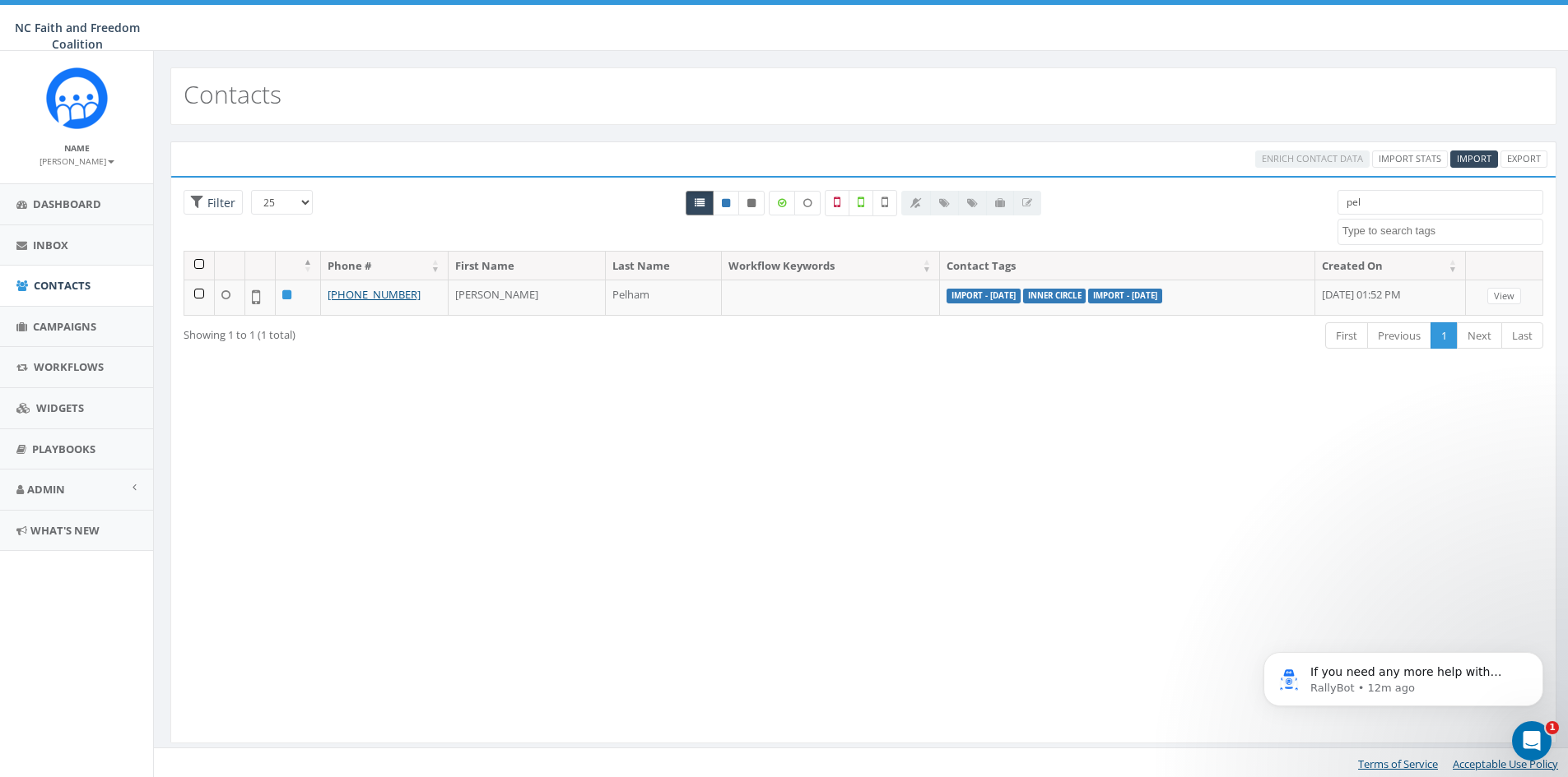
click at [700, 208] on icon at bounding box center [699, 202] width 10 height 10
drag, startPoint x: 1375, startPoint y: 196, endPoint x: 1312, endPoint y: 207, distance: 64.0
click at [1312, 207] on div "25 50 100 Filter All 0 contact(s) on current page All 1 contact(s) filtered pel…" at bounding box center [863, 220] width 1384 height 61
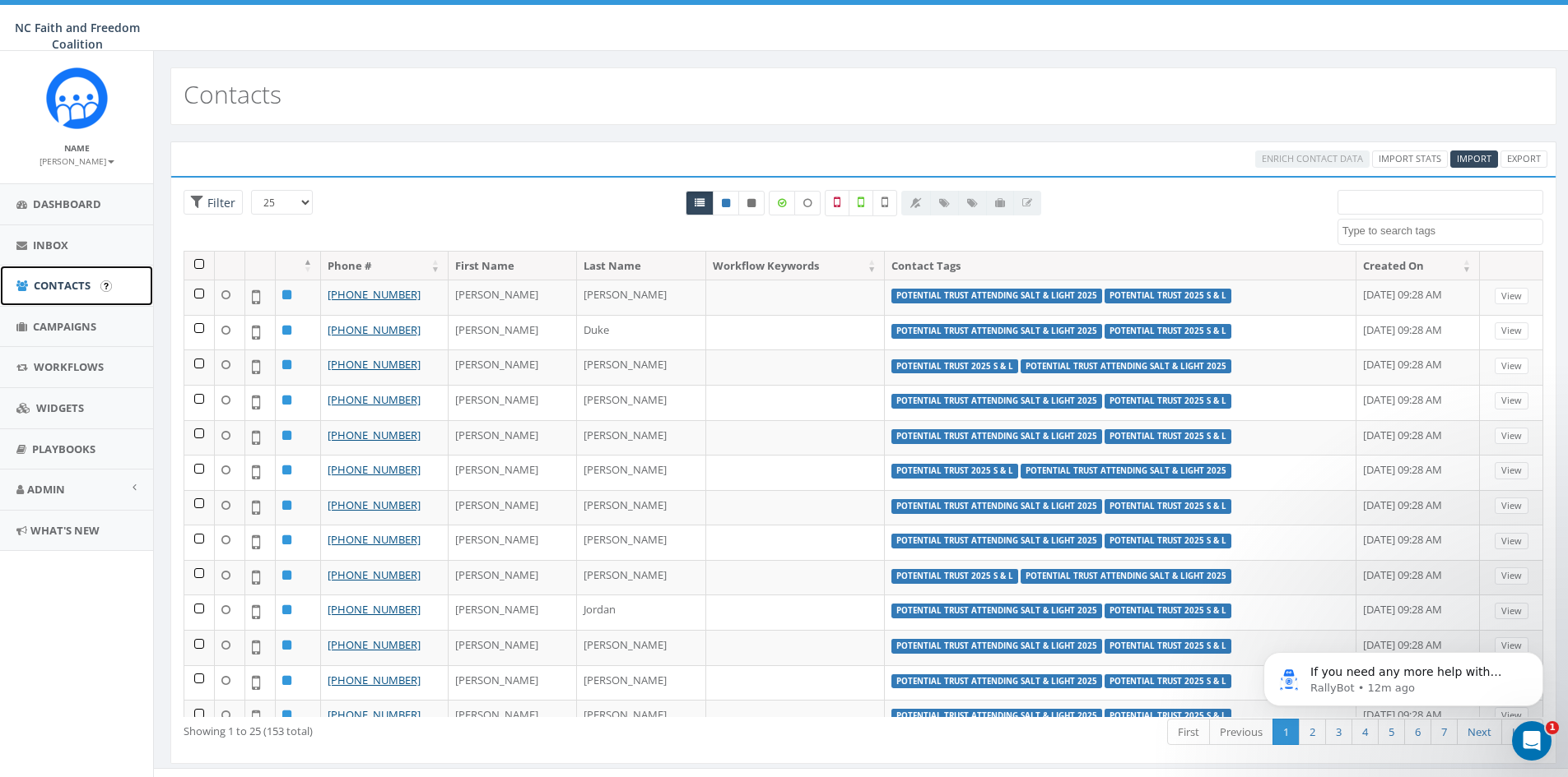
click at [76, 282] on span "Contacts" at bounding box center [62, 285] width 57 height 14
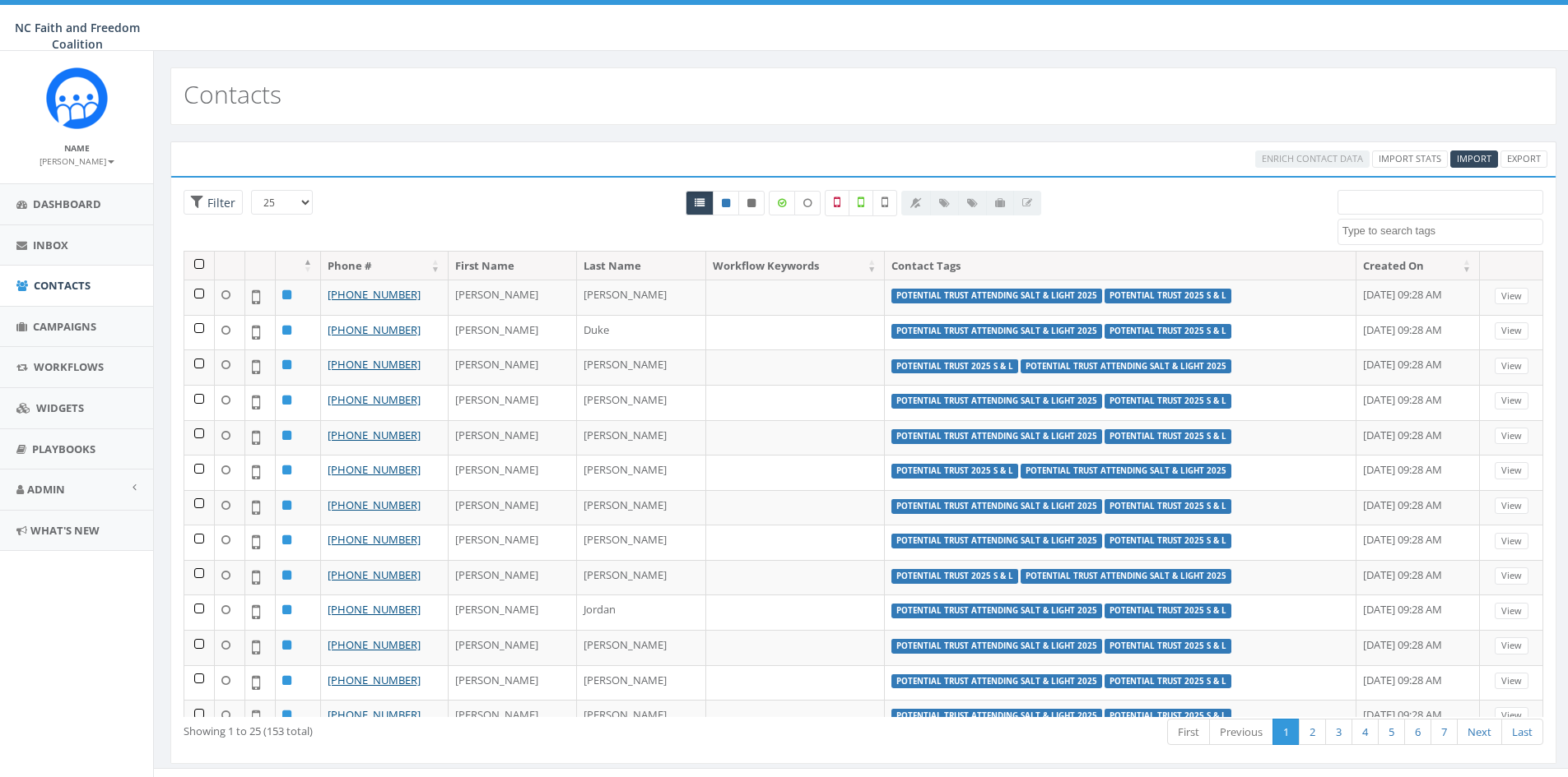
select select
click at [1406, 200] on input "search" at bounding box center [1440, 201] width 206 height 24
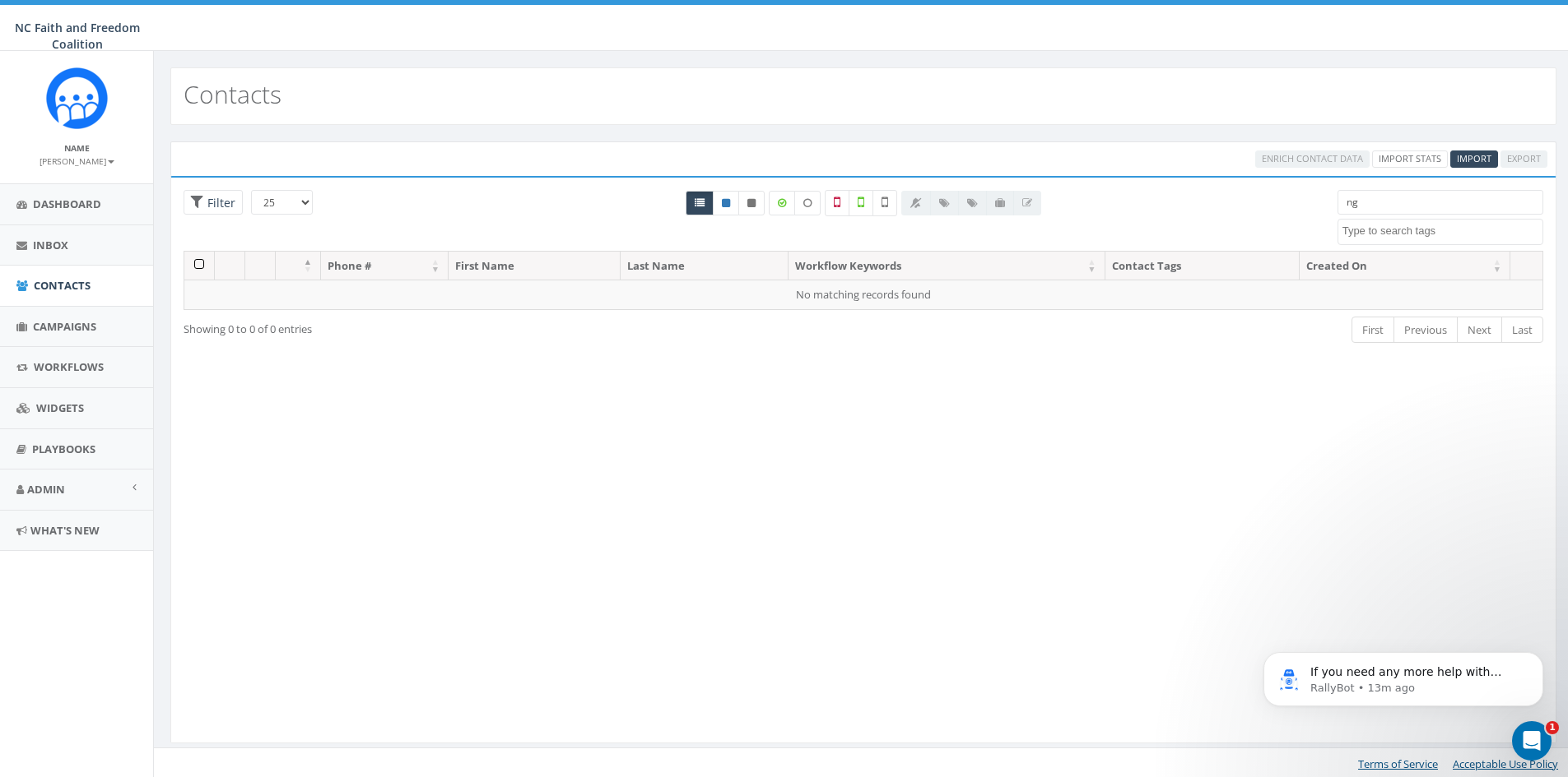
type input "n"
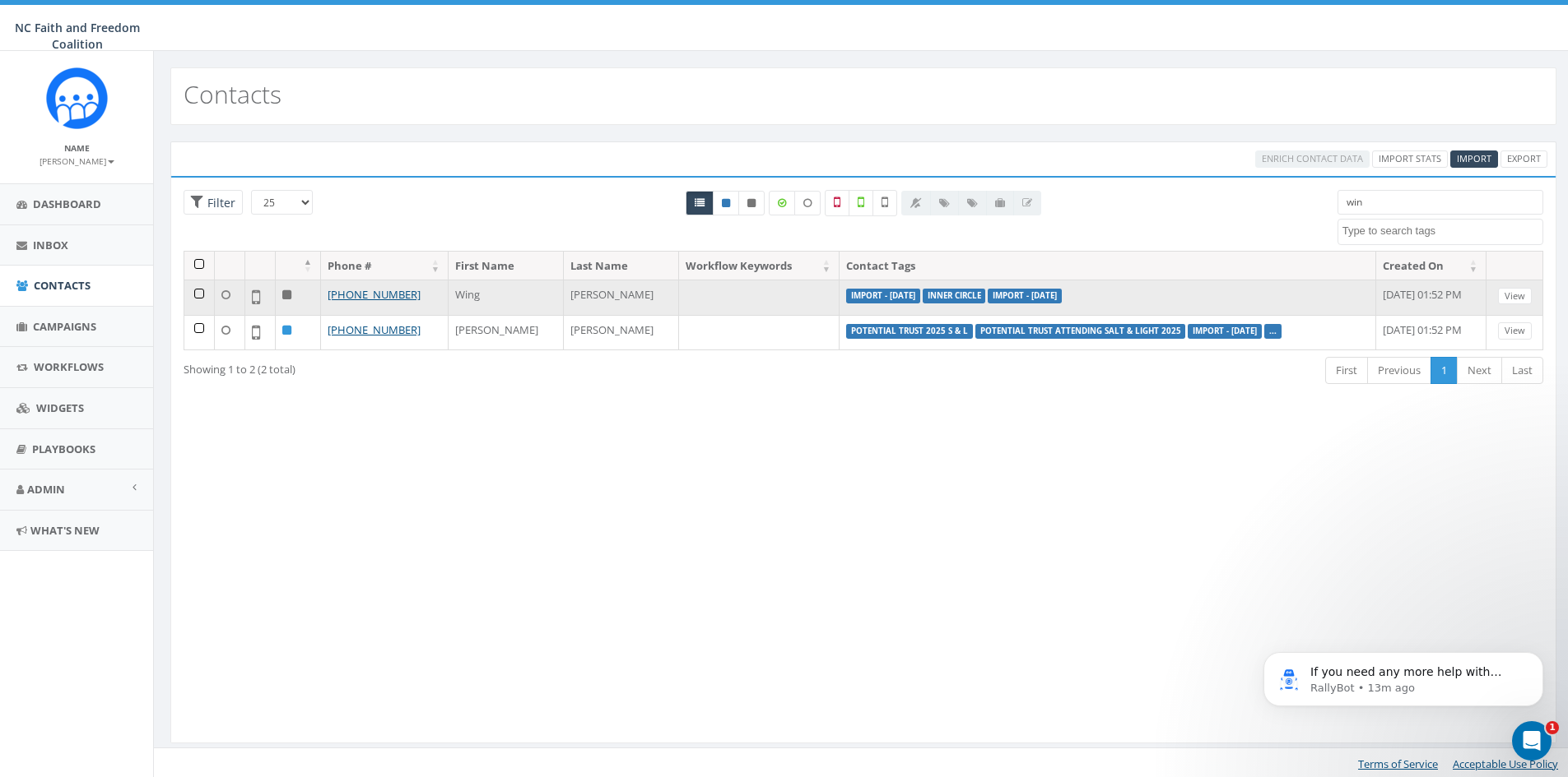
type input "win"
click at [196, 293] on td at bounding box center [200, 297] width 31 height 35
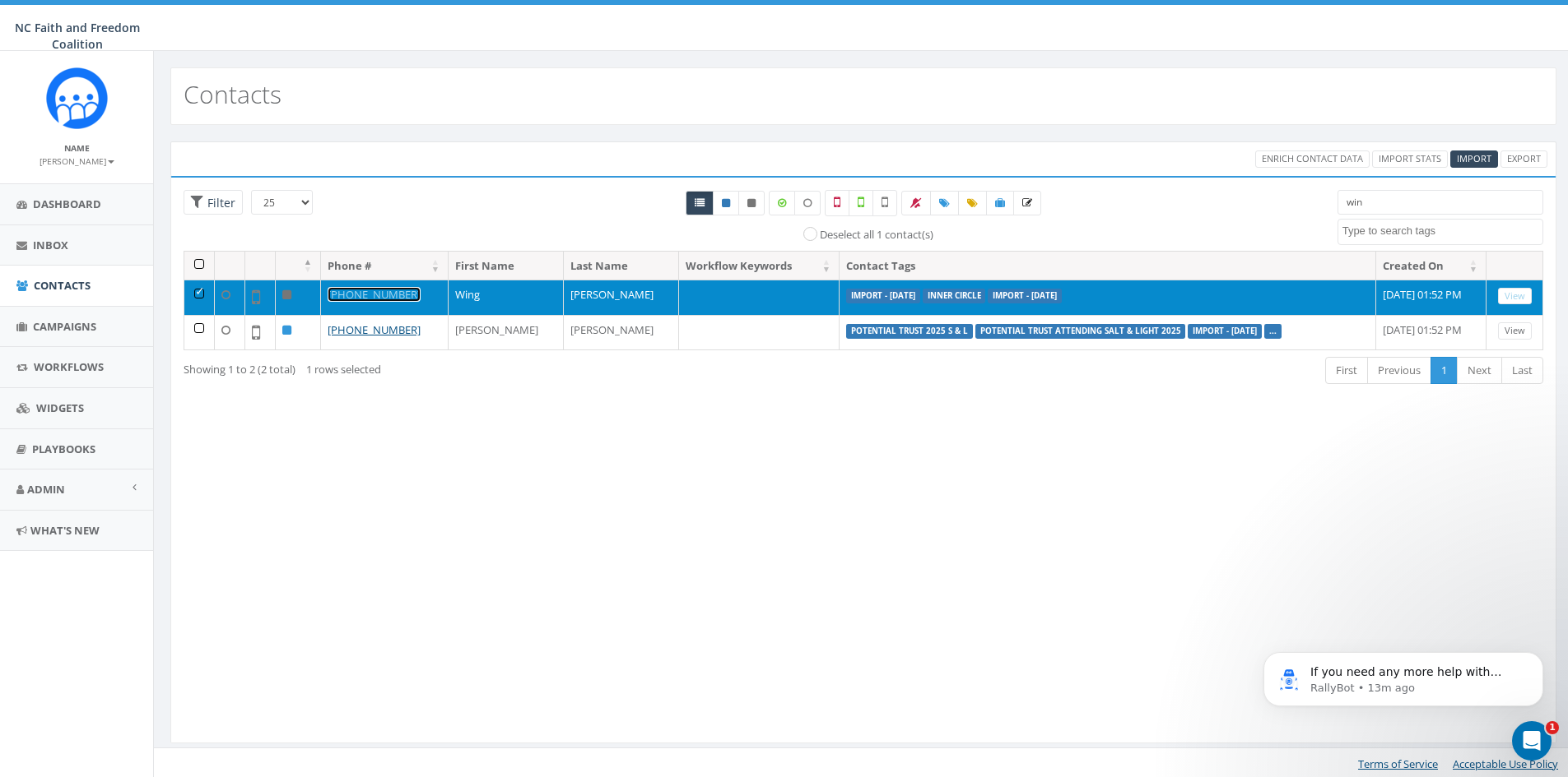
click at [387, 297] on link "[PHONE_NUMBER]" at bounding box center [373, 294] width 93 height 14
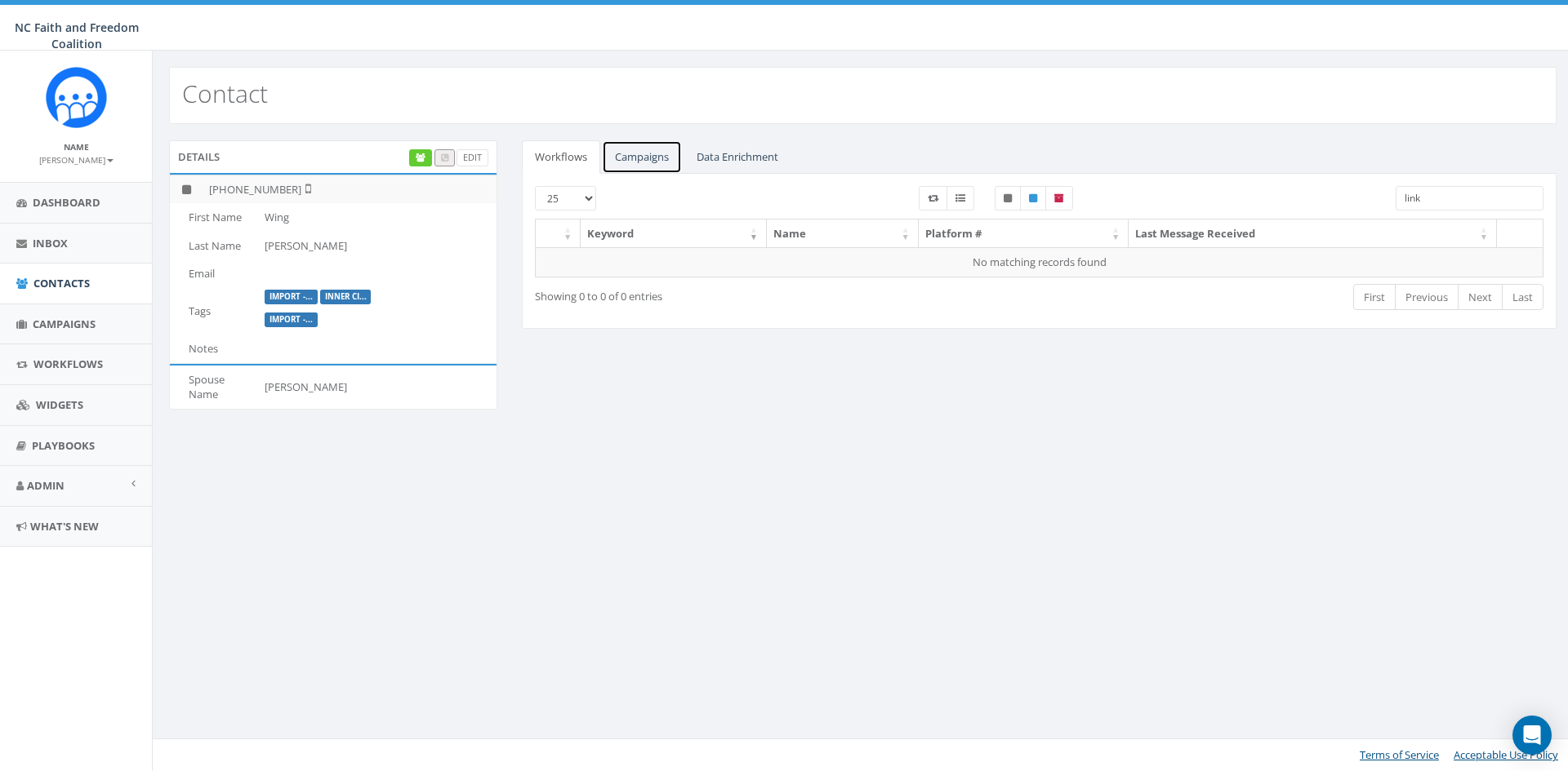
click at [630, 154] on link "Campaigns" at bounding box center [642, 157] width 80 height 34
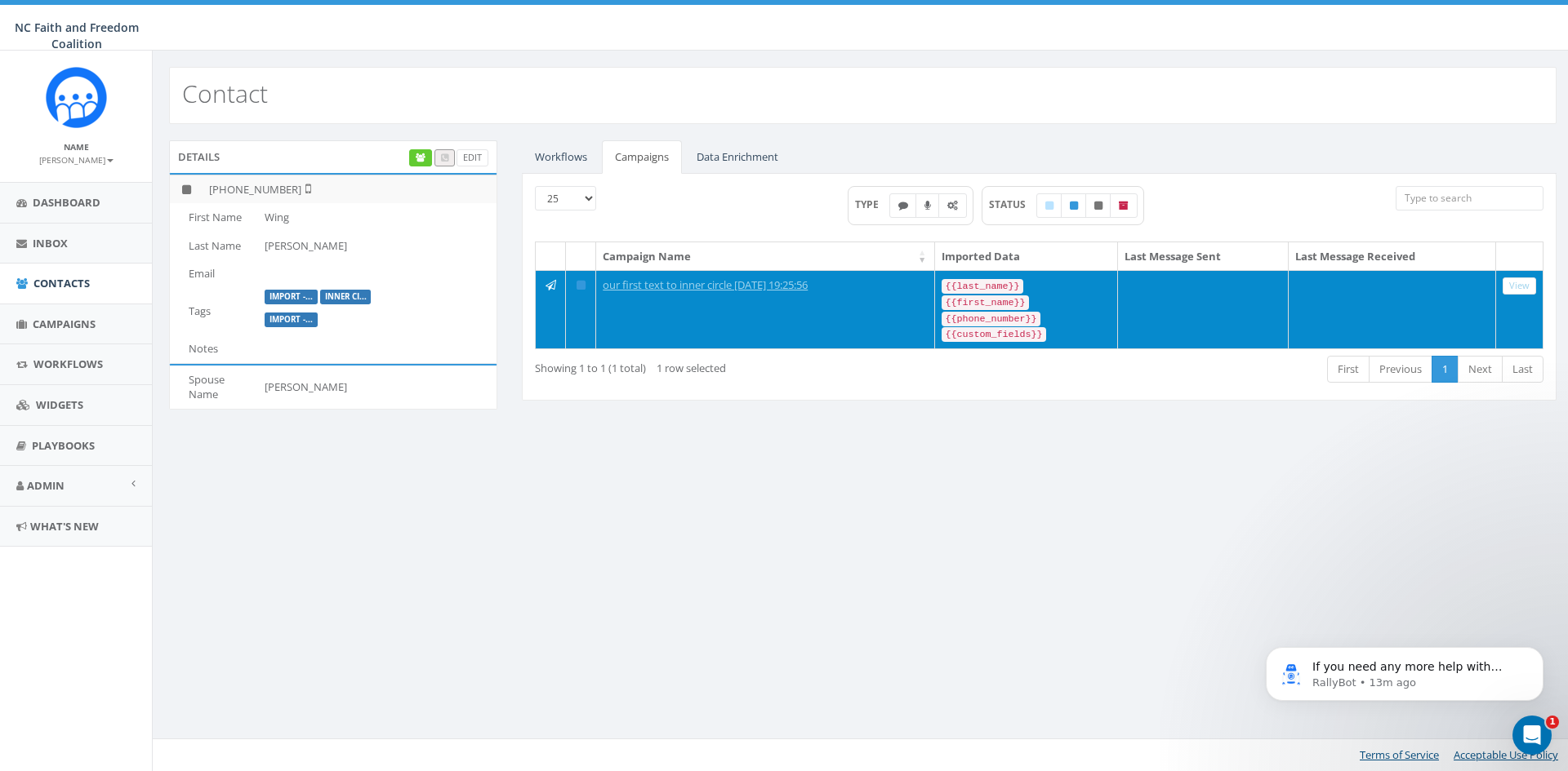
click at [552, 286] on icon at bounding box center [551, 286] width 11 height 11
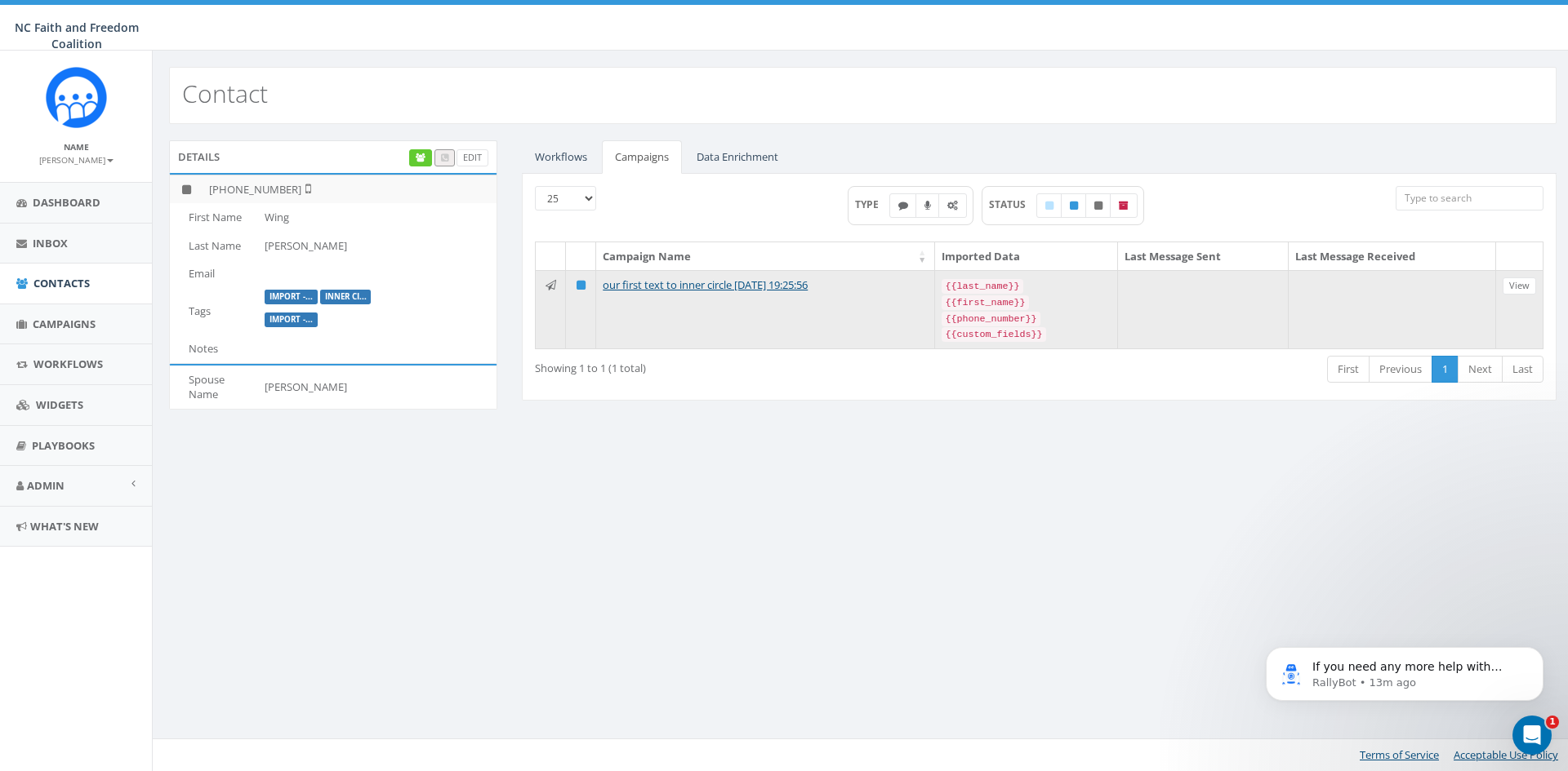
click at [554, 283] on icon at bounding box center [551, 286] width 11 height 11
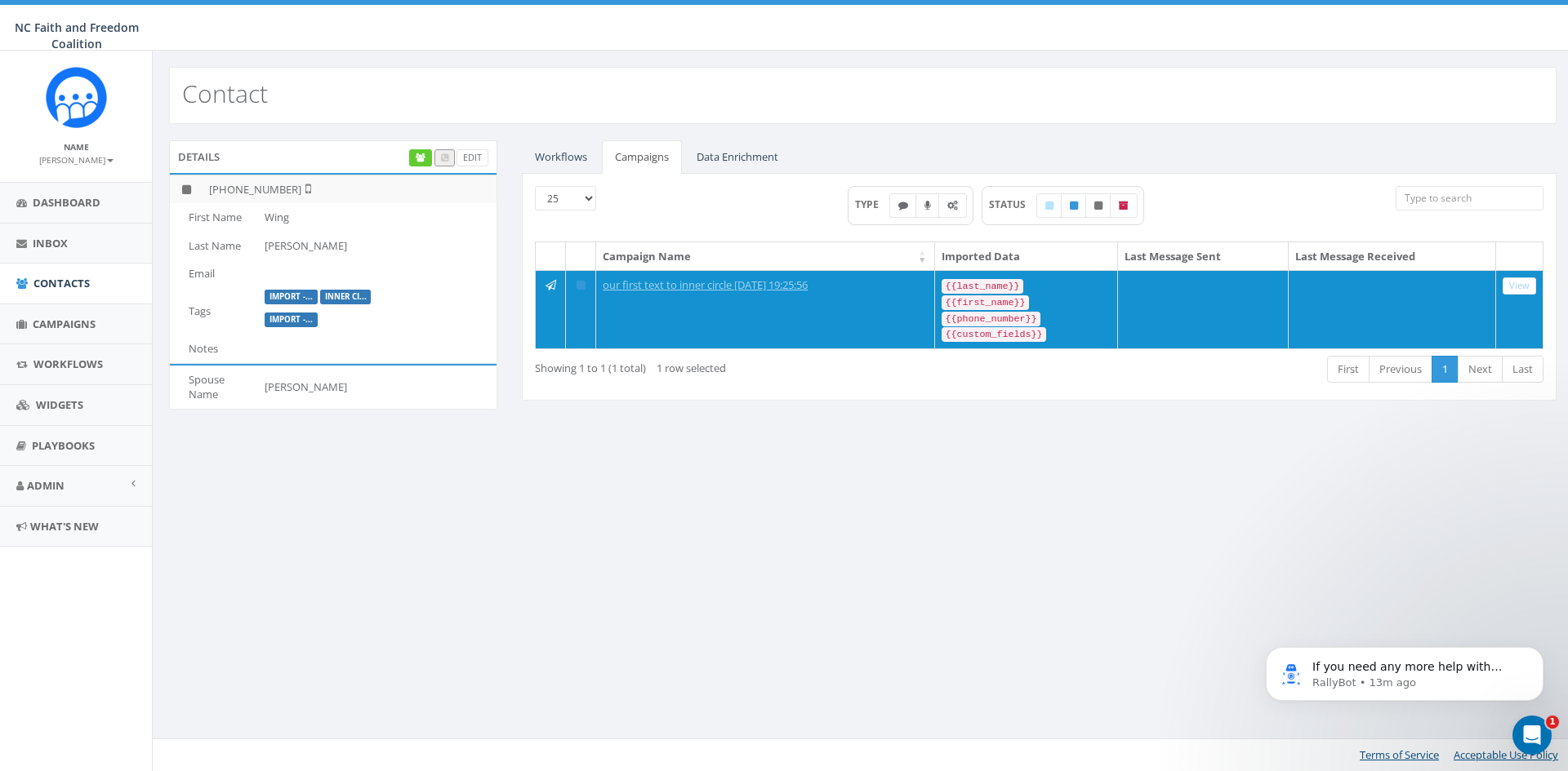
click at [773, 468] on div "Contact Details Edit [PHONE_NUMBER] First Name Wing Last Name Ng Email Tags Imp…" at bounding box center [863, 411] width 1422 height 721
click at [904, 367] on div "Showing 1 to 1 (1 total) 1 row selected" at bounding box center [738, 365] width 406 height 22
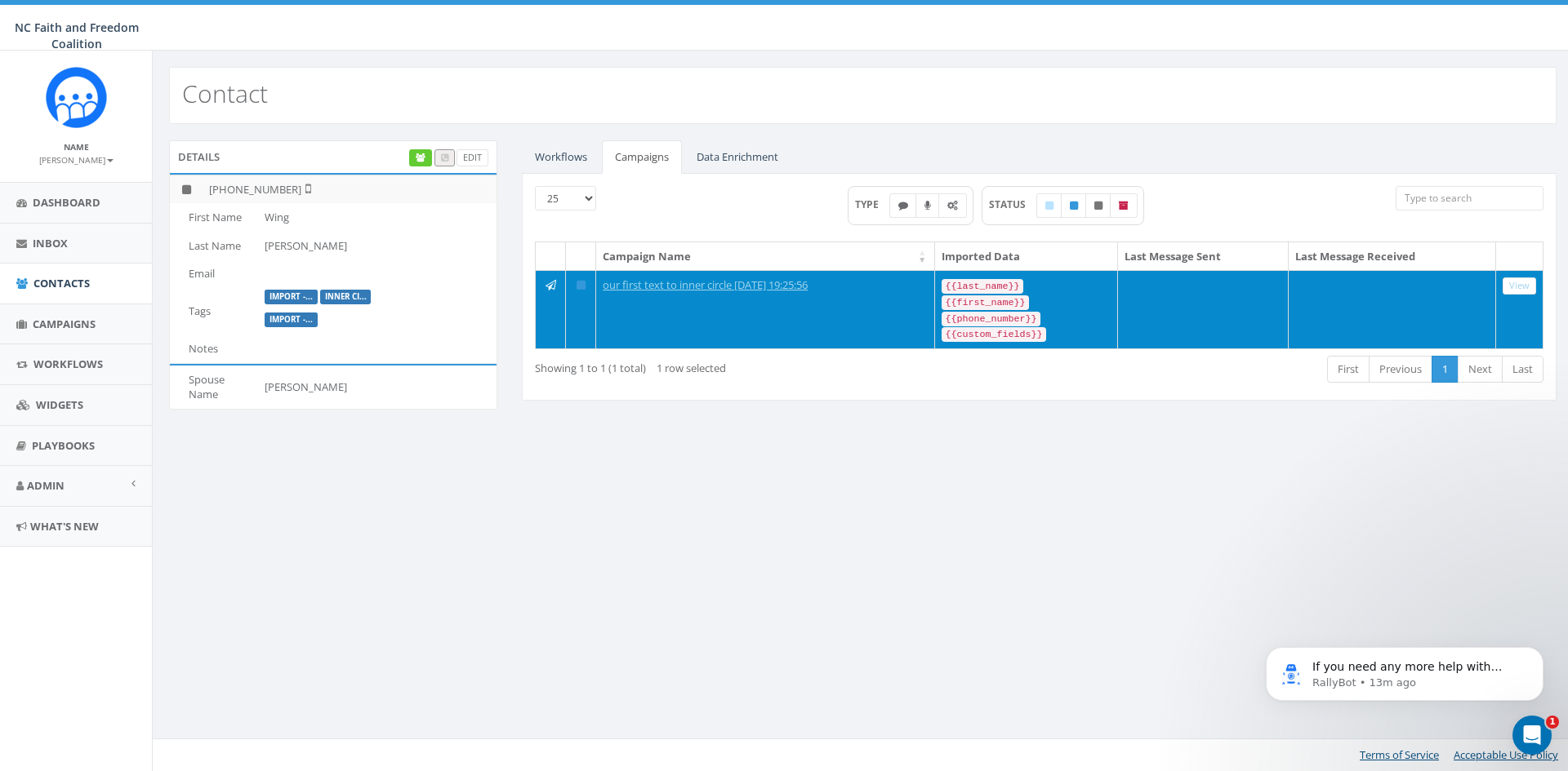
click at [886, 321] on td "our first text to inner circle 2025-08-05 19:25:56" at bounding box center [766, 310] width 339 height 79
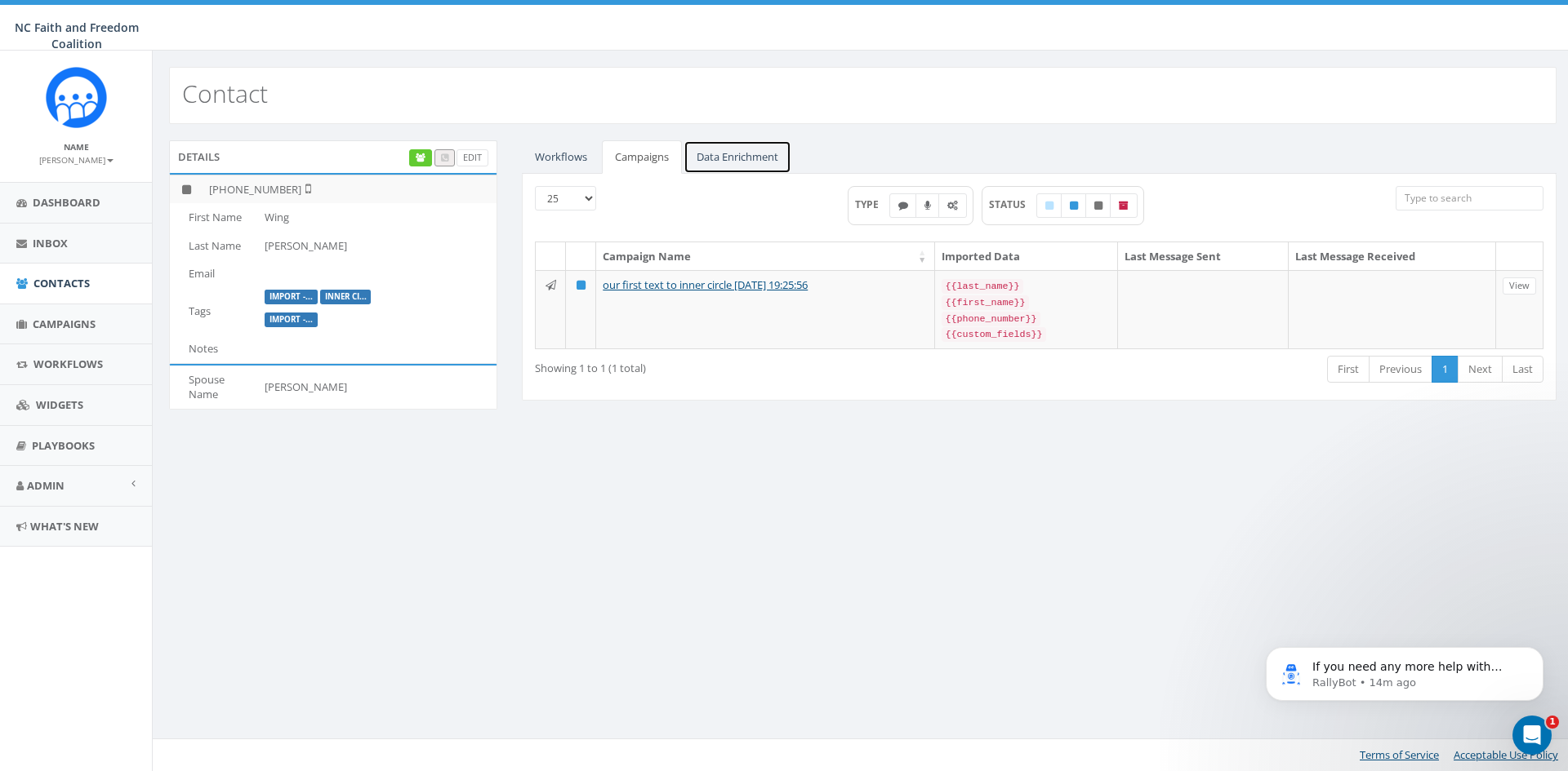
click at [705, 153] on link "Data Enrichment" at bounding box center [738, 157] width 108 height 34
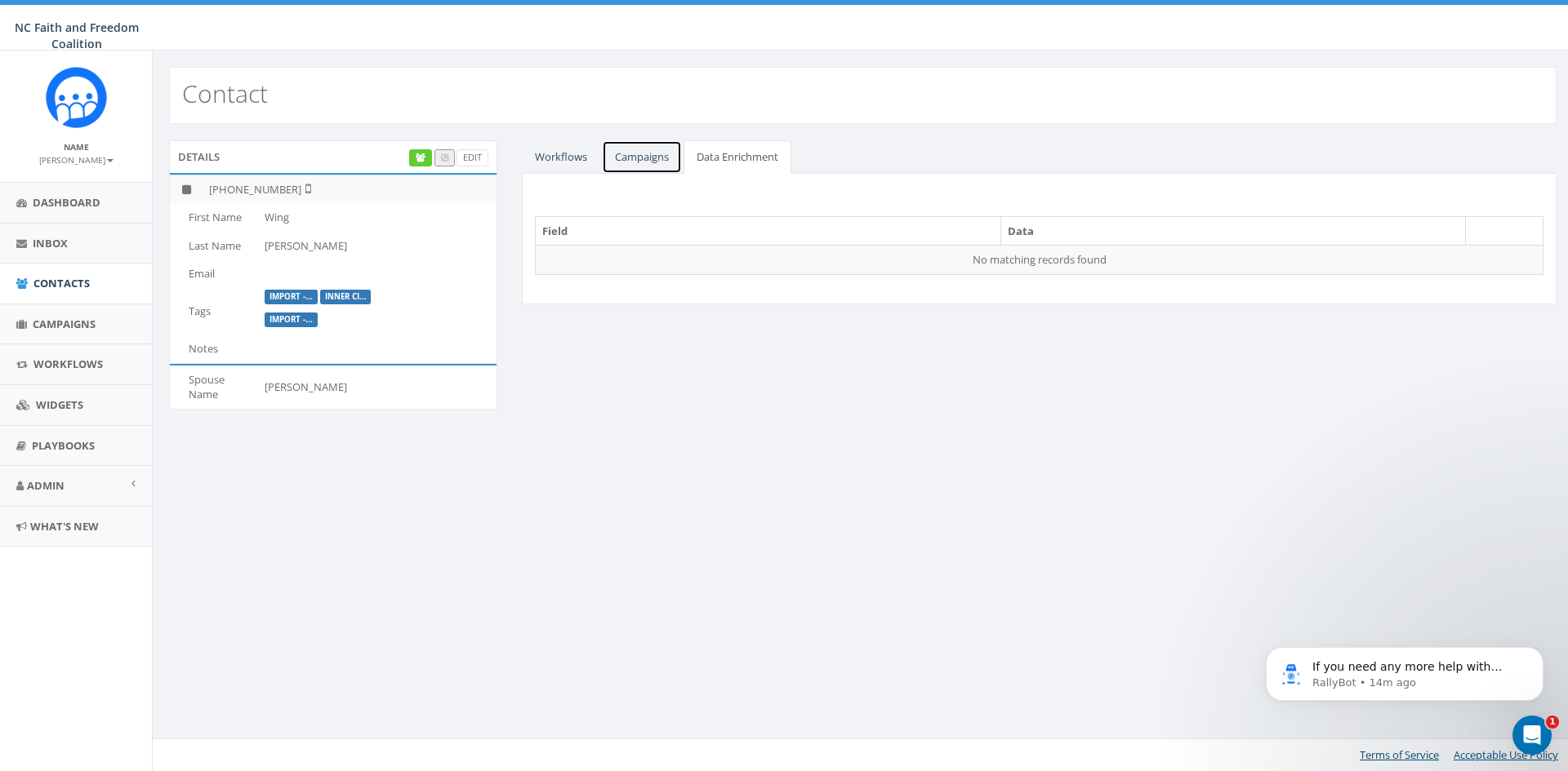
click at [656, 153] on link "Campaigns" at bounding box center [642, 157] width 80 height 34
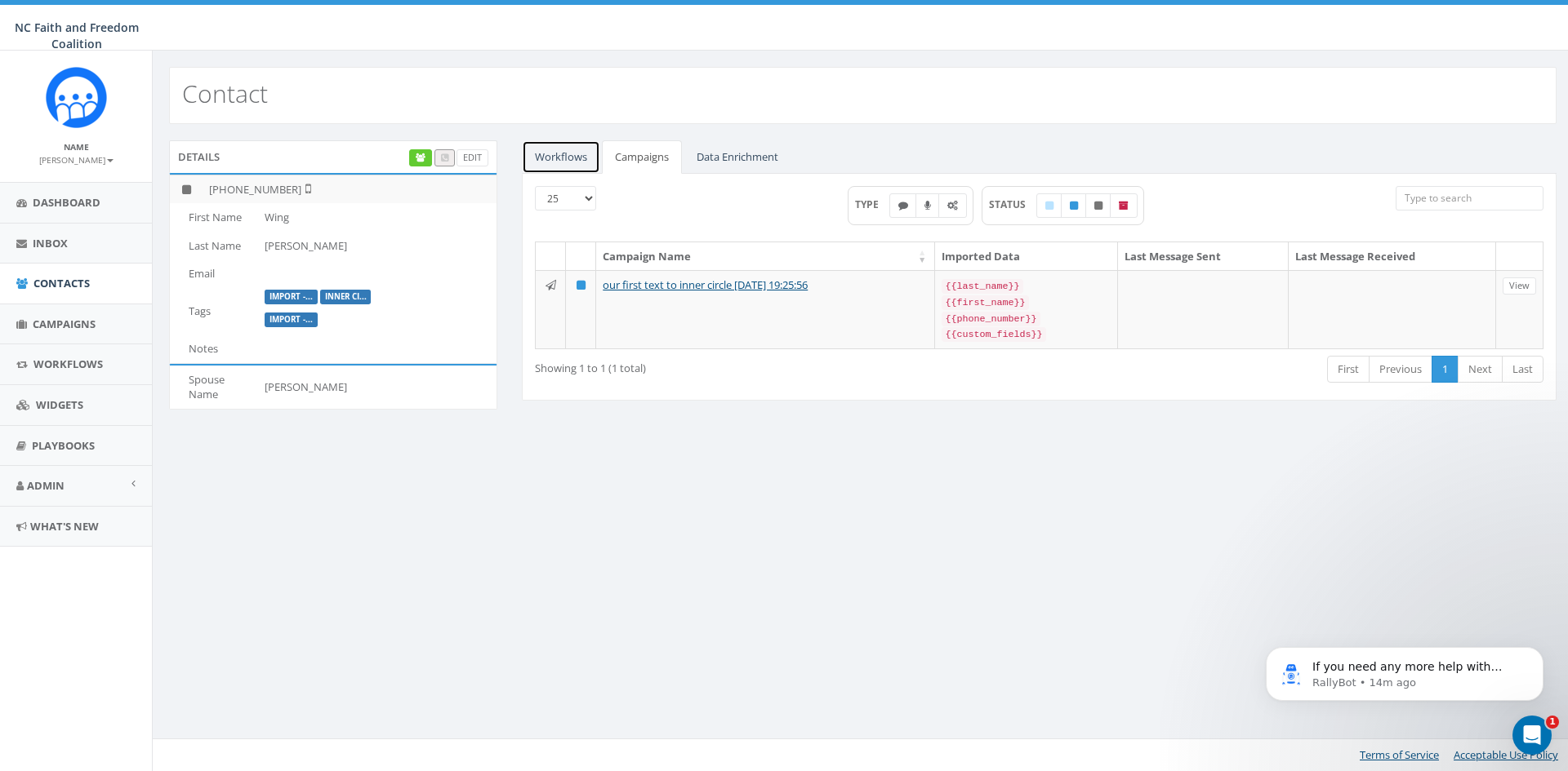
click at [580, 152] on link "Workflows" at bounding box center [562, 157] width 79 height 34
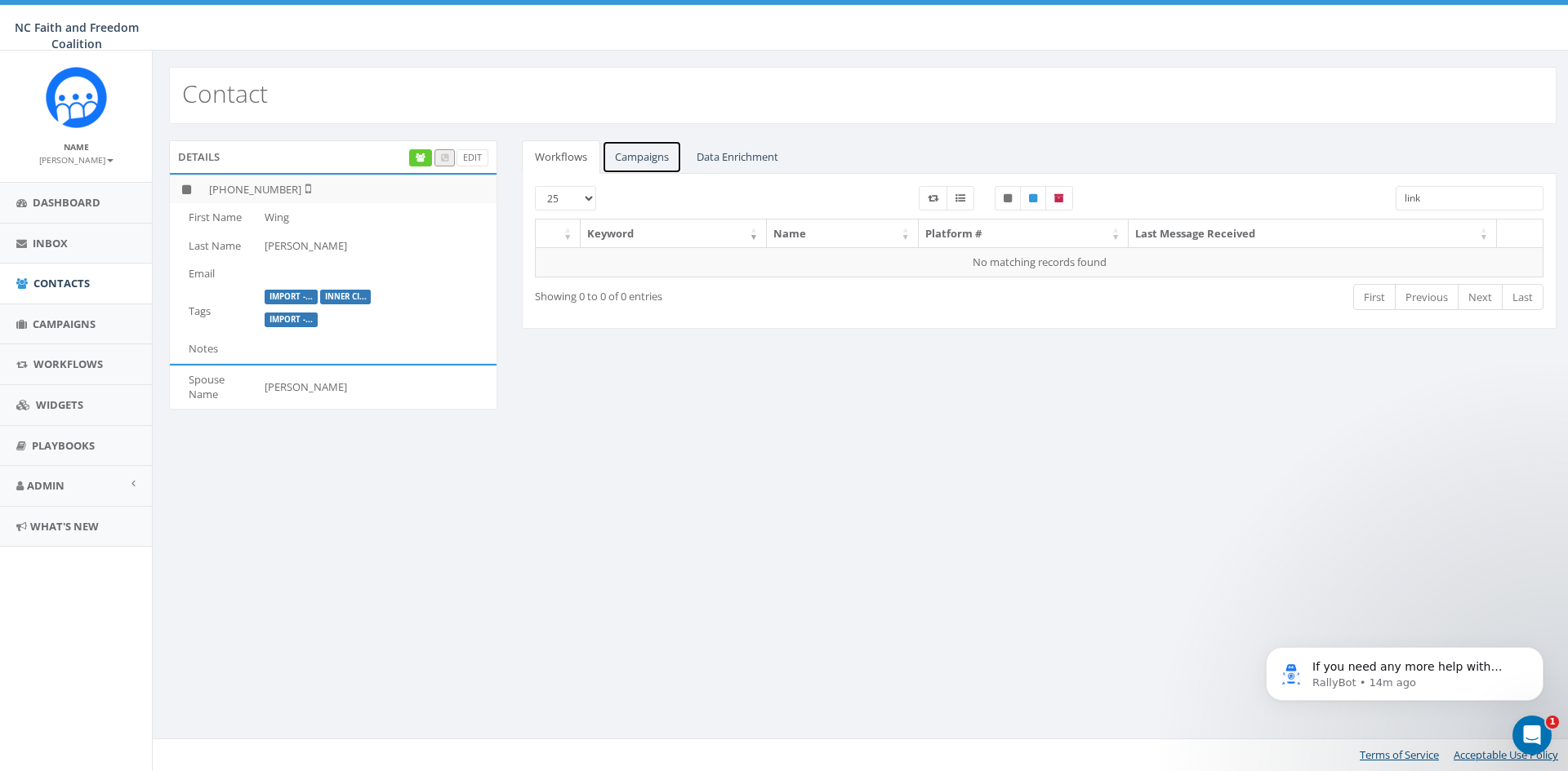
click at [637, 156] on link "Campaigns" at bounding box center [642, 157] width 80 height 34
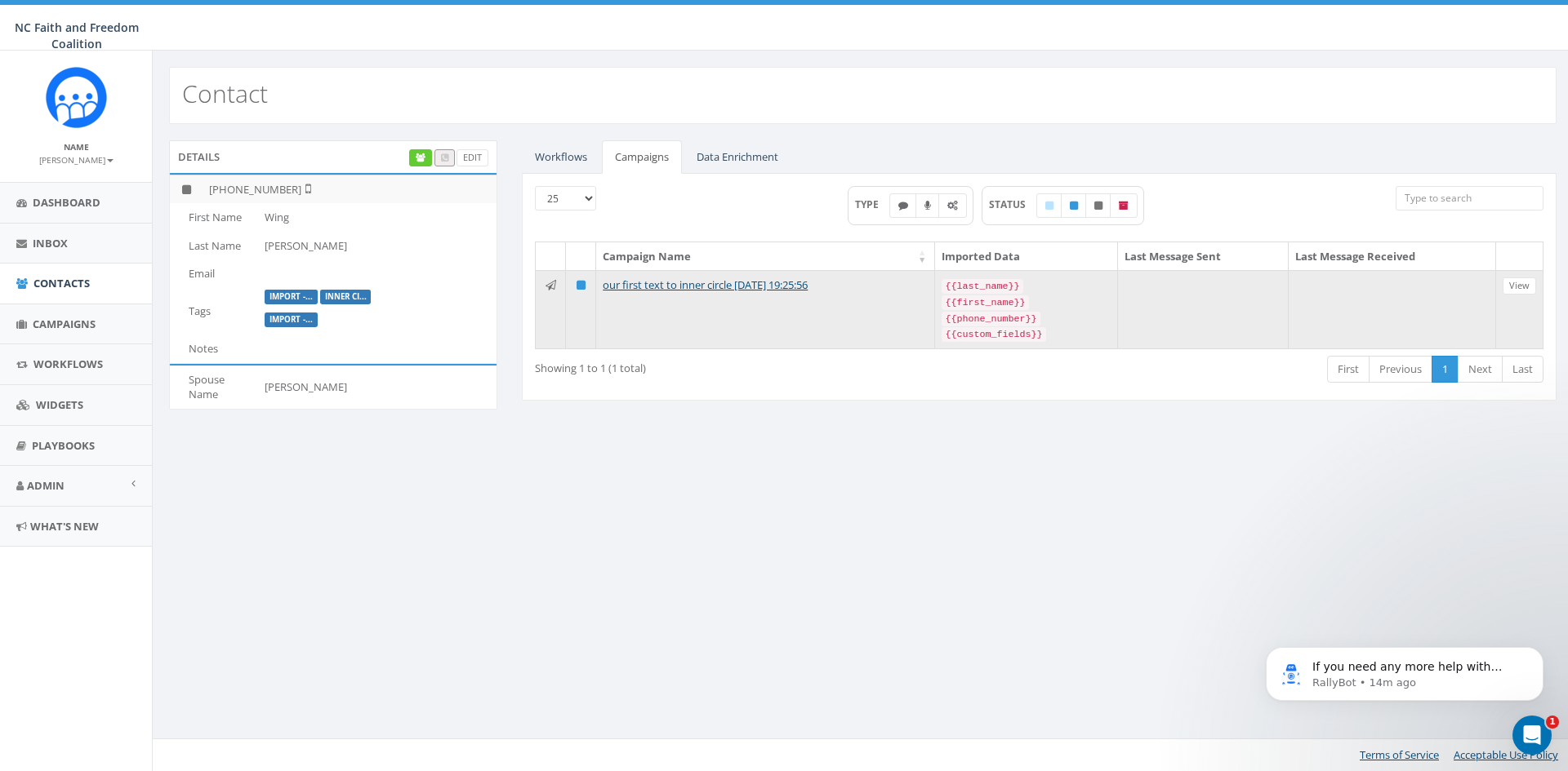
click at [551, 283] on icon at bounding box center [551, 286] width 11 height 11
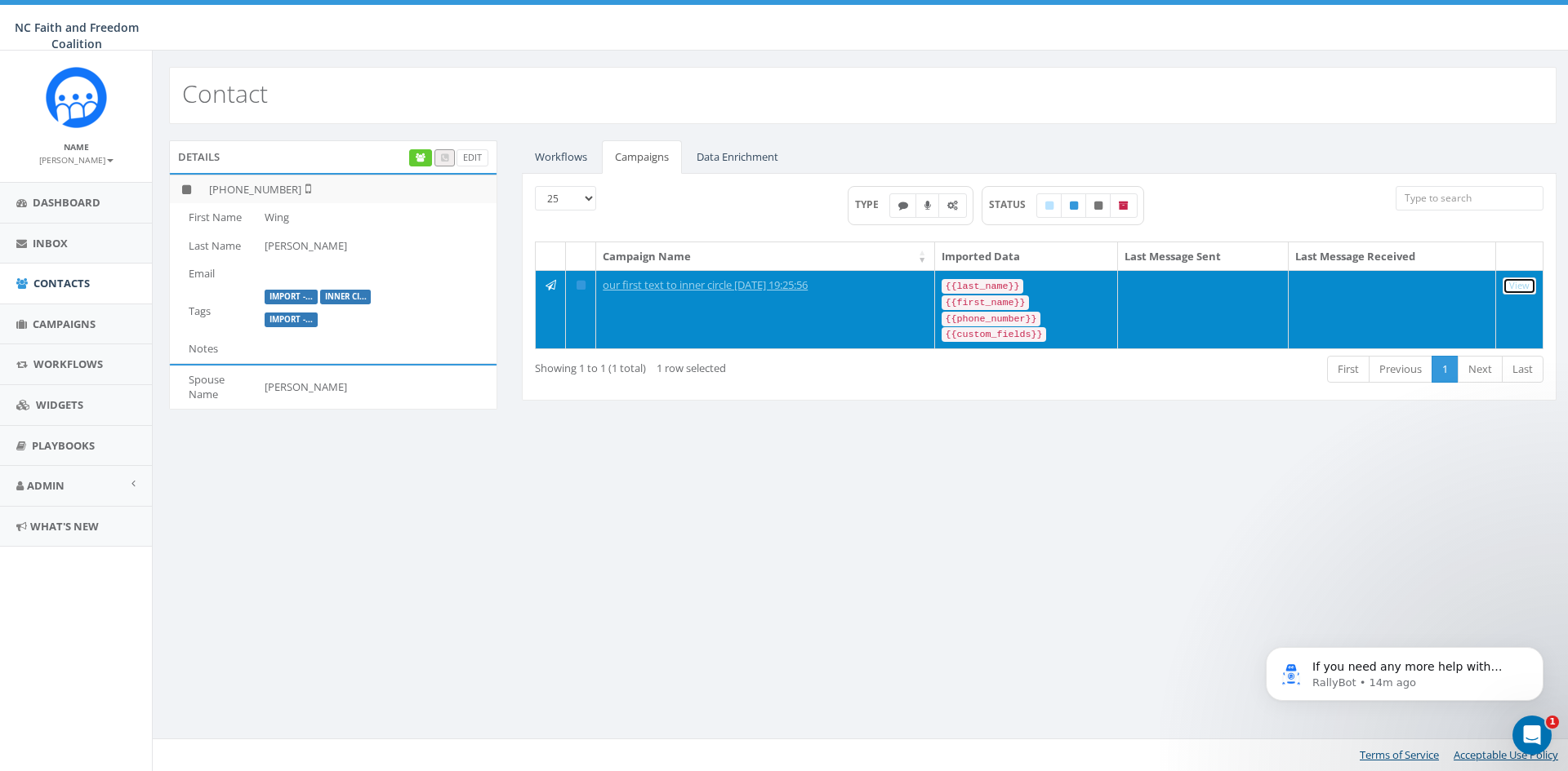
click at [1514, 283] on link "View" at bounding box center [1520, 286] width 34 height 17
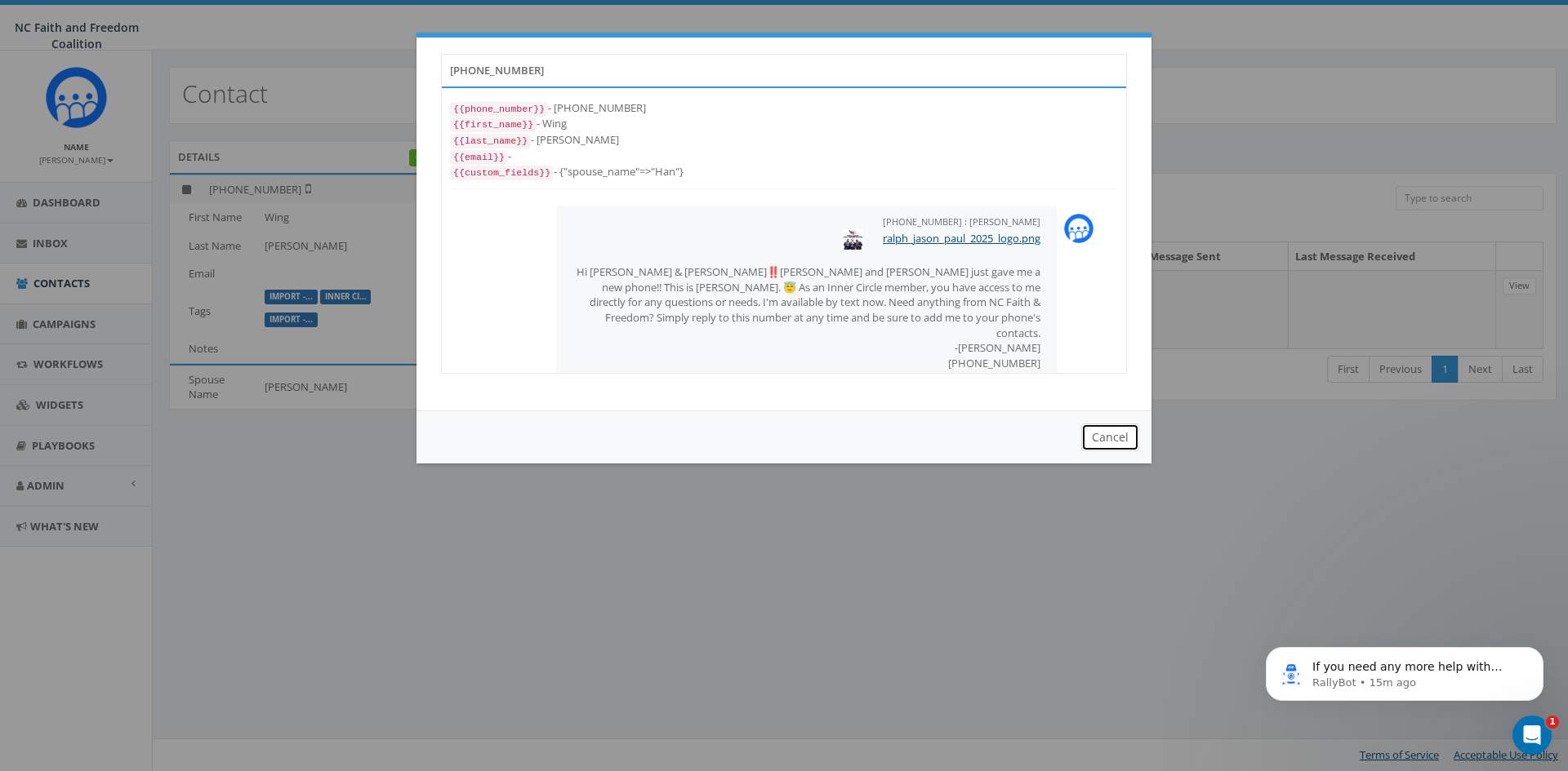
click at [1115, 440] on button "Cancel" at bounding box center [1110, 437] width 58 height 28
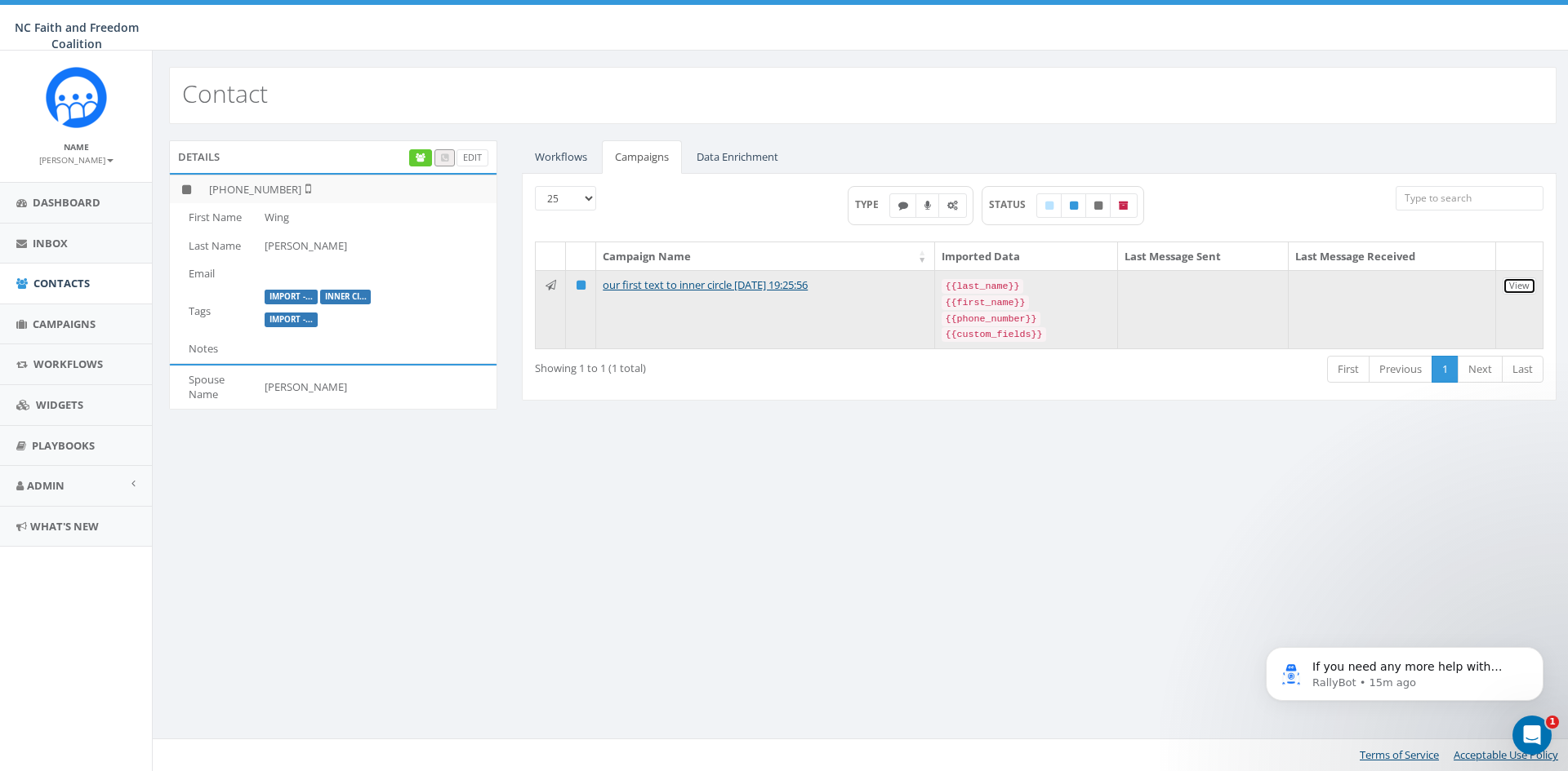
click at [1528, 290] on link "View" at bounding box center [1520, 286] width 34 height 17
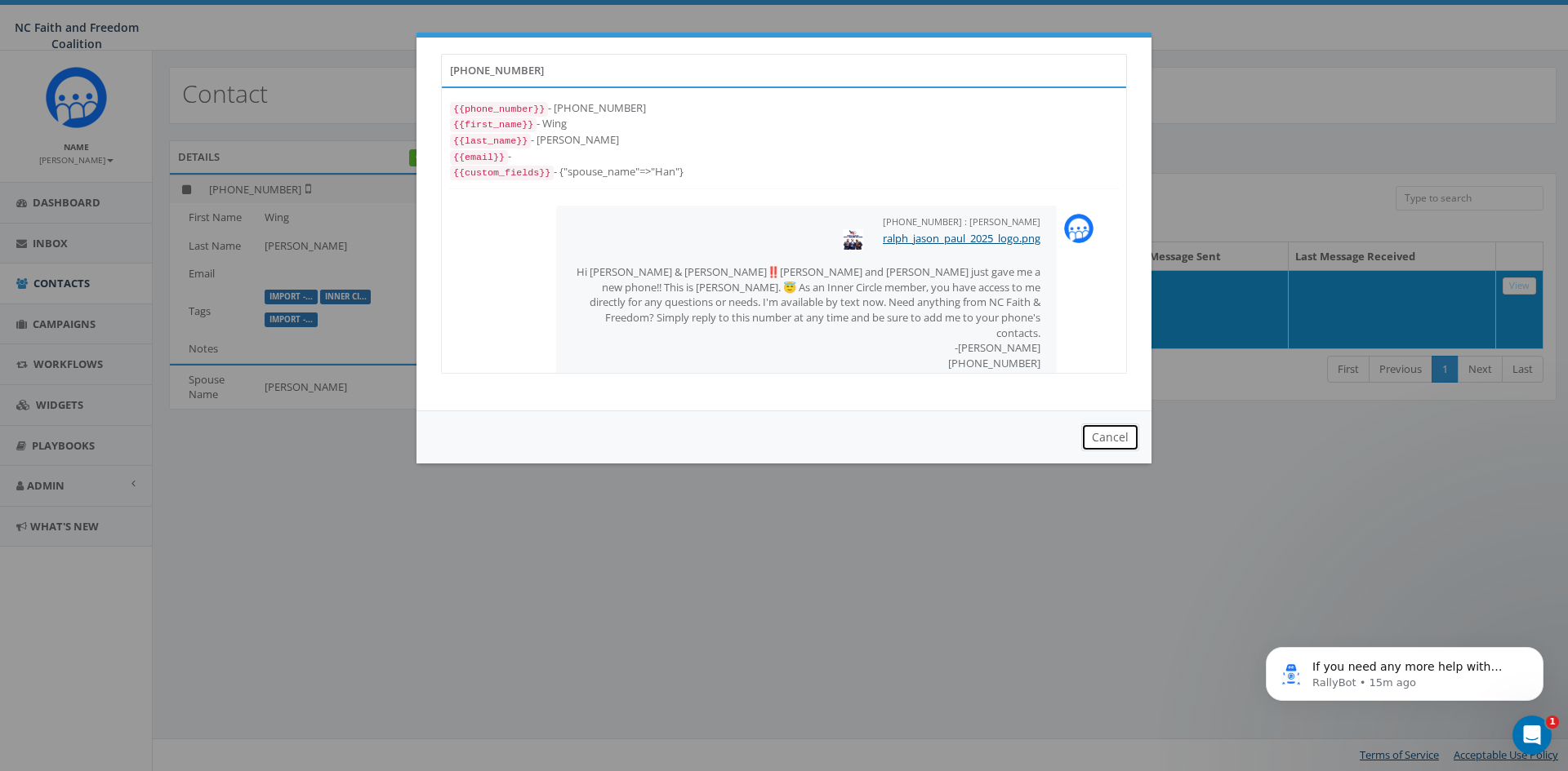
click at [1122, 427] on button "Cancel" at bounding box center [1110, 437] width 58 height 28
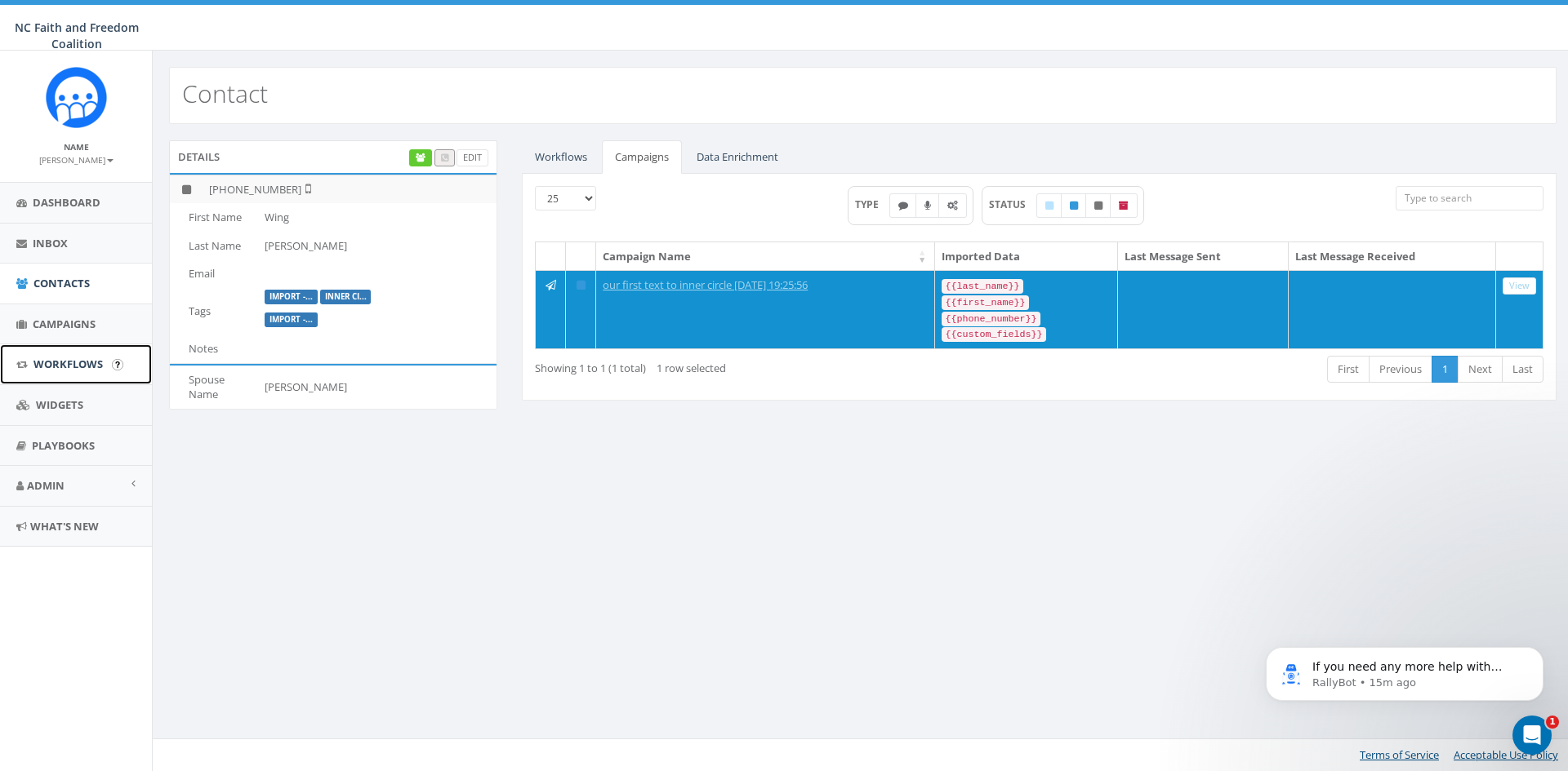
click at [81, 366] on span "Workflows" at bounding box center [69, 364] width 70 height 14
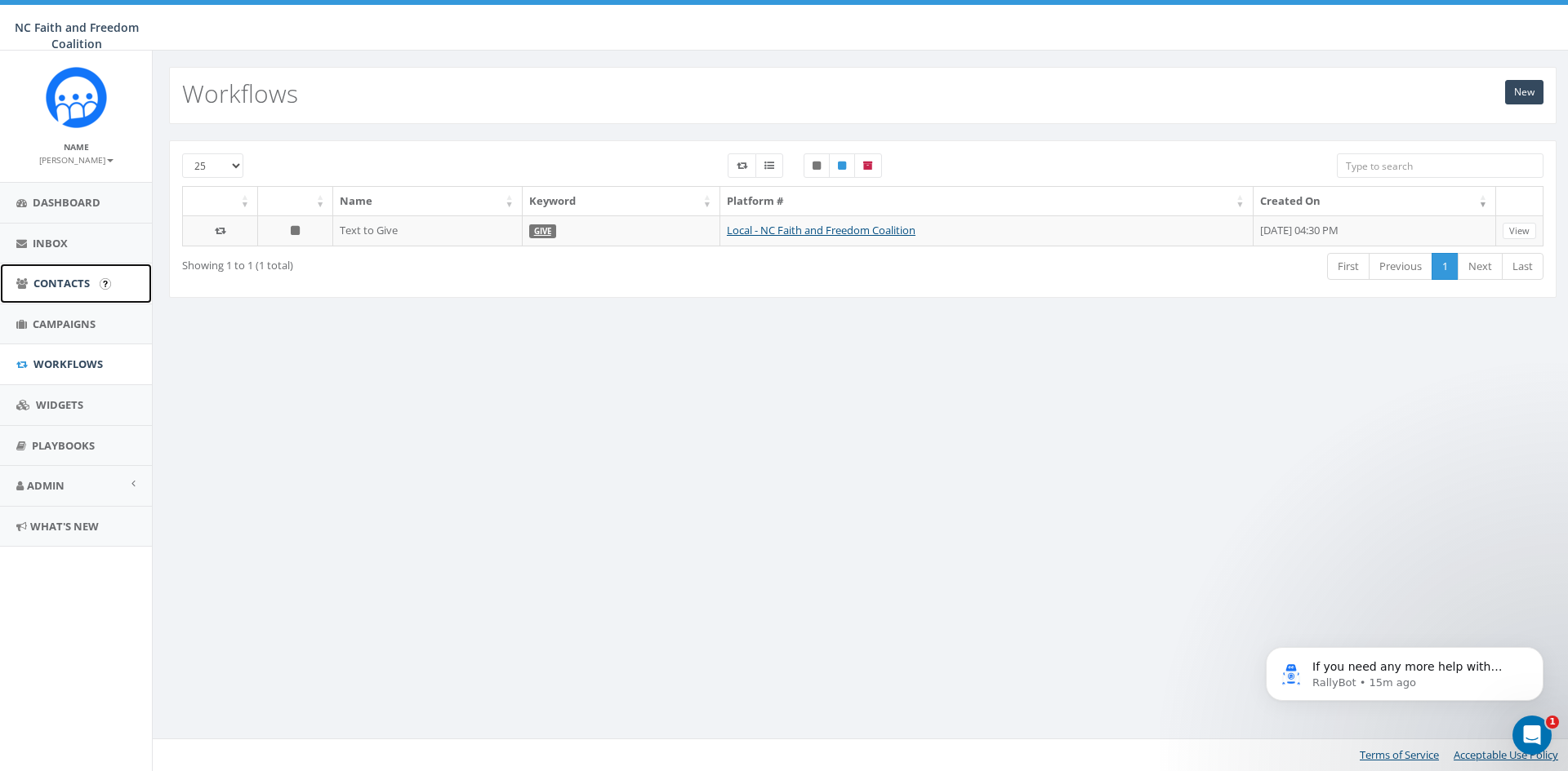
click at [68, 273] on link "Contacts" at bounding box center [76, 283] width 152 height 40
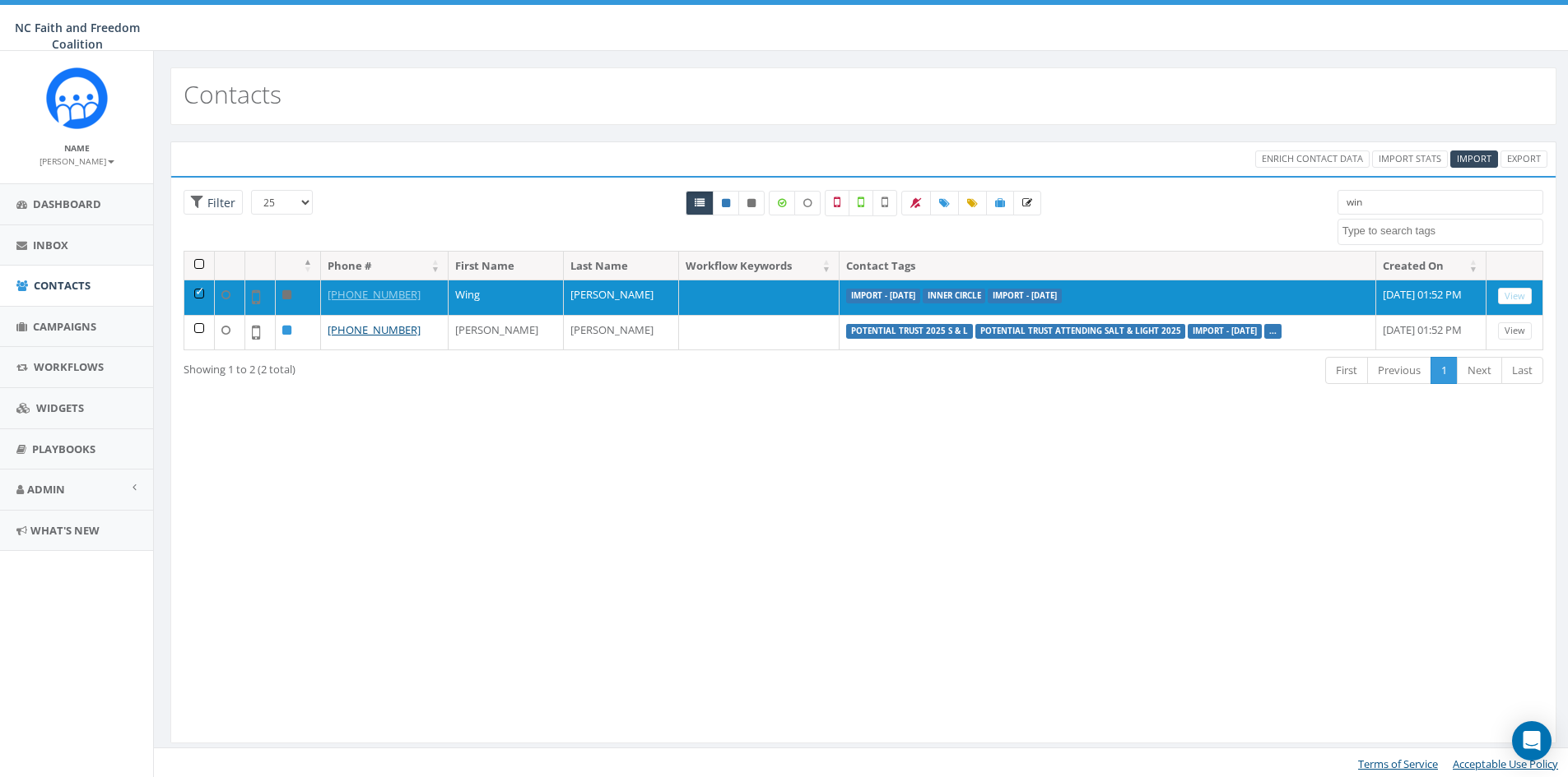
select select
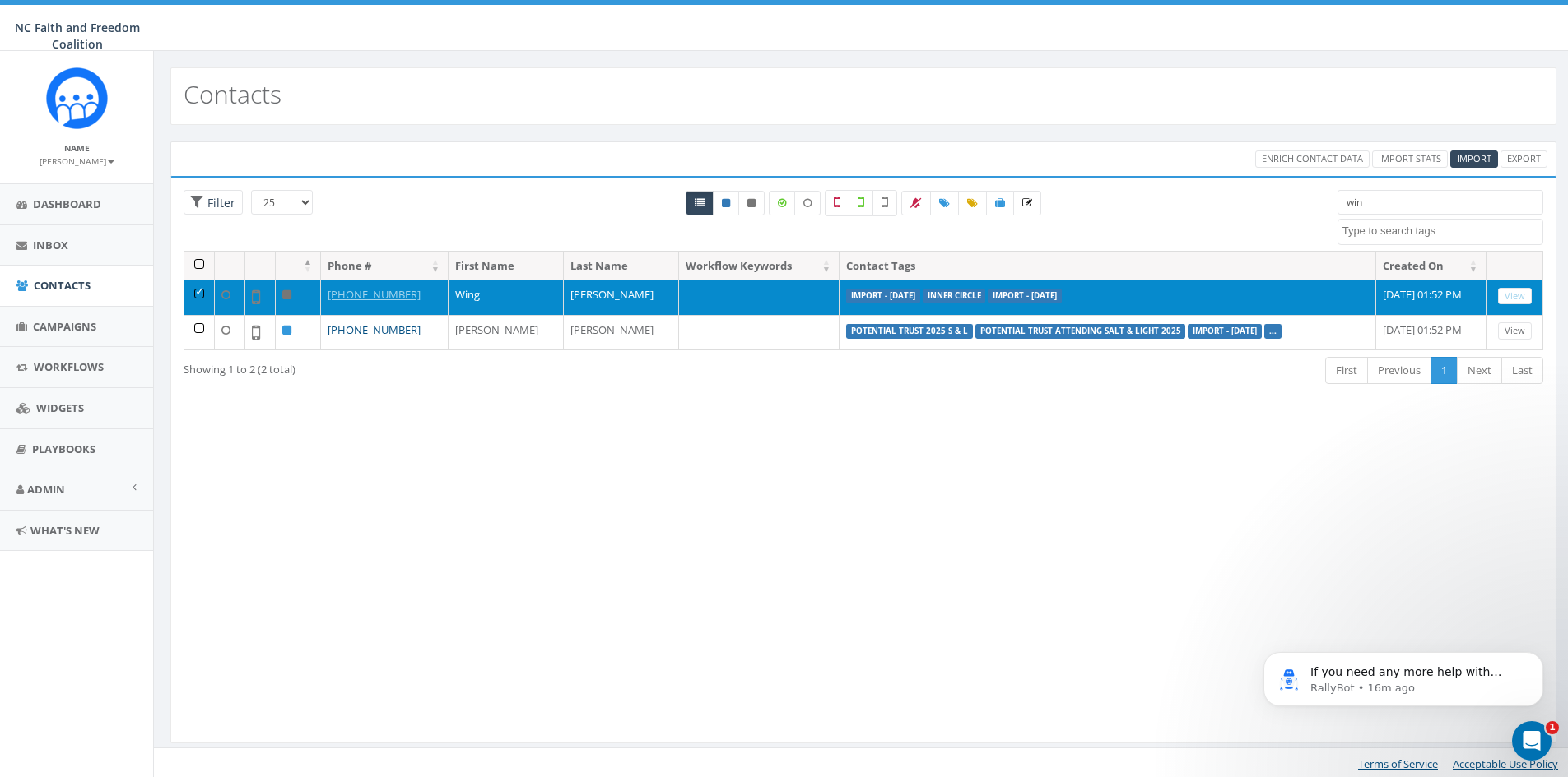
click at [201, 290] on td at bounding box center [200, 297] width 31 height 35
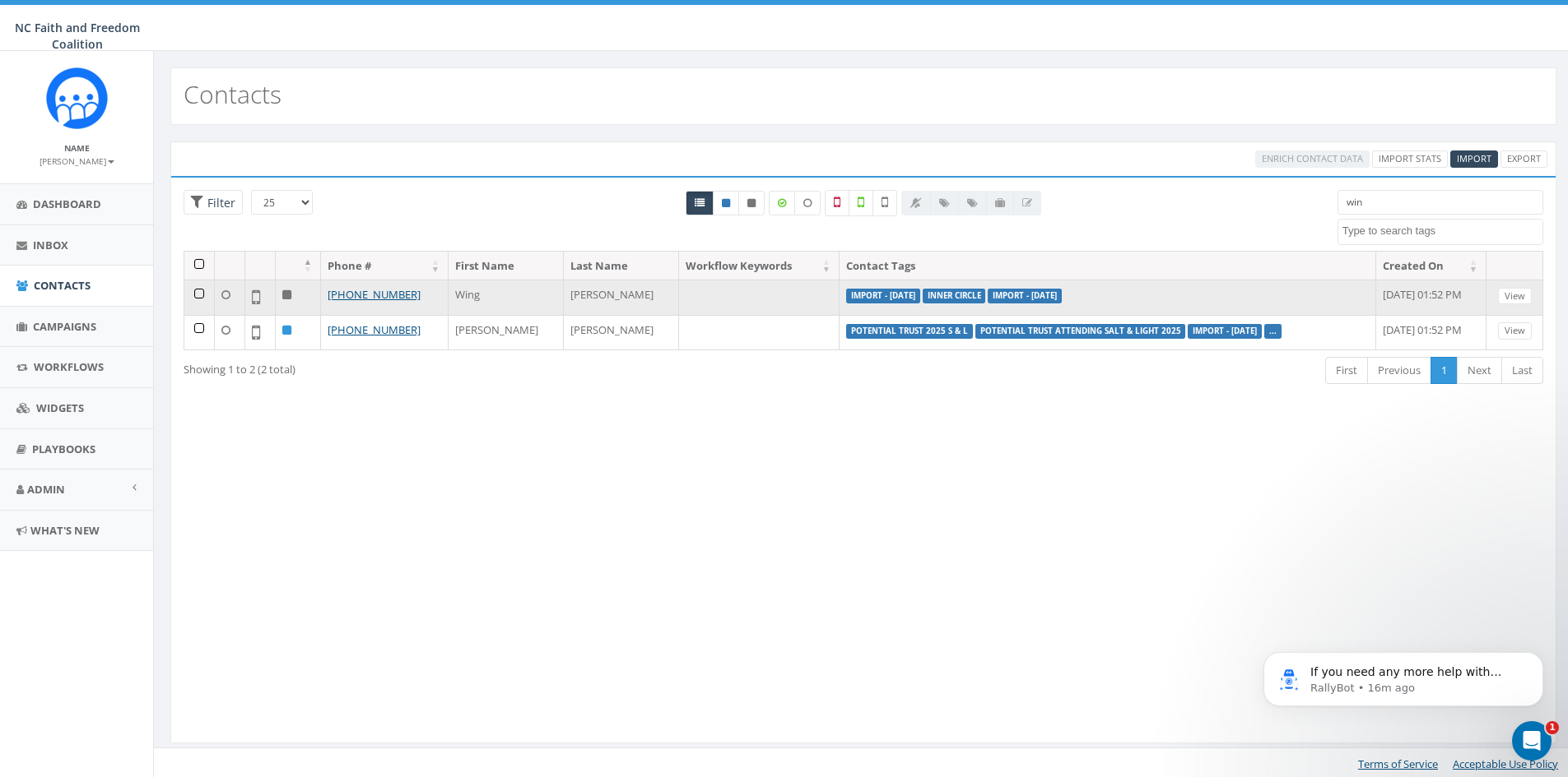
click at [284, 294] on icon at bounding box center [287, 295] width 9 height 11
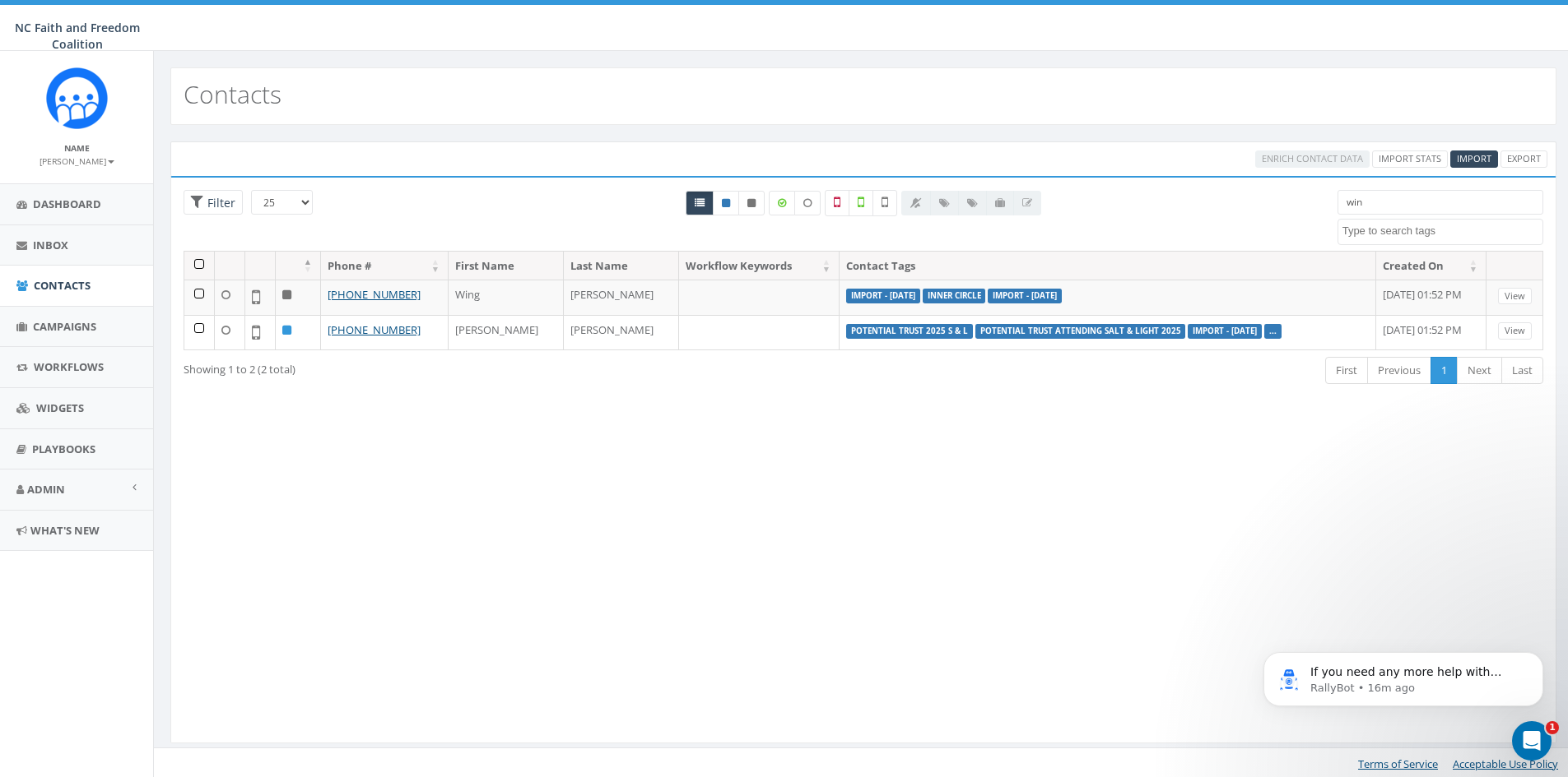
drag, startPoint x: 1385, startPoint y: 202, endPoint x: 1268, endPoint y: 218, distance: 118.1
click at [1273, 218] on div "25 50 100 Filter All 0 contact(s) on current page All 2 contact(s) filtered win…" at bounding box center [863, 220] width 1384 height 61
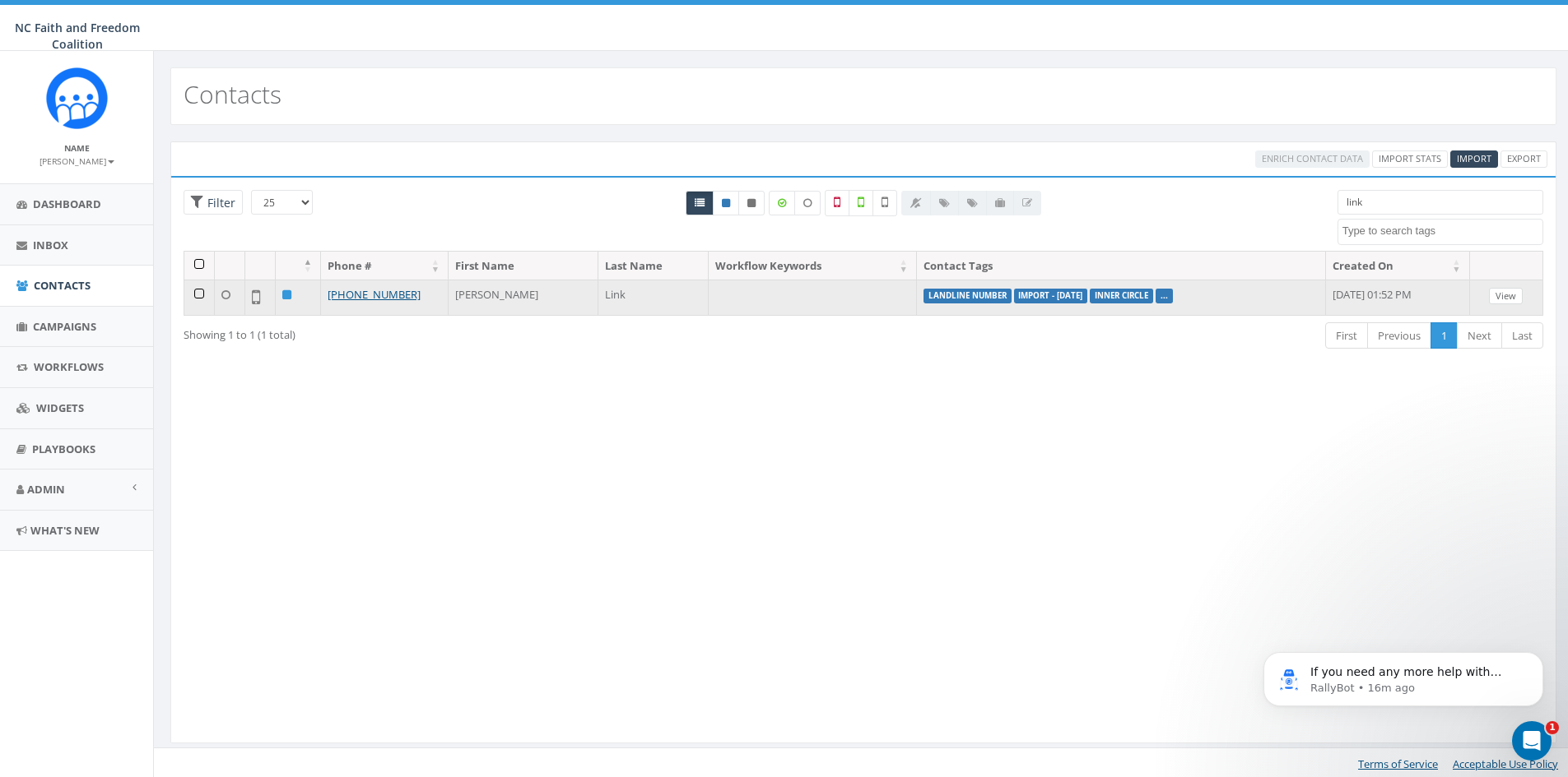
type input "link"
click at [1506, 297] on link "View" at bounding box center [1506, 296] width 34 height 17
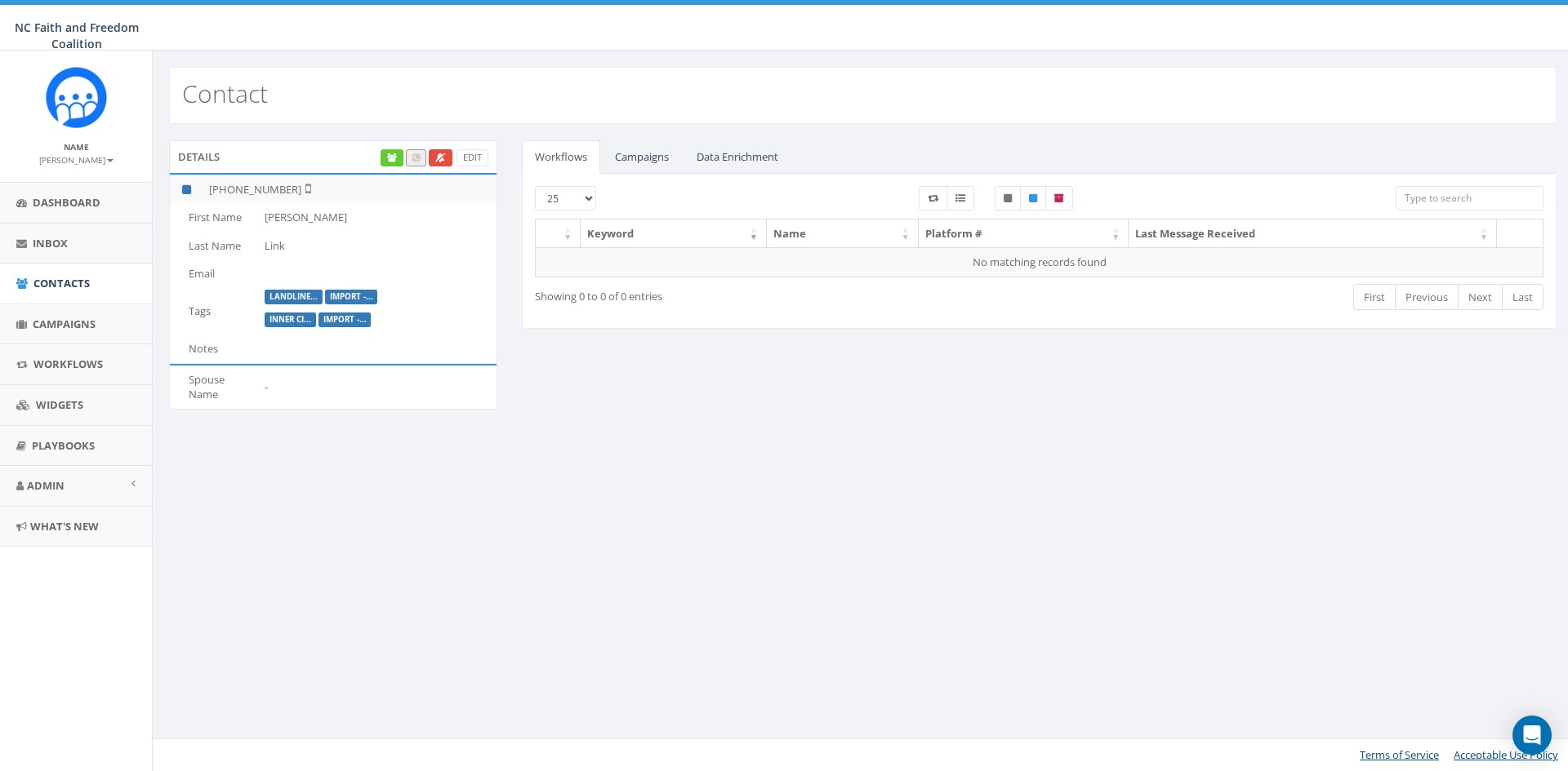
click at [296, 297] on label "landline..." at bounding box center [293, 297] width 58 height 14
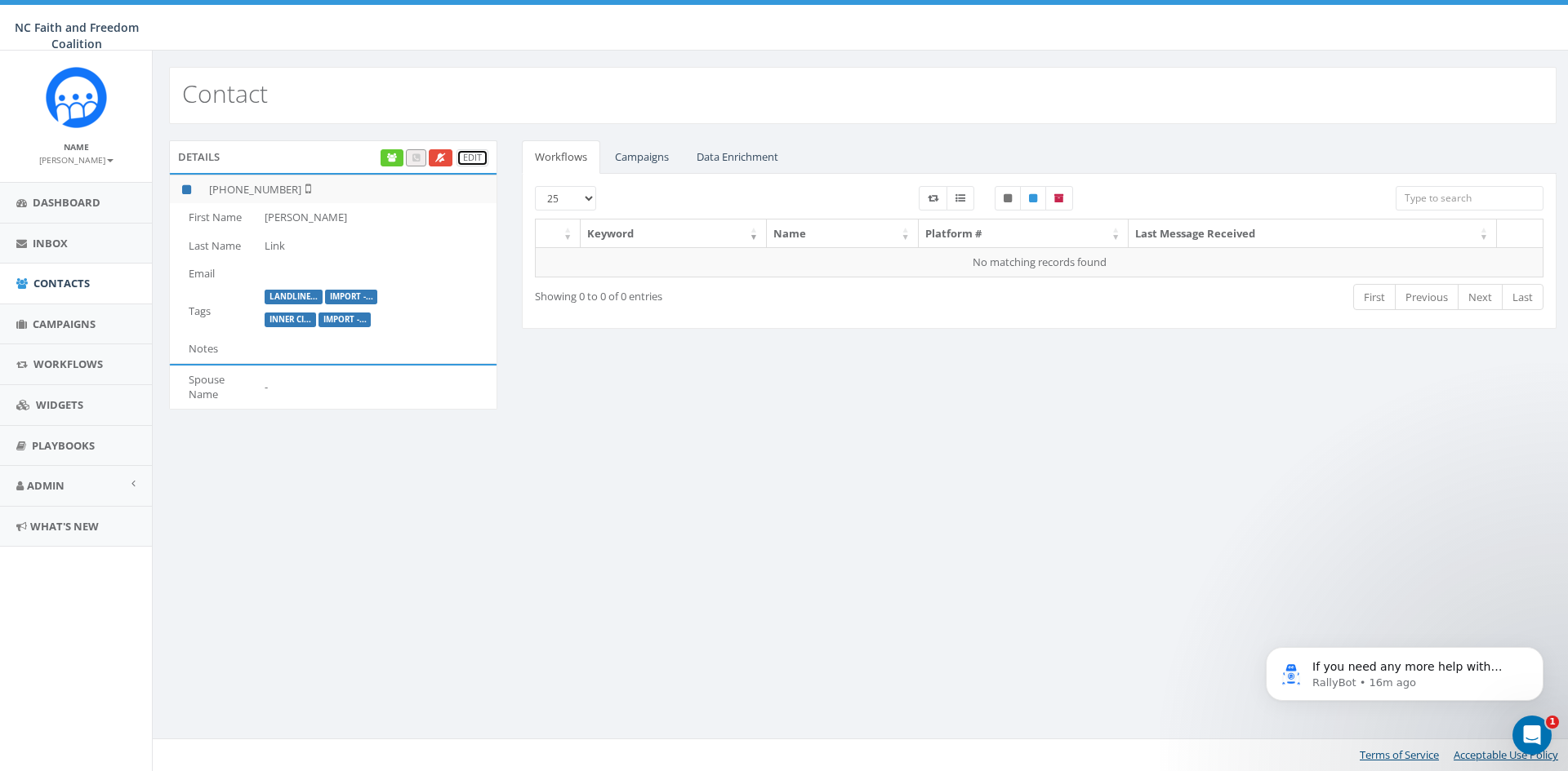
click at [476, 156] on link "Edit" at bounding box center [472, 157] width 32 height 17
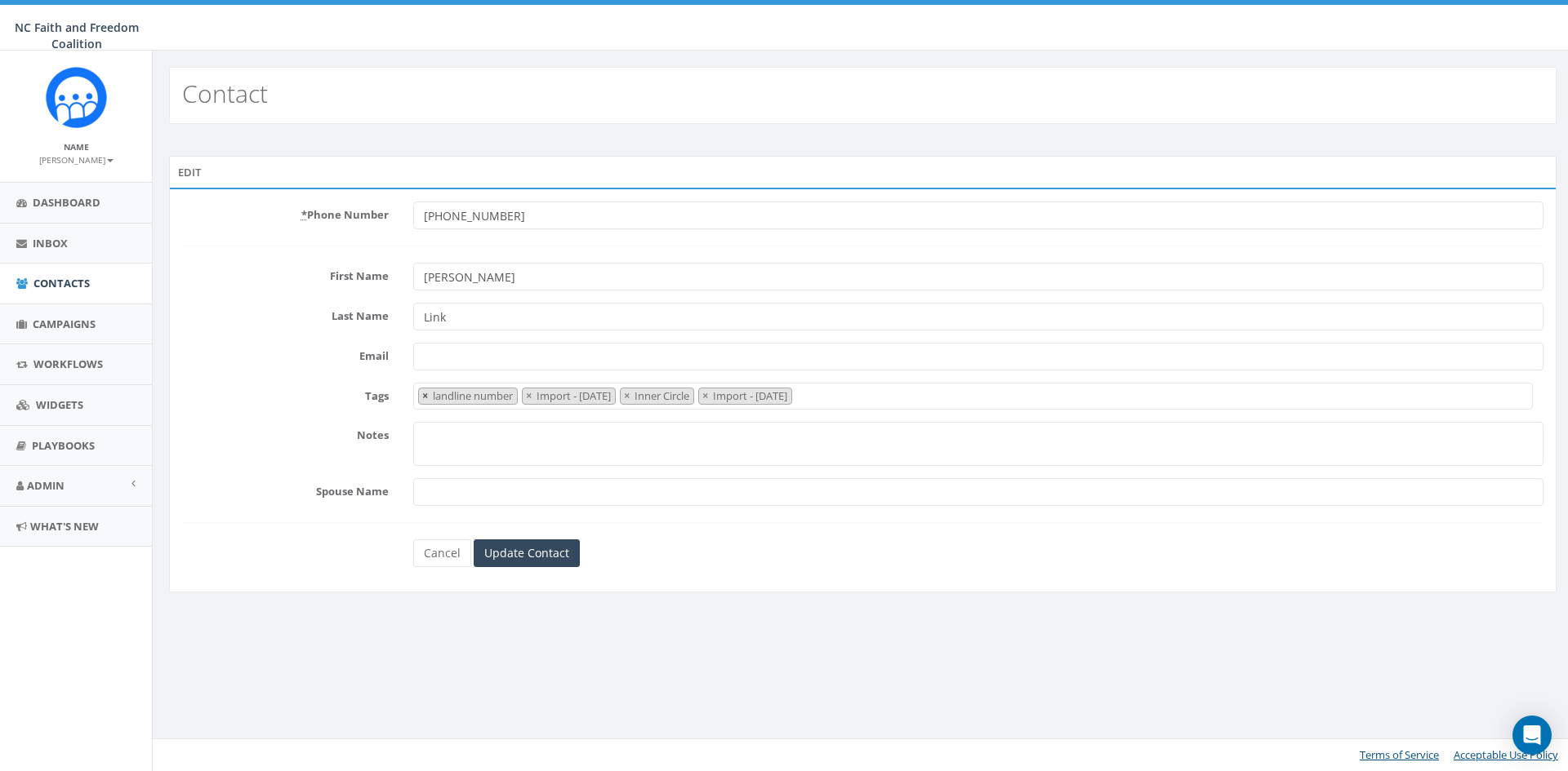
click at [419, 391] on button "×" at bounding box center [425, 395] width 13 height 15
select select "Import - [DATE]"
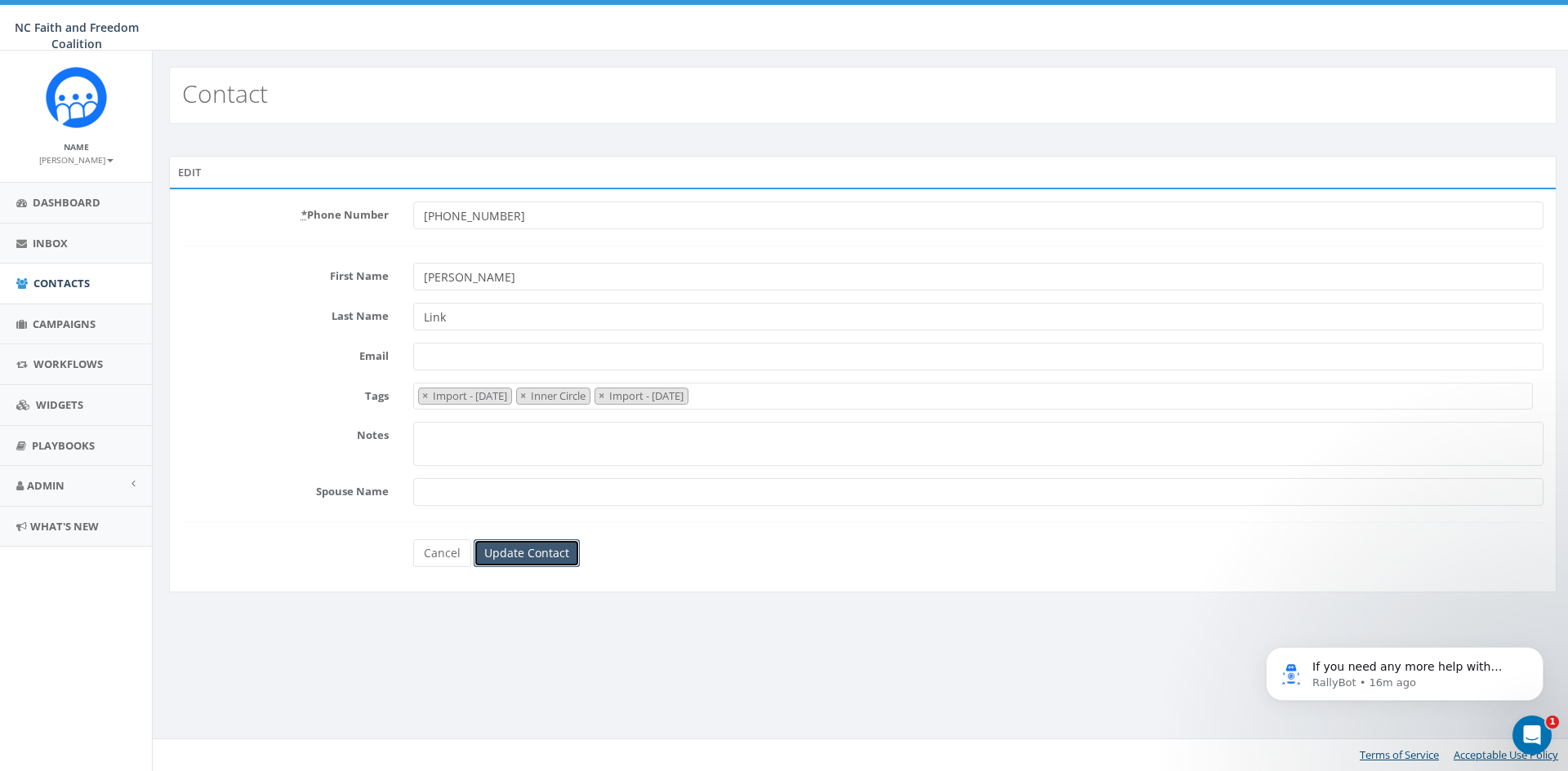
click at [546, 551] on input "Update Contact" at bounding box center [527, 553] width 106 height 28
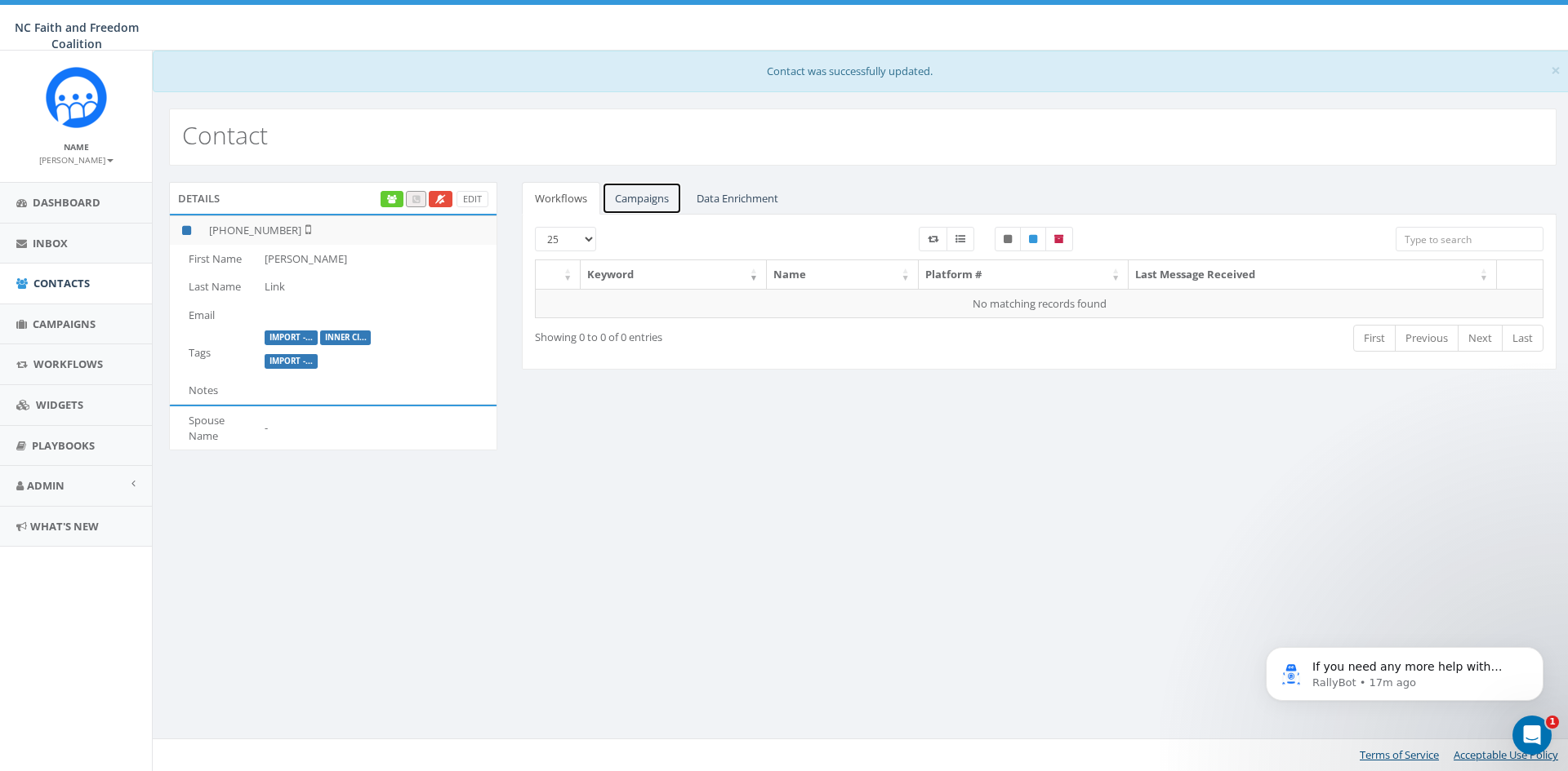
click at [638, 192] on link "Campaigns" at bounding box center [642, 199] width 80 height 34
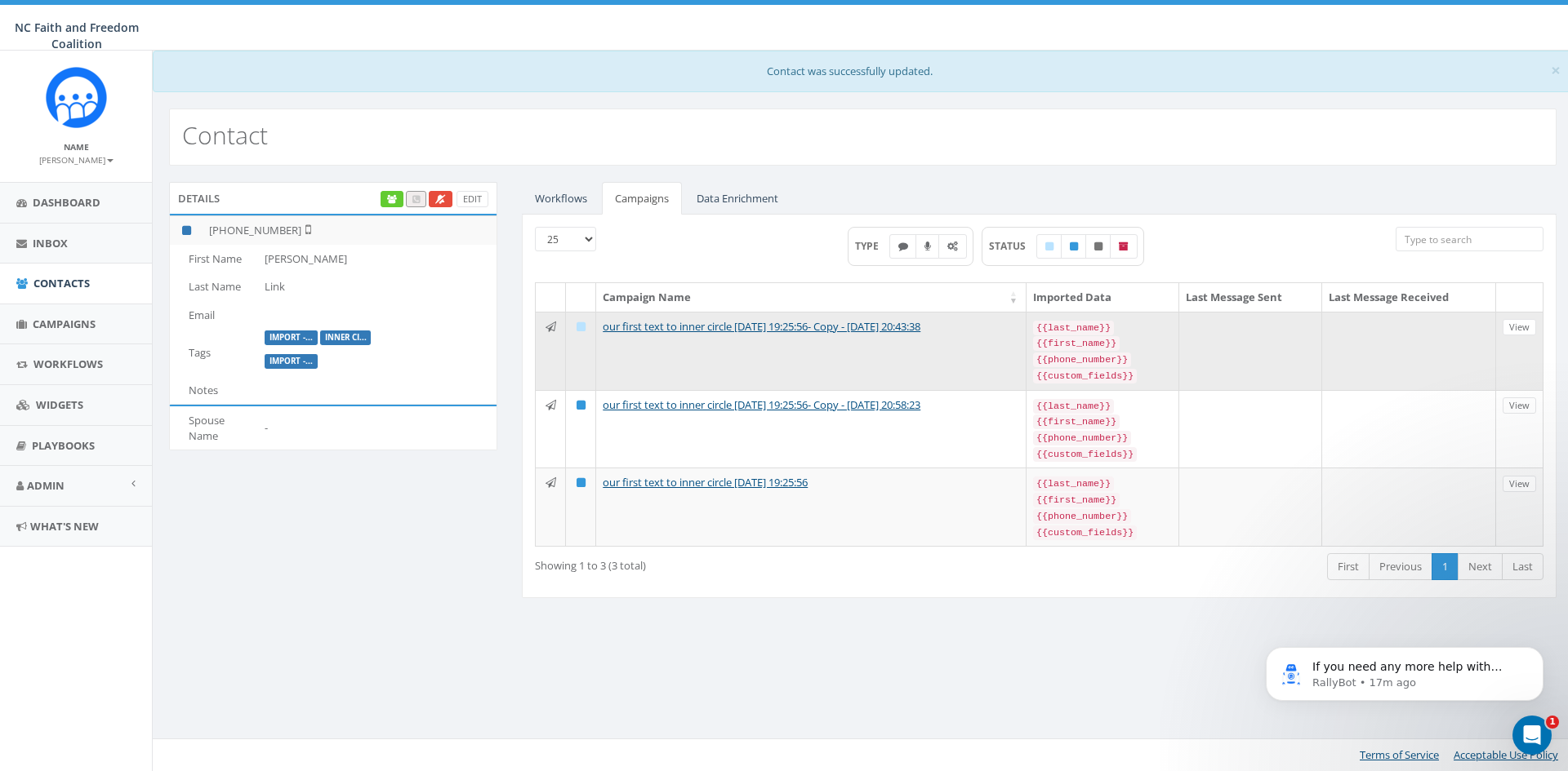
click at [553, 327] on icon at bounding box center [551, 327] width 11 height 11
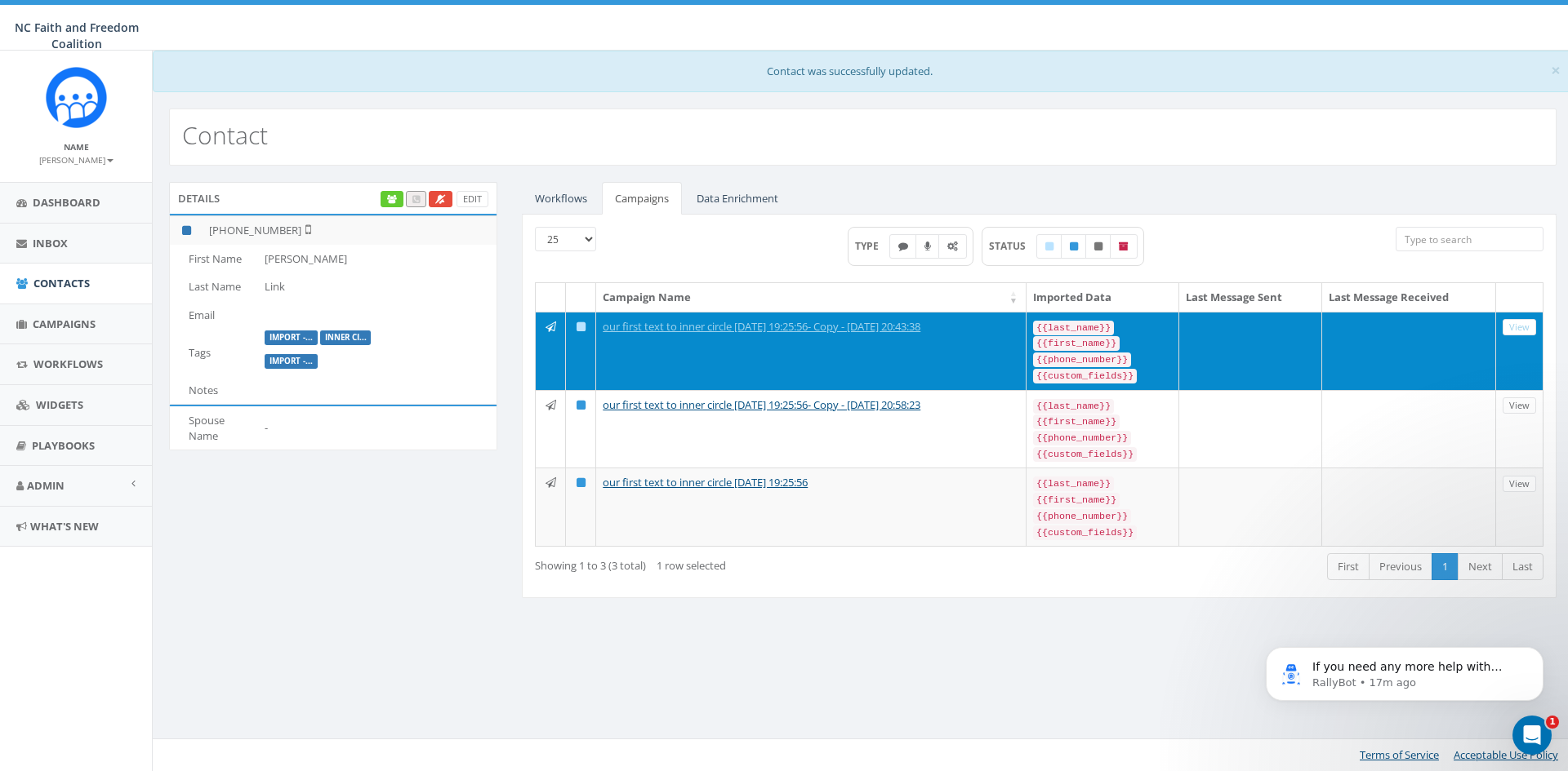
click at [553, 327] on icon at bounding box center [551, 327] width 11 height 11
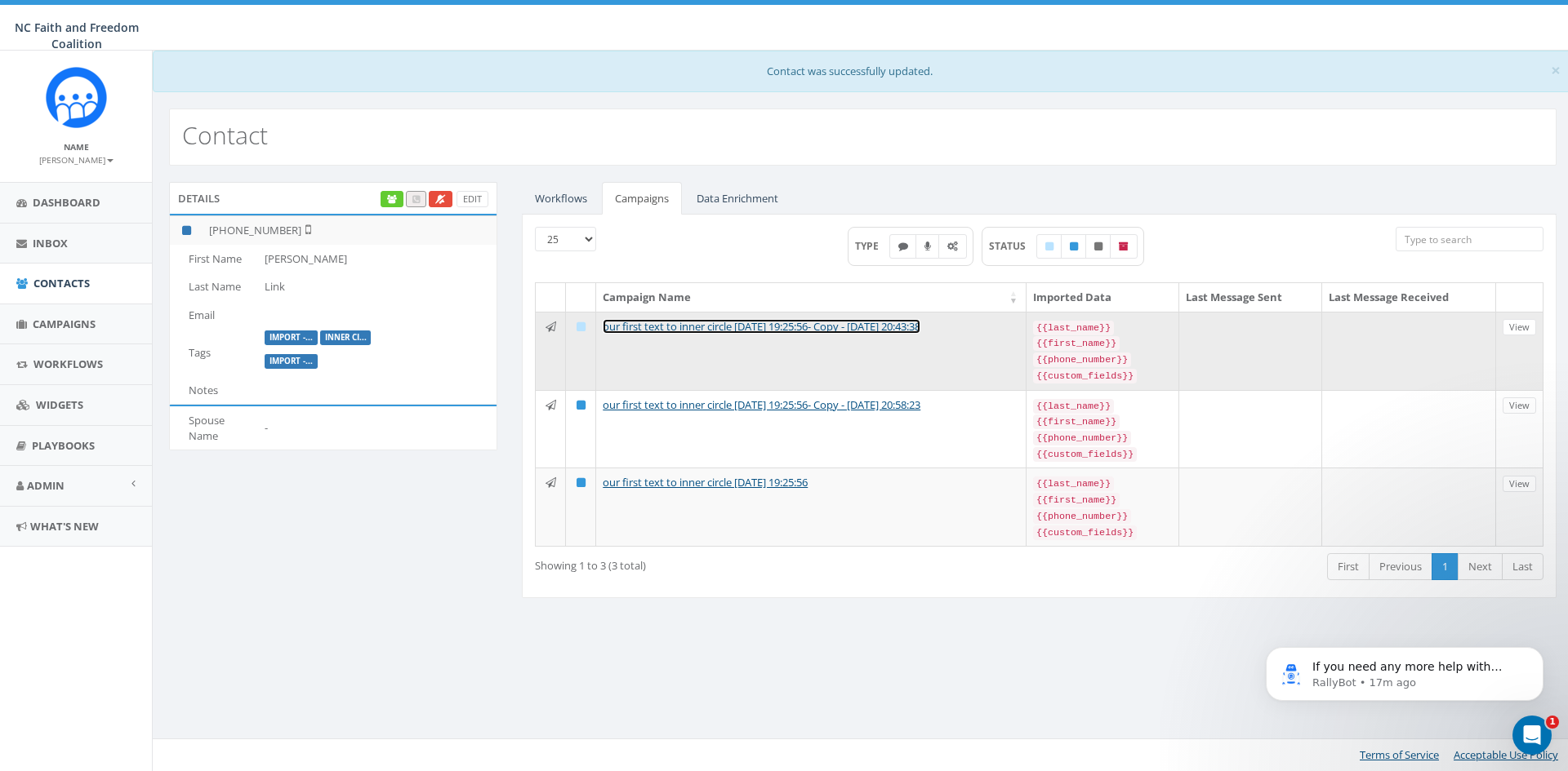
click at [838, 324] on link "our first text to inner circle [DATE] 19:25:56- Copy - [DATE] 20:43:38" at bounding box center [762, 327] width 318 height 14
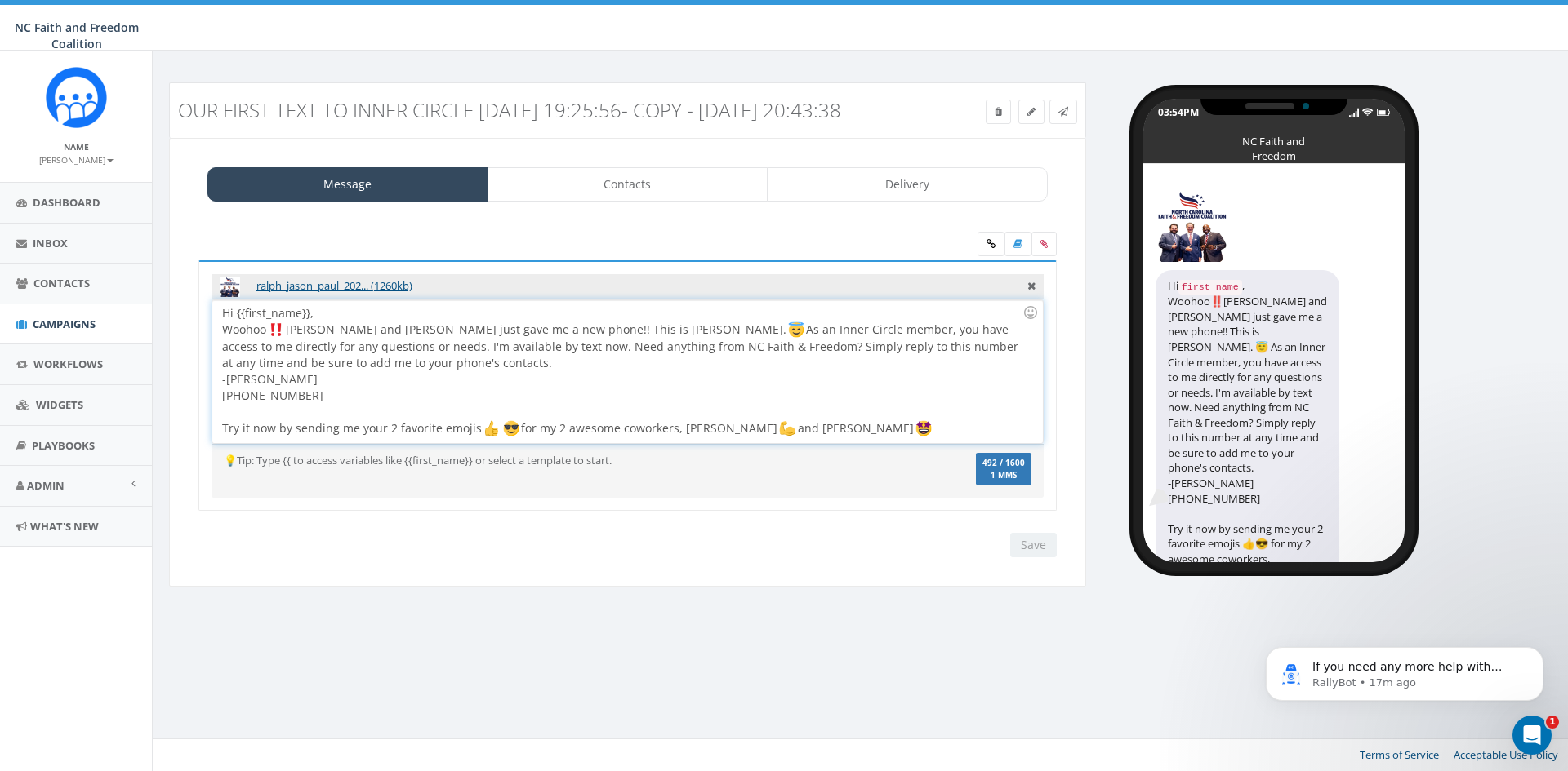
click at [864, 420] on div at bounding box center [622, 412] width 800 height 16
click at [860, 444] on div "Hi {{first_name}}, Woohoo Jason and Ralph just gave me a new phone!! This is Dr…" at bounding box center [627, 372] width 830 height 143
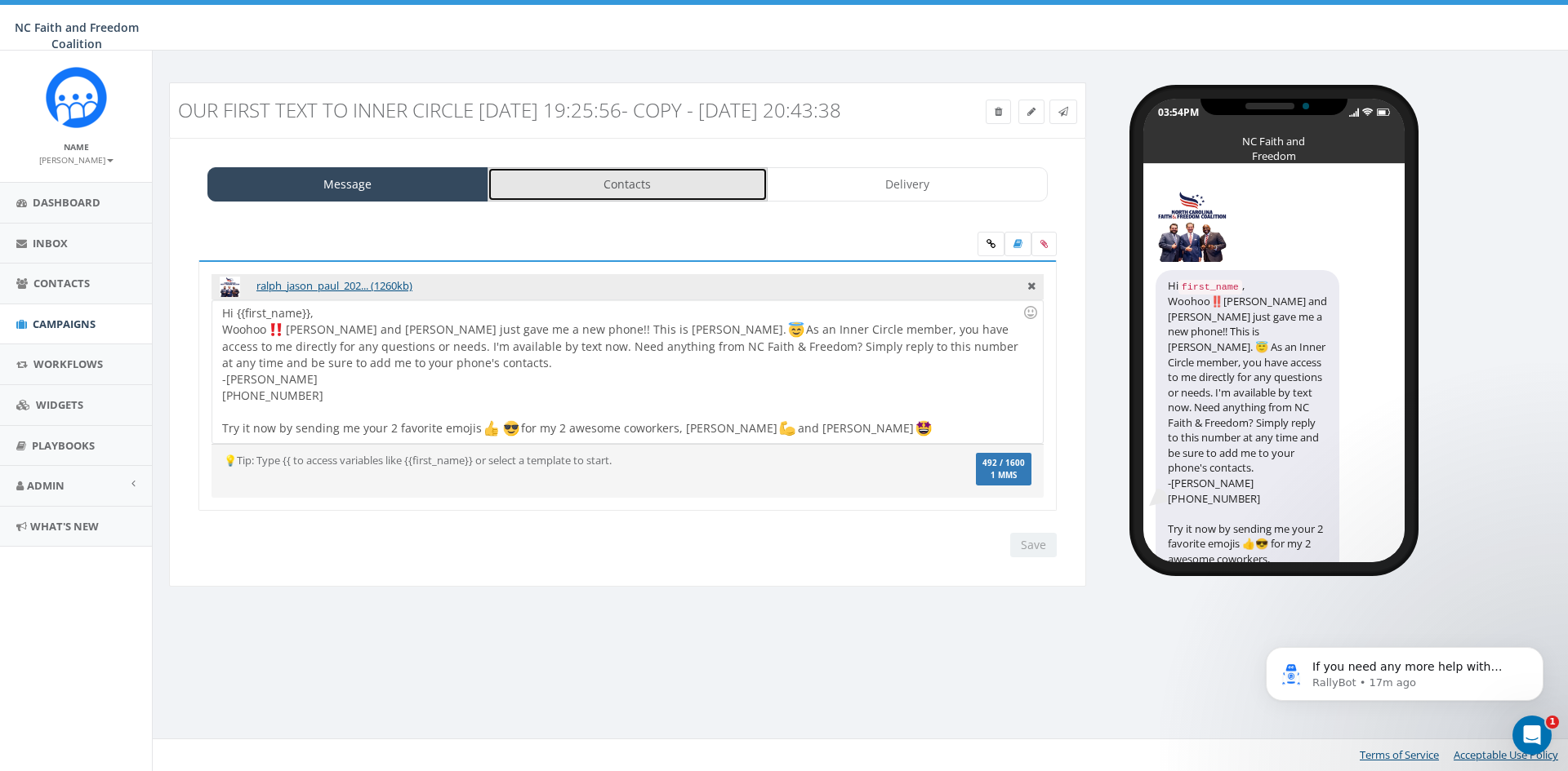
click at [668, 202] on link "Contacts" at bounding box center [628, 185] width 281 height 34
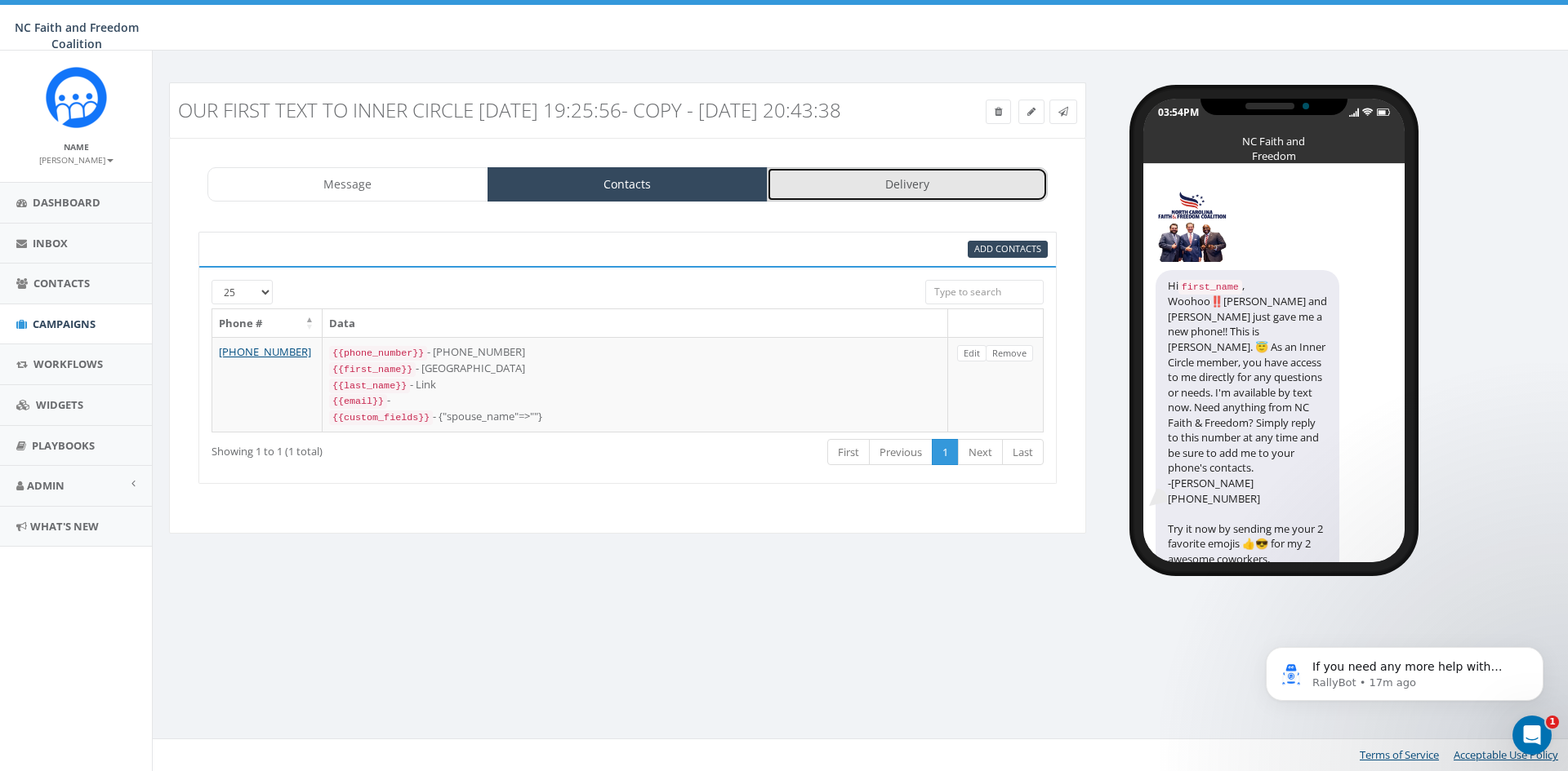
click at [810, 202] on link "Delivery" at bounding box center [907, 185] width 281 height 34
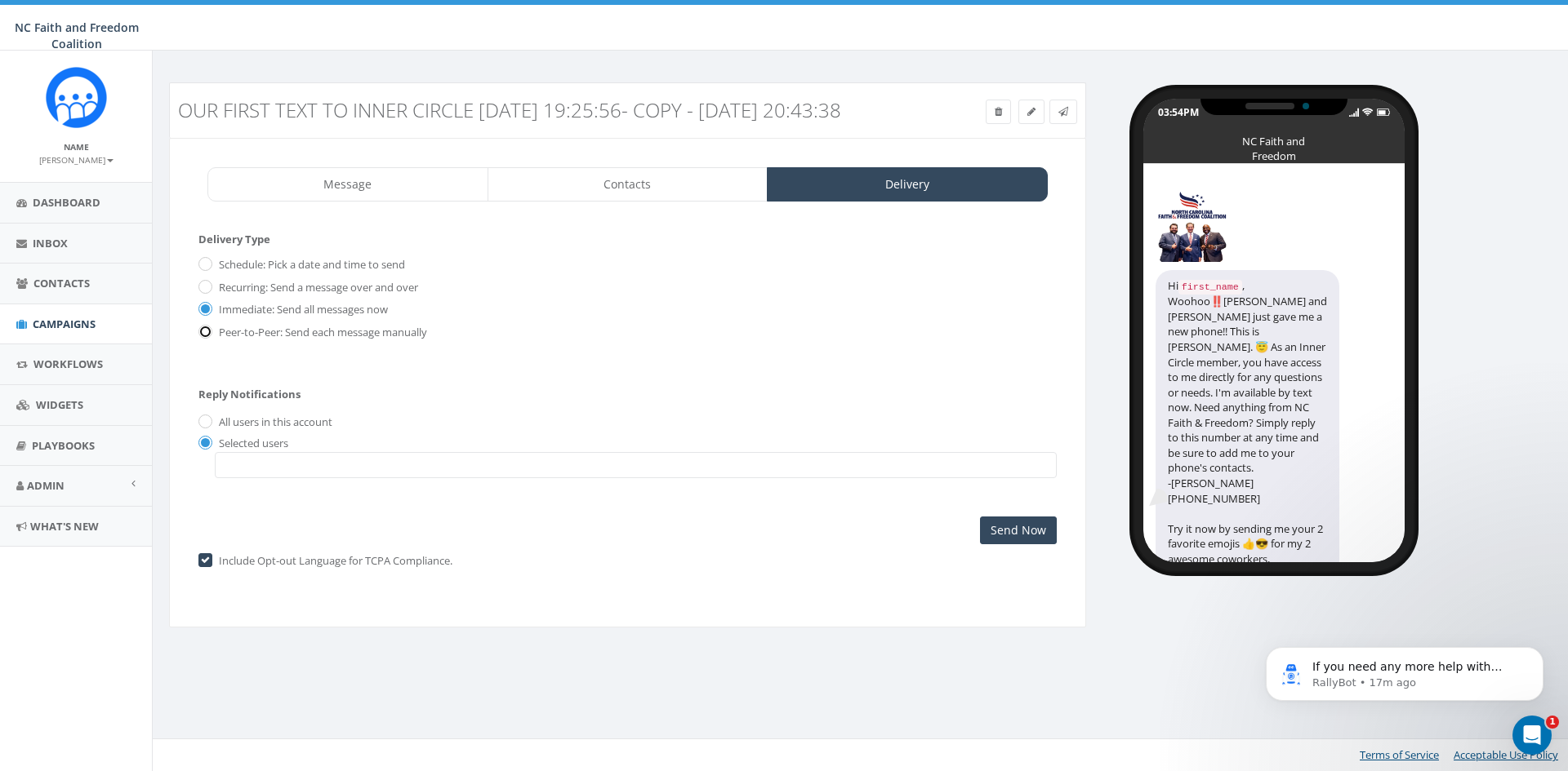
click at [206, 338] on input "Peer-to-Peer: Send each message manually" at bounding box center [204, 333] width 11 height 11
radio input "true"
click at [208, 428] on input "All users in this account" at bounding box center [204, 423] width 11 height 11
radio input "true"
click at [997, 544] on input "Launch Campaign" at bounding box center [997, 530] width 120 height 28
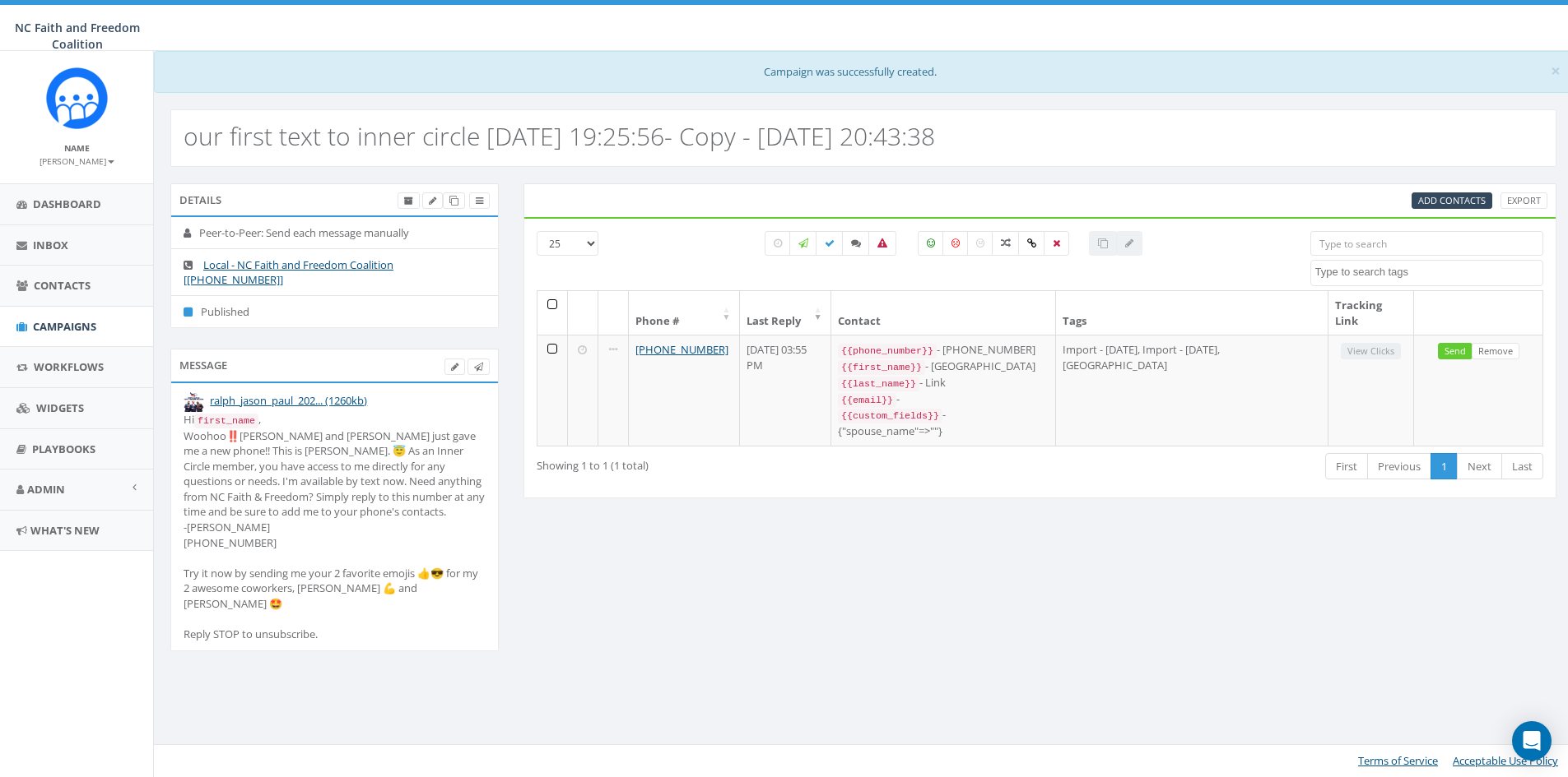
select select
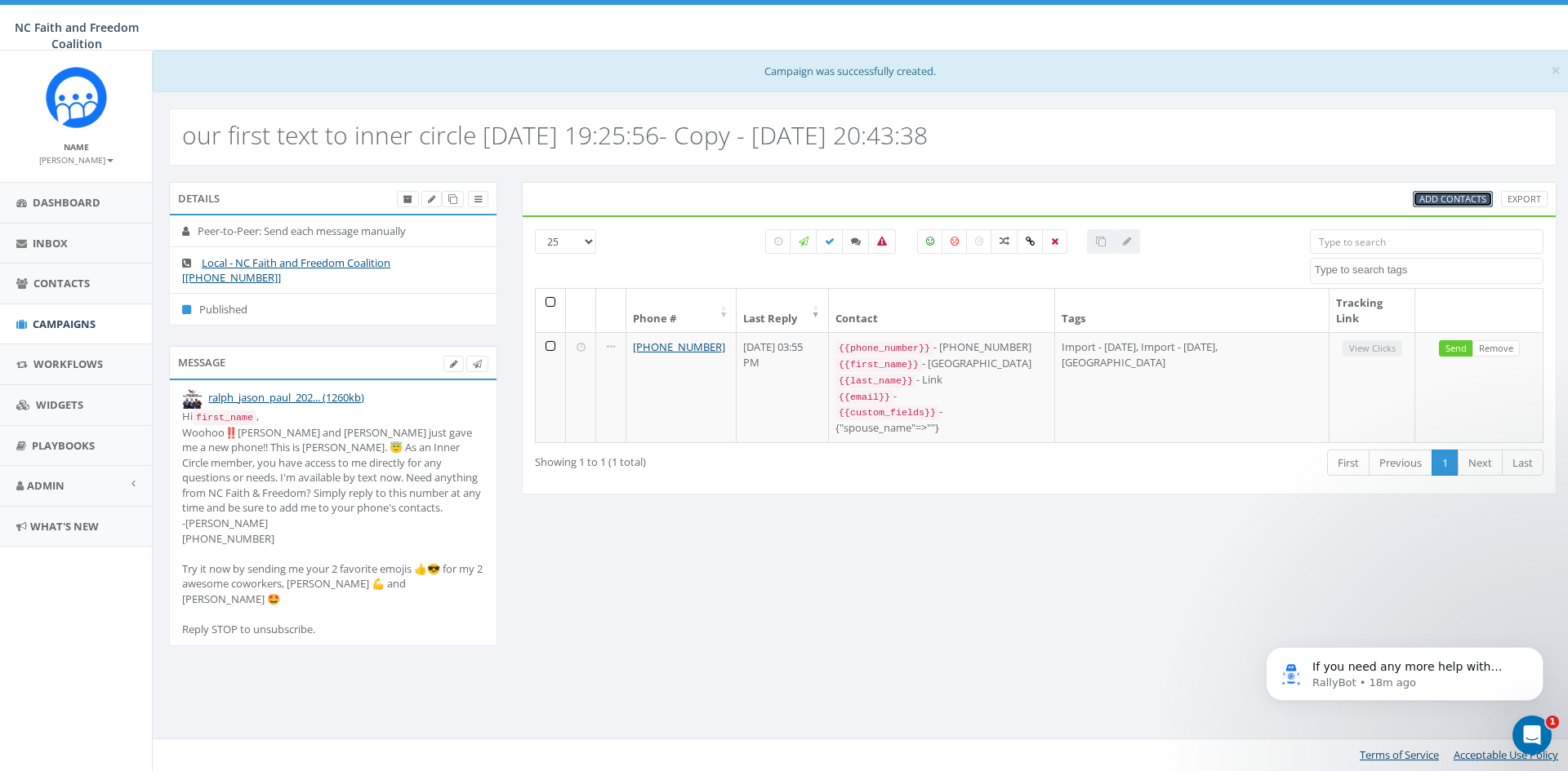
click at [1444, 197] on span "Add Contacts" at bounding box center [1453, 199] width 67 height 12
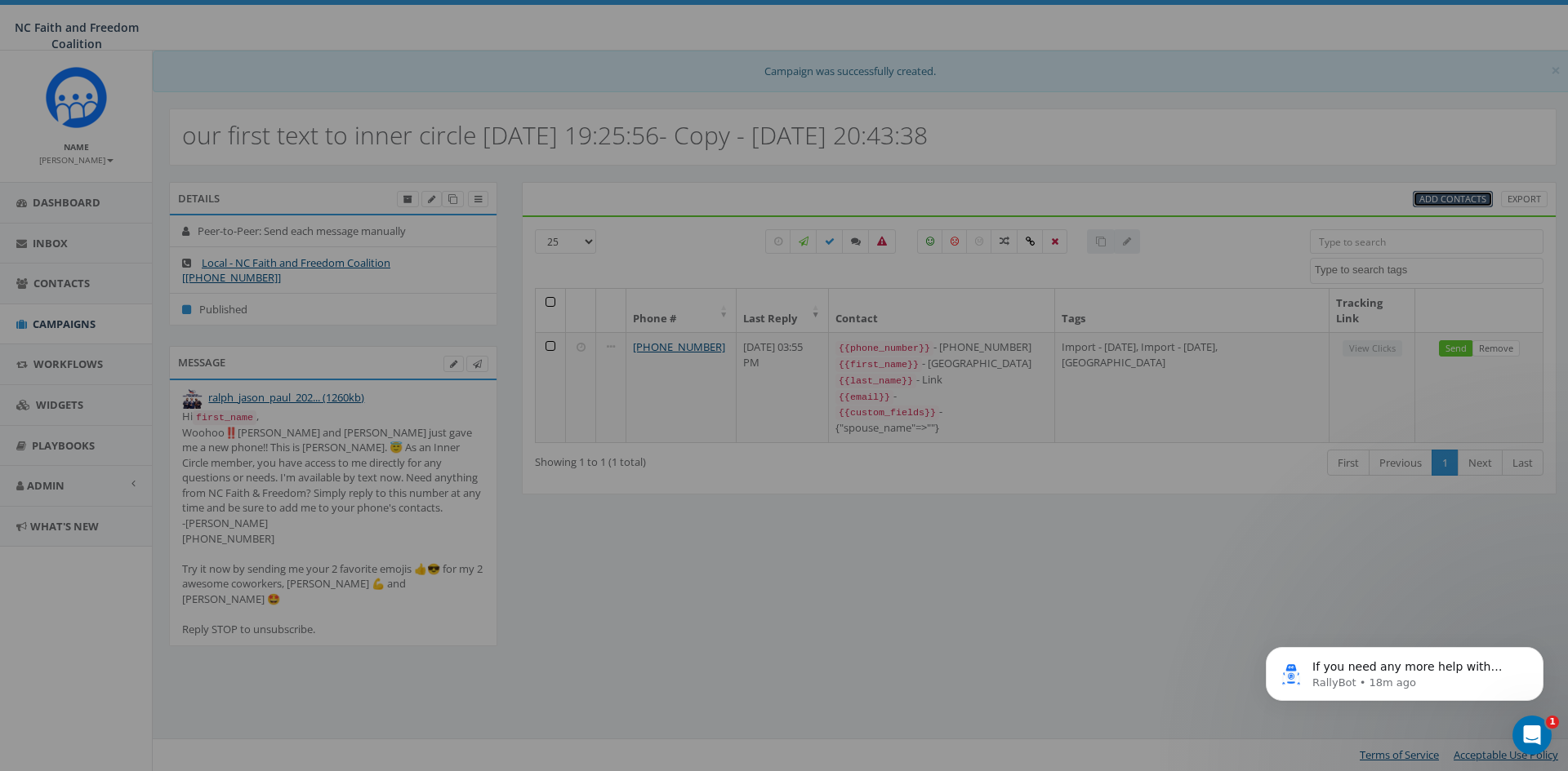
select select
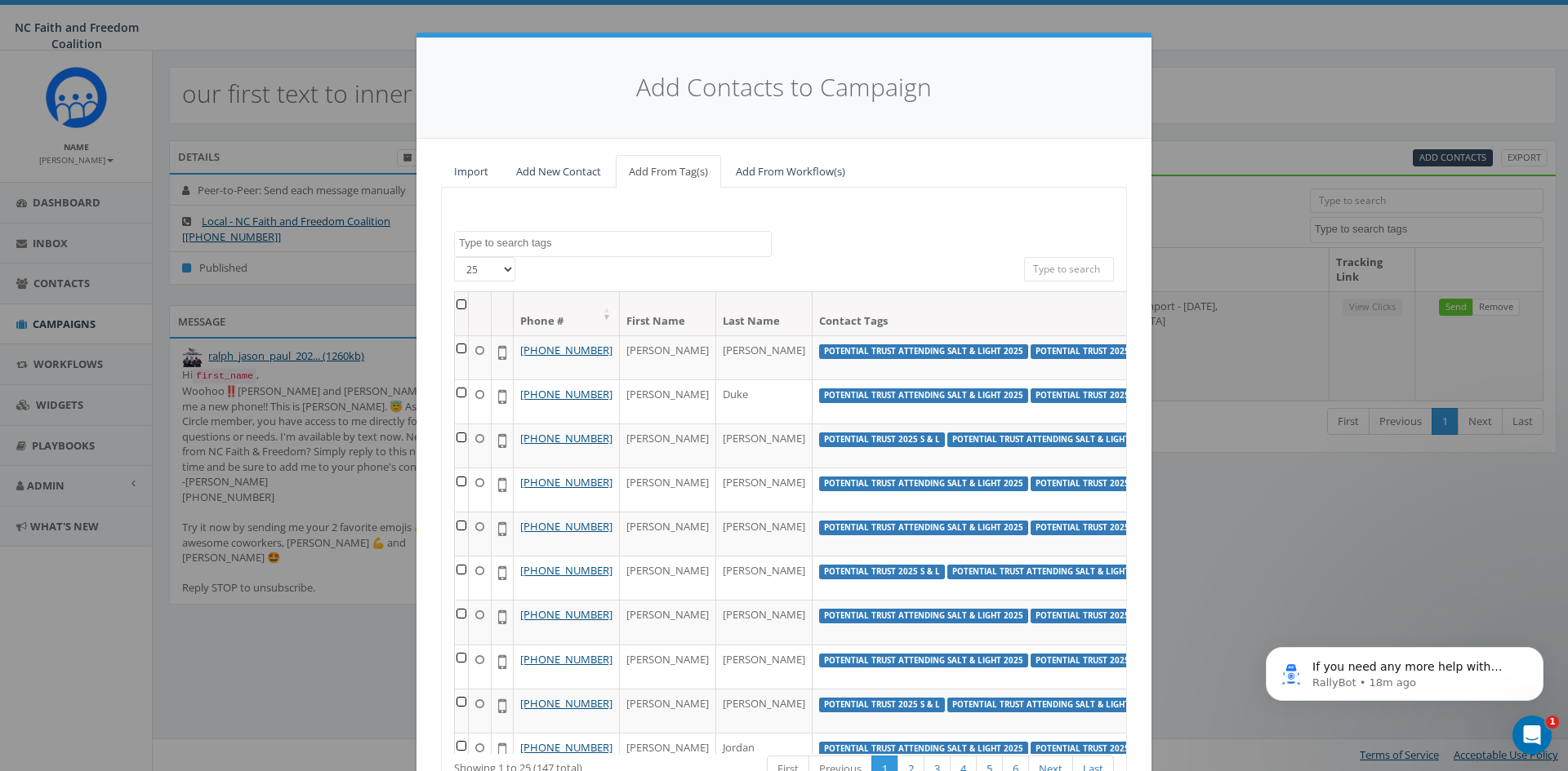
click at [626, 245] on textarea "Search" at bounding box center [614, 243] width 312 height 14
click at [1068, 265] on input "search" at bounding box center [1069, 269] width 90 height 24
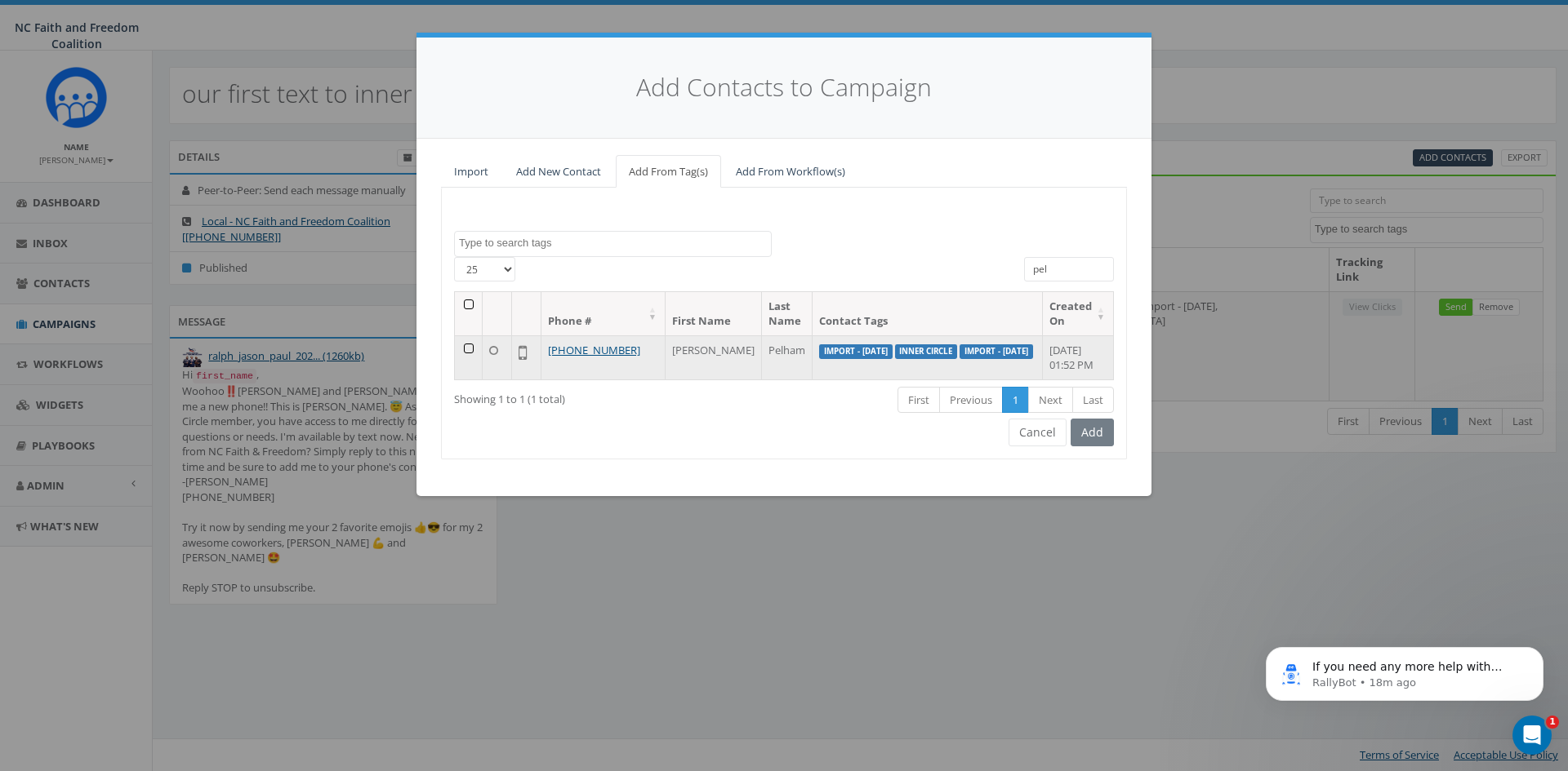
type input "pel"
click at [472, 350] on td at bounding box center [469, 357] width 28 height 44
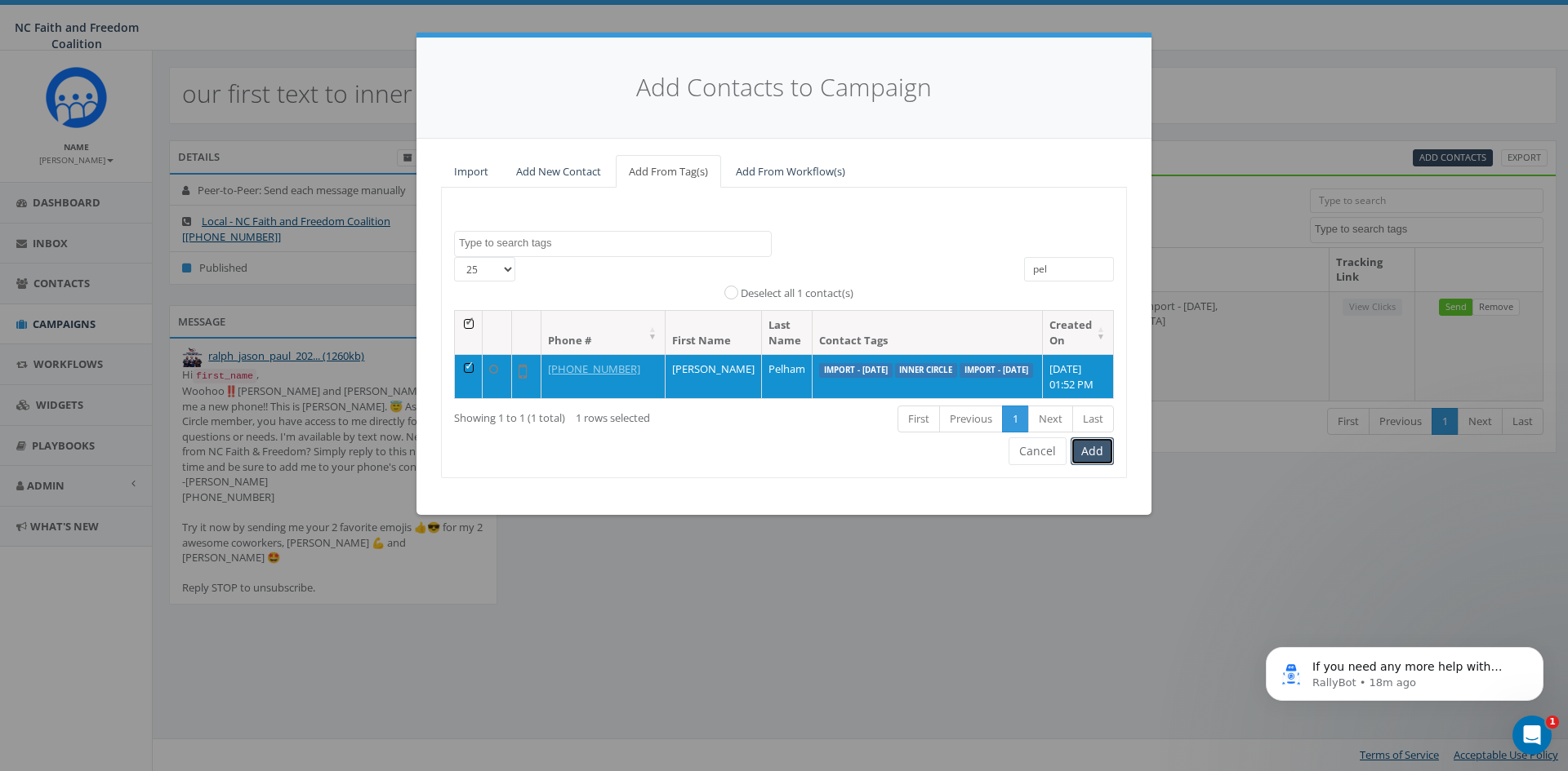
click at [1105, 461] on button "Add" at bounding box center [1092, 451] width 43 height 28
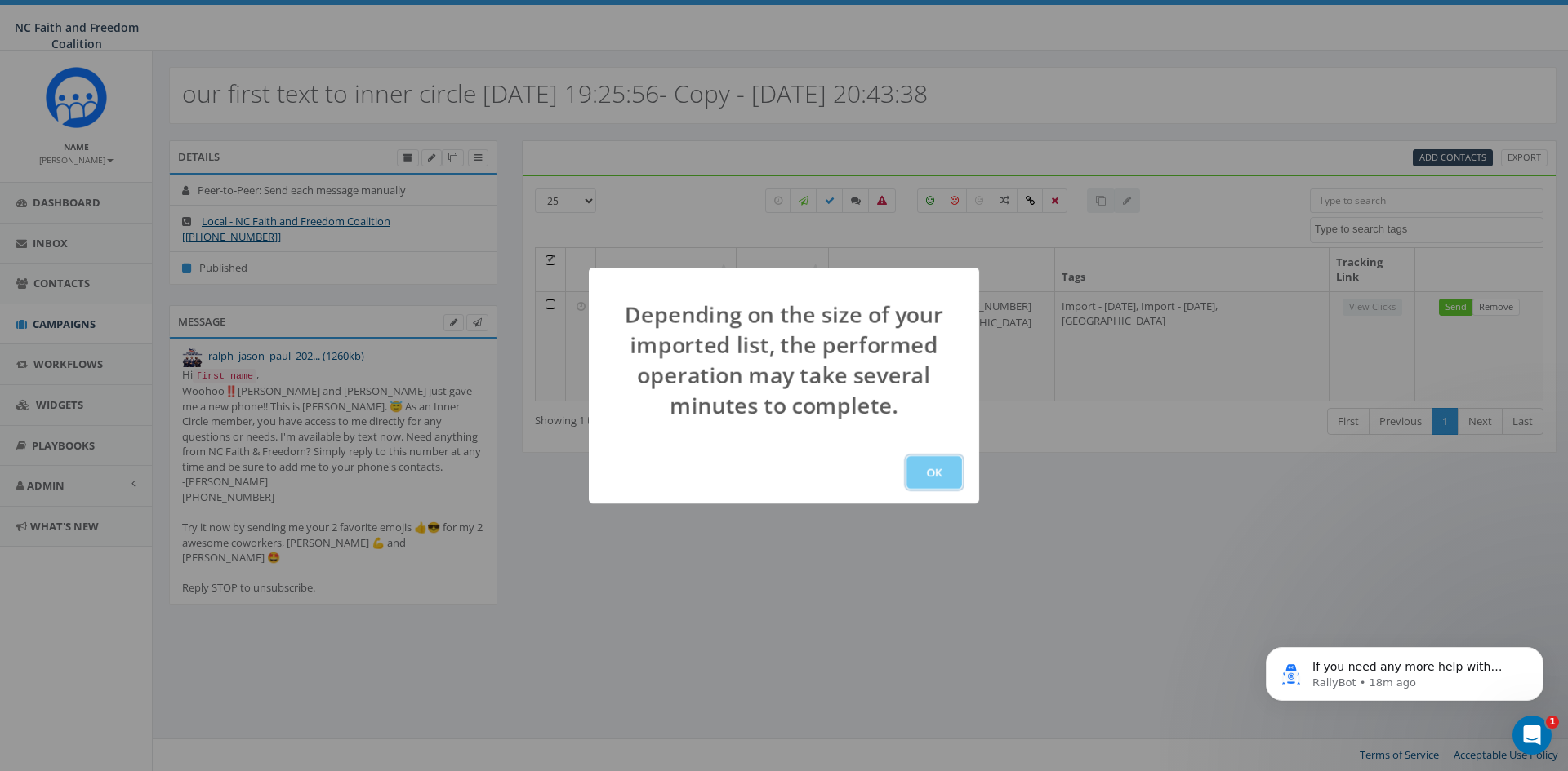
click at [947, 469] on button "OK" at bounding box center [934, 472] width 55 height 33
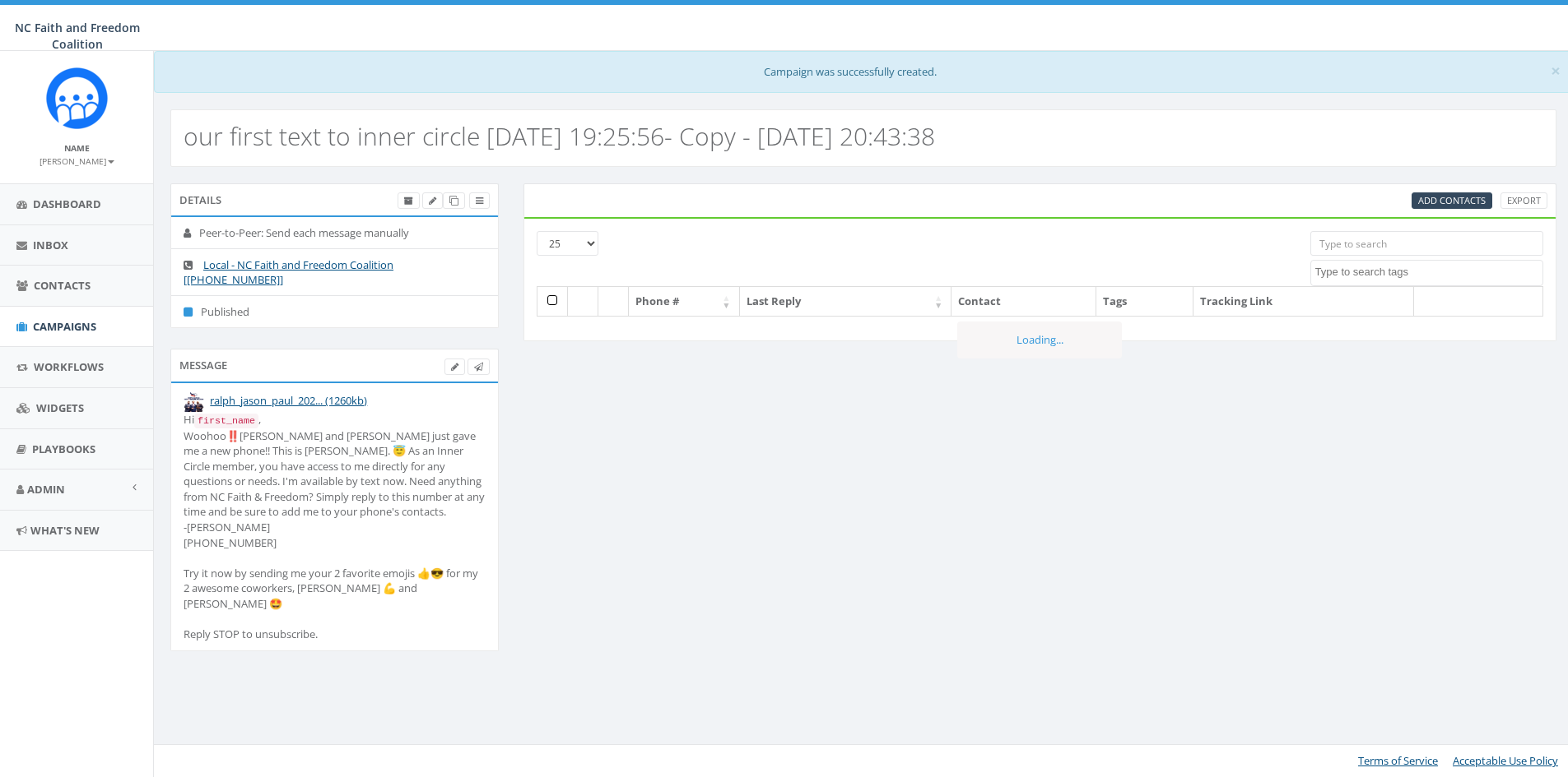
select select
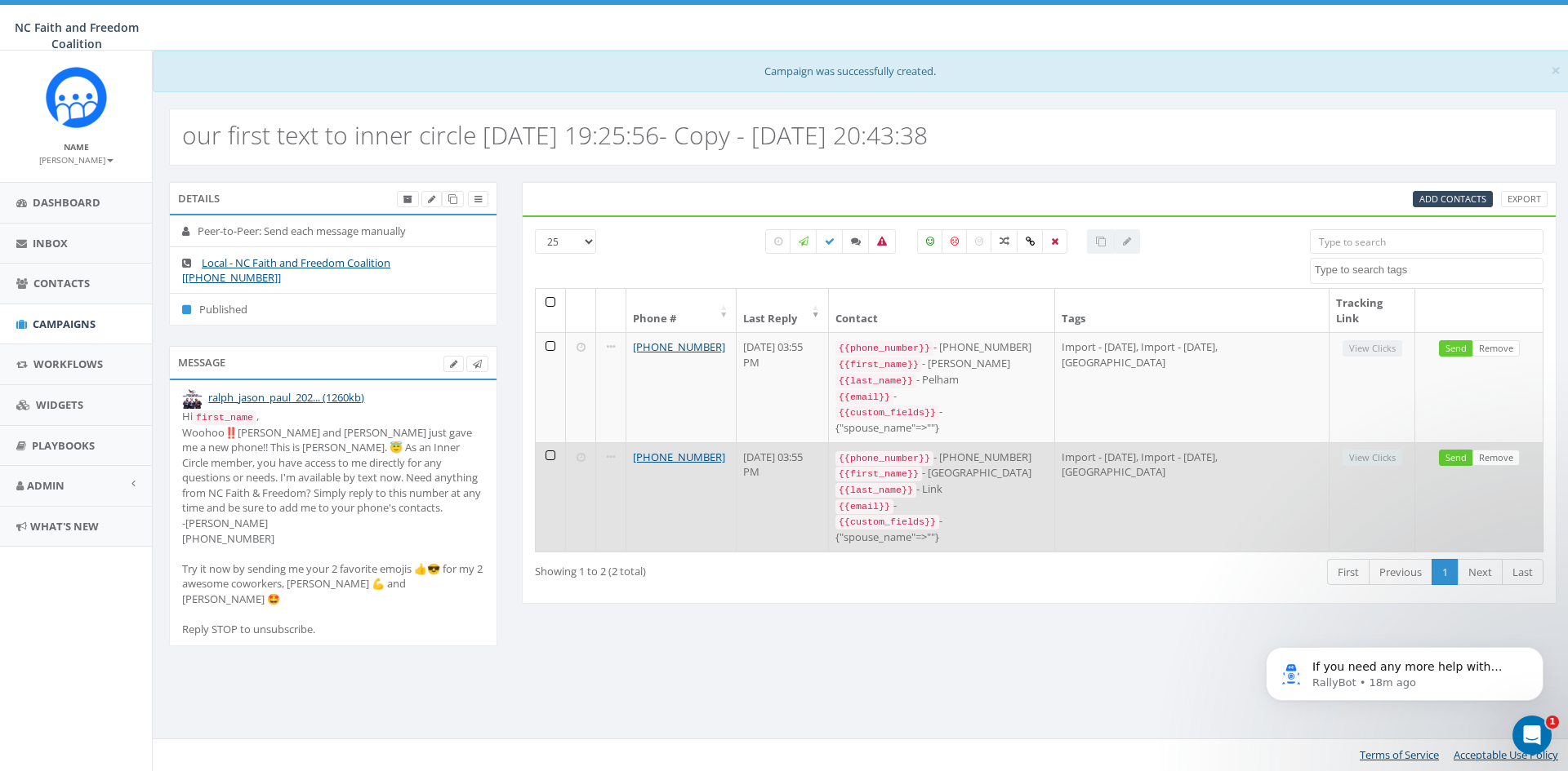
click at [550, 452] on td at bounding box center [551, 497] width 30 height 110
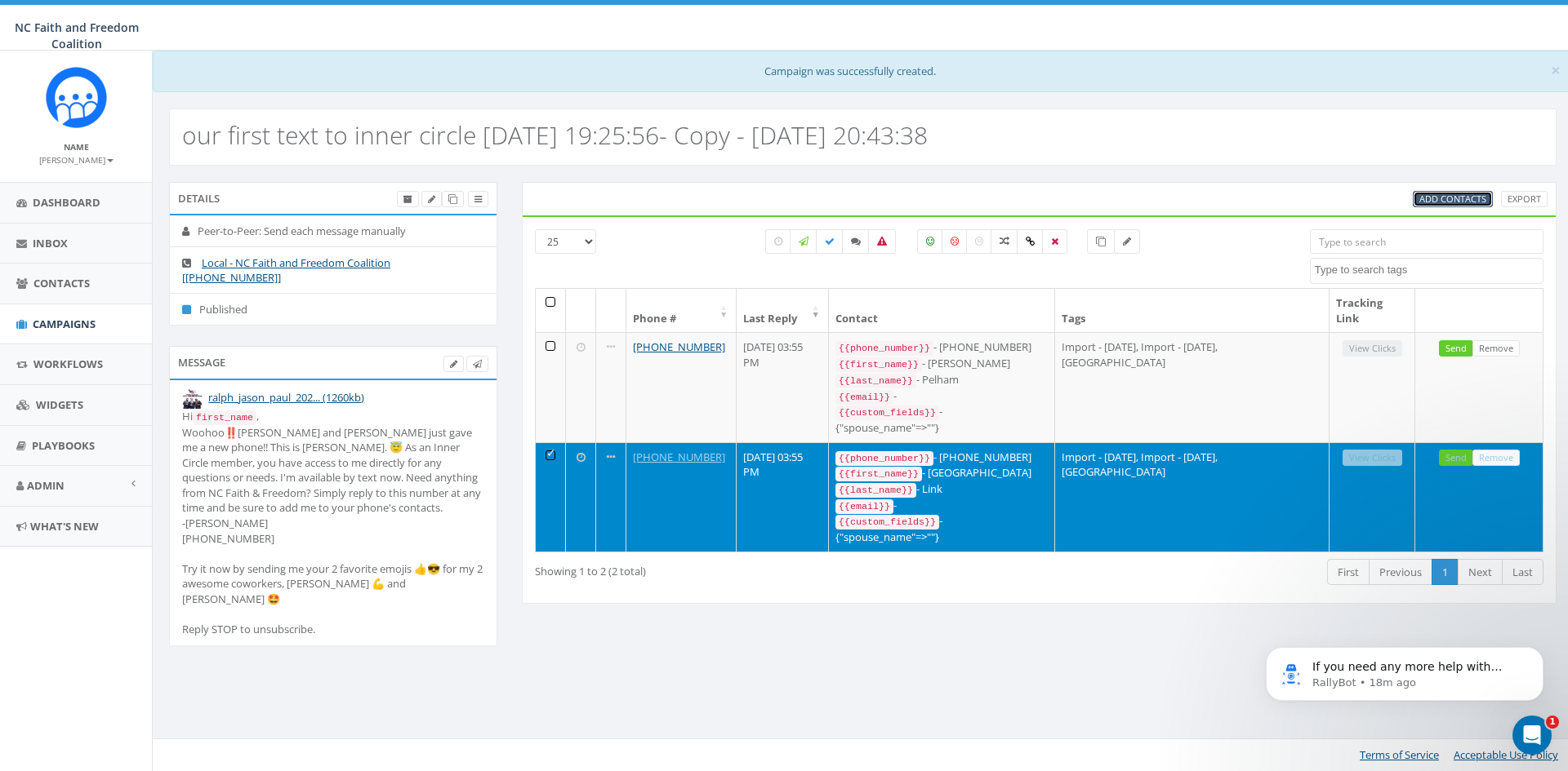
click at [1439, 202] on span "Add Contacts" at bounding box center [1453, 199] width 67 height 12
select select
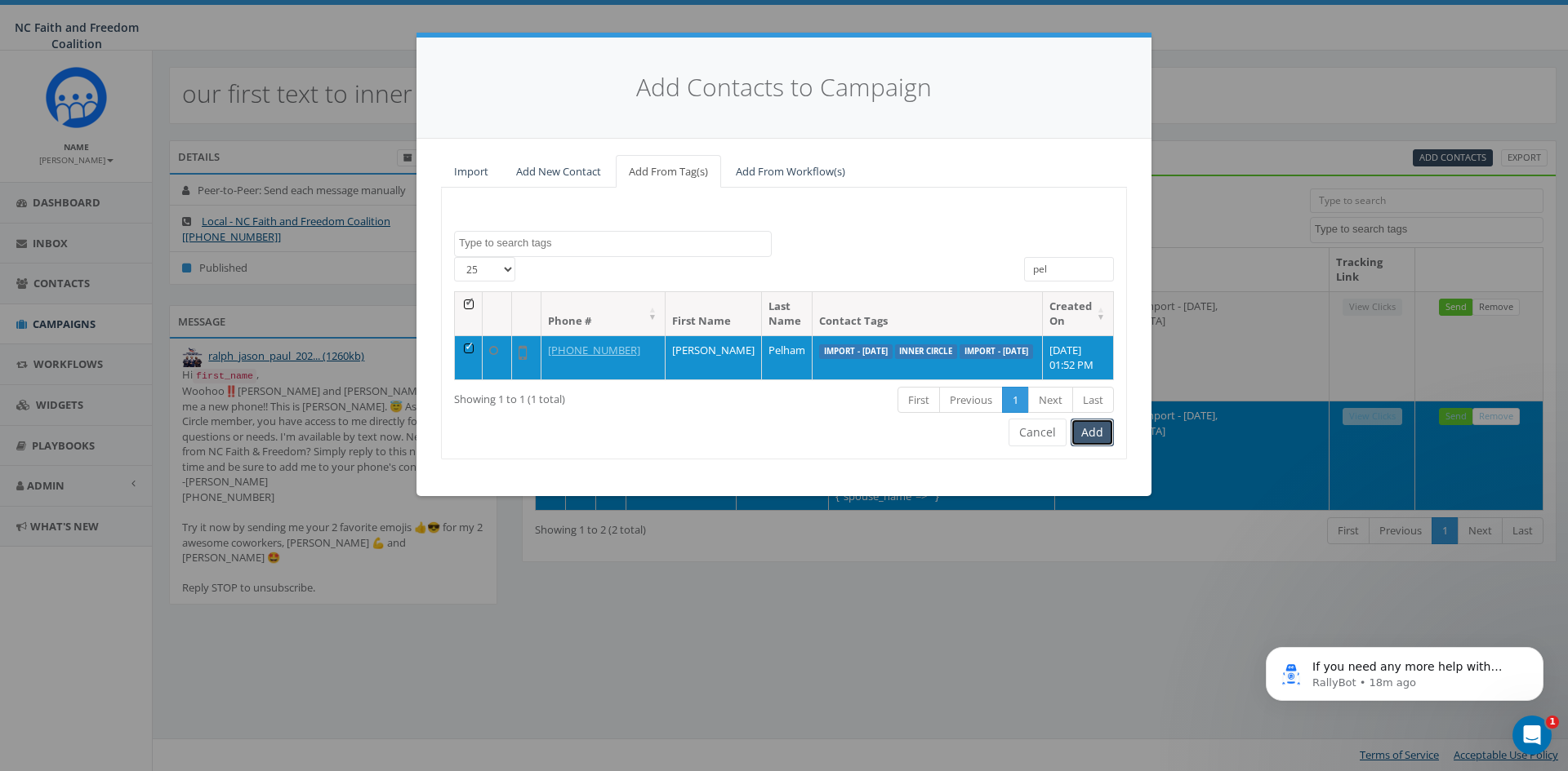
click at [1105, 444] on button "Add" at bounding box center [1092, 432] width 43 height 28
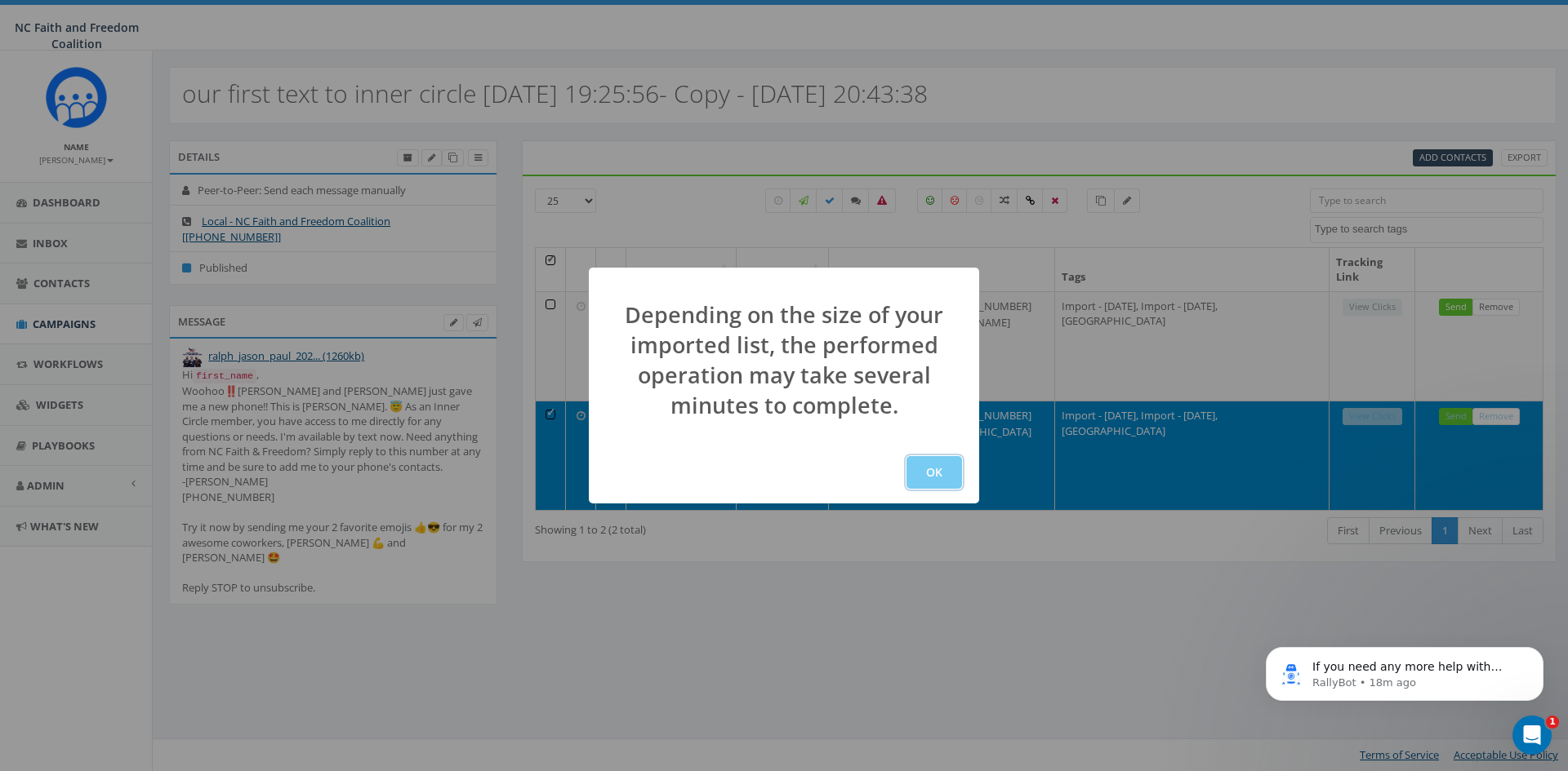
click at [938, 470] on button "OK" at bounding box center [934, 472] width 55 height 33
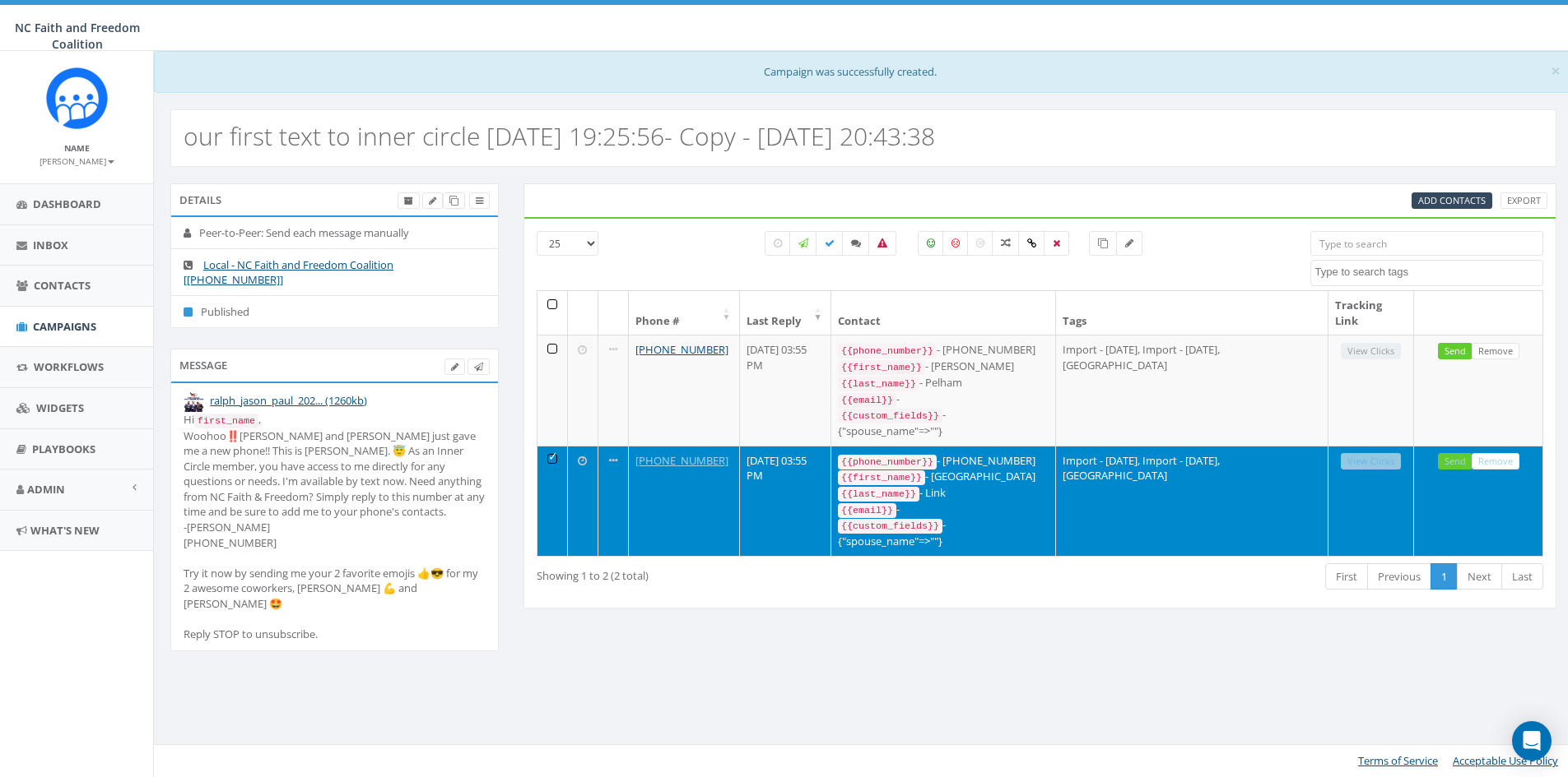
select select
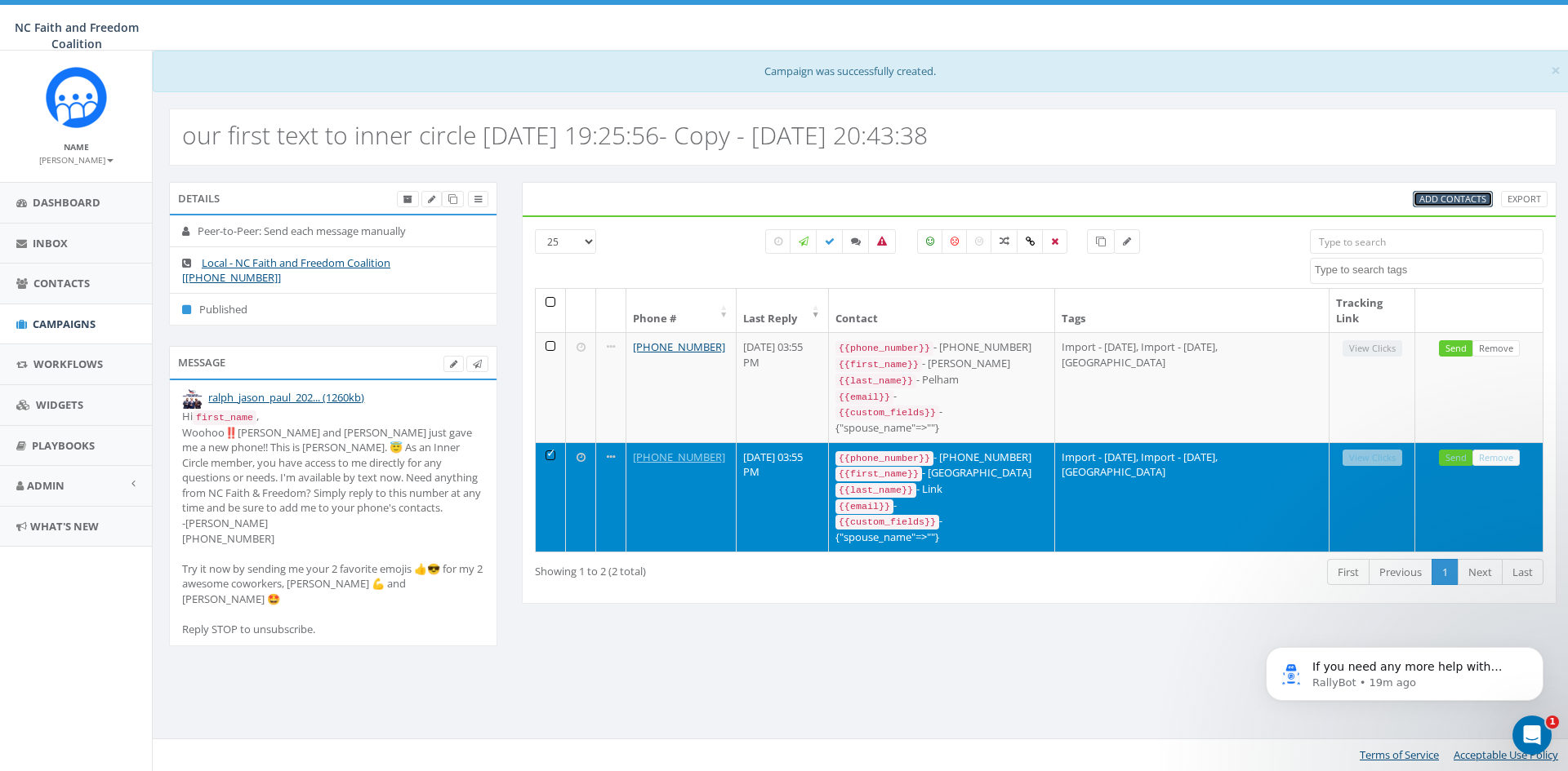
click at [1425, 196] on span "Add Contacts" at bounding box center [1453, 199] width 67 height 12
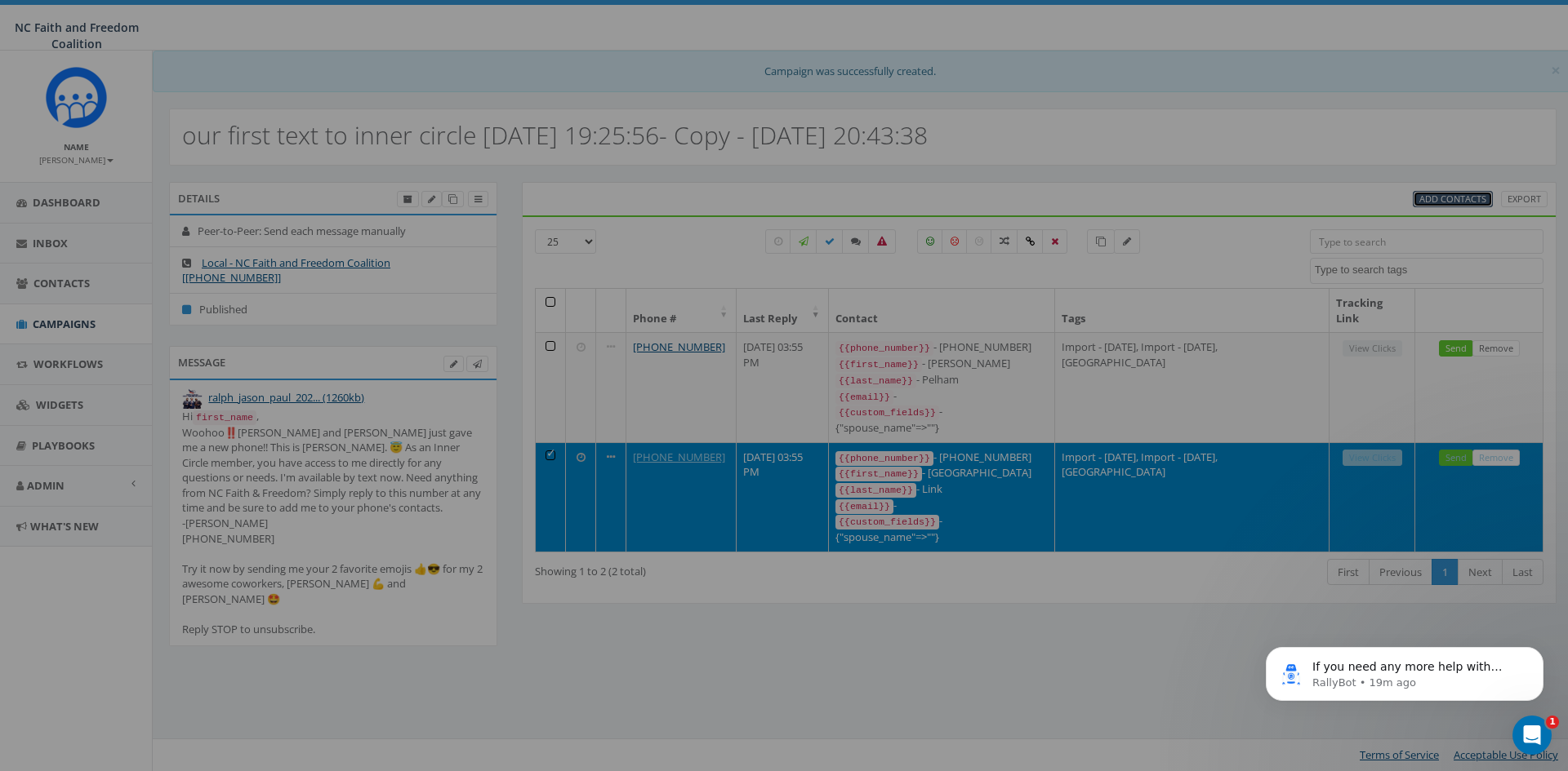
select select
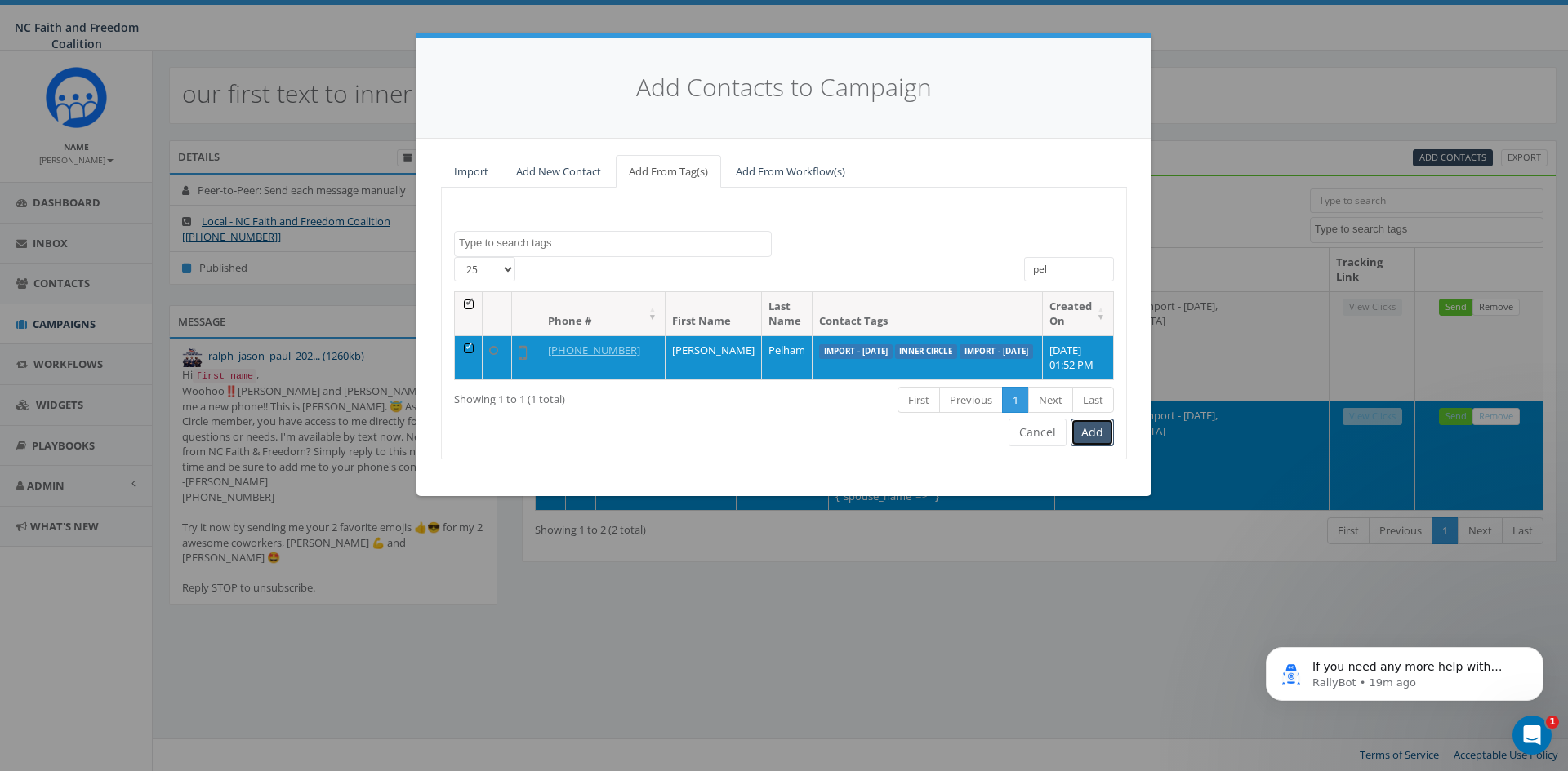
click at [1097, 446] on button "Add" at bounding box center [1092, 432] width 43 height 28
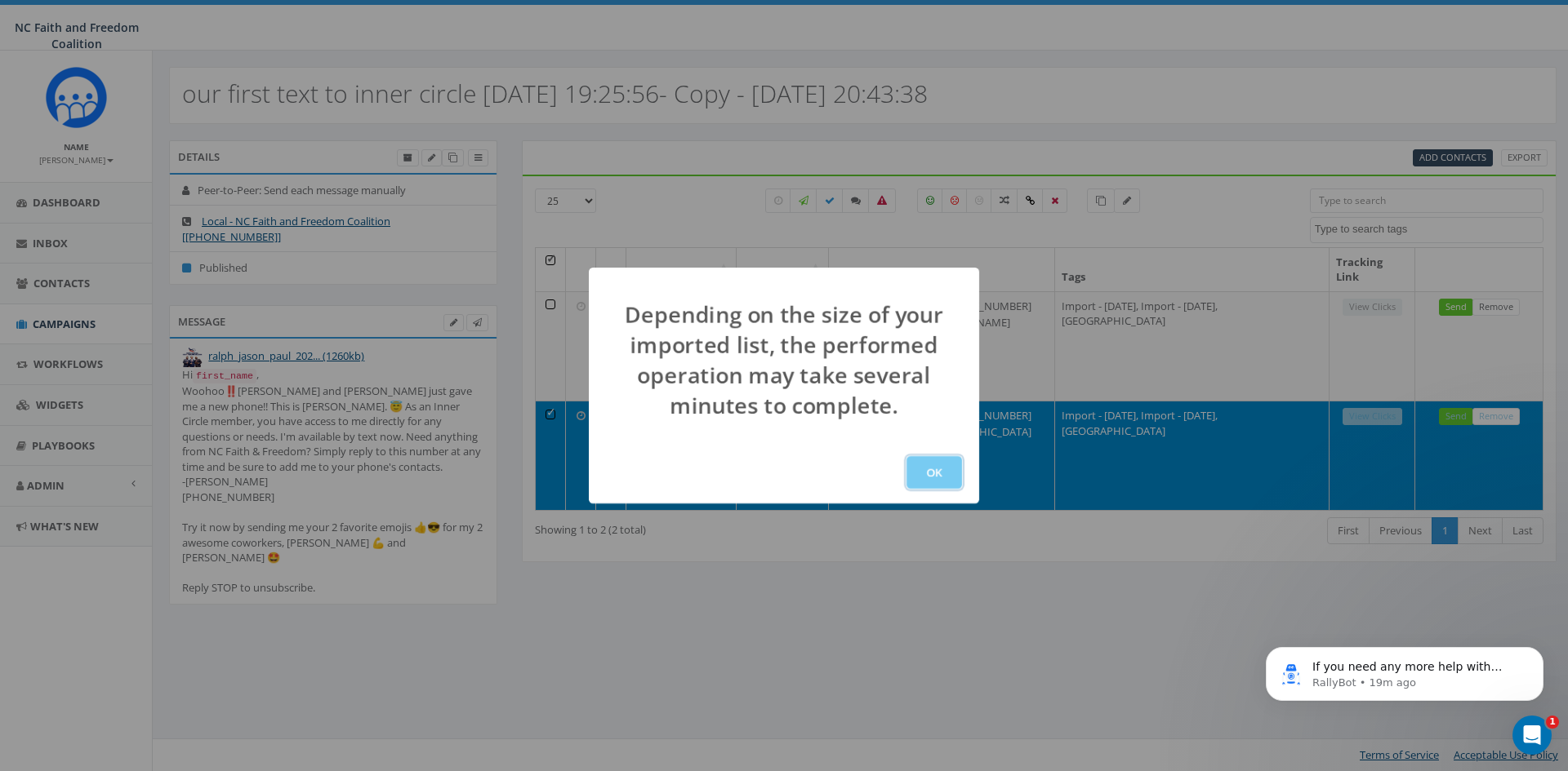
click at [931, 464] on button "OK" at bounding box center [934, 472] width 55 height 33
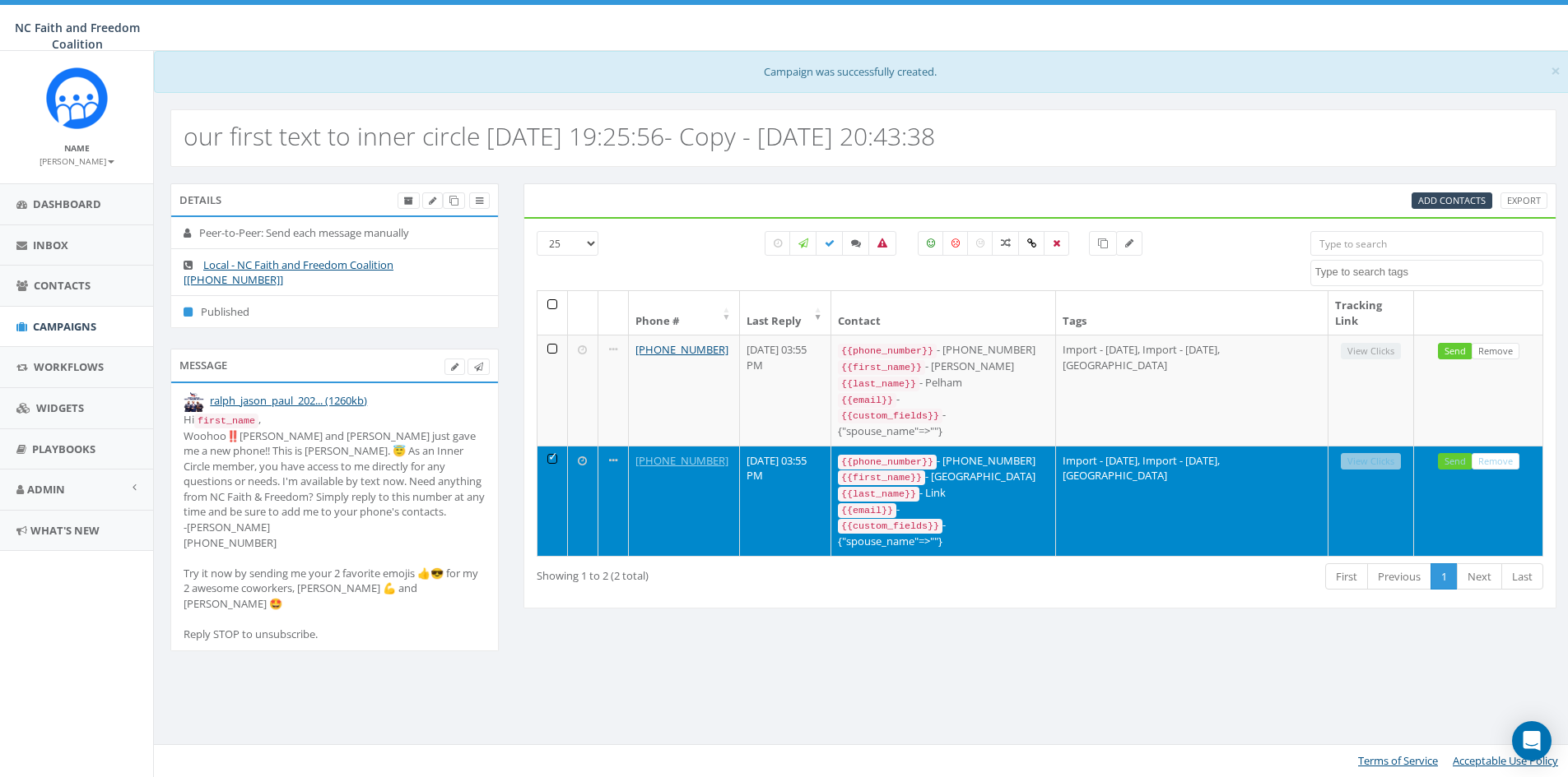
select select
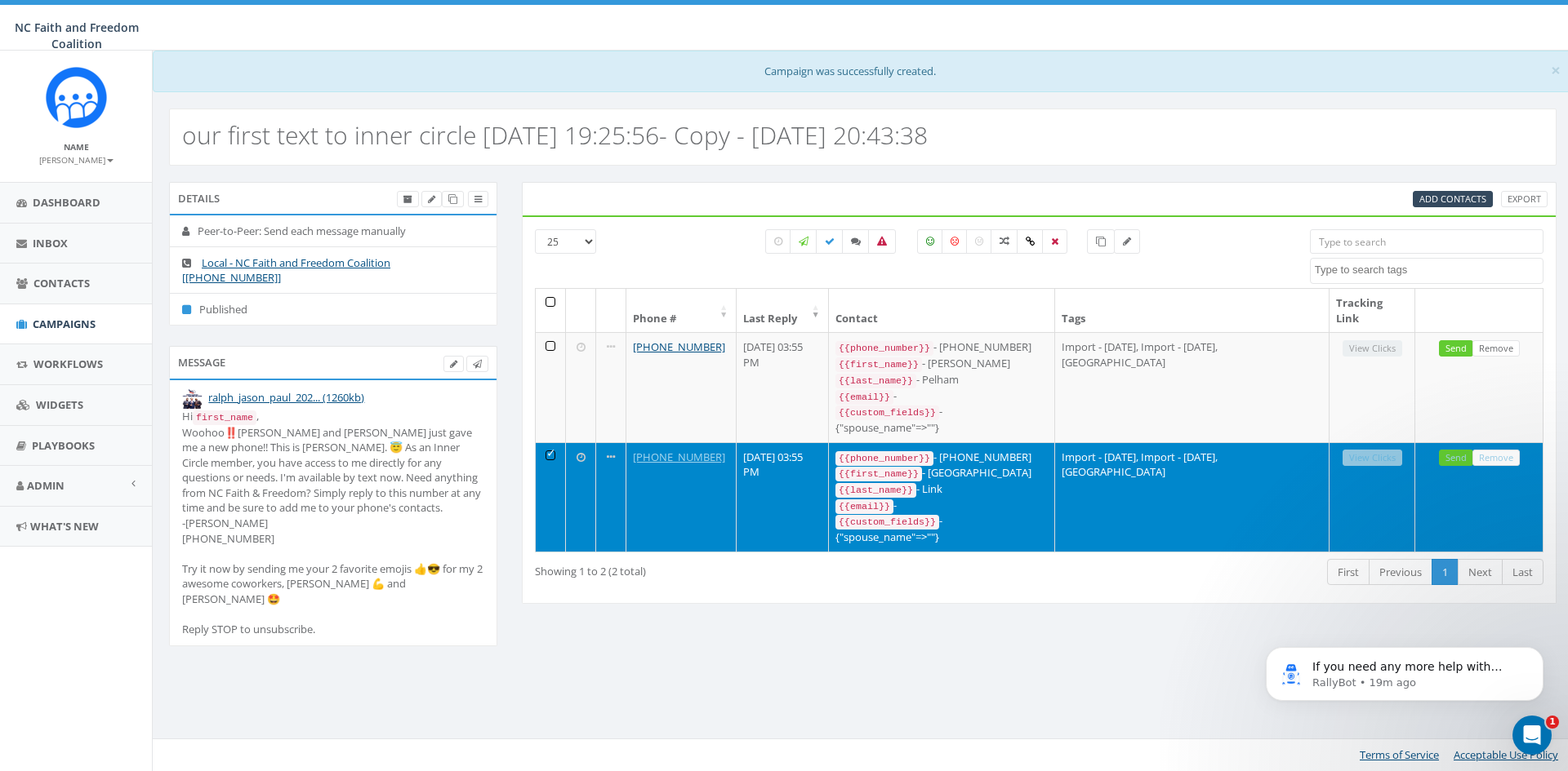
click at [1469, 481] on td "Send Remove" at bounding box center [1480, 497] width 129 height 110
click at [646, 641] on div "Details Peer-to-Peer: Send each message manually Local - NC Faith and Freedom C…" at bounding box center [863, 425] width 1413 height 485
click at [555, 445] on td at bounding box center [551, 497] width 30 height 110
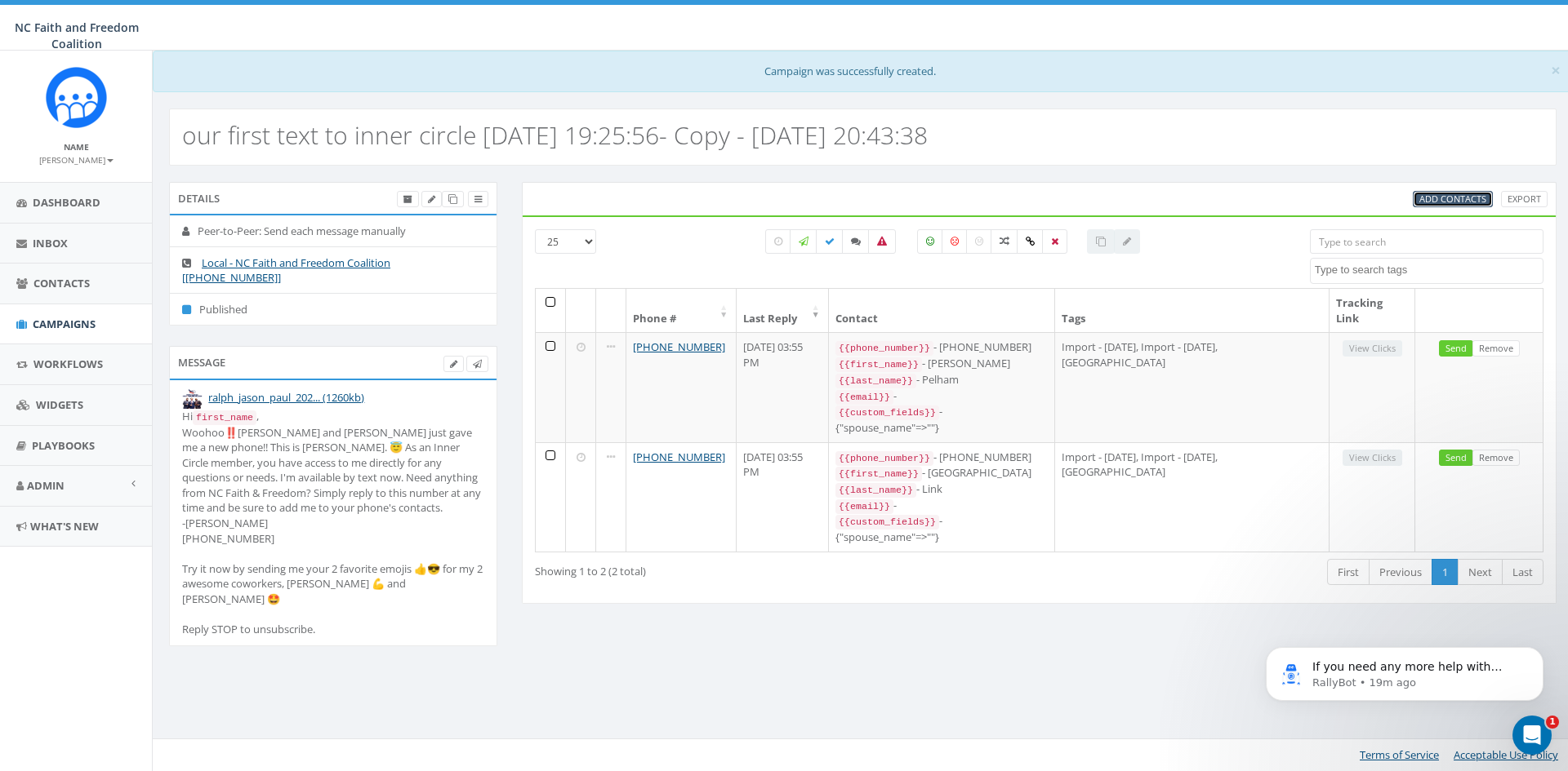
click at [1457, 203] on span "Add Contacts" at bounding box center [1453, 199] width 67 height 12
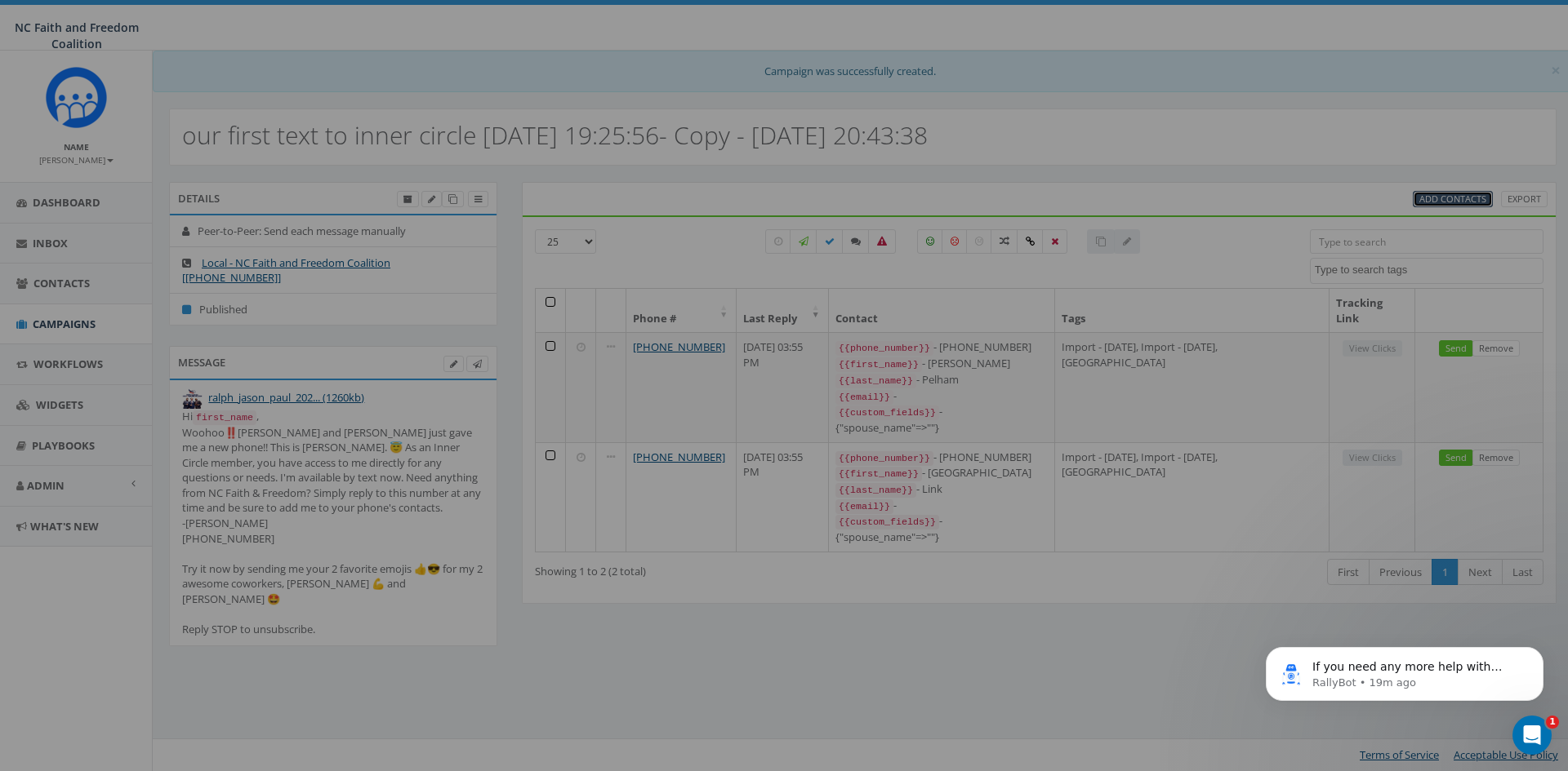
select select
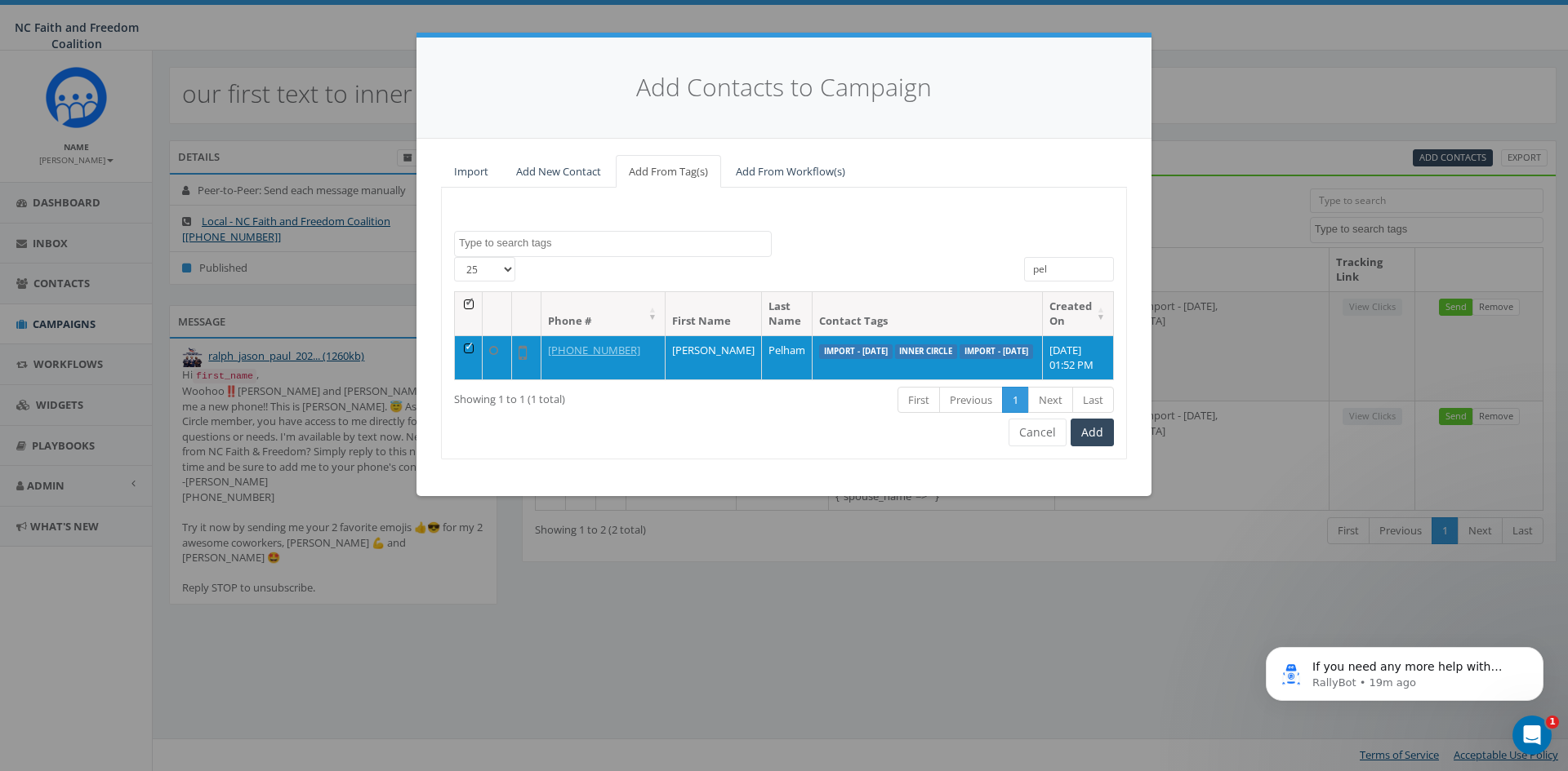
drag, startPoint x: 1057, startPoint y: 269, endPoint x: 1027, endPoint y: 269, distance: 30.0
click at [1027, 269] on input "pel" at bounding box center [1069, 269] width 90 height 24
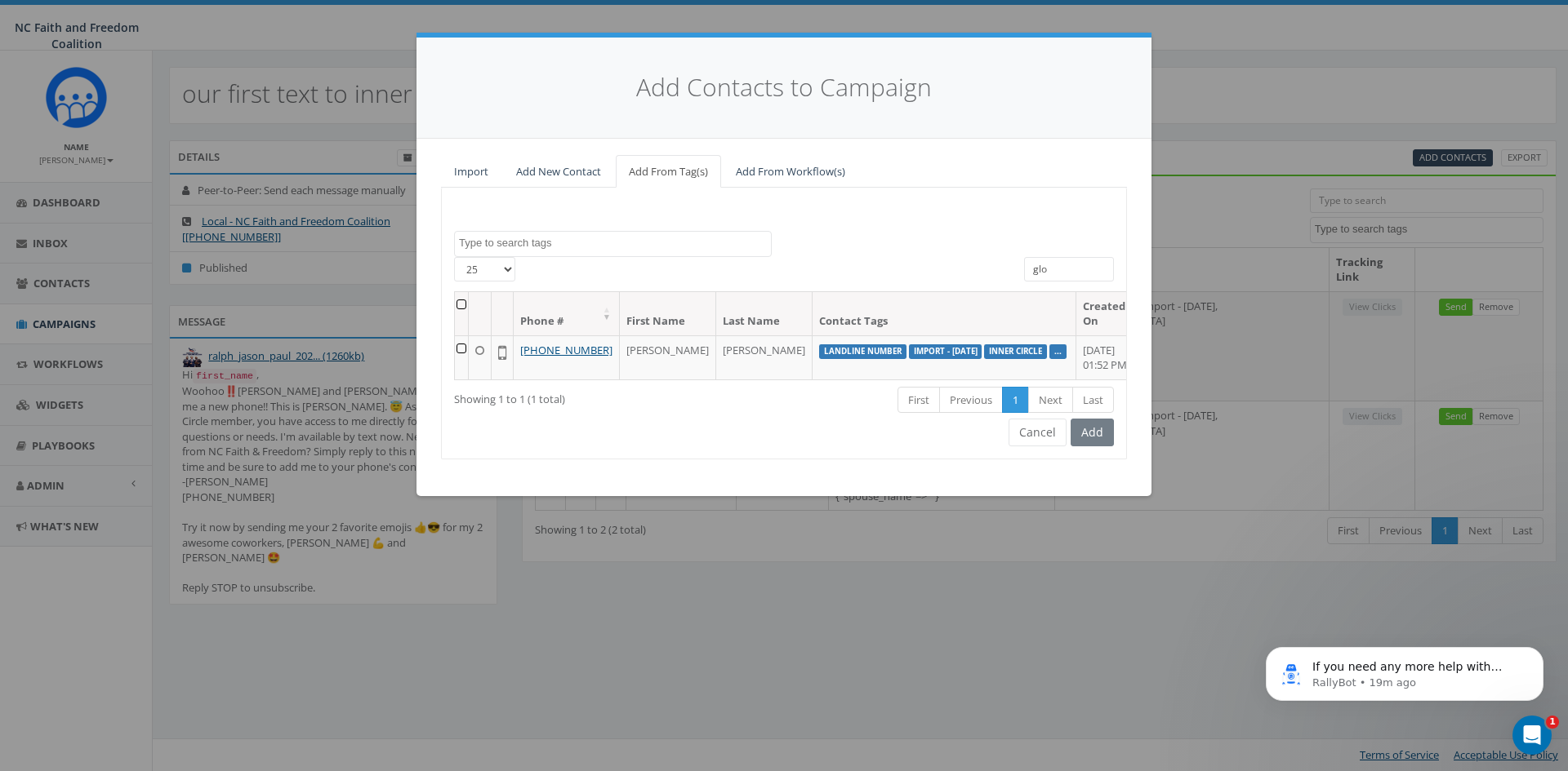
type input "glo"
click at [1100, 446] on div "Add" at bounding box center [1090, 432] width 47 height 28
click at [465, 350] on td at bounding box center [463, 357] width 14 height 44
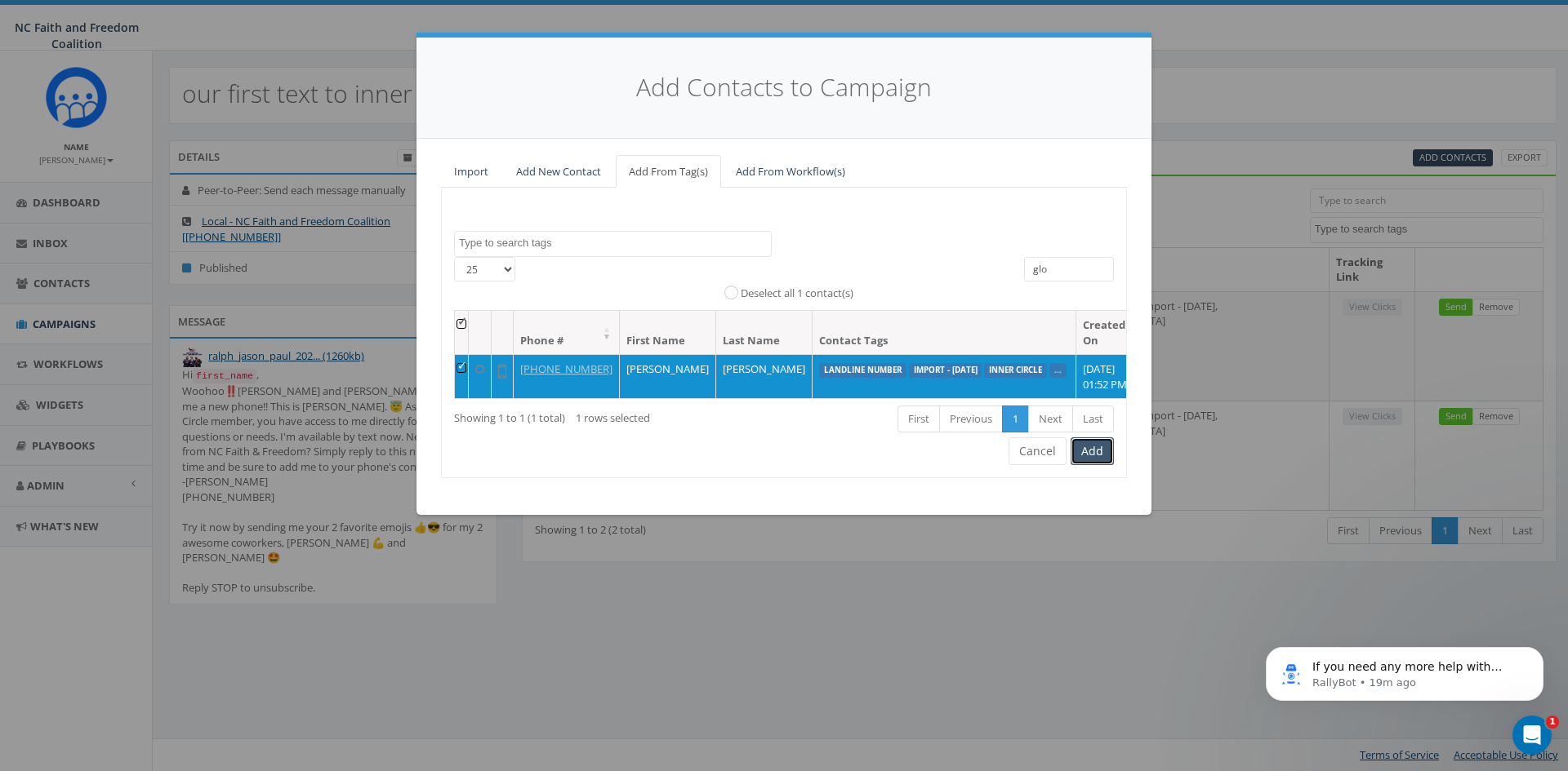
click at [1083, 464] on button "Add" at bounding box center [1092, 451] width 43 height 28
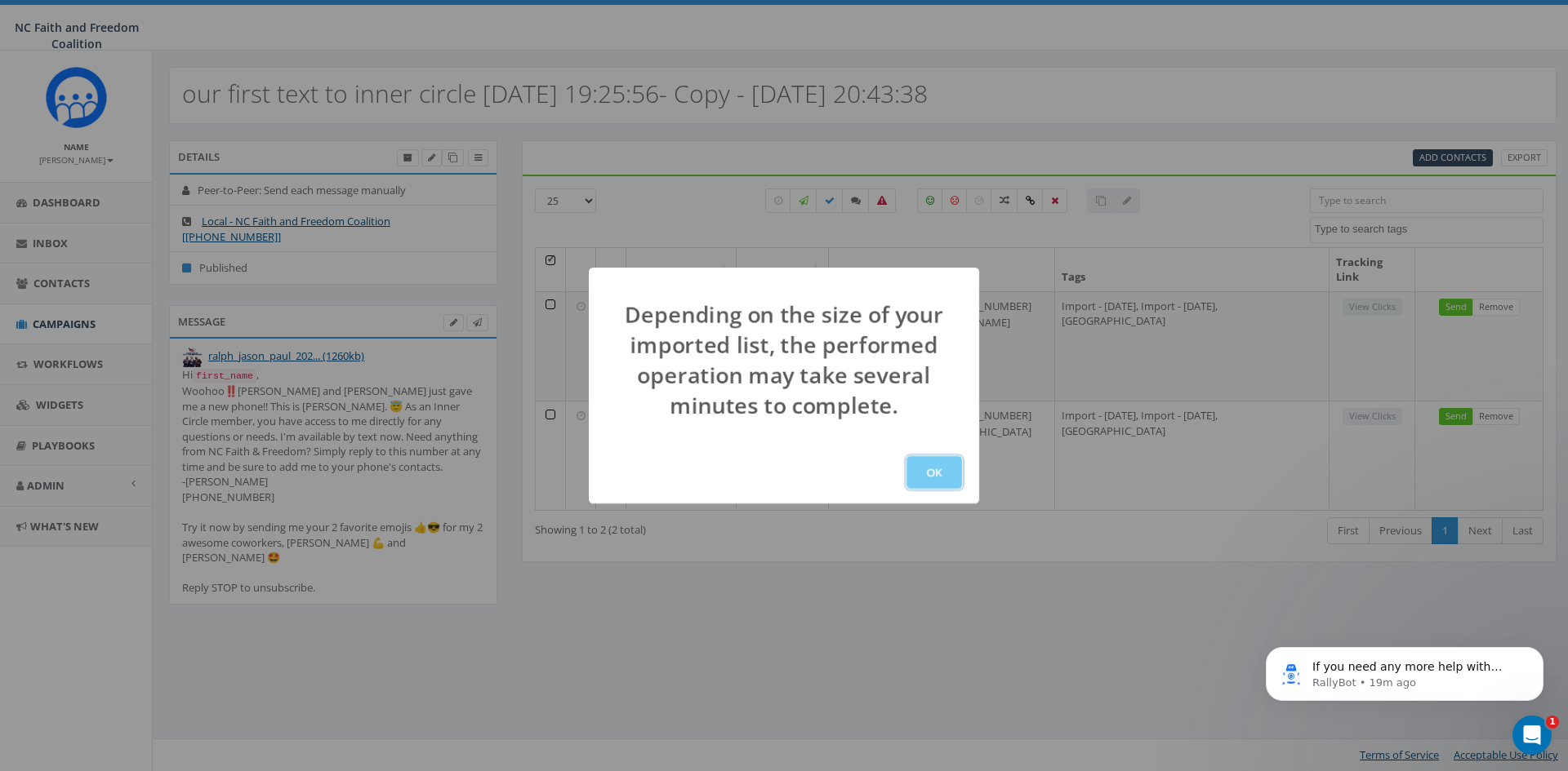
click at [941, 468] on button "OK" at bounding box center [934, 472] width 55 height 33
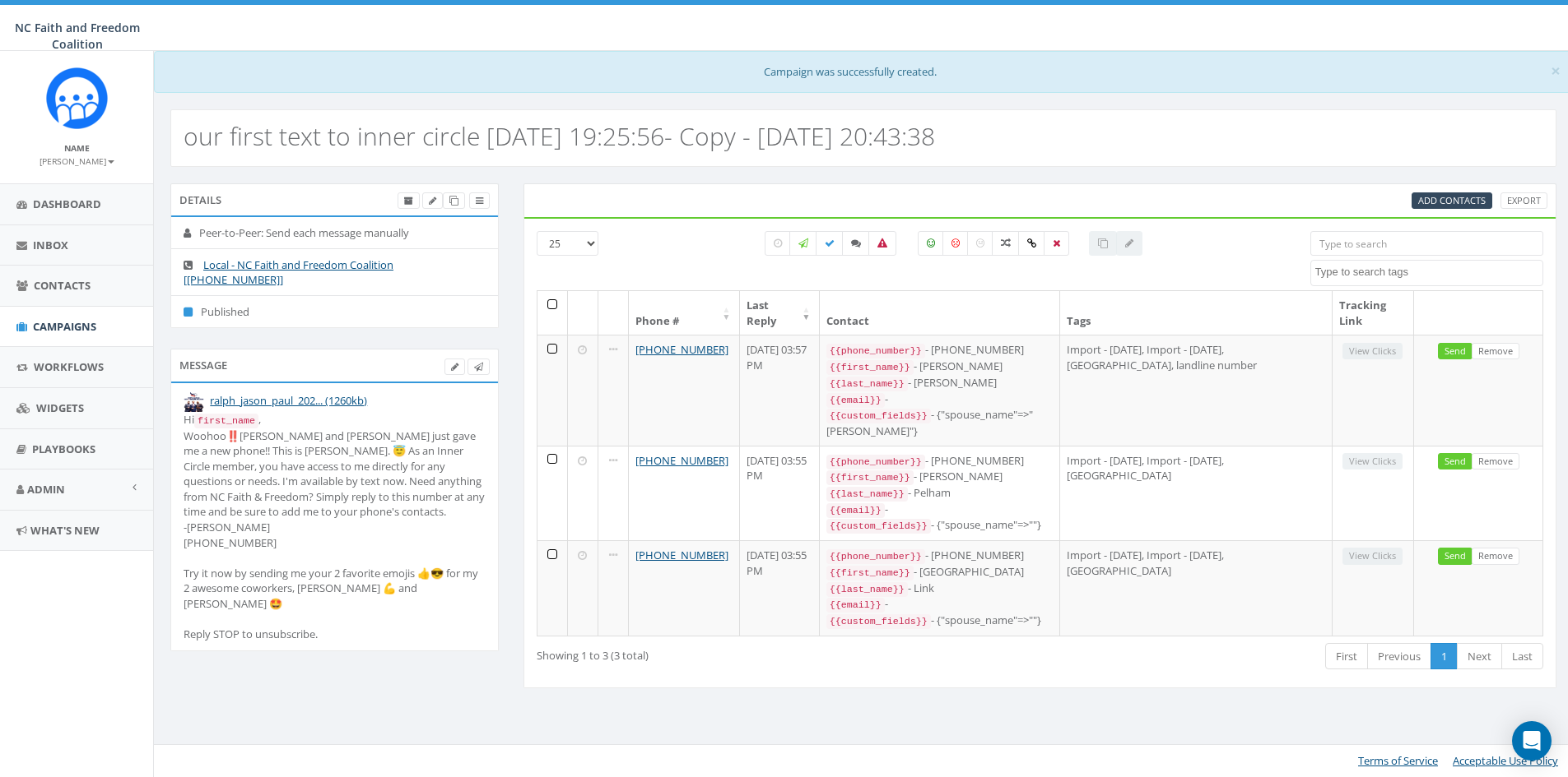
select select
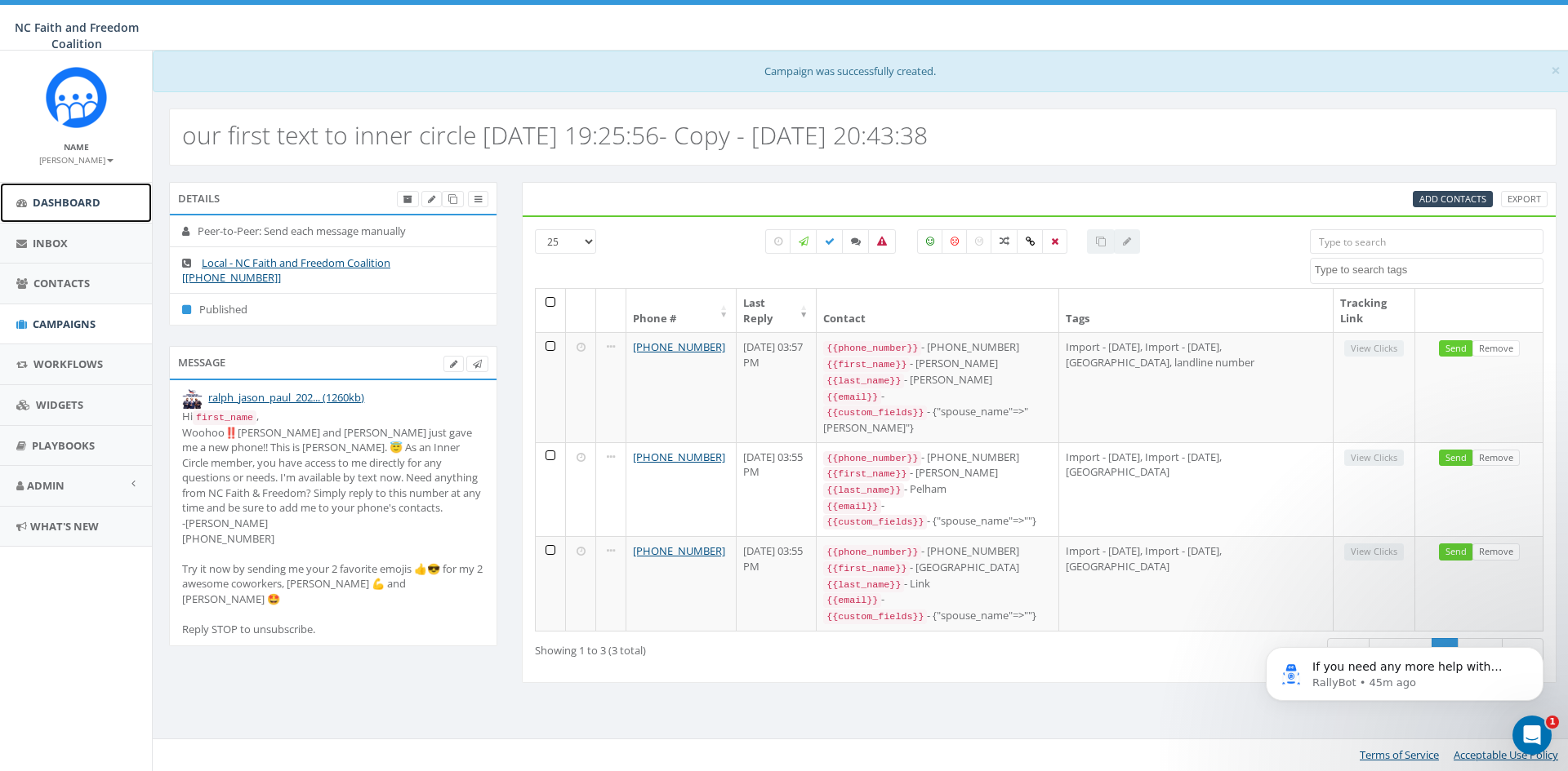
click at [73, 201] on span "Dashboard" at bounding box center [67, 203] width 68 height 14
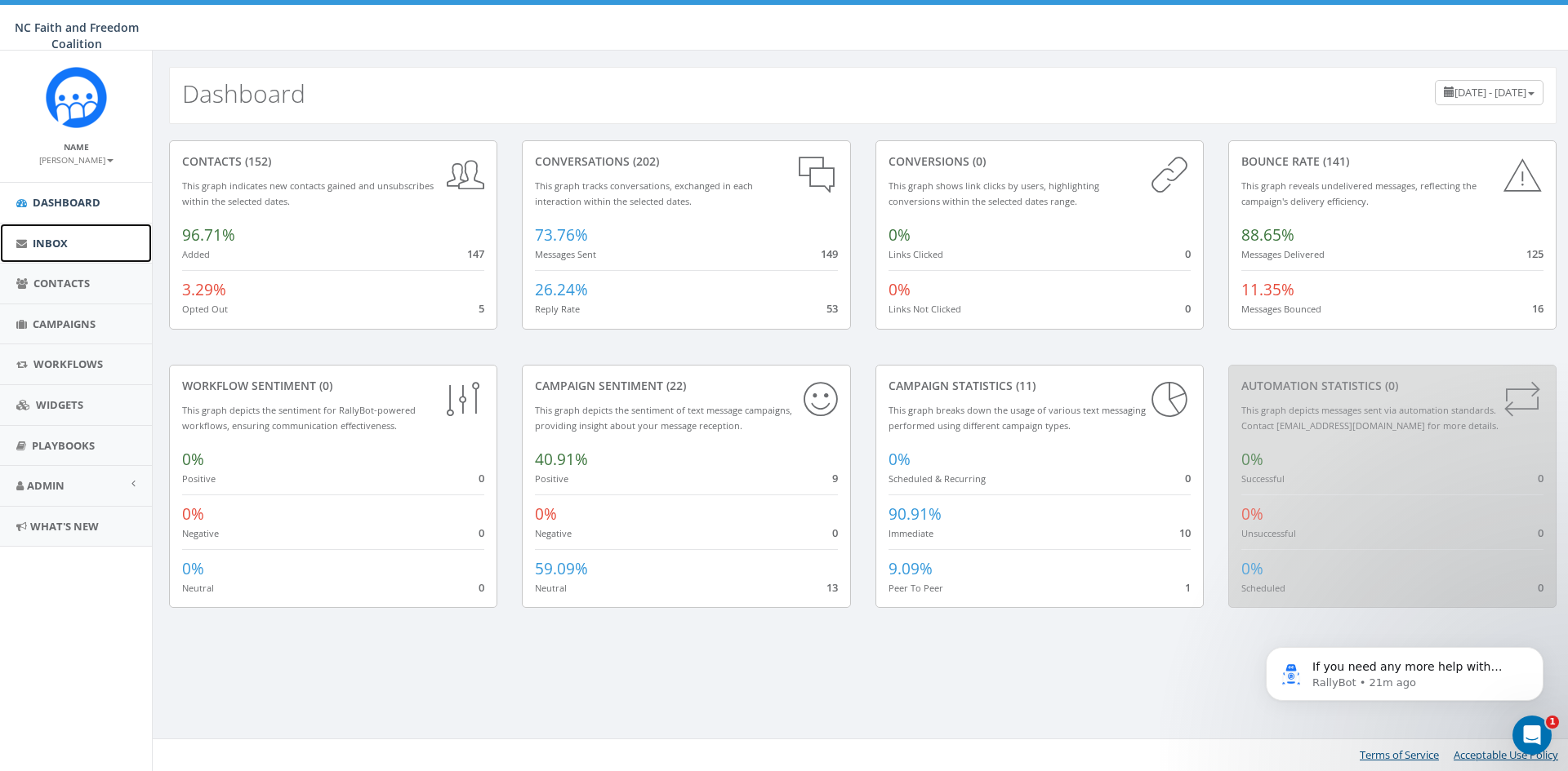
click at [79, 241] on link "Inbox" at bounding box center [76, 244] width 152 height 40
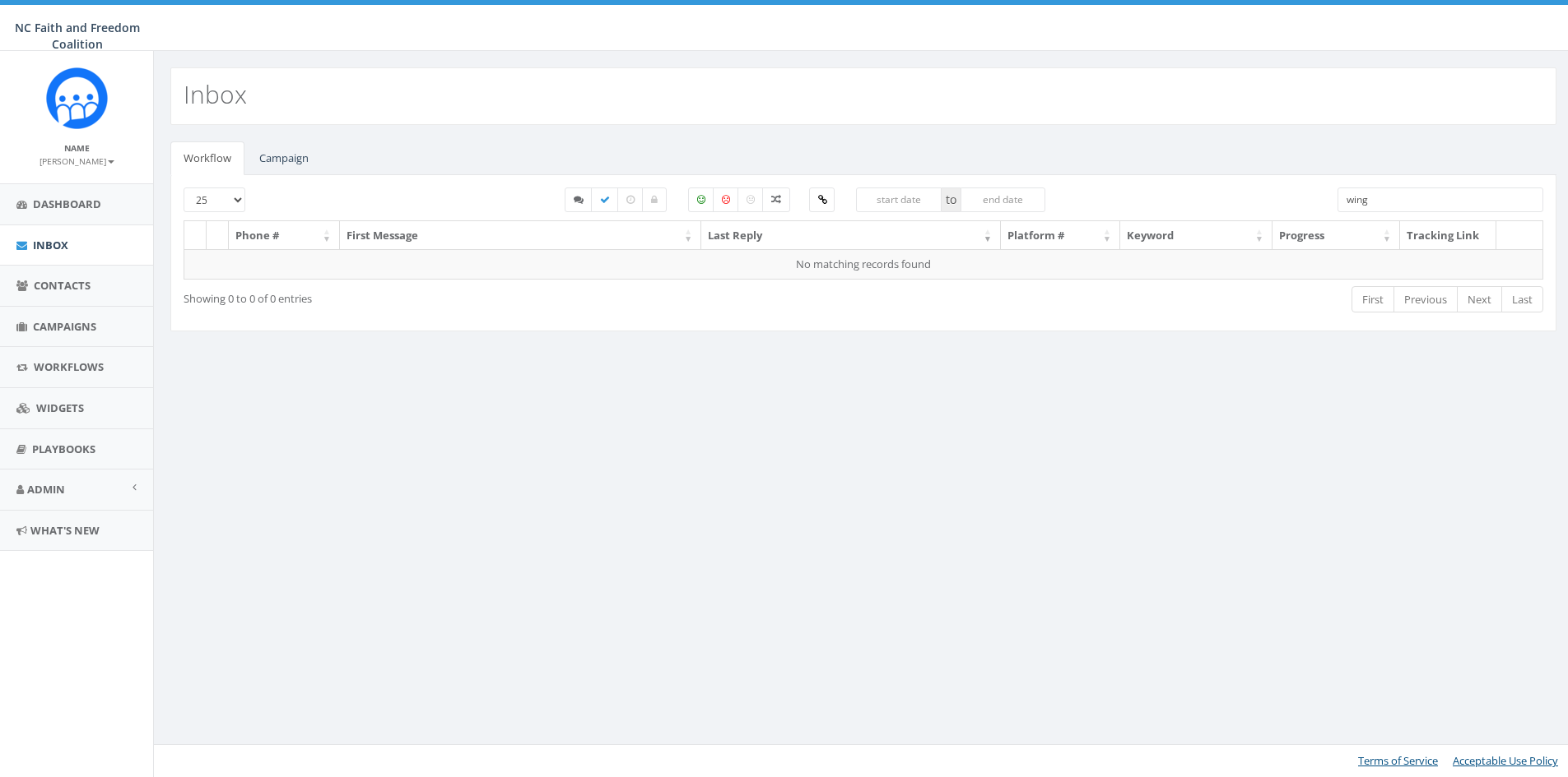
select select
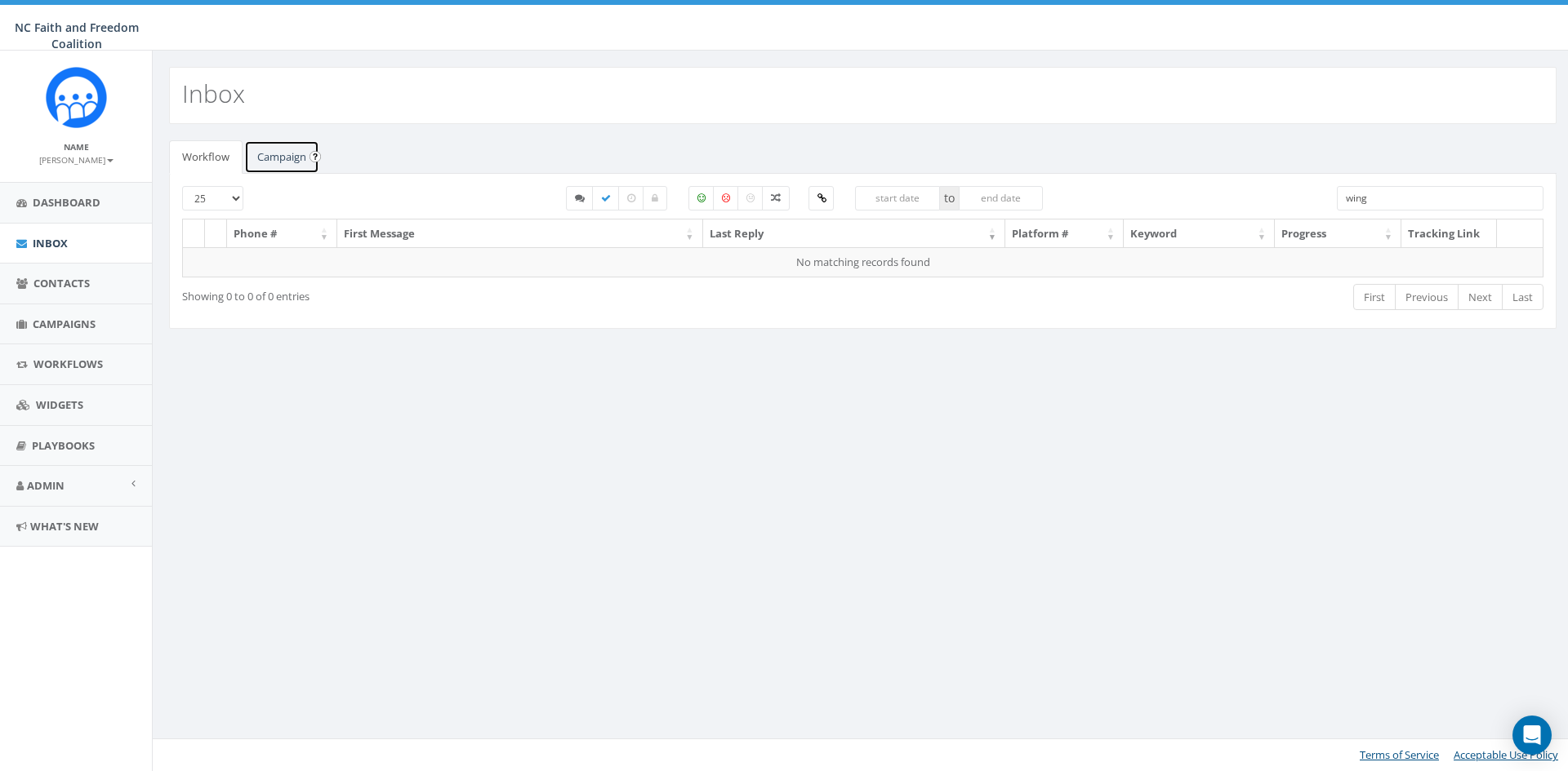
click at [290, 144] on link "Campaign" at bounding box center [282, 157] width 75 height 34
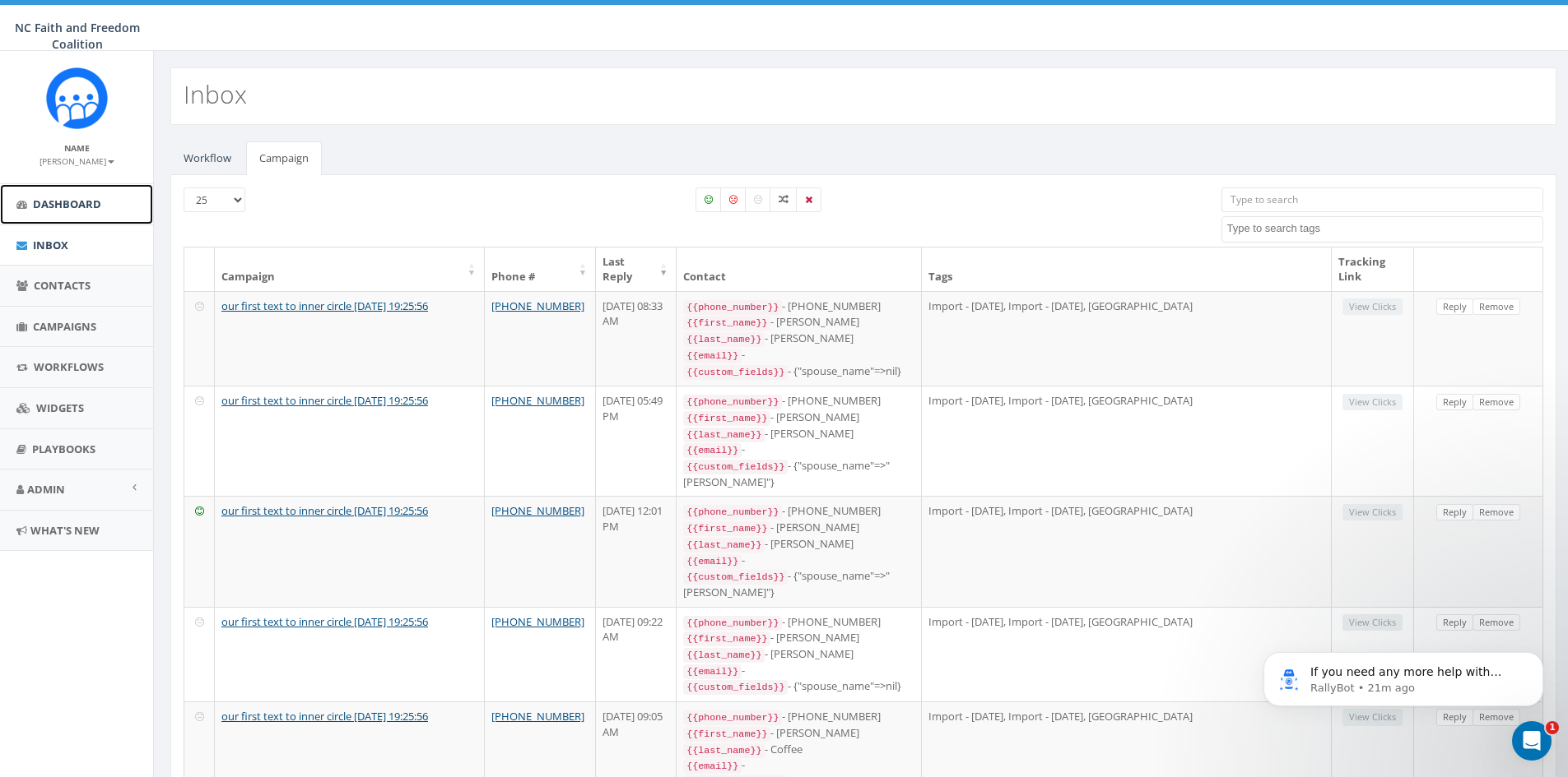
click at [101, 198] on span "Dashboard" at bounding box center [67, 204] width 68 height 14
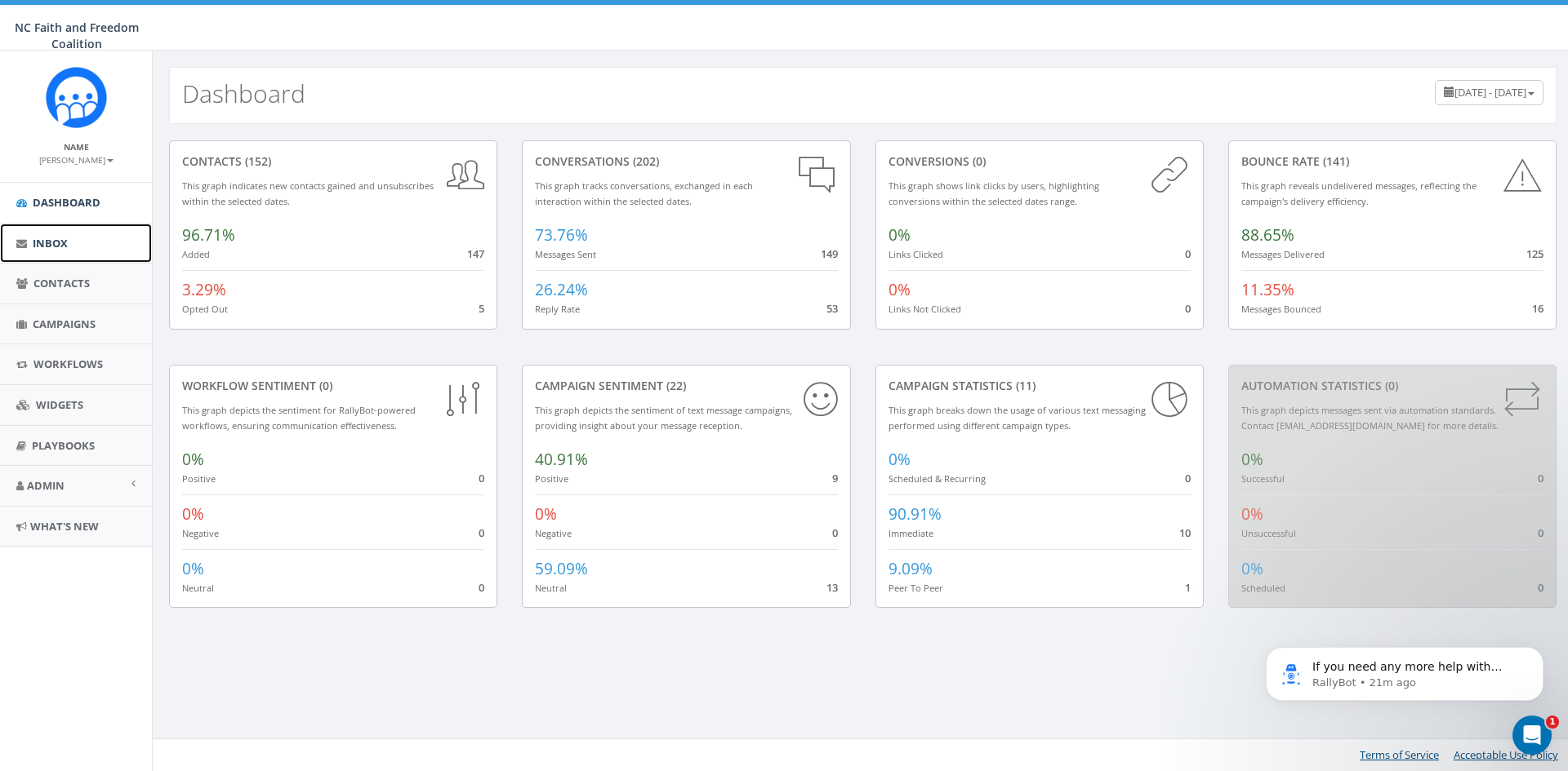
click at [70, 236] on link "Inbox" at bounding box center [76, 244] width 152 height 40
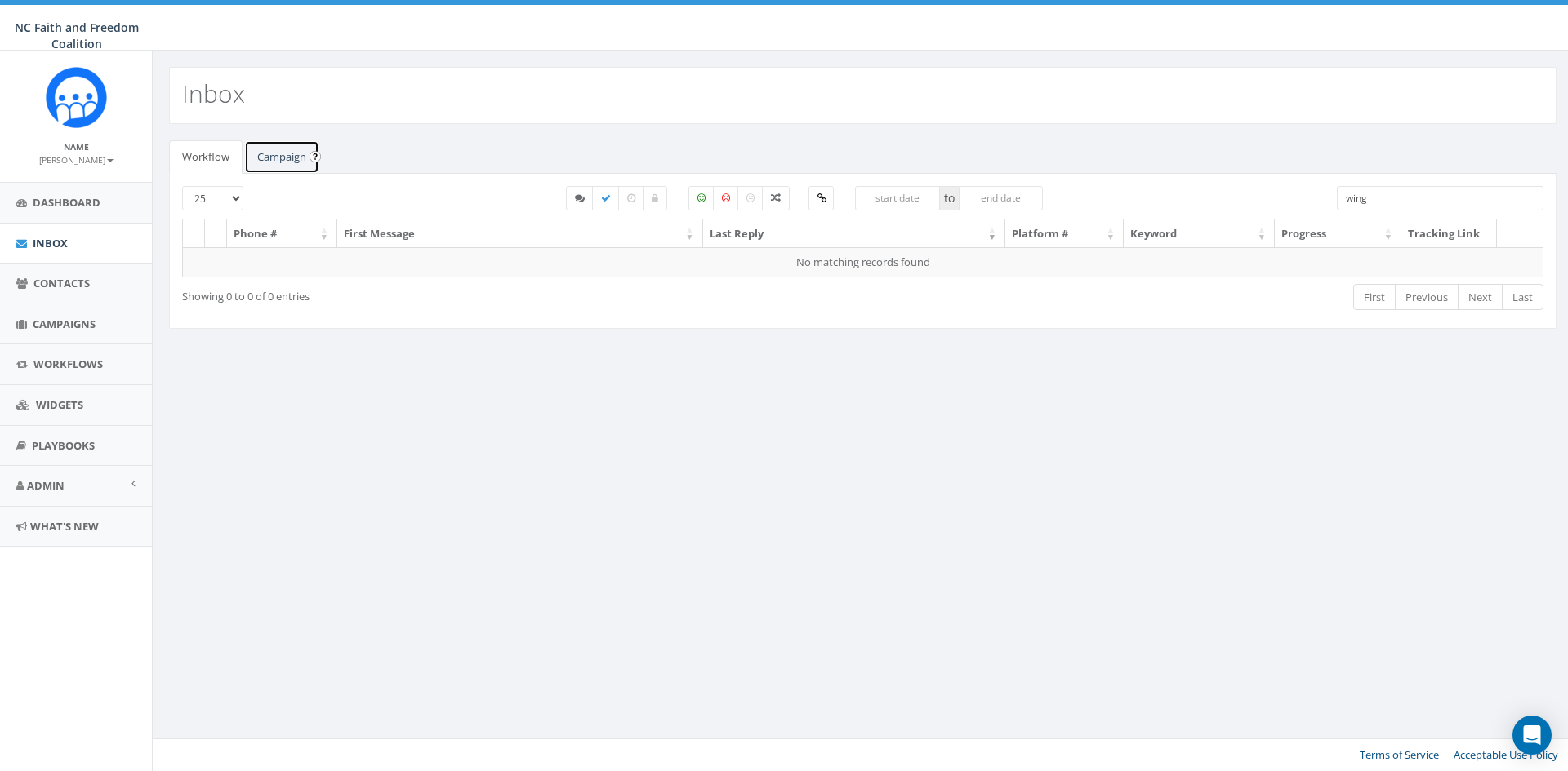
click at [276, 152] on link "Campaign" at bounding box center [282, 157] width 75 height 34
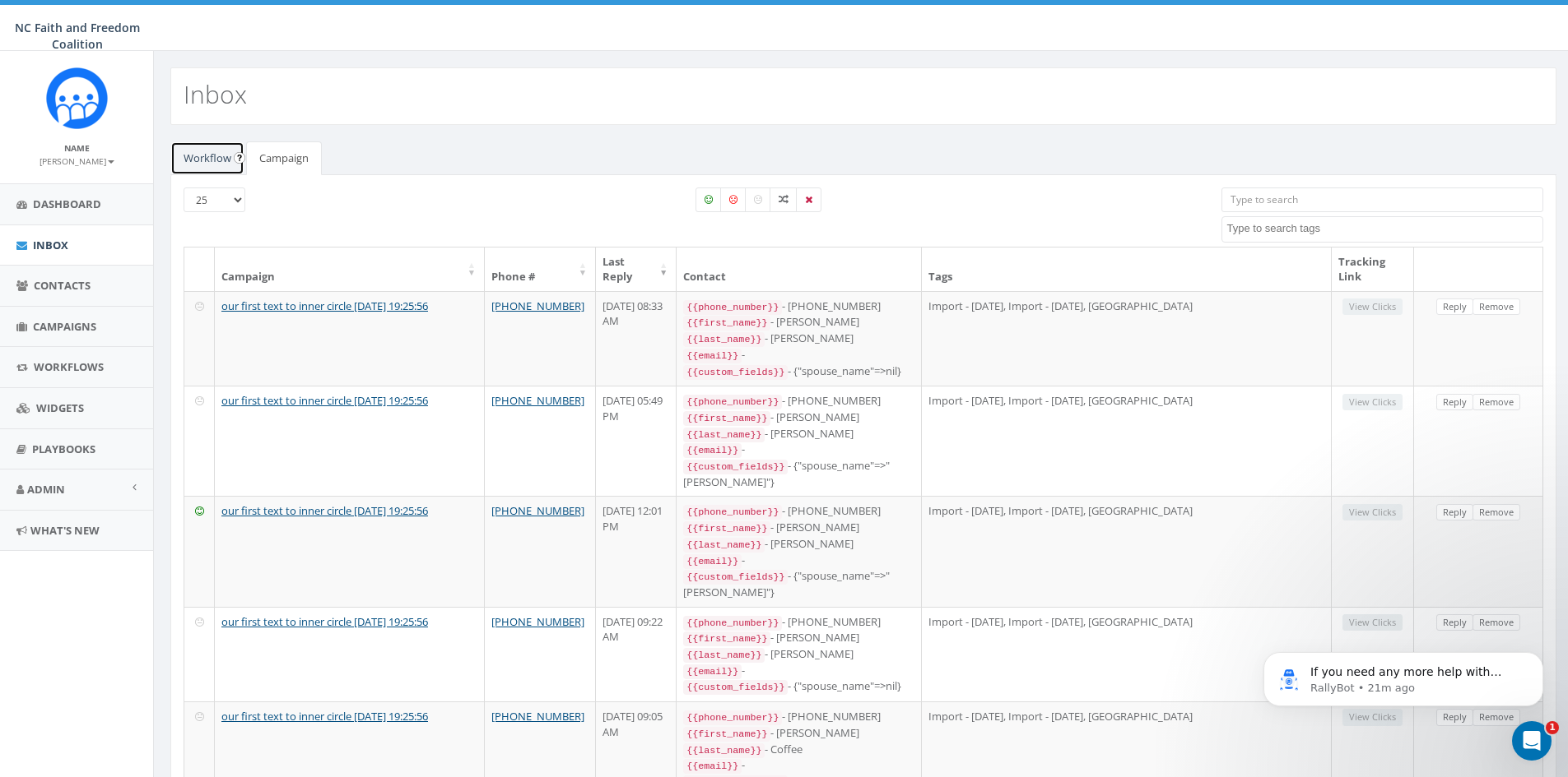
click at [206, 159] on link "Workflow" at bounding box center [207, 158] width 74 height 34
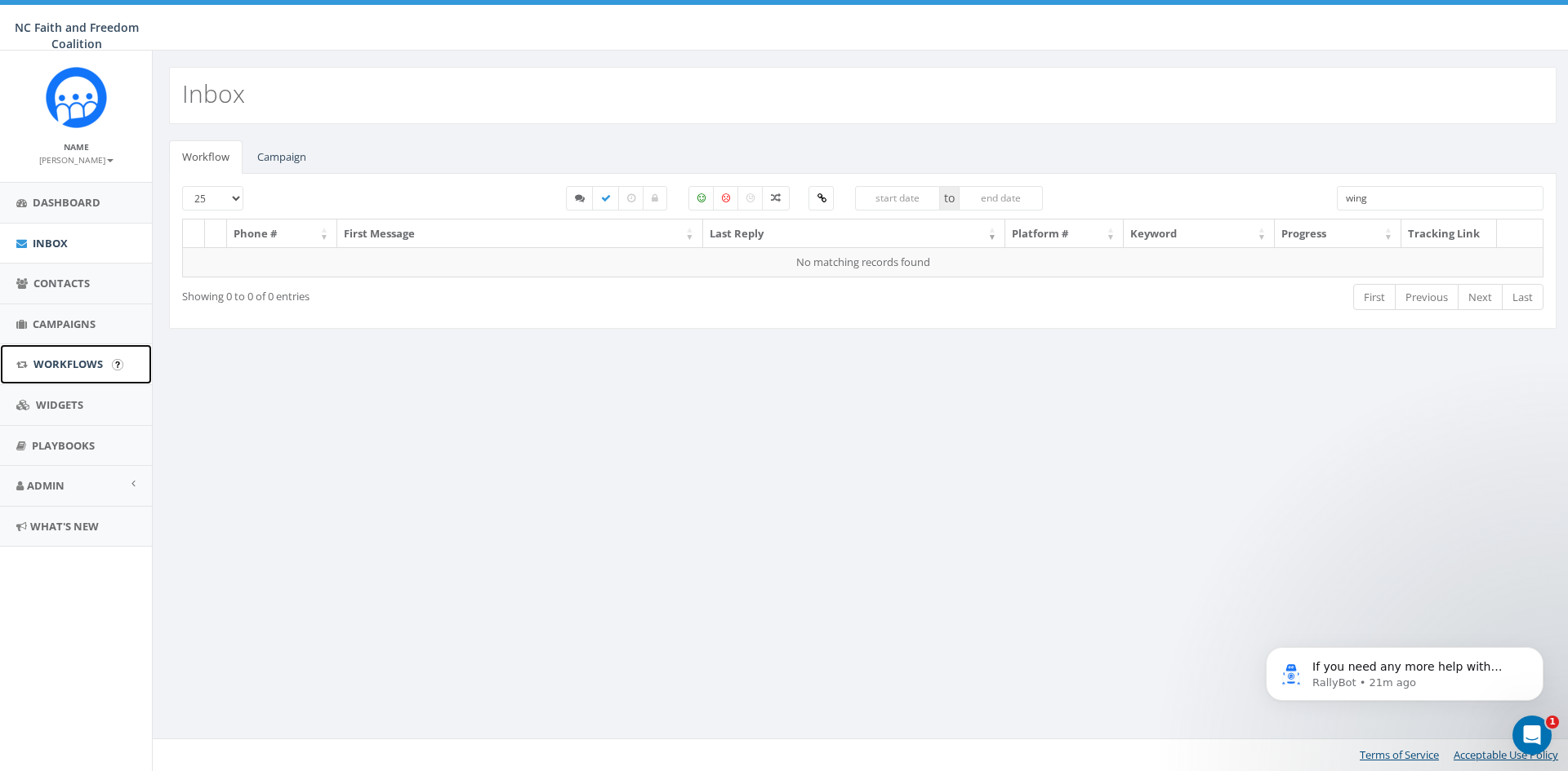
click at [64, 355] on link "Workflows" at bounding box center [76, 364] width 152 height 40
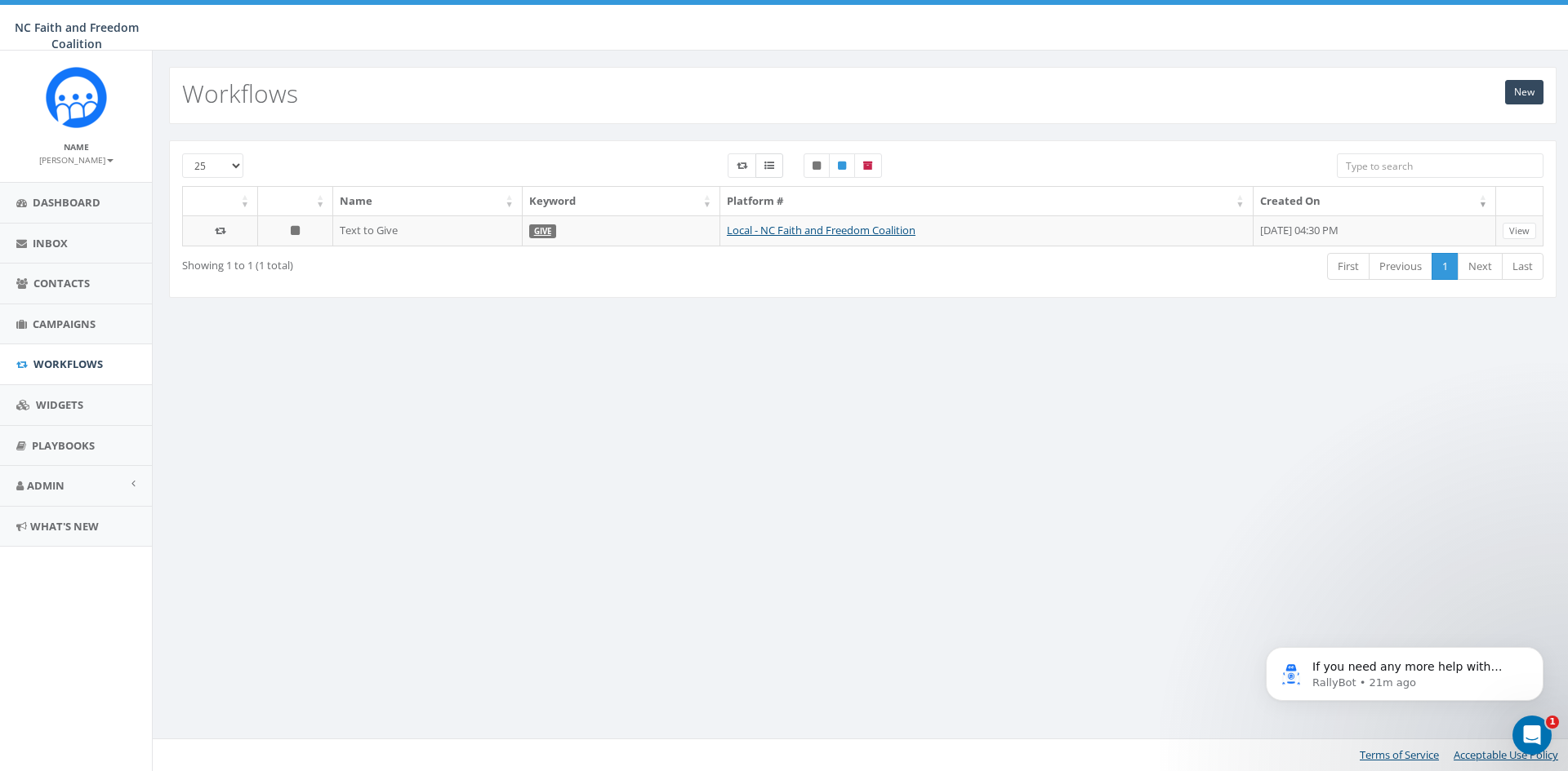
click at [769, 162] on icon at bounding box center [769, 165] width 10 height 10
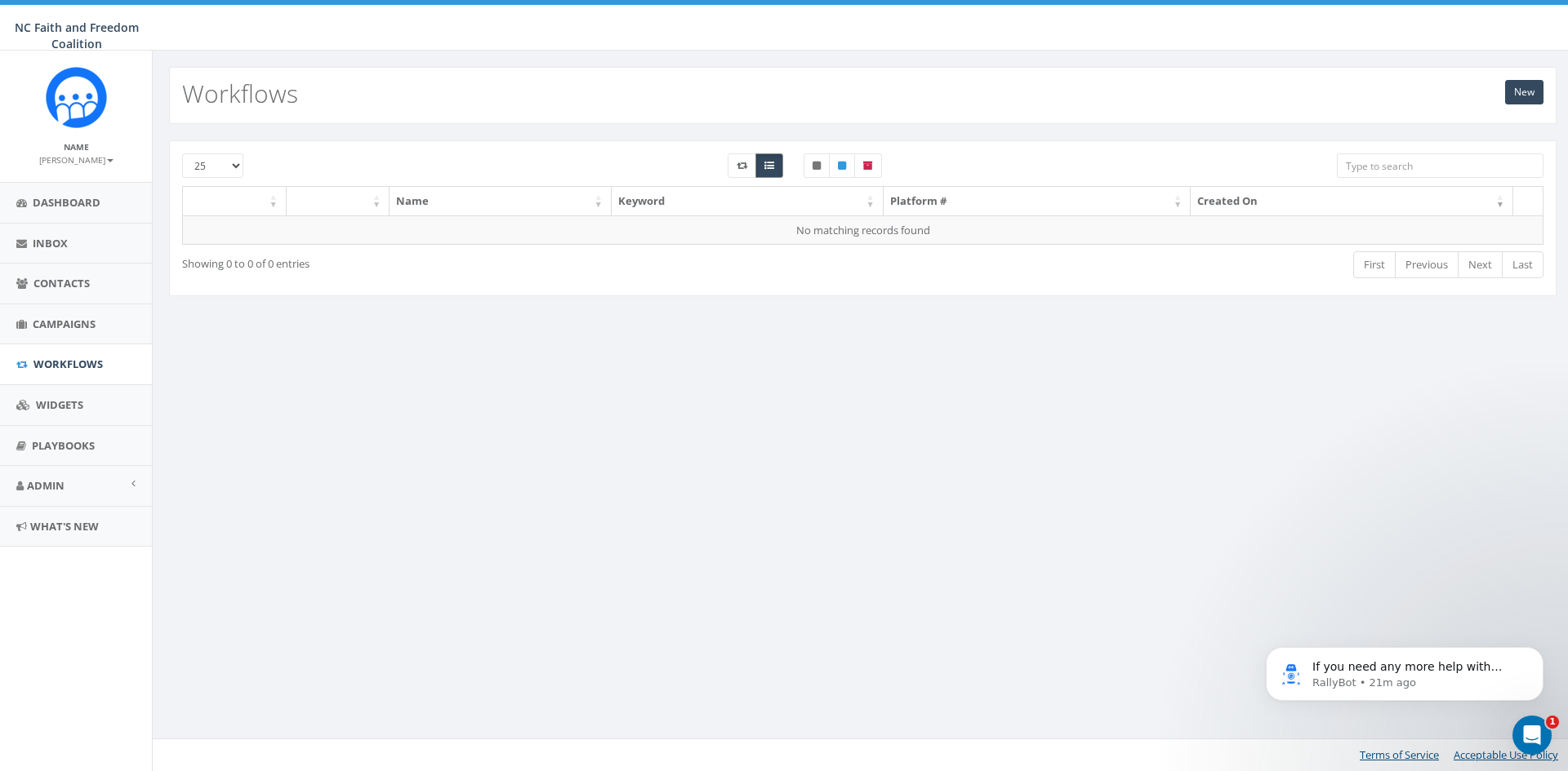
click at [769, 162] on icon at bounding box center [769, 165] width 10 height 10
checkbox input "false"
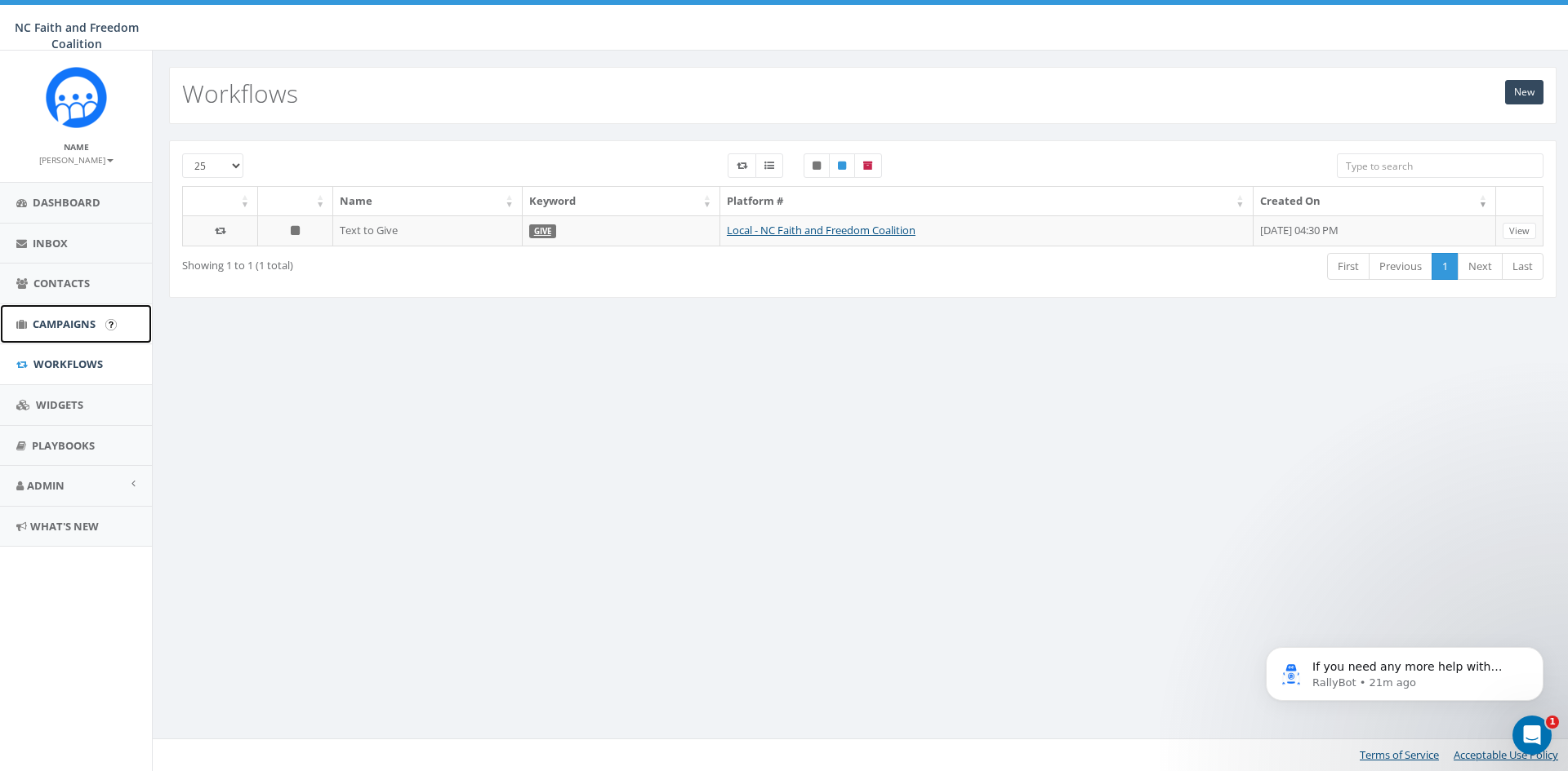
click at [53, 328] on span "Campaigns" at bounding box center [64, 324] width 63 height 14
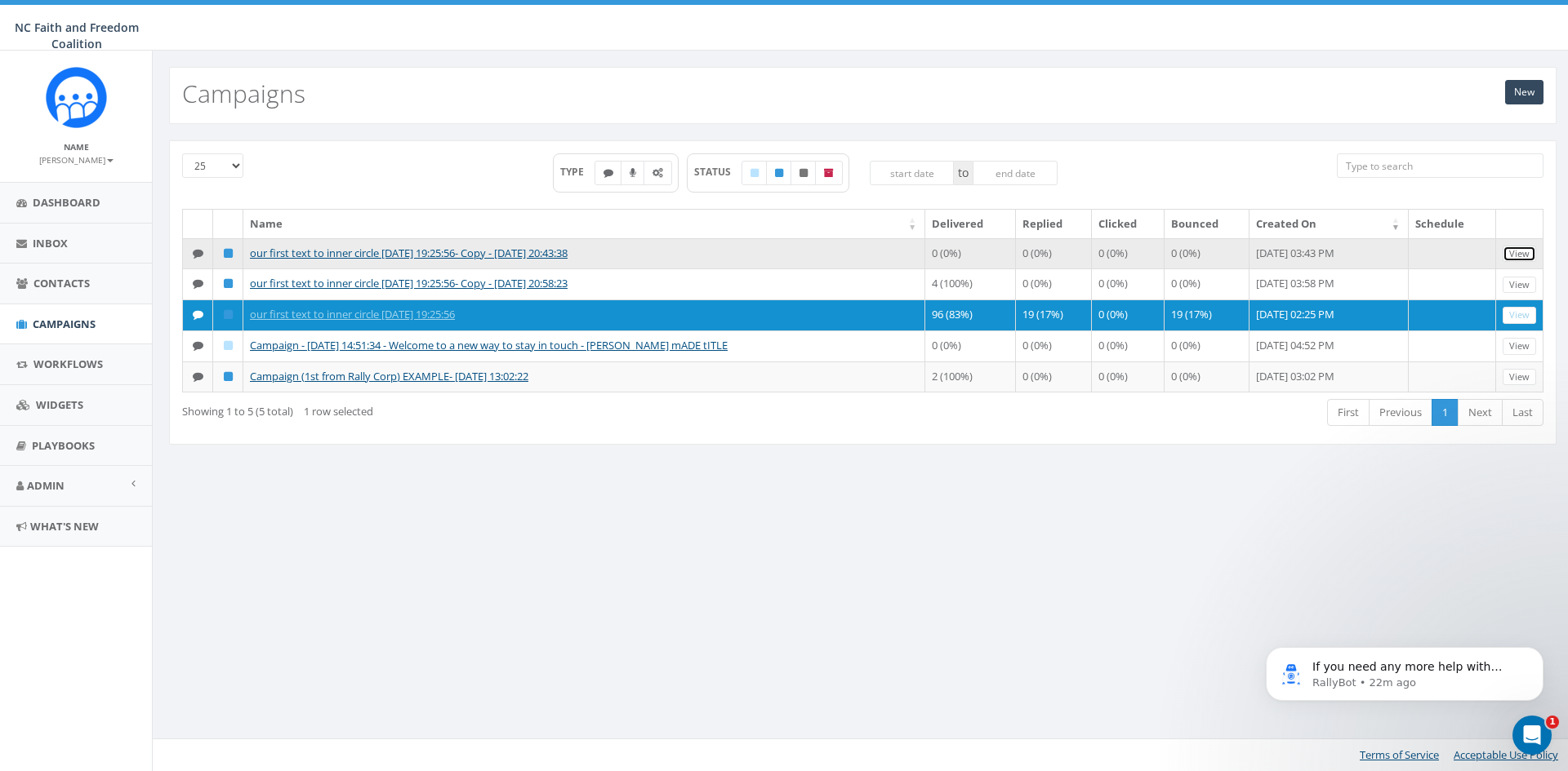
click at [1524, 250] on link "View" at bounding box center [1520, 253] width 34 height 17
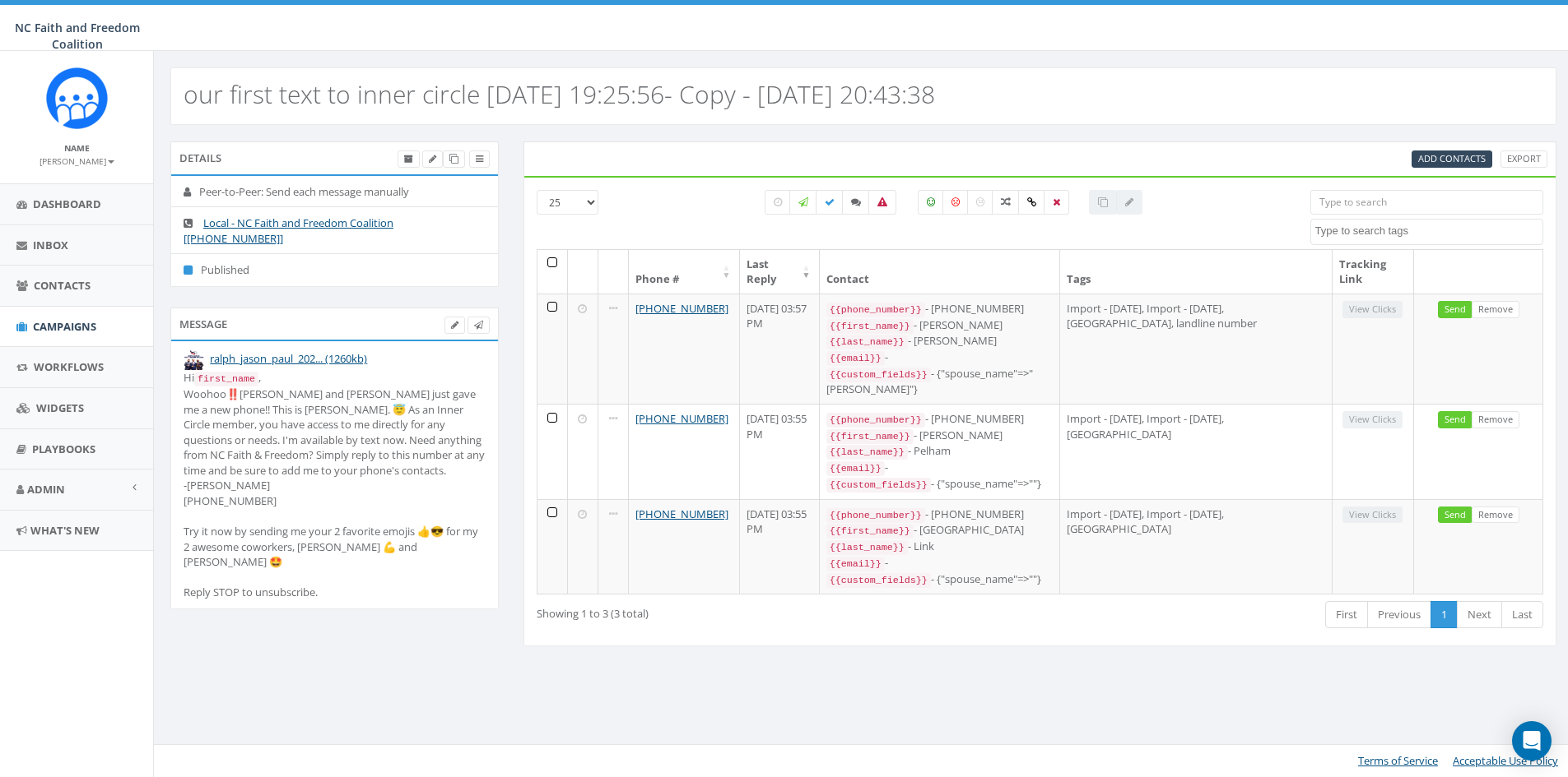
select select
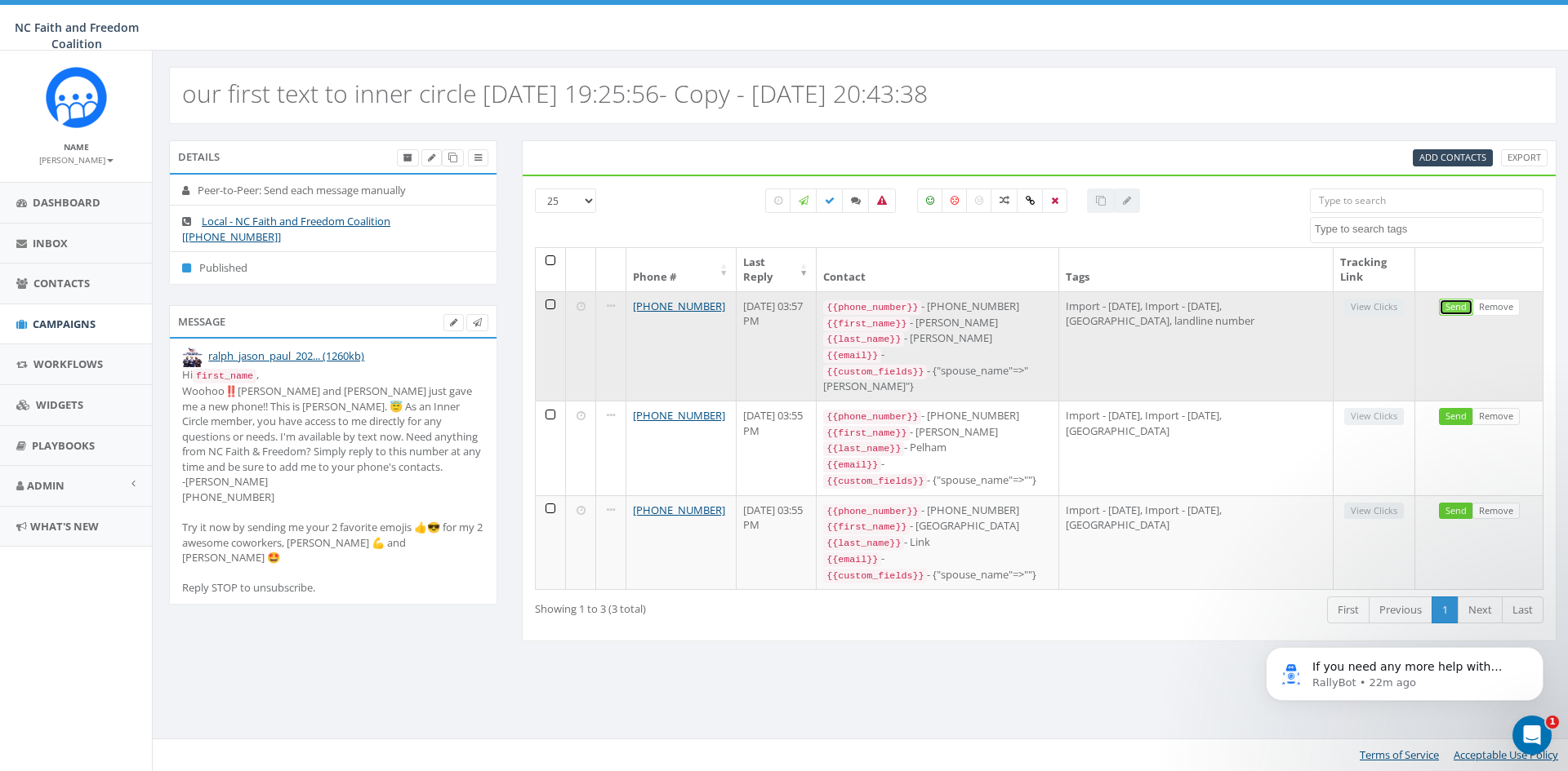
click at [1453, 306] on link "Send" at bounding box center [1456, 307] width 34 height 17
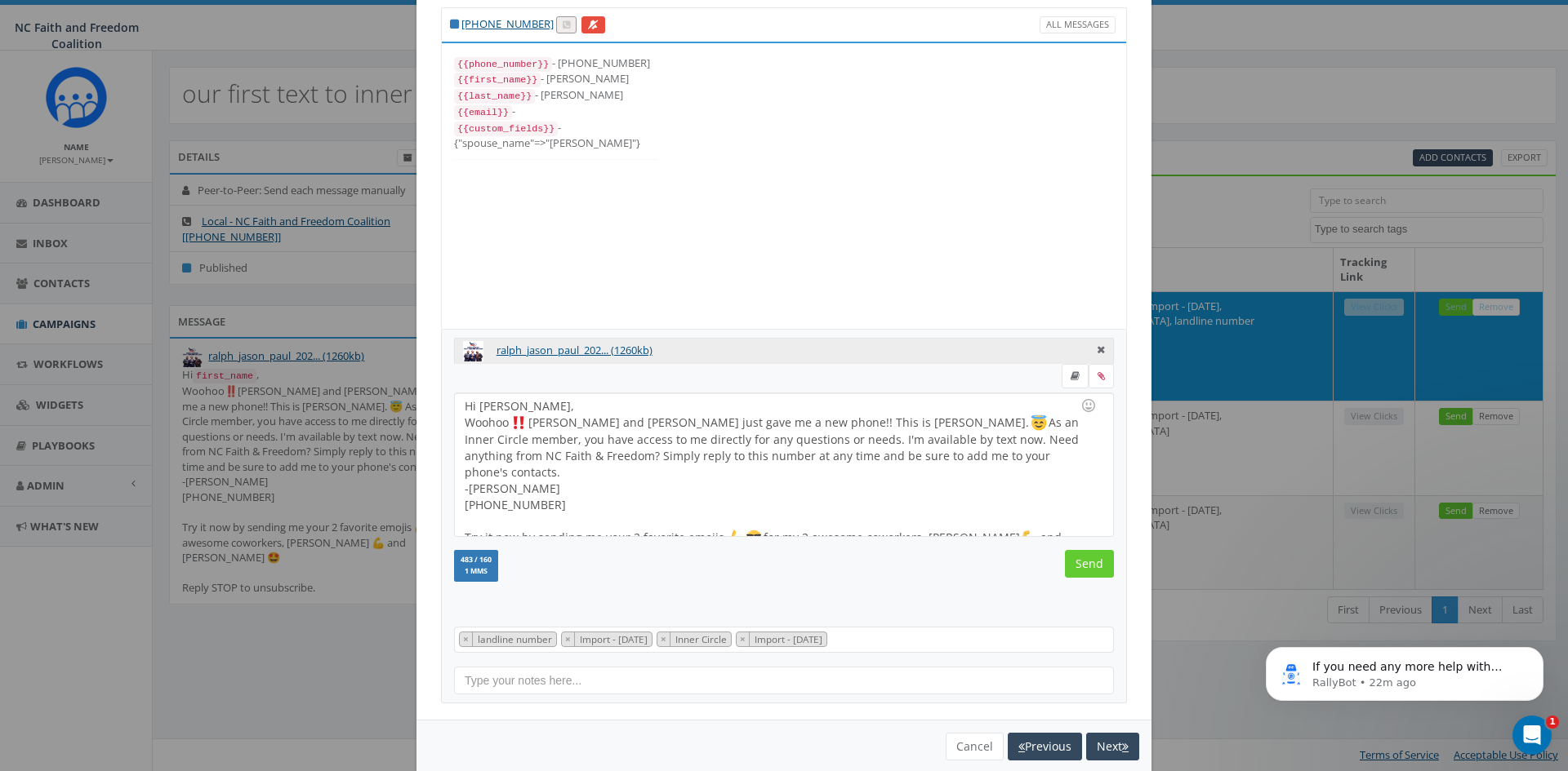
scroll to position [72, 0]
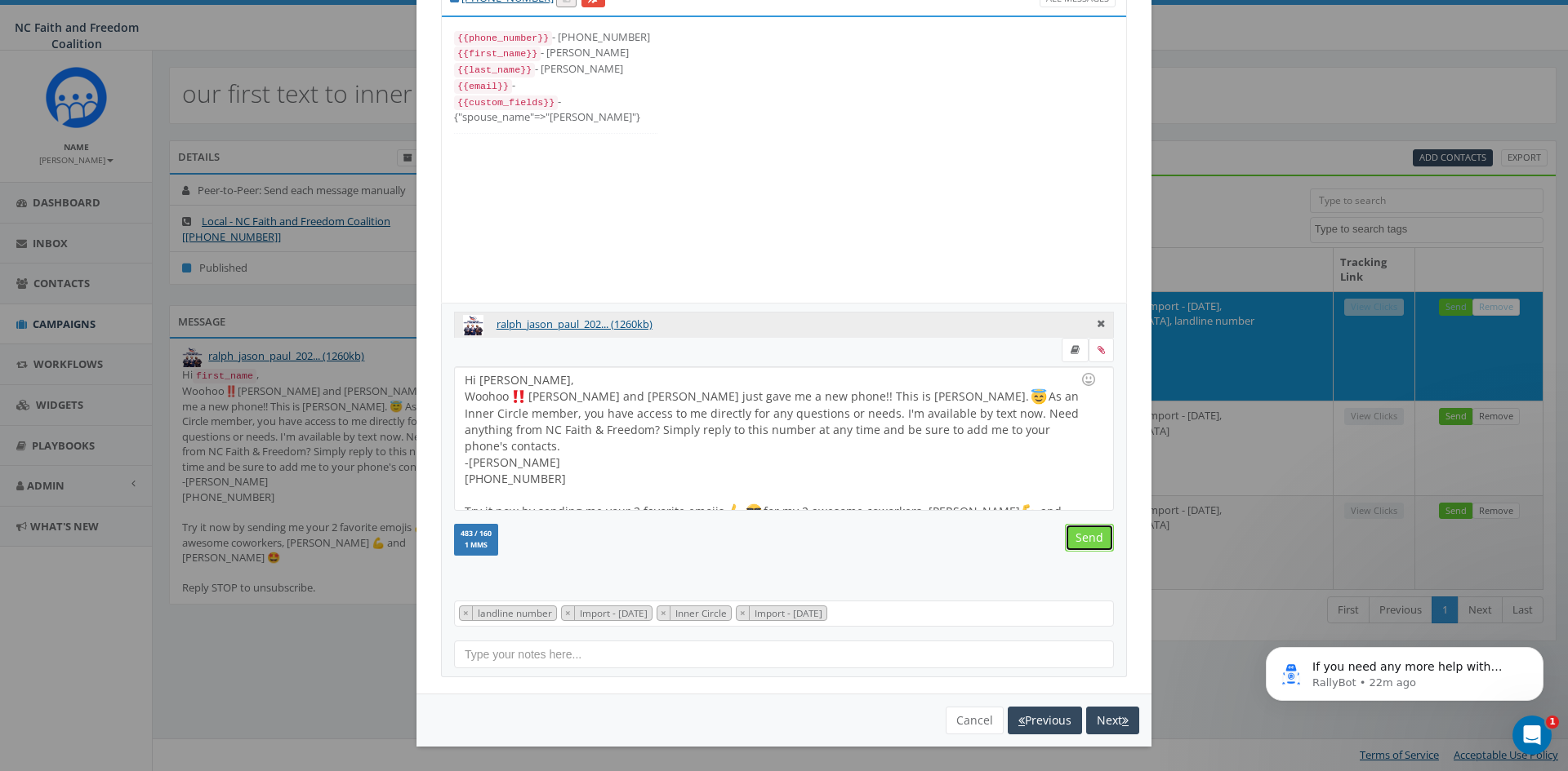
click at [1093, 542] on input "Send" at bounding box center [1089, 537] width 49 height 28
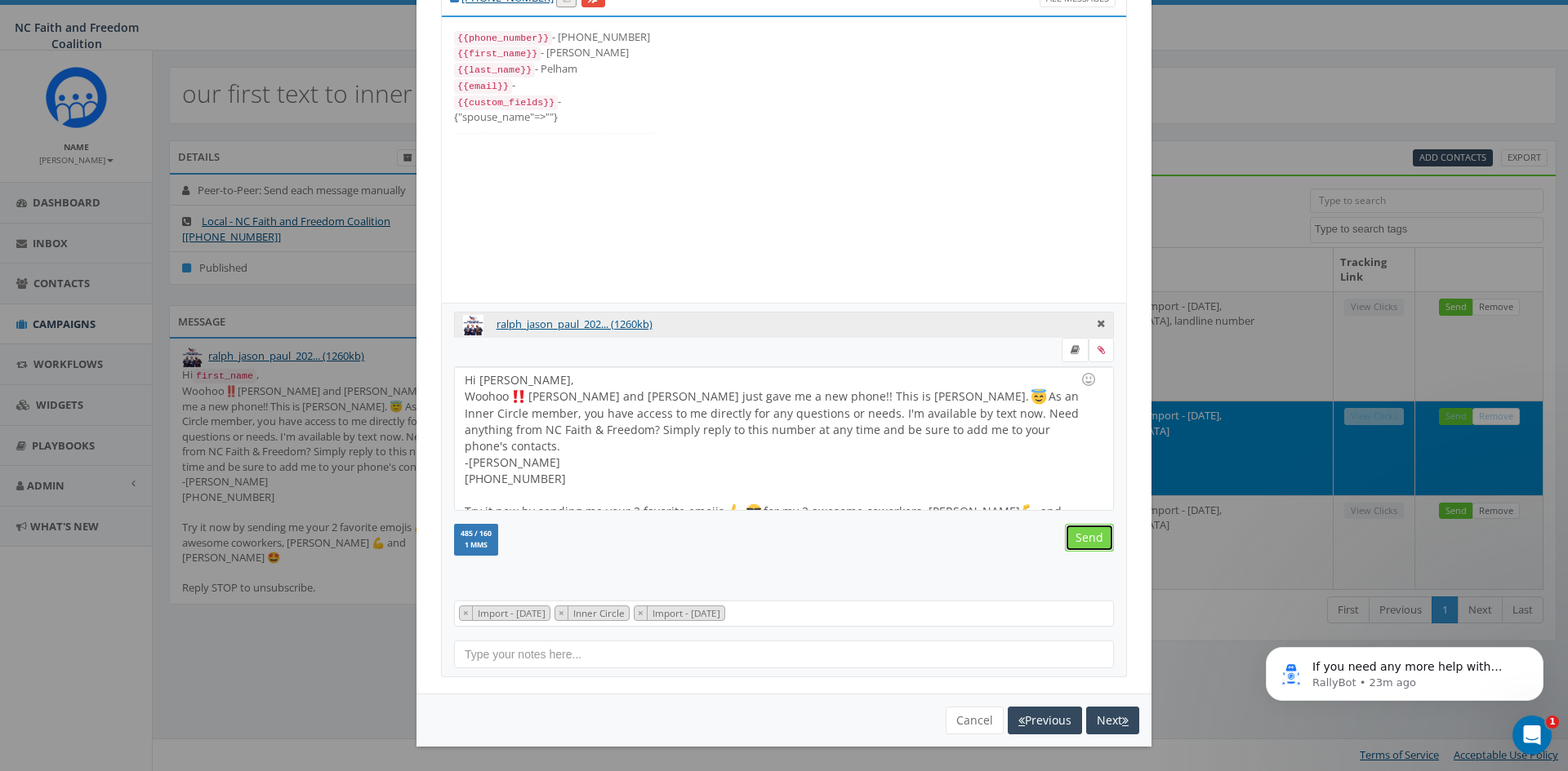
click at [1082, 541] on input "Send" at bounding box center [1089, 537] width 49 height 28
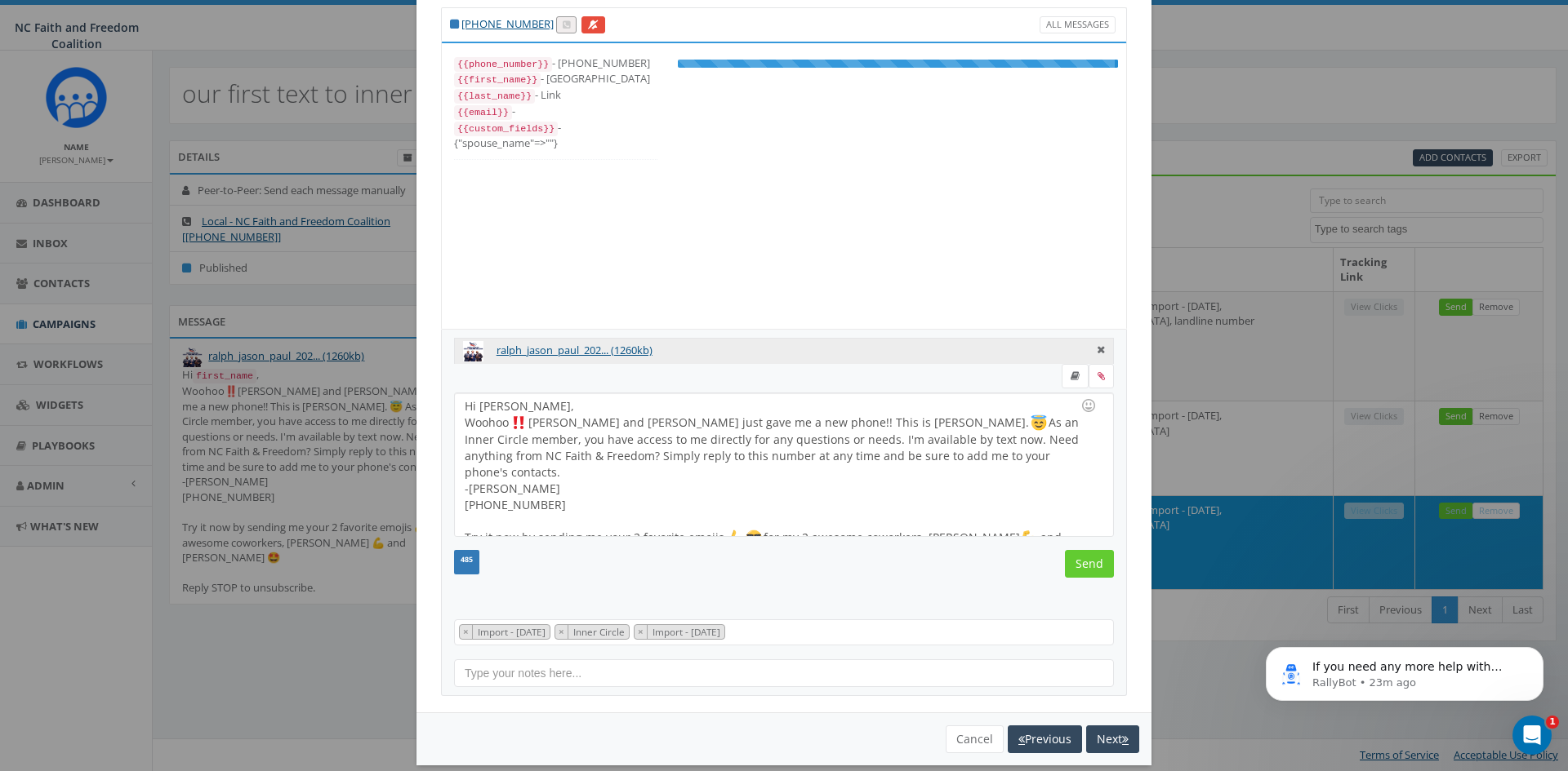
scroll to position [33, 0]
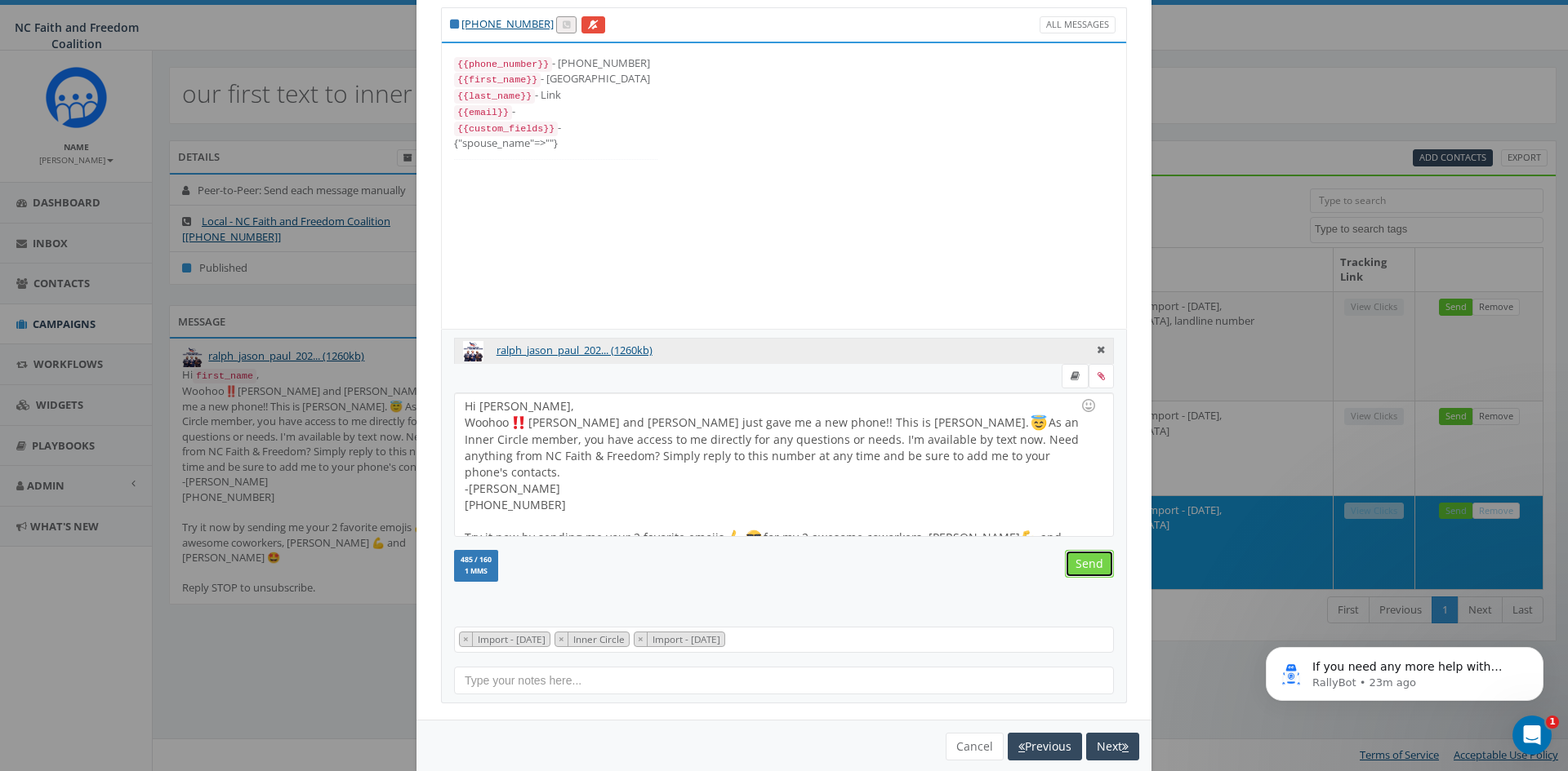
click at [1100, 571] on input "Send" at bounding box center [1089, 564] width 49 height 28
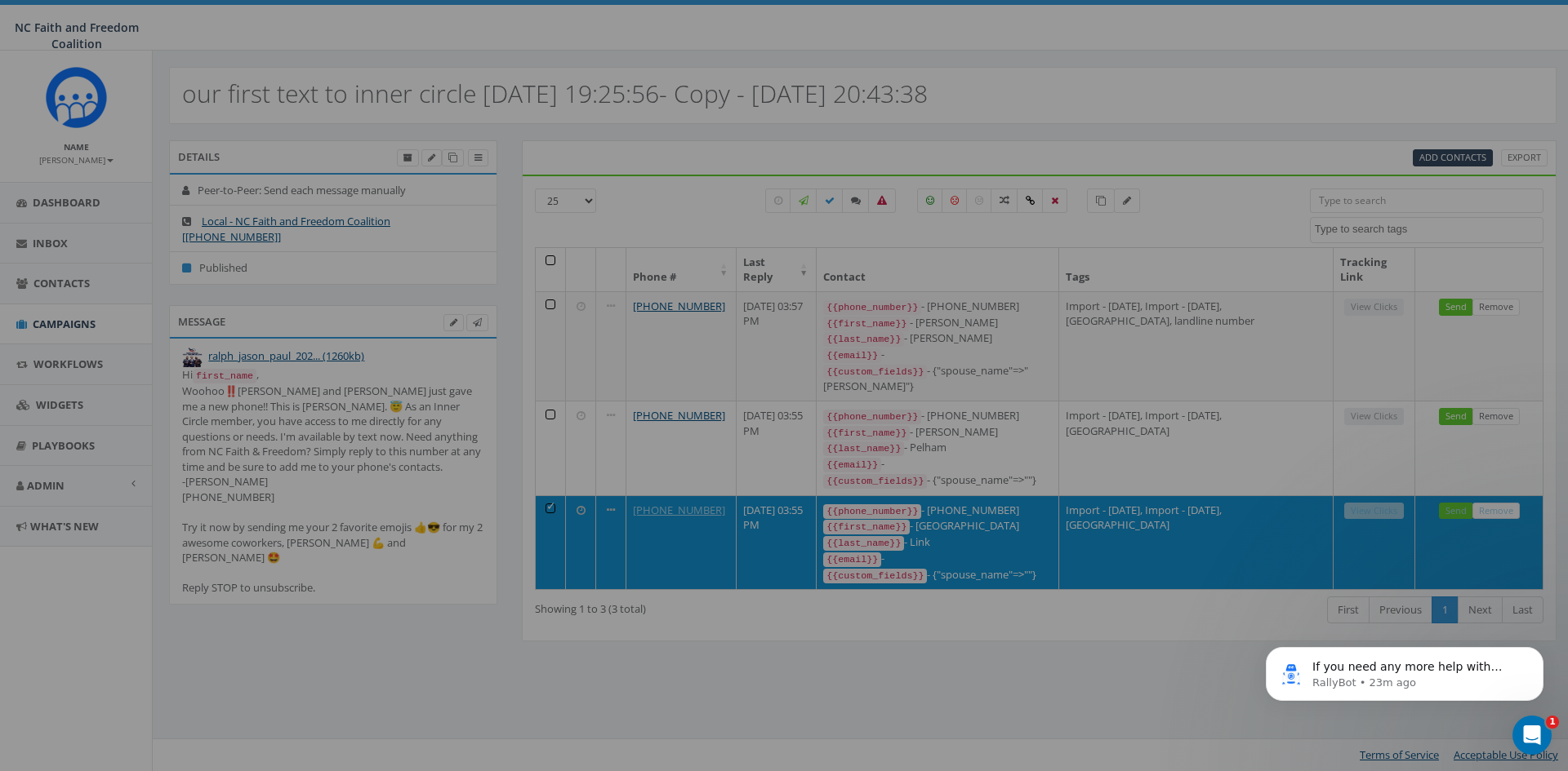
scroll to position [74, 0]
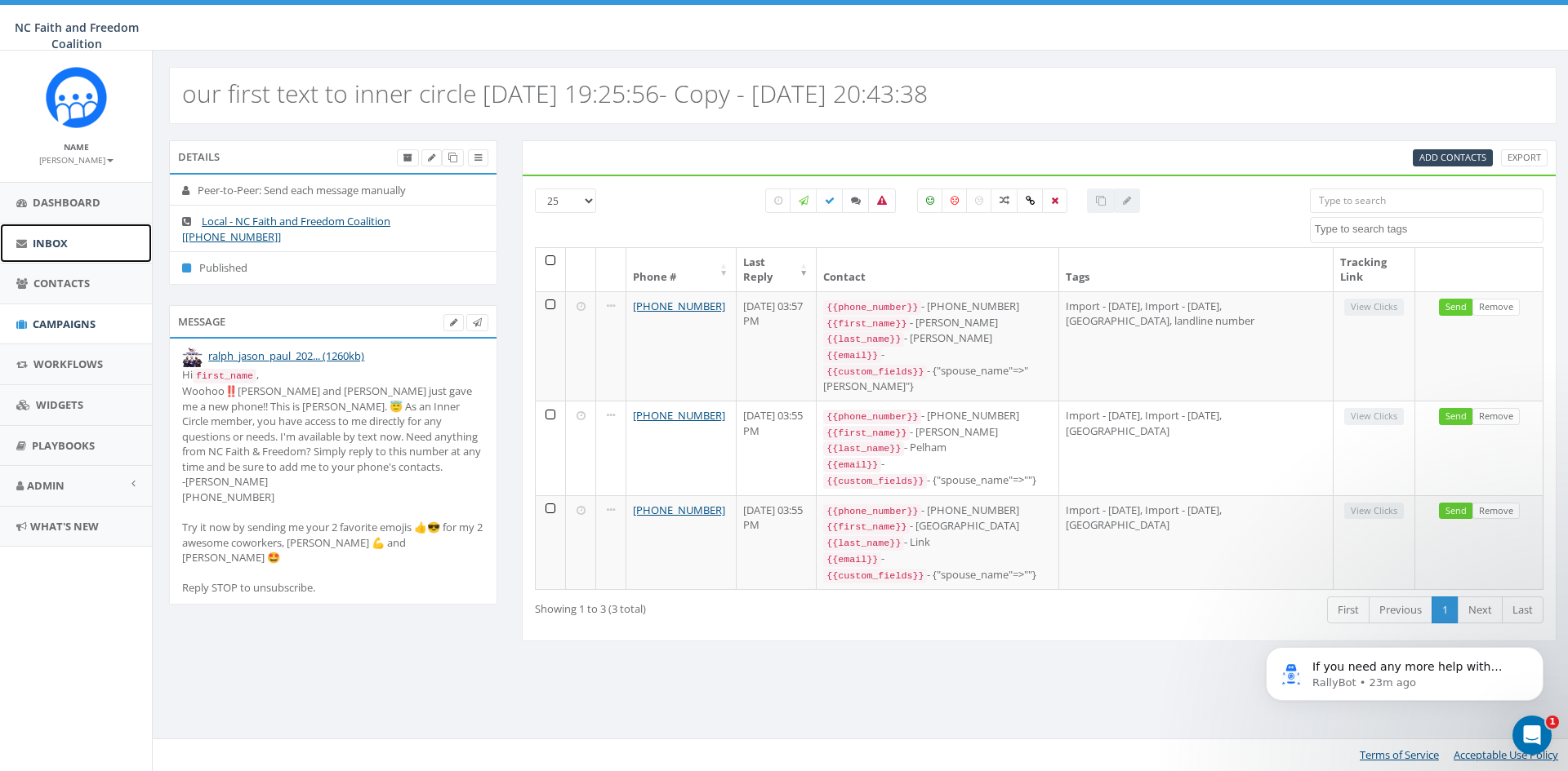
click at [62, 239] on span "Inbox" at bounding box center [50, 243] width 35 height 14
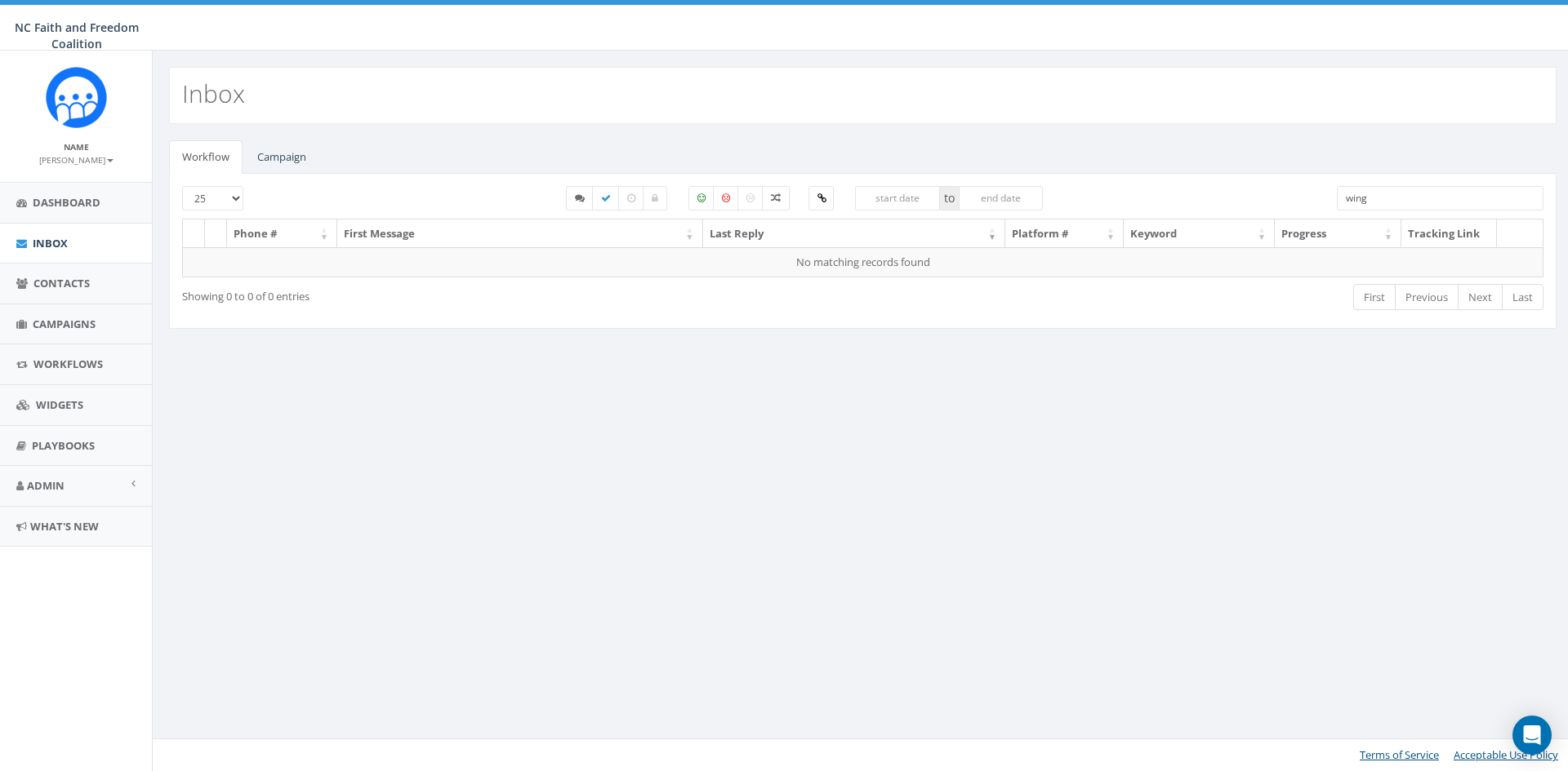
select select
click at [296, 152] on link "Campaign" at bounding box center [282, 157] width 75 height 34
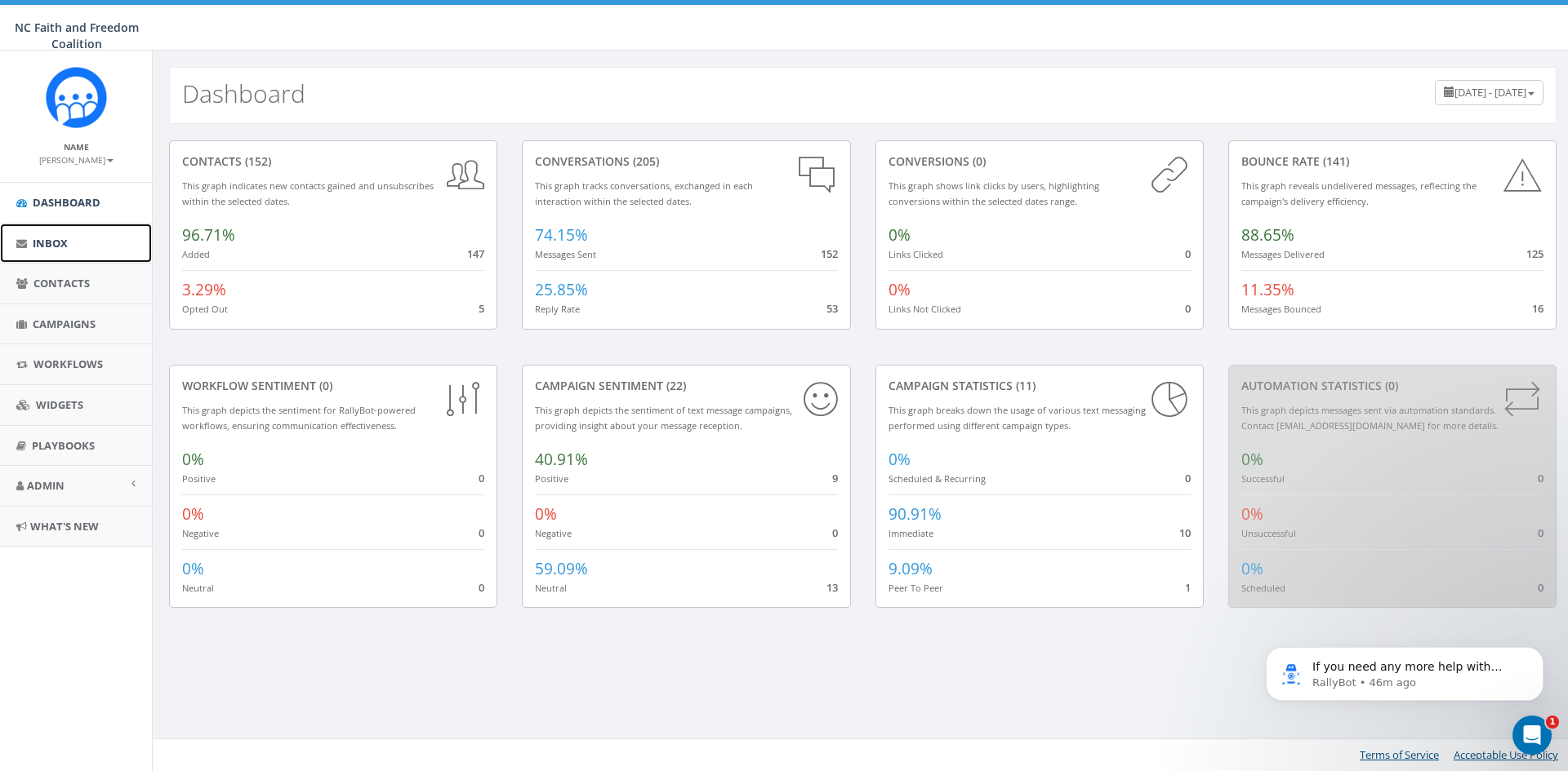
click at [59, 232] on link "Inbox" at bounding box center [76, 244] width 152 height 40
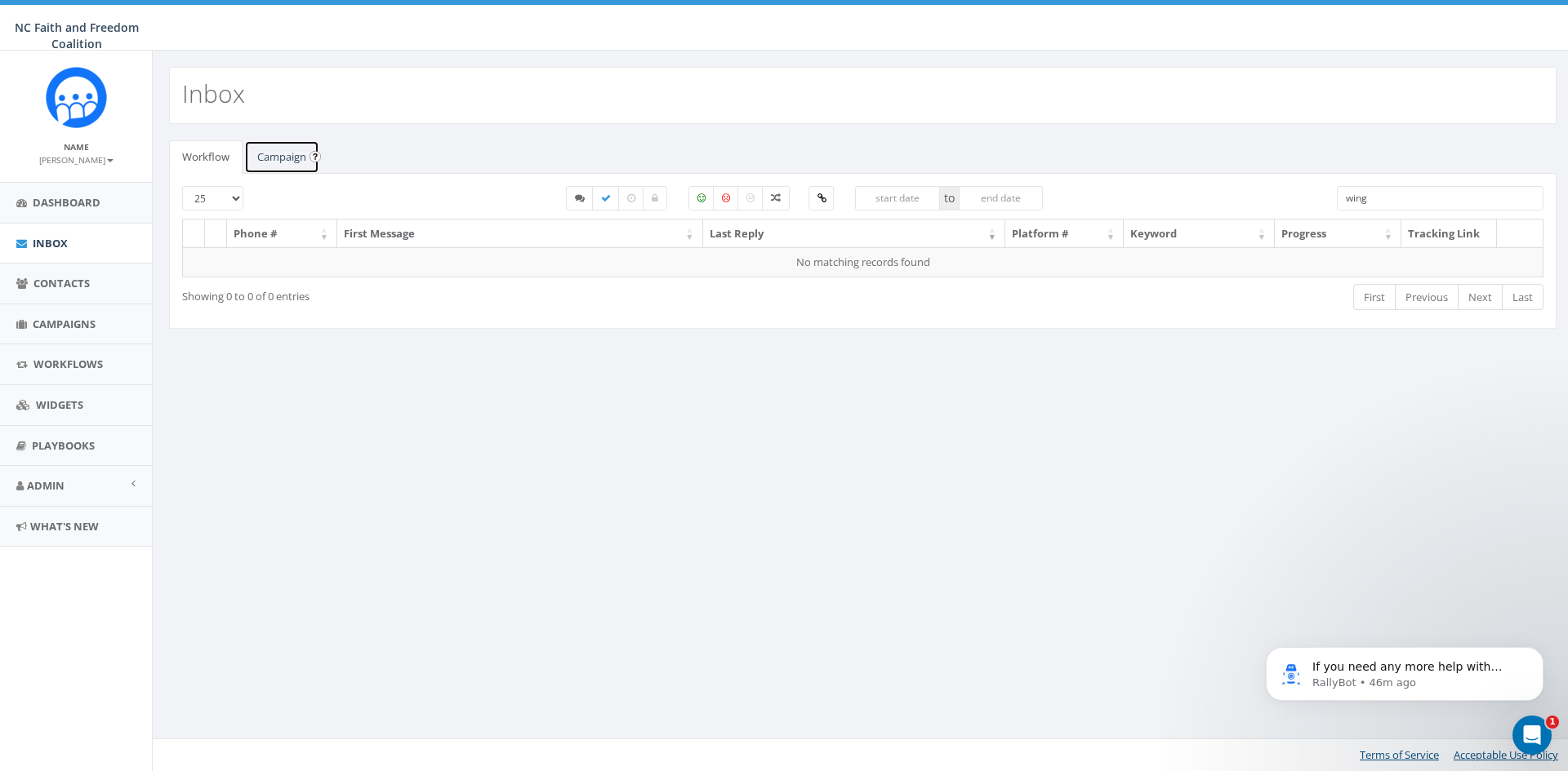
click at [277, 160] on link "Campaign" at bounding box center [282, 157] width 75 height 34
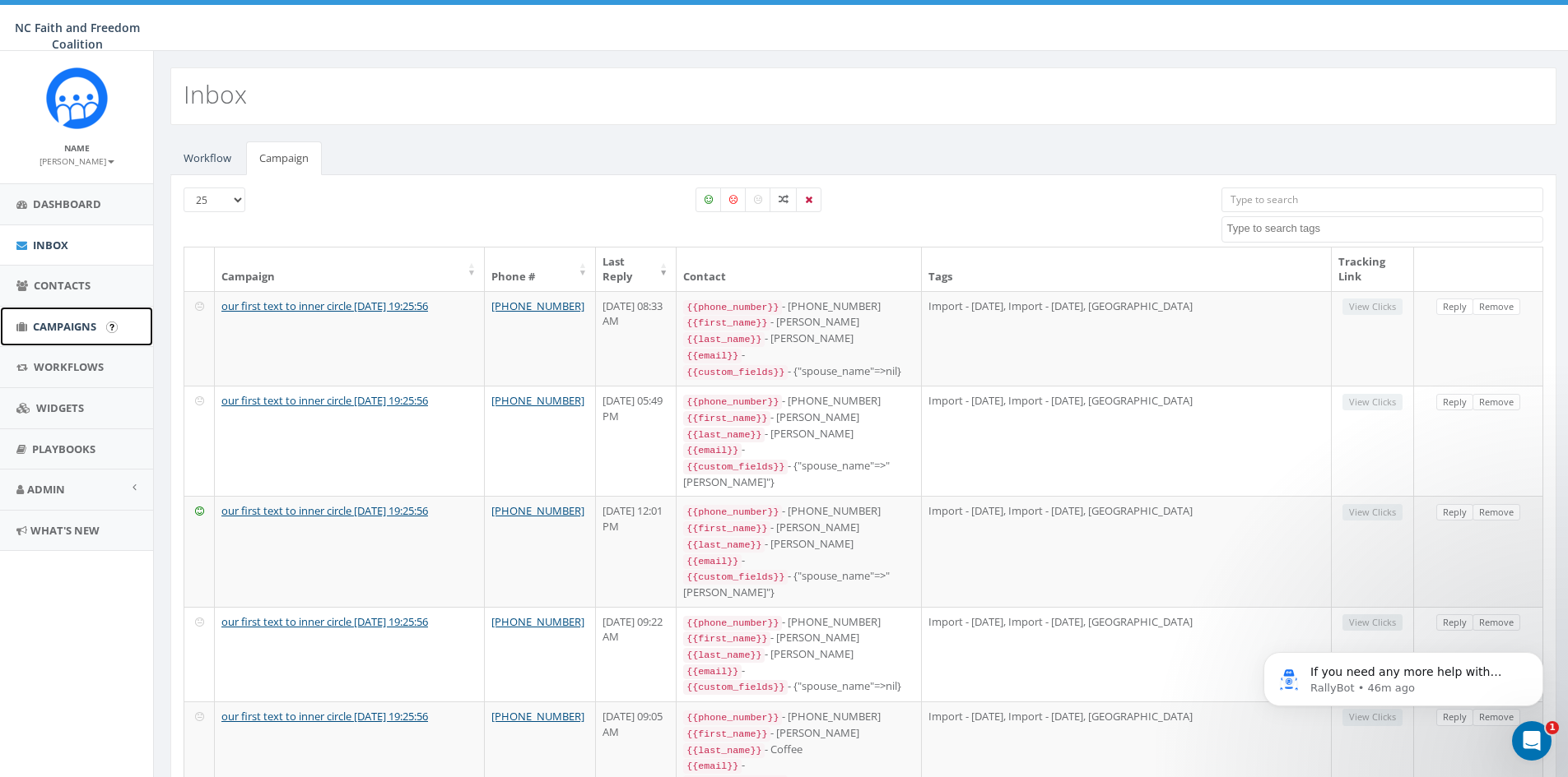
click at [76, 330] on span "Campaigns" at bounding box center [65, 326] width 63 height 14
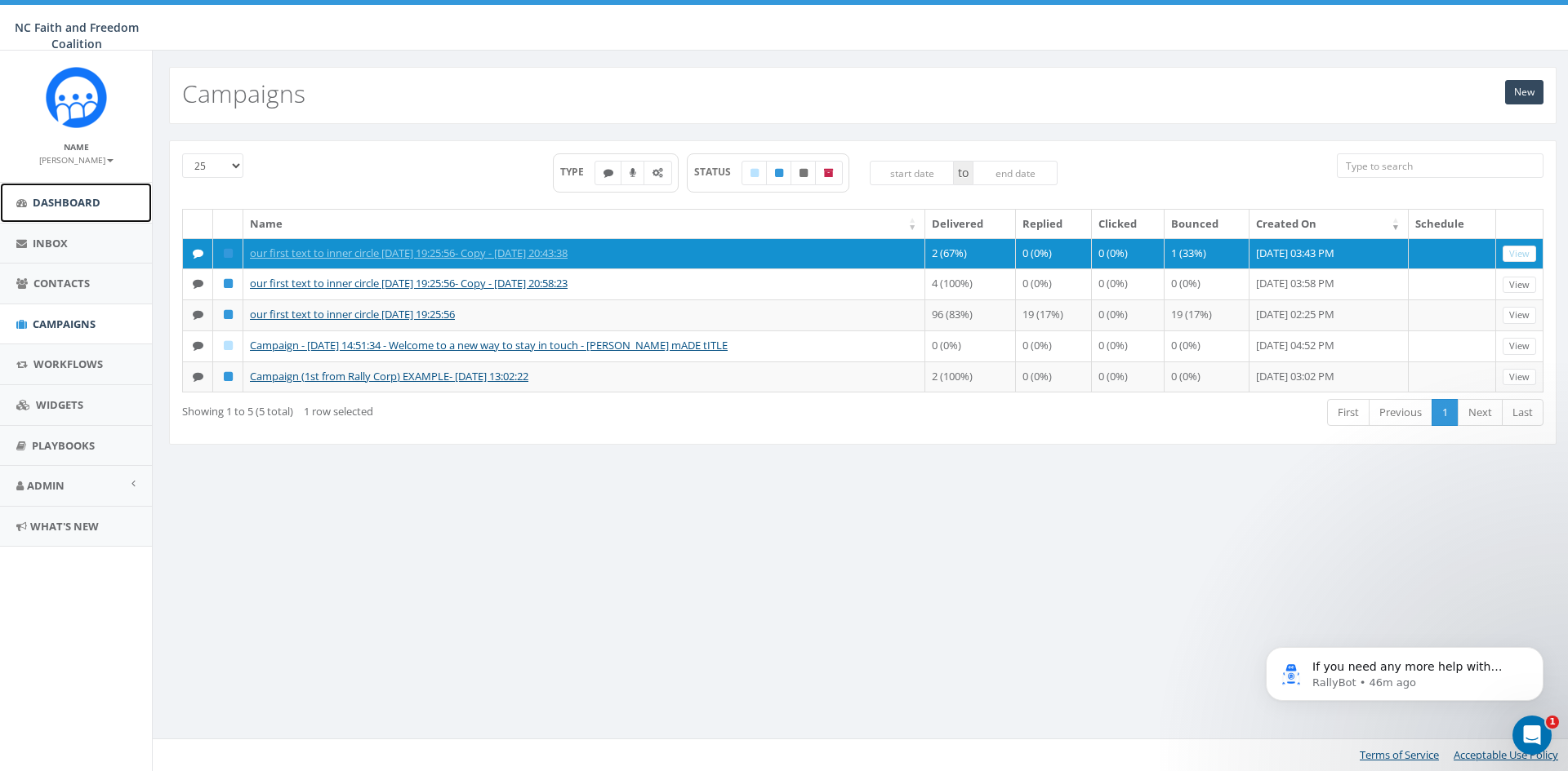
click at [56, 202] on span "Dashboard" at bounding box center [67, 203] width 68 height 14
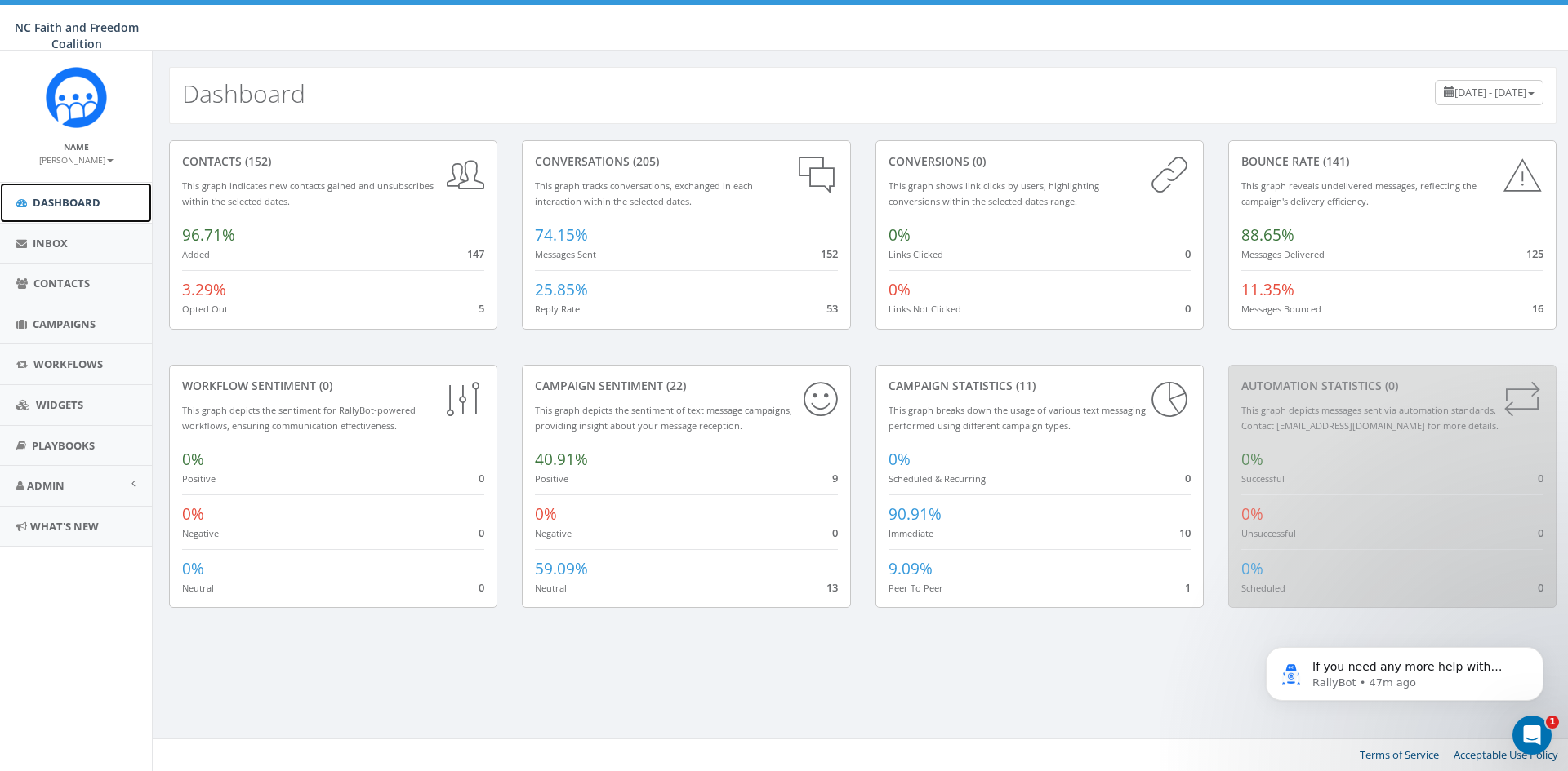
click at [61, 202] on span "Dashboard" at bounding box center [67, 203] width 68 height 14
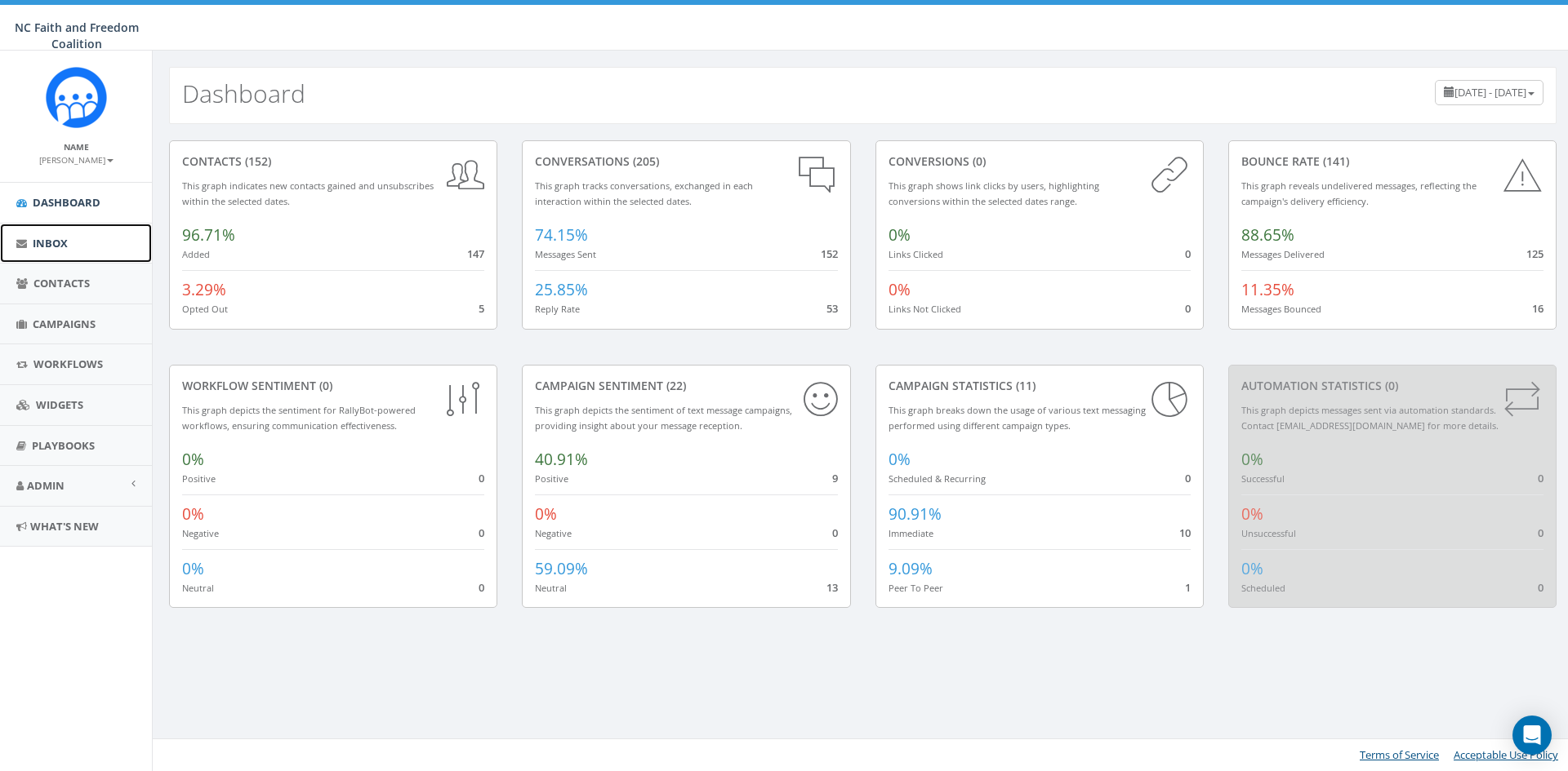
click at [63, 240] on span "Inbox" at bounding box center [50, 243] width 35 height 14
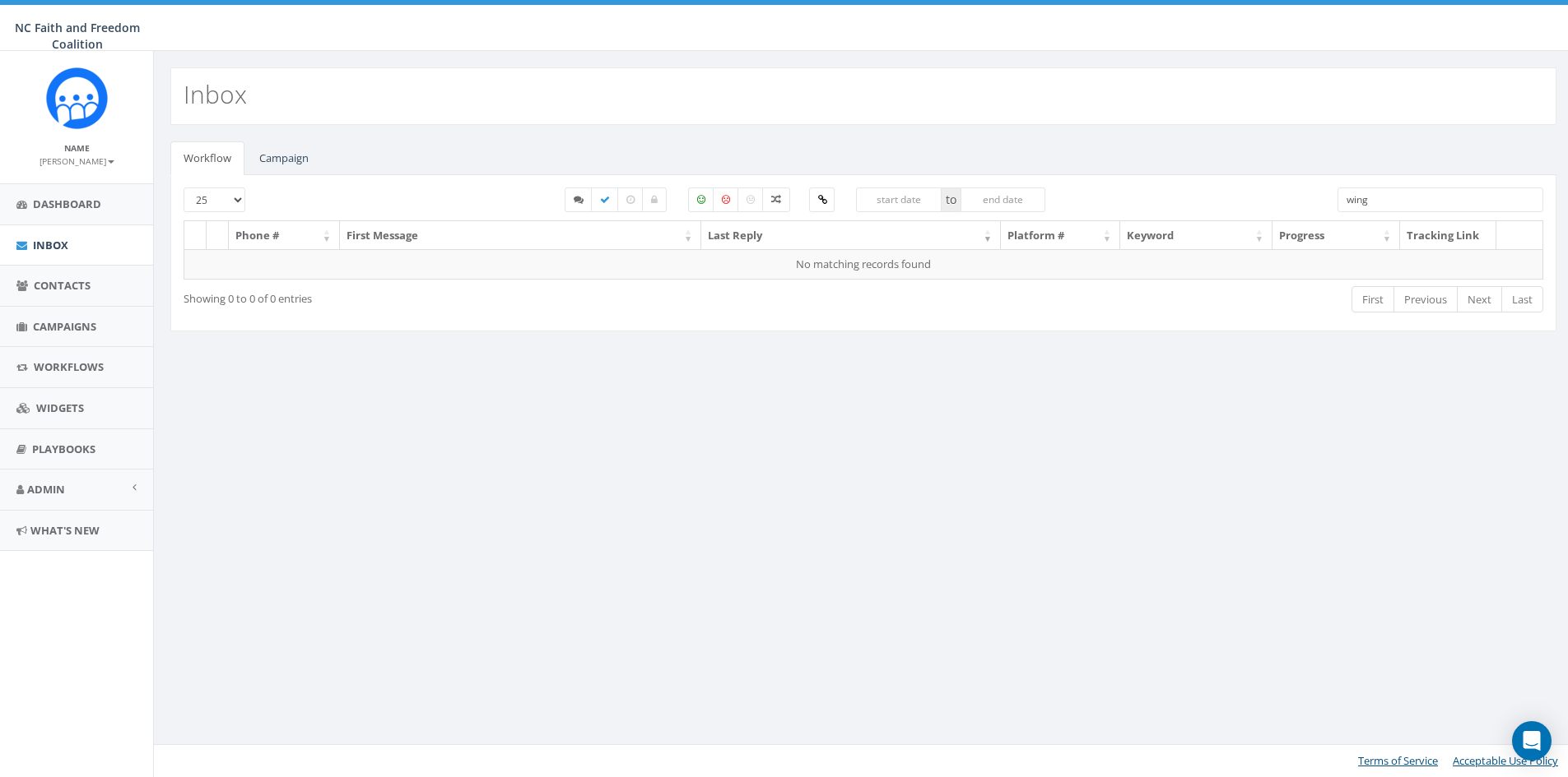
select select
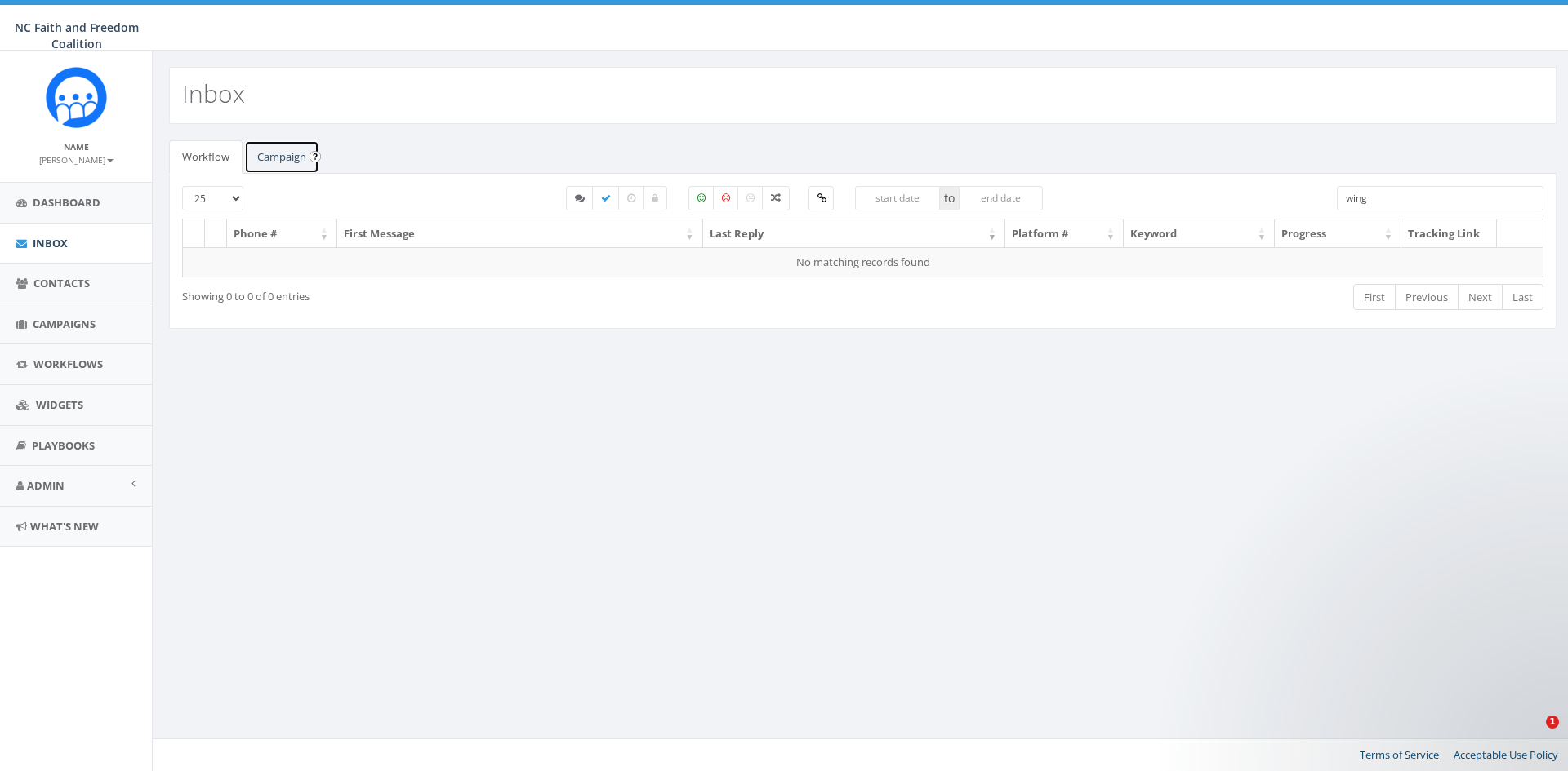
click at [289, 155] on link "Campaign" at bounding box center [282, 157] width 75 height 34
